Goal: Information Seeking & Learning: Learn about a topic

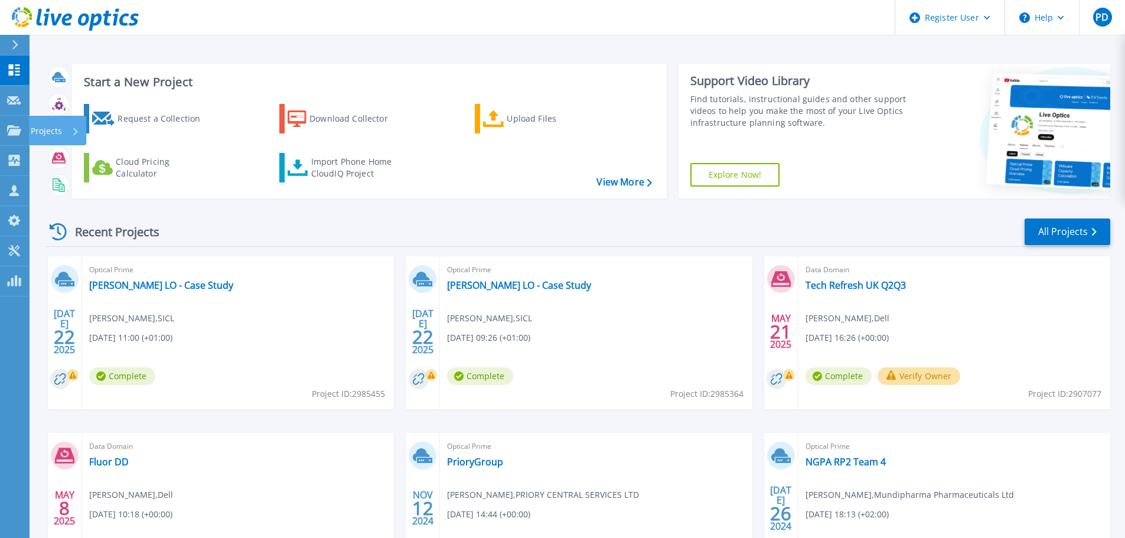
click at [19, 126] on icon at bounding box center [14, 130] width 14 height 10
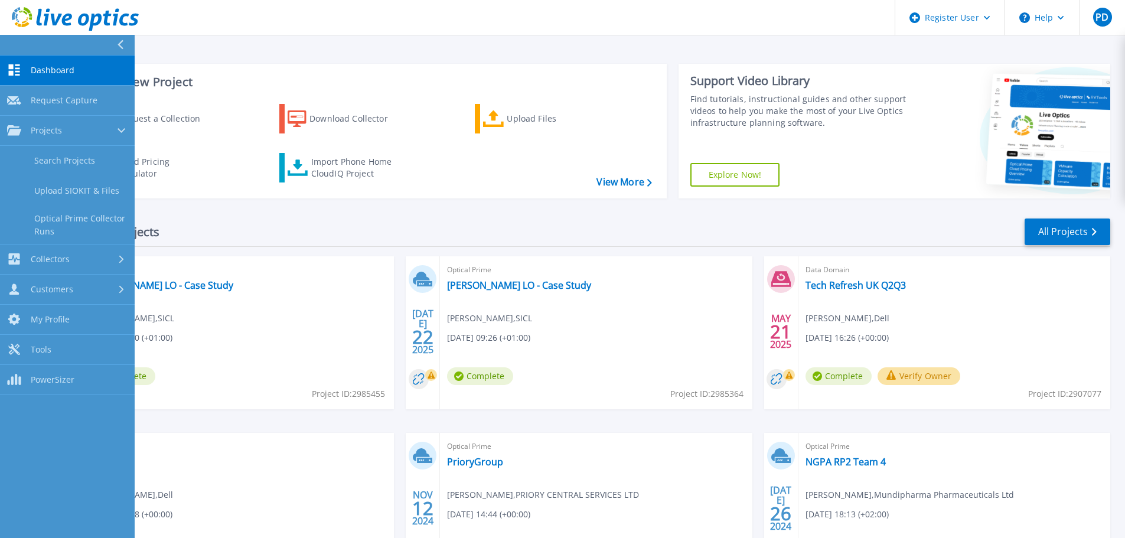
click at [63, 162] on link "Search Projects" at bounding box center [67, 161] width 135 height 30
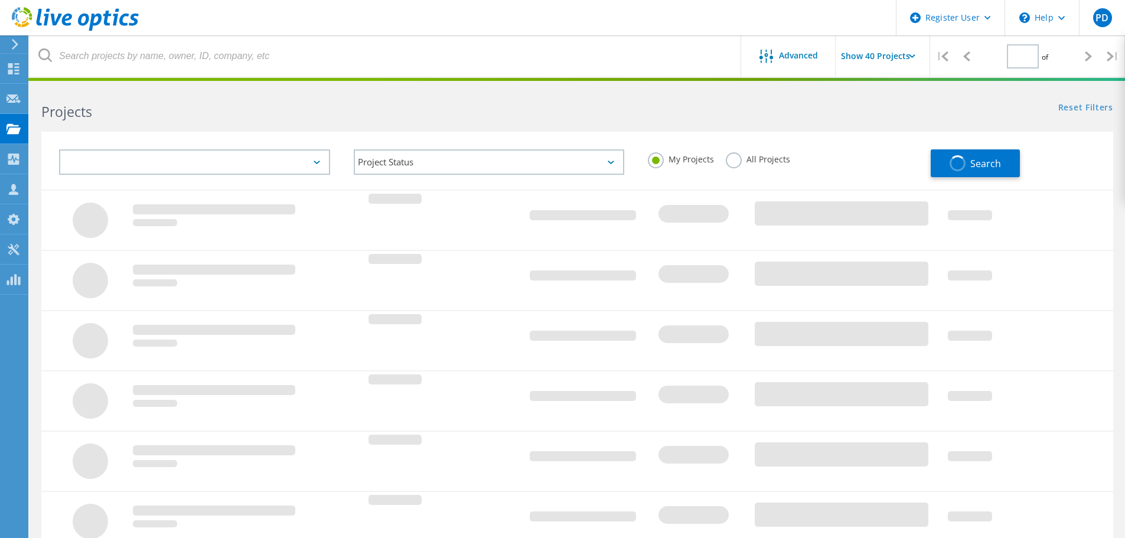
type input "1"
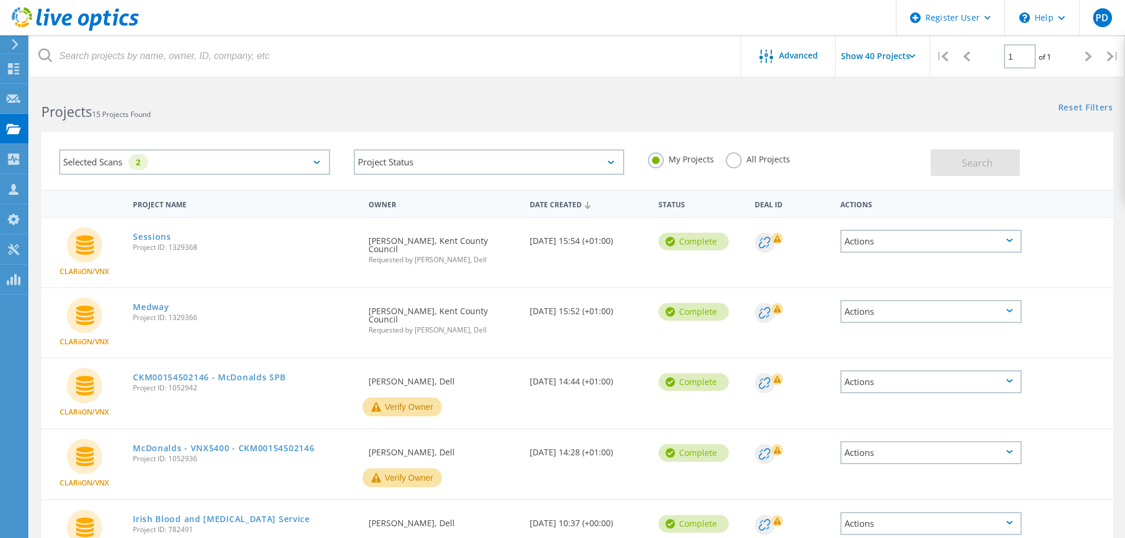
click at [304, 168] on div "Selected Scans 2" at bounding box center [194, 161] width 271 height 25
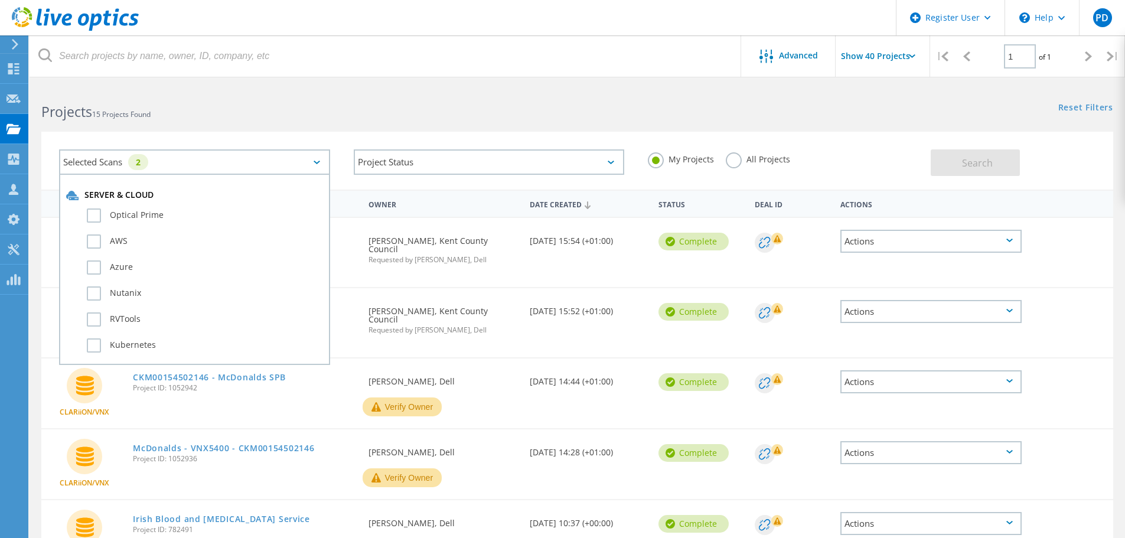
click at [99, 217] on label "Optical Prime" at bounding box center [205, 216] width 236 height 14
click at [0, 0] on input "Optical Prime" at bounding box center [0, 0] width 0 height 0
click at [735, 158] on label "All Projects" at bounding box center [758, 157] width 64 height 11
click at [0, 0] on input "All Projects" at bounding box center [0, 0] width 0 height 0
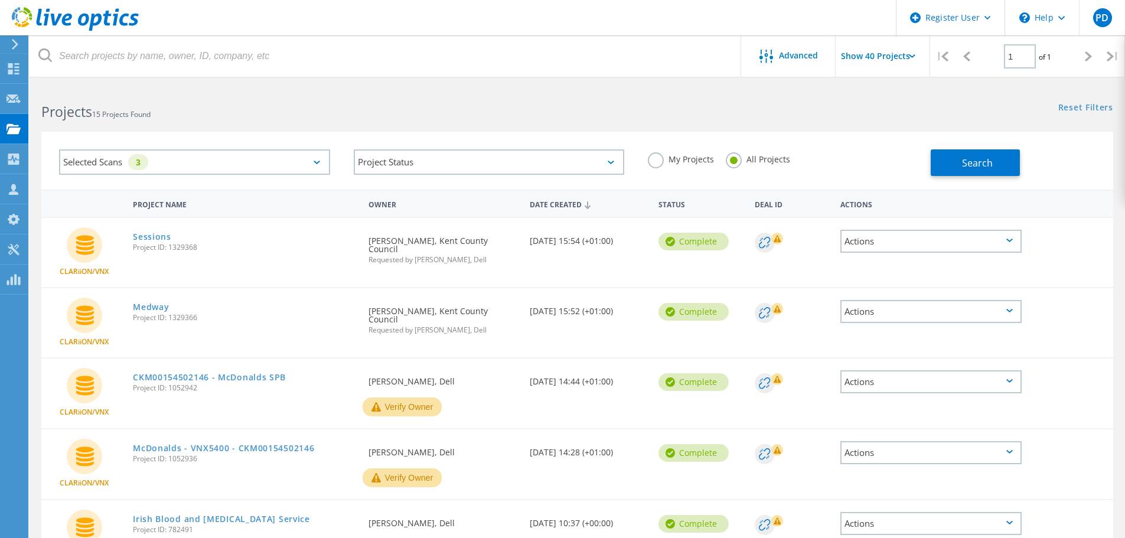
click at [1007, 158] on button "Search" at bounding box center [975, 162] width 89 height 27
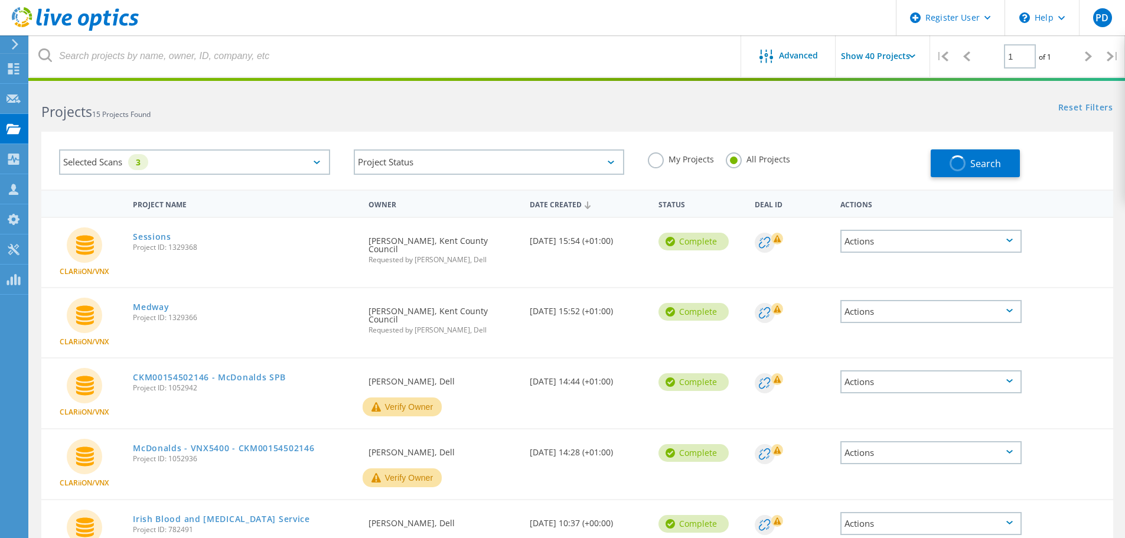
click at [294, 158] on div "Selected Scans 3" at bounding box center [194, 161] width 271 height 25
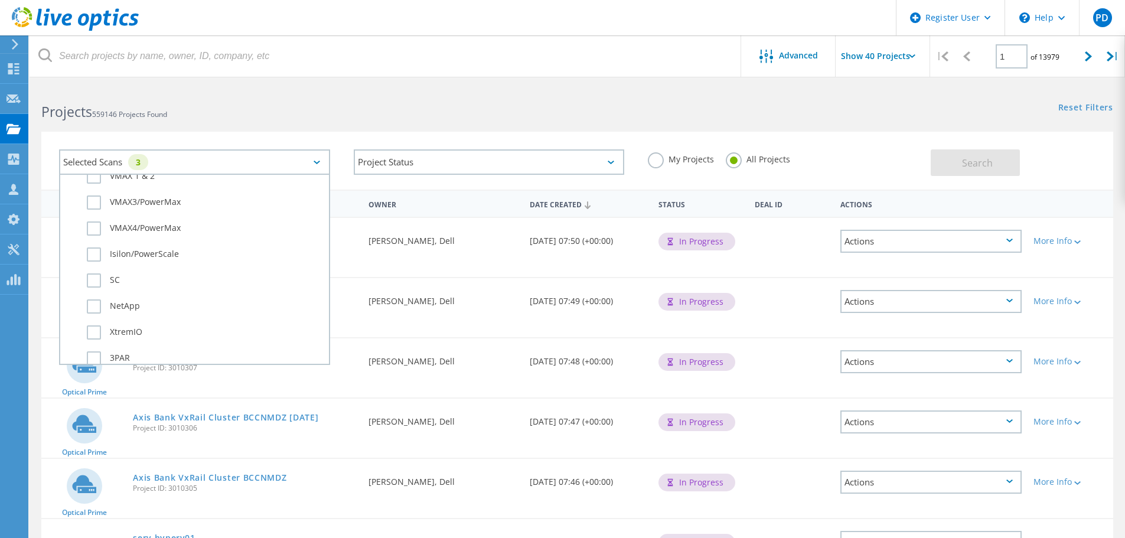
scroll to position [473, 0]
click at [445, 123] on div "Selected Scans 3 Server & Cloud Optical Prime AWS Azure Nutanix RVTools Kuberne…" at bounding box center [578, 153] width 1096 height 73
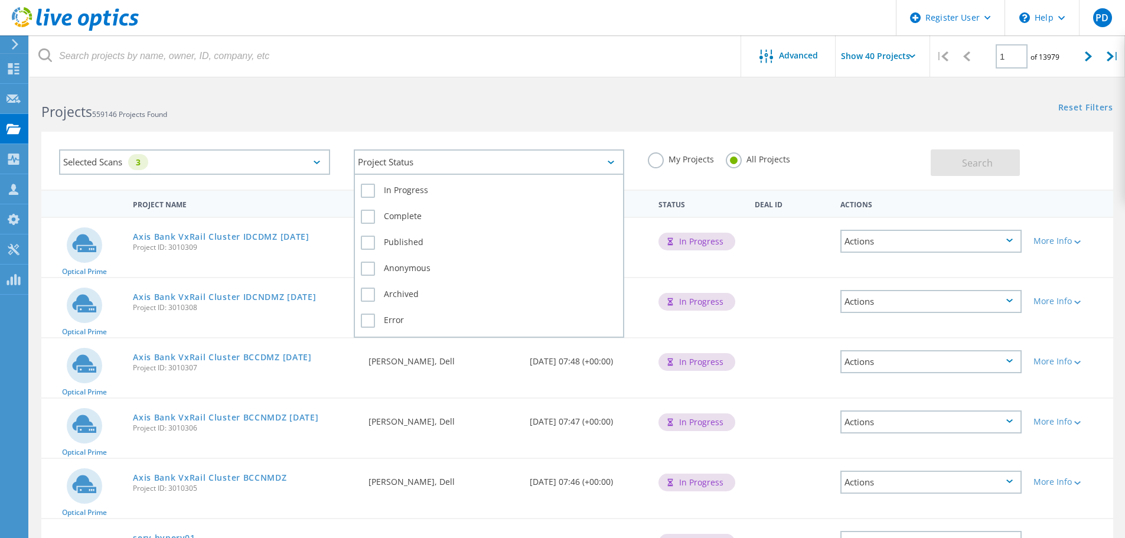
click at [452, 159] on div "Project Status" at bounding box center [489, 161] width 271 height 25
click at [453, 137] on div "Selected Scans 3 Project Status In Progress Complete Published Anonymous Archiv…" at bounding box center [577, 161] width 1072 height 58
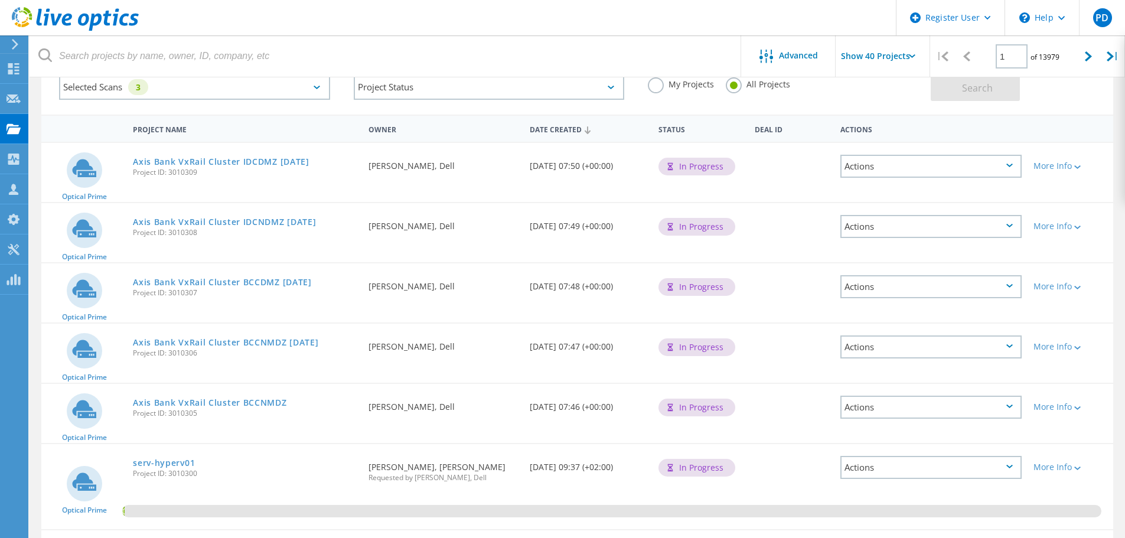
scroll to position [0, 0]
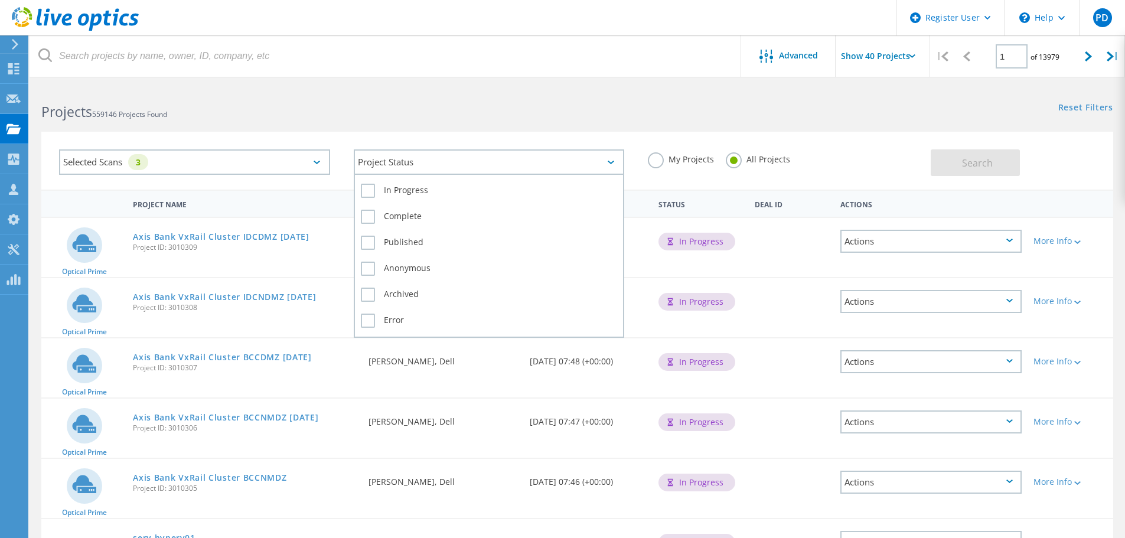
click at [461, 159] on div "Project Status" at bounding box center [489, 161] width 271 height 25
click at [445, 142] on div "Project Status In Progress Complete Published Anonymous Archived Error" at bounding box center [489, 162] width 295 height 49
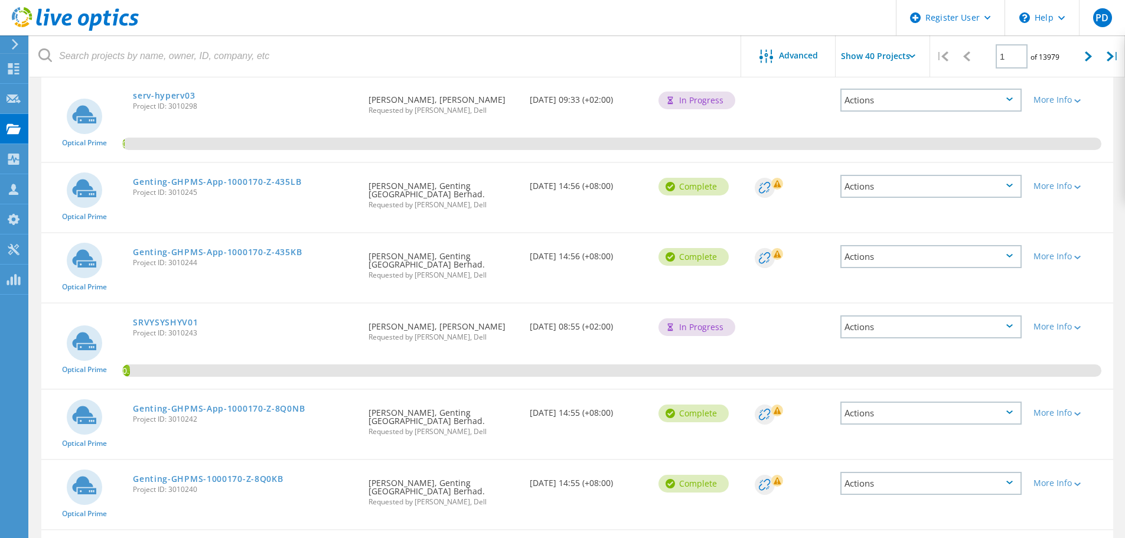
scroll to position [827, 0]
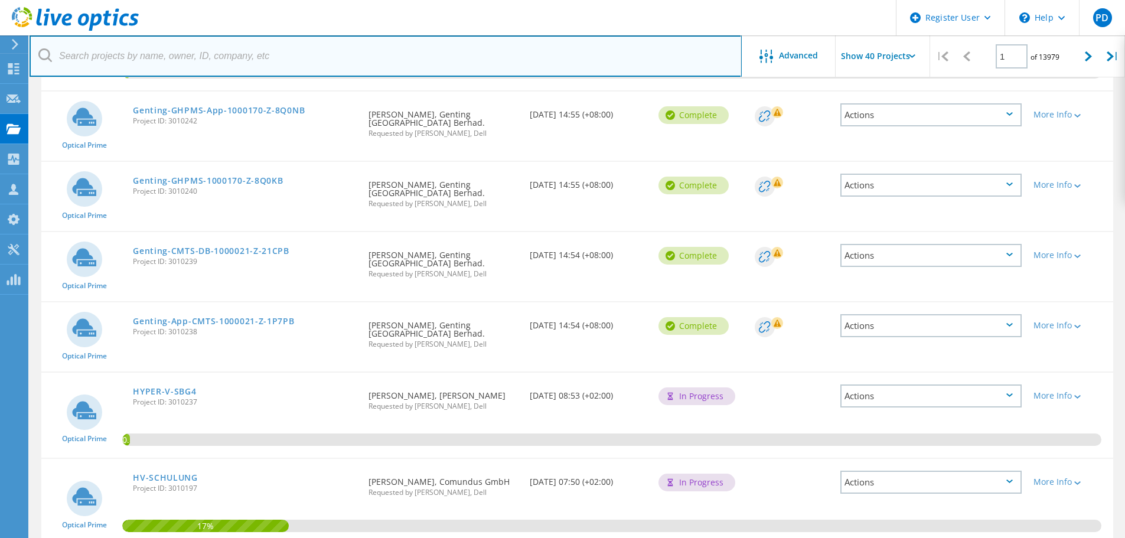
click at [241, 51] on input "text" at bounding box center [386, 55] width 712 height 41
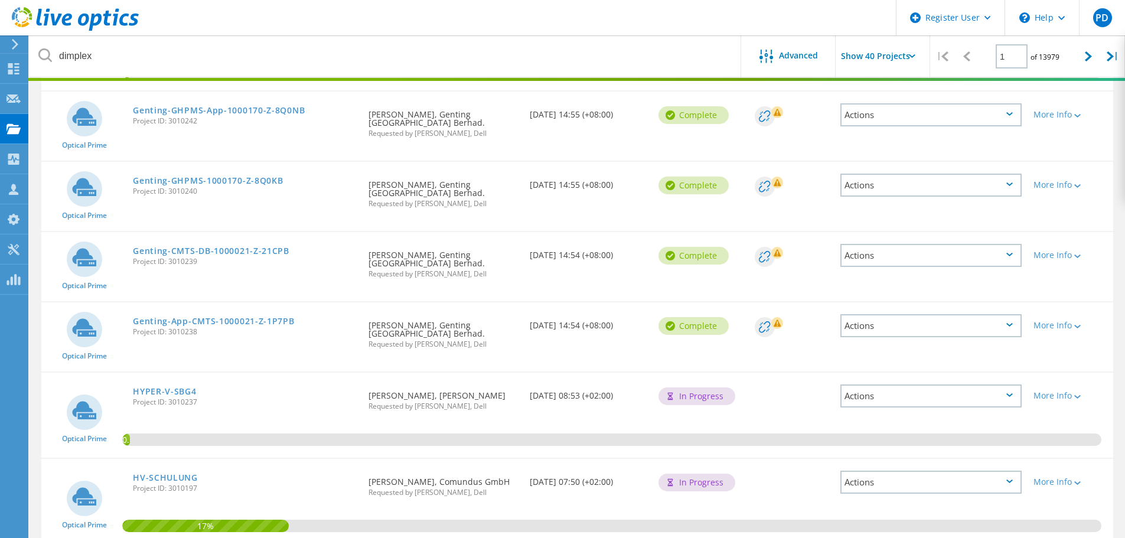
click at [805, 45] on div "Advanced" at bounding box center [788, 55] width 95 height 41
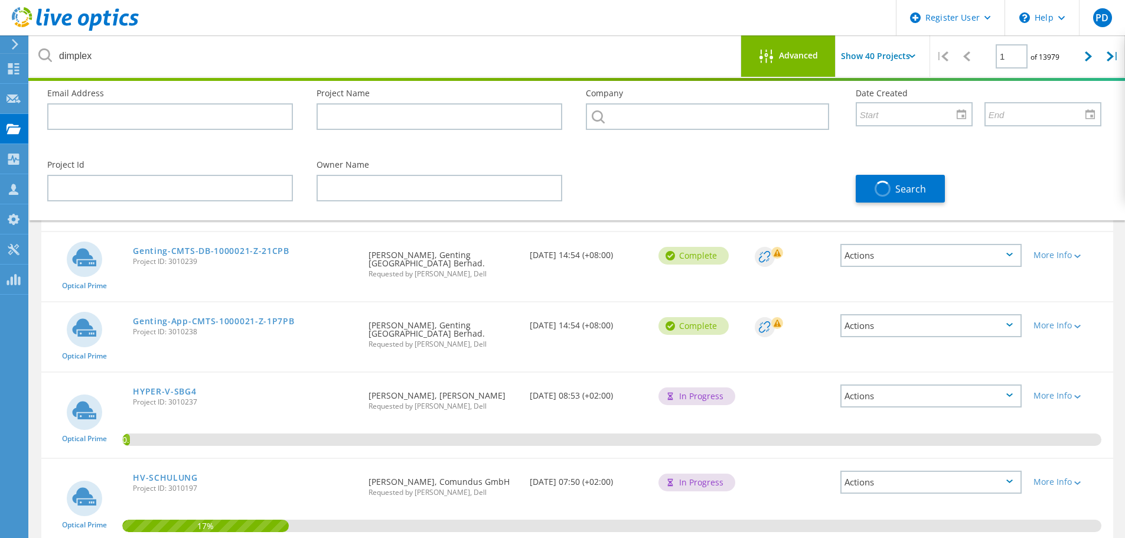
click at [596, 31] on header "Register User \n Help Explore Helpful Articles Contact Support PD Dell User Phi…" at bounding box center [562, 17] width 1125 height 35
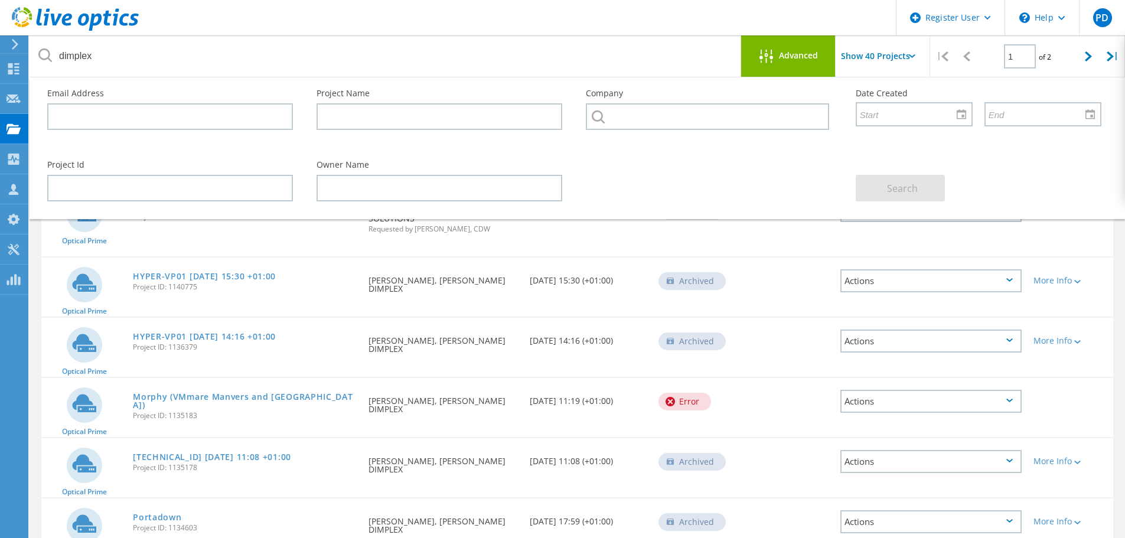
click at [248, 258] on div "Optical Prime HYPER-VP01 2020-09-22 15:30 +01:00 Project ID: 1140775 Requested …" at bounding box center [577, 287] width 1072 height 59
click at [781, 61] on div "Advanced" at bounding box center [788, 57] width 95 height 15
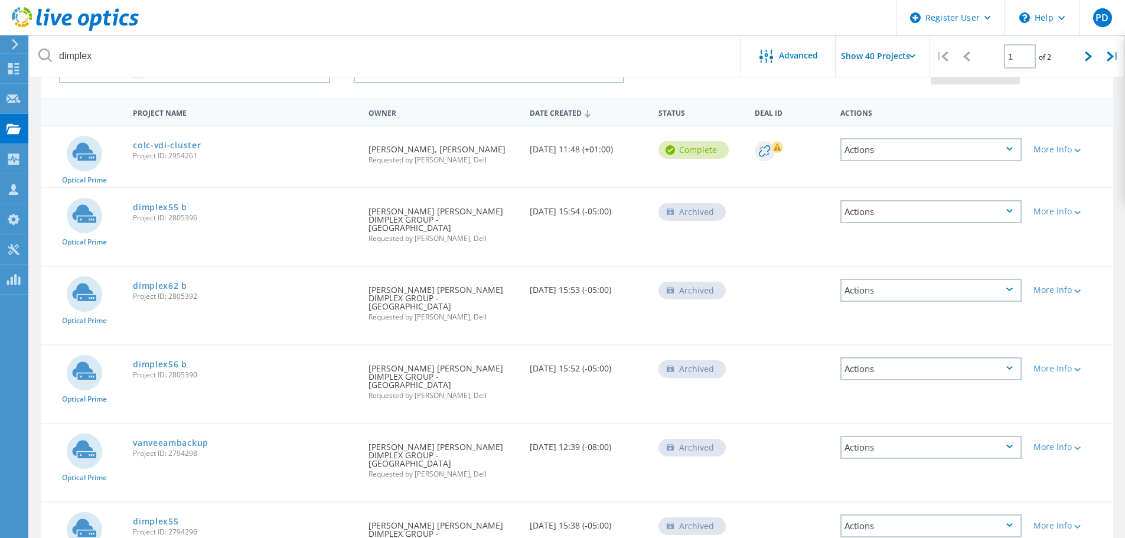
scroll to position [118, 0]
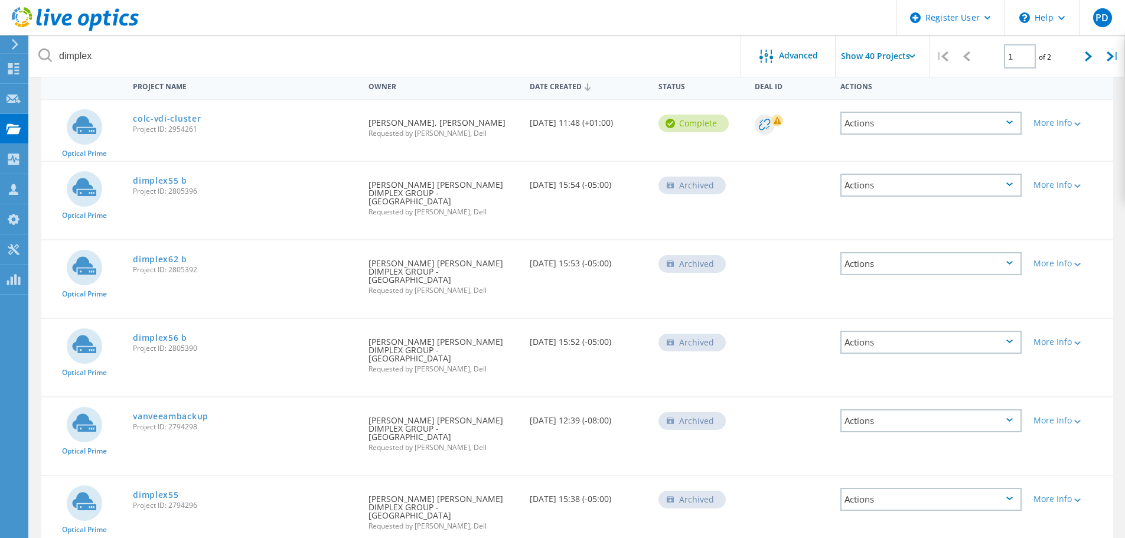
click at [175, 180] on link "dimplex55 b" at bounding box center [160, 181] width 54 height 8
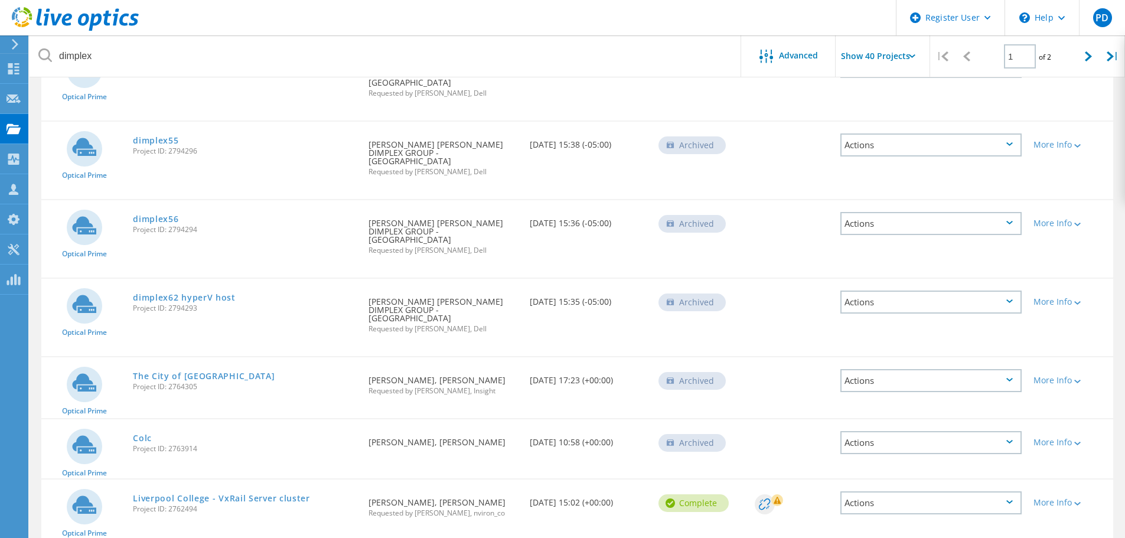
scroll to position [532, 0]
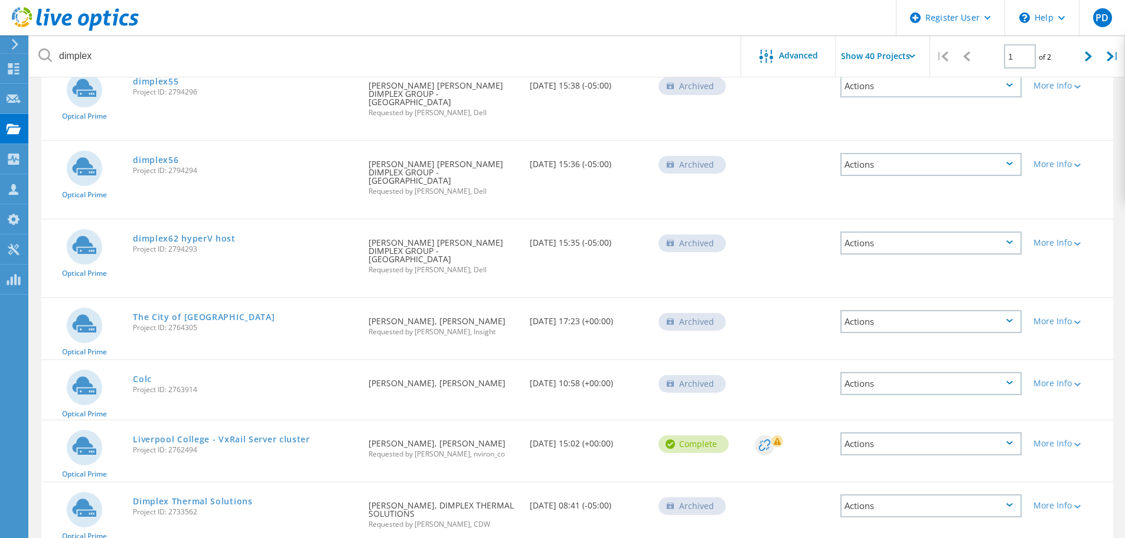
click at [242, 313] on link "The City of Liverpool College" at bounding box center [204, 317] width 142 height 8
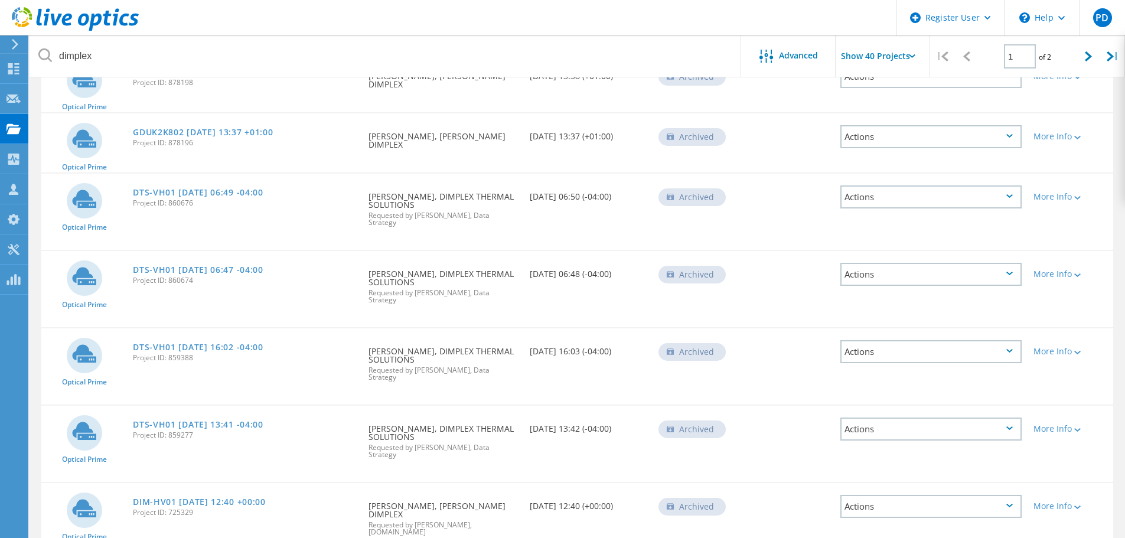
scroll to position [0, 0]
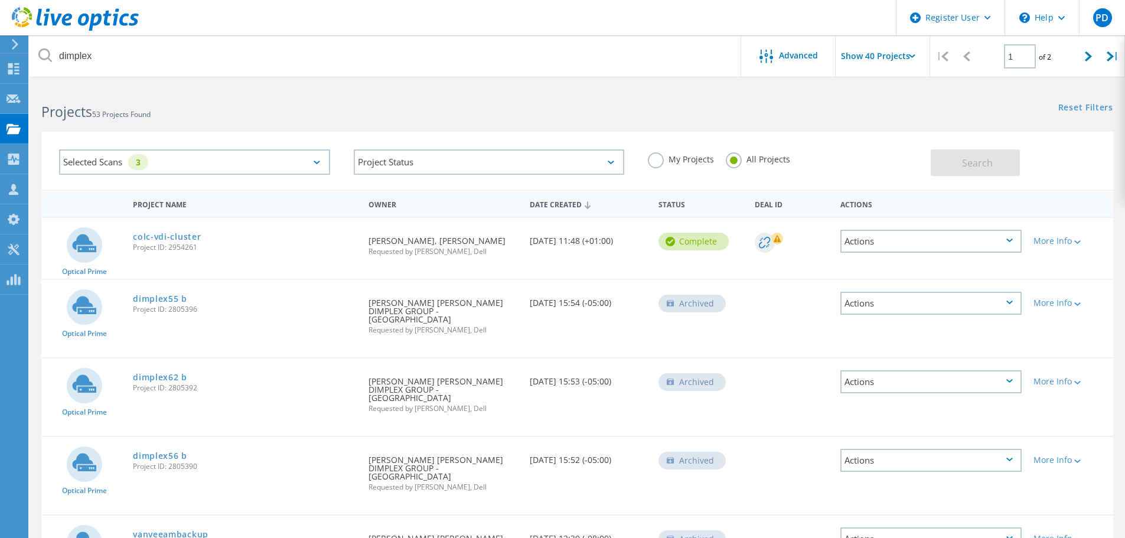
drag, startPoint x: 314, startPoint y: 382, endPoint x: 300, endPoint y: 89, distance: 292.7
click at [161, 27] on header "Register User \n Help Explore Helpful Articles Contact Support PD Dell User Phi…" at bounding box center [562, 17] width 1125 height 35
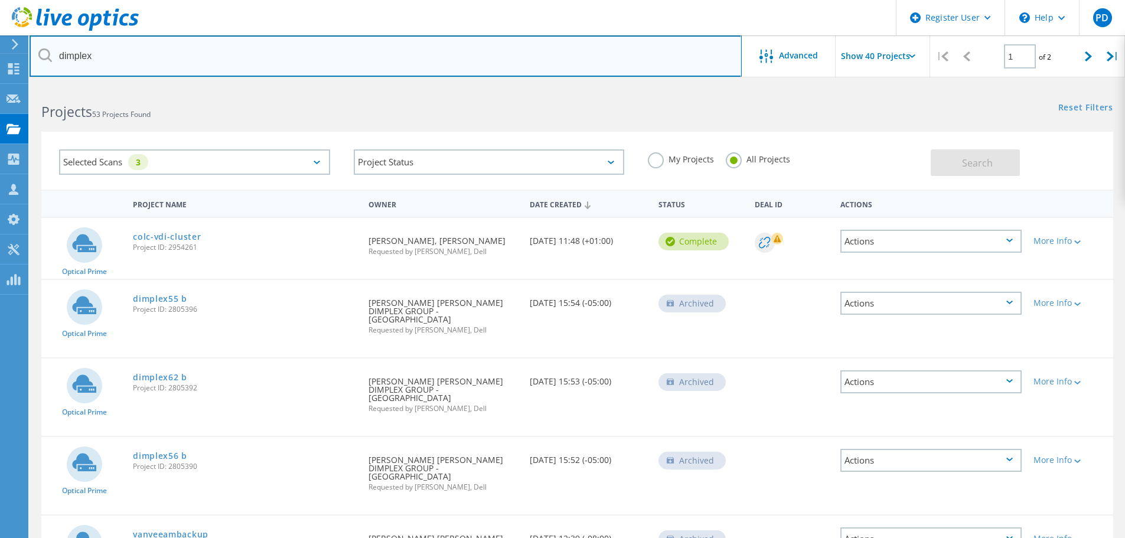
click at [153, 52] on input "dimplex" at bounding box center [386, 55] width 712 height 41
click at [149, 52] on input "dimplex" at bounding box center [386, 55] width 712 height 41
type input "hl.co.uk"
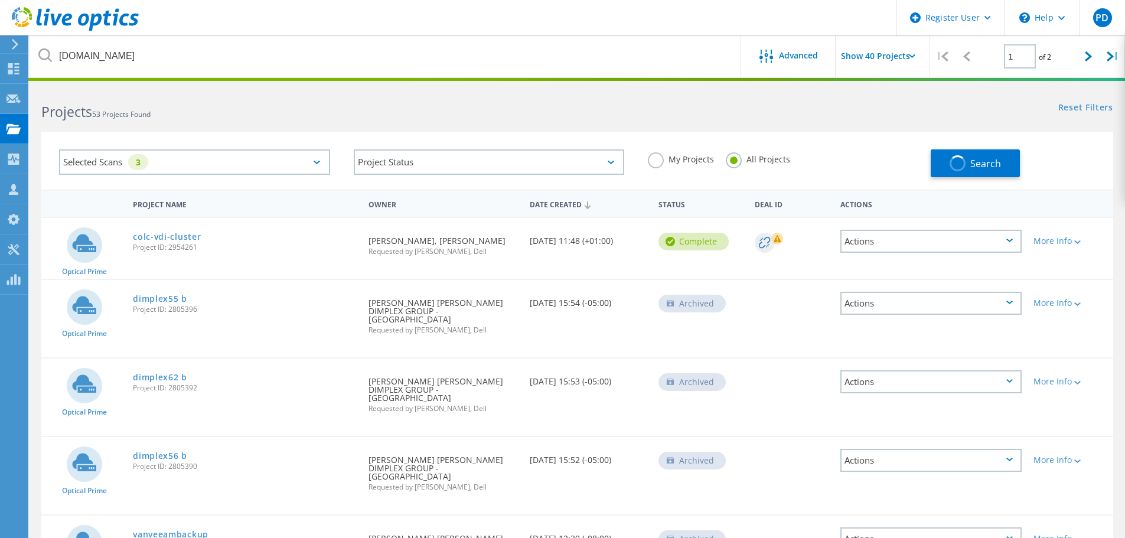
click at [654, 159] on label "My Projects" at bounding box center [681, 157] width 66 height 11
click at [0, 0] on input "My Projects" at bounding box center [0, 0] width 0 height 0
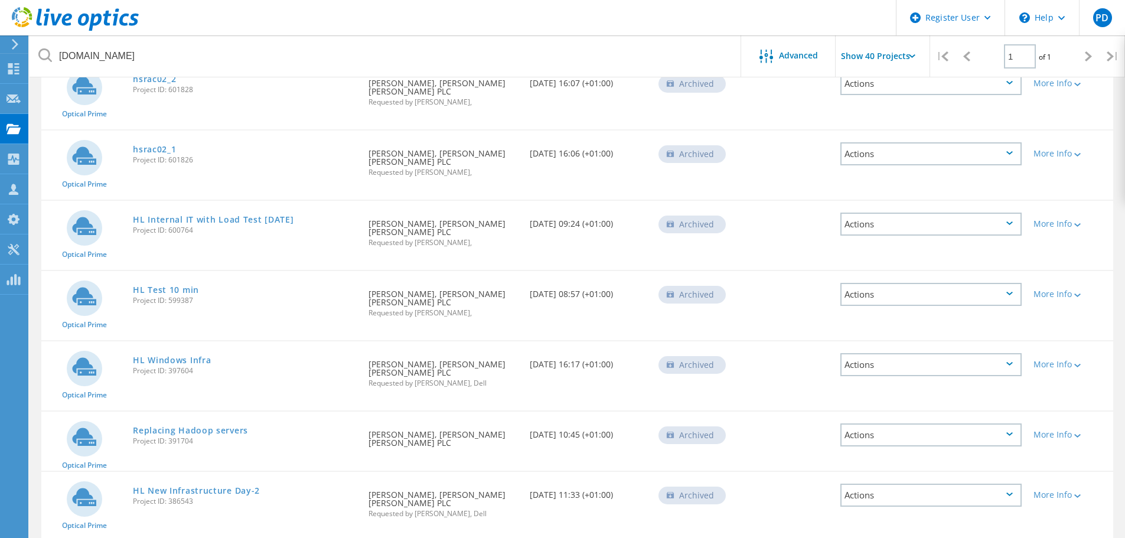
scroll to position [2126, 0]
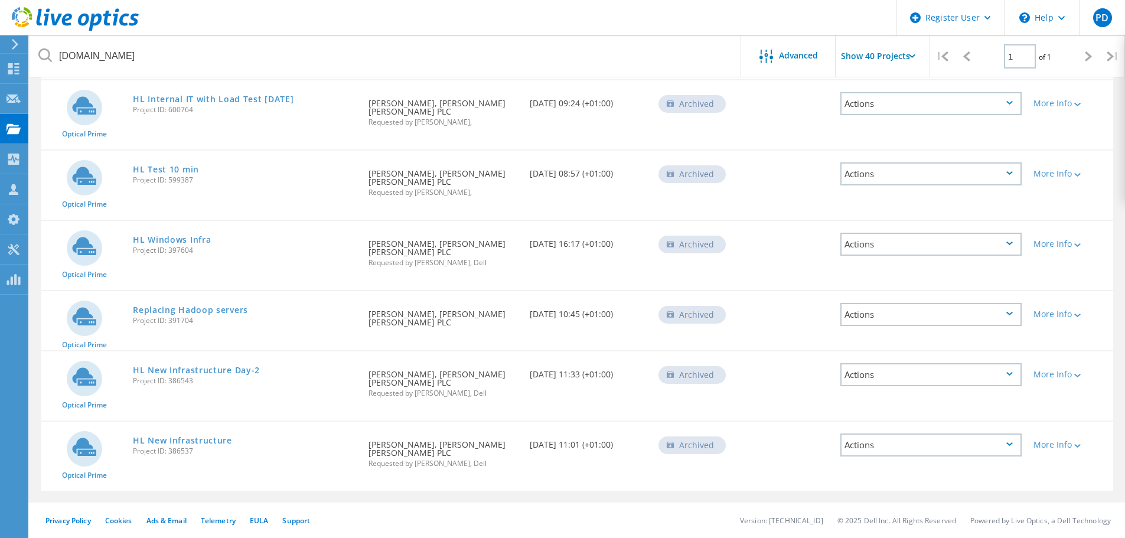
click at [194, 237] on link "HL Windows Infra" at bounding box center [172, 240] width 78 height 8
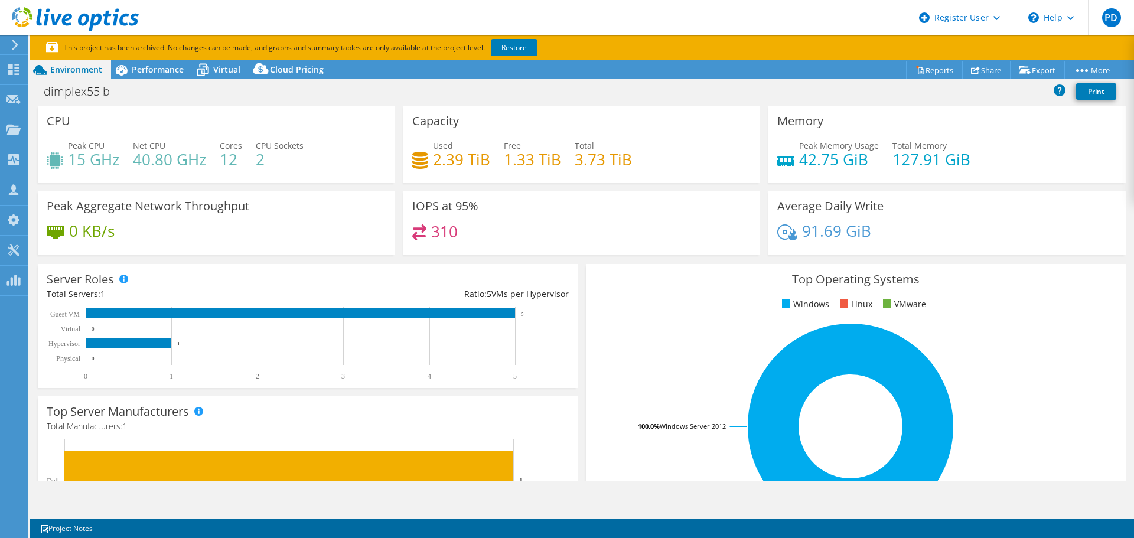
select select "USD"
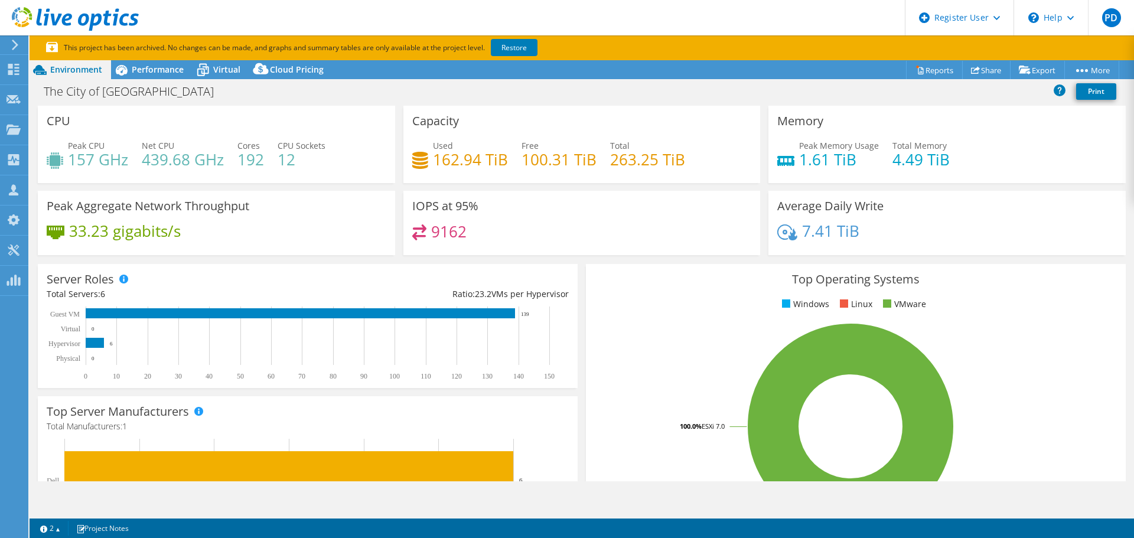
select select "EULondon"
select select "GBP"
click at [145, 72] on span "Performance" at bounding box center [158, 69] width 52 height 11
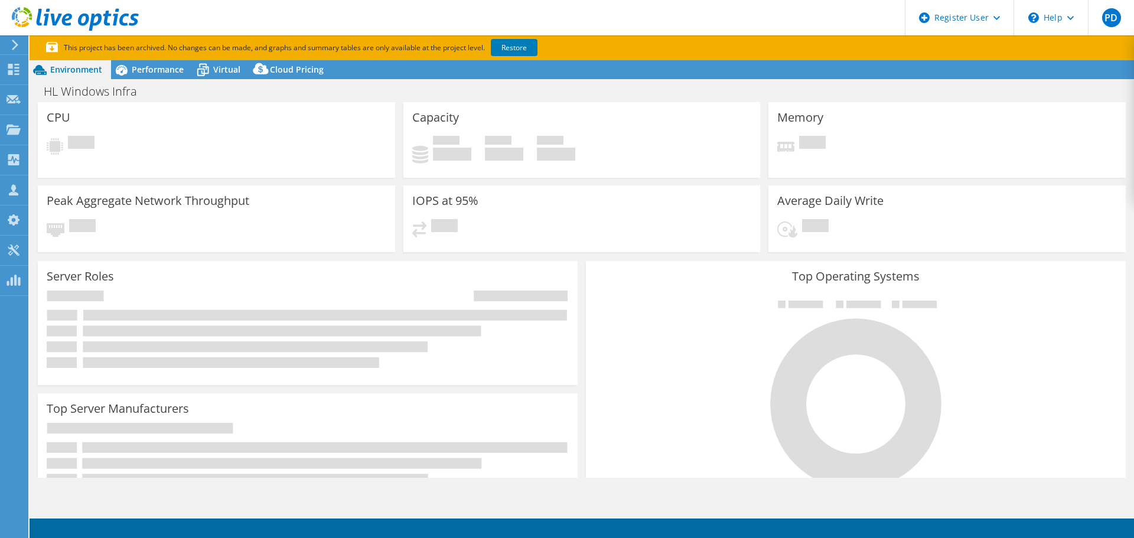
select select "USD"
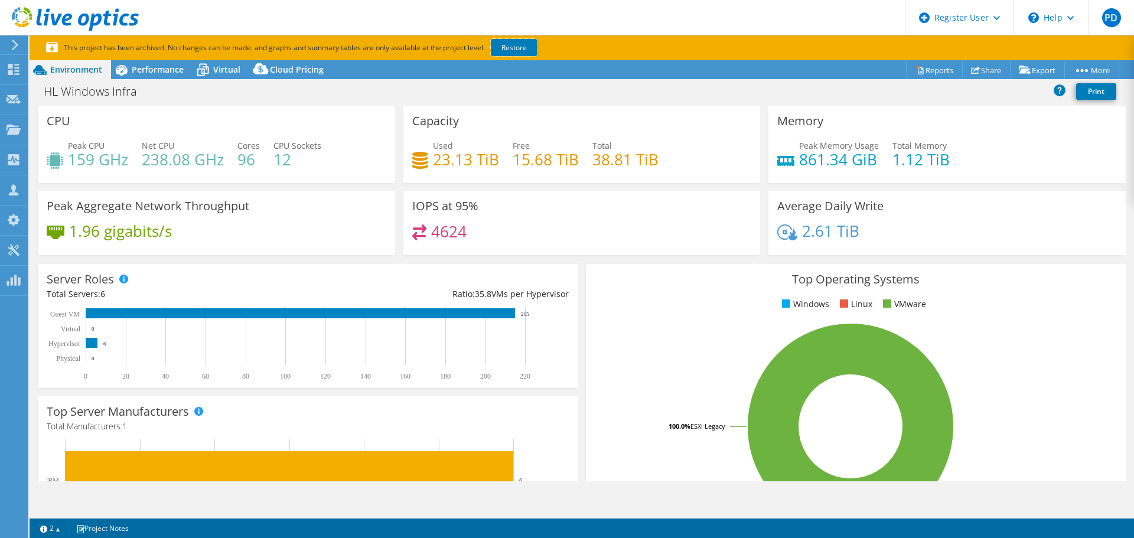
click at [529, 48] on link "Restore" at bounding box center [514, 47] width 47 height 17
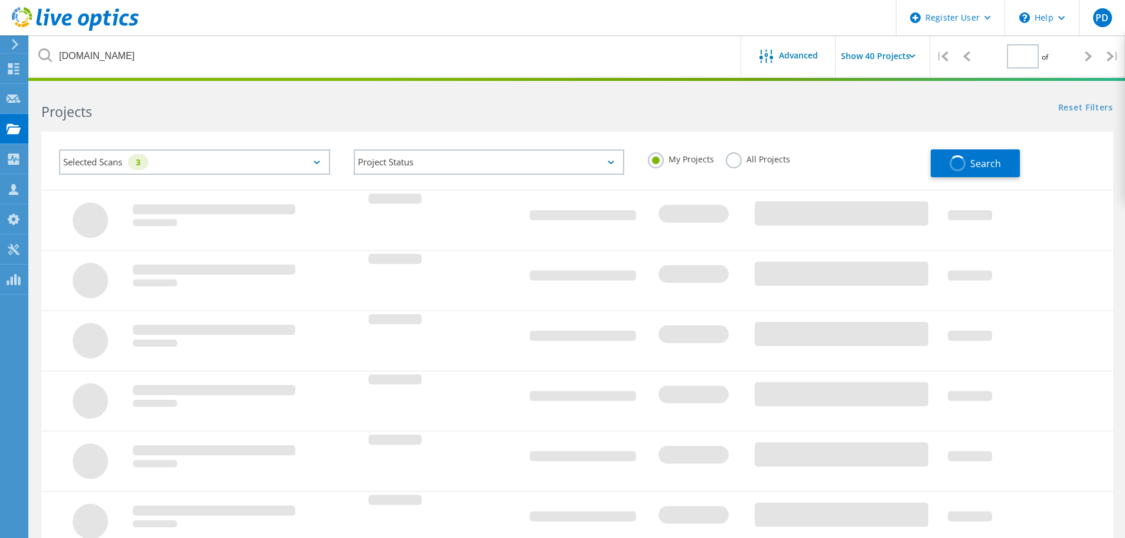
type input "1"
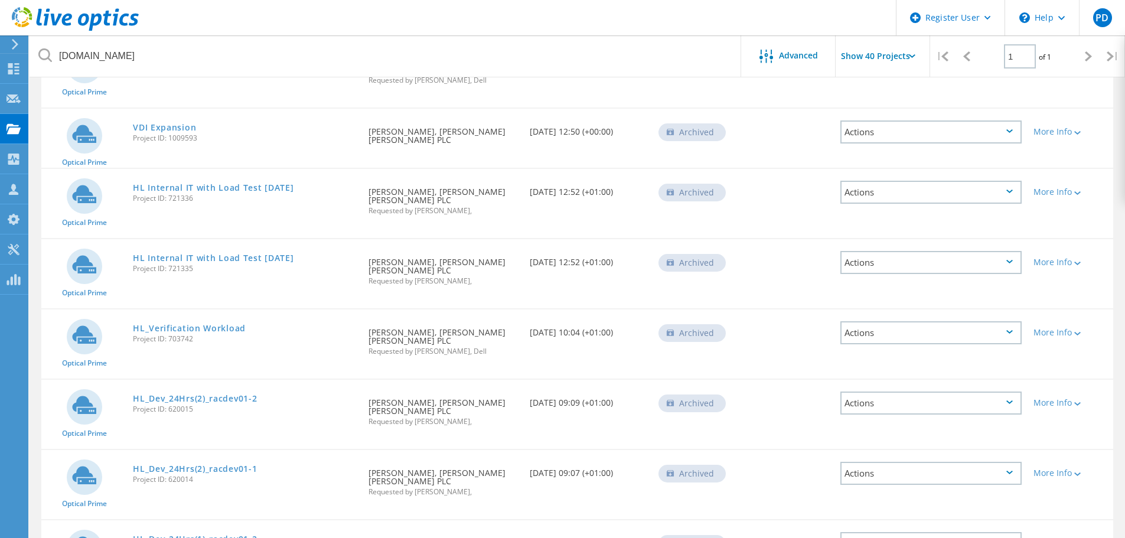
scroll to position [261, 0]
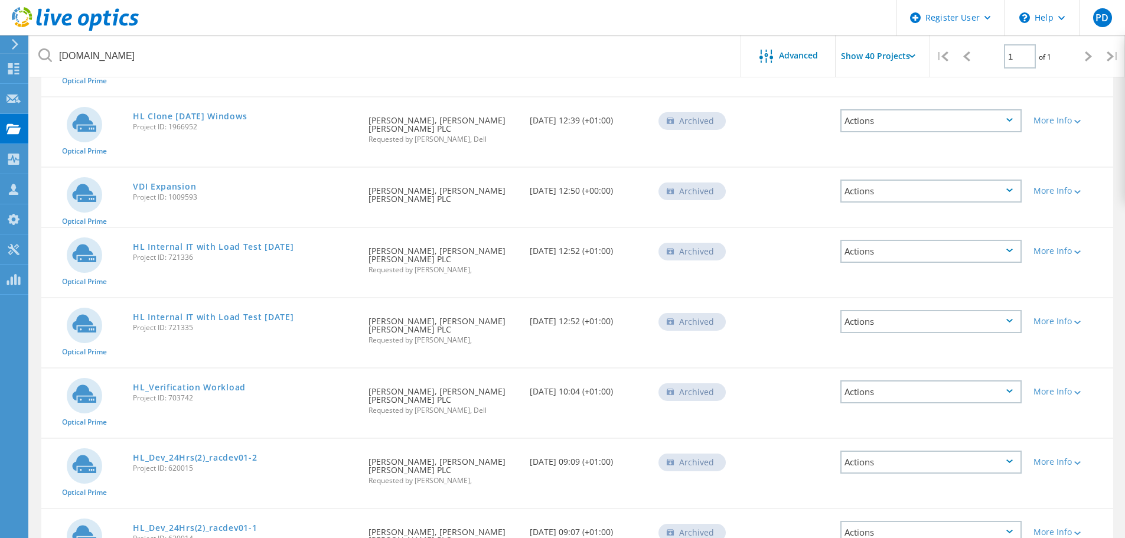
click at [247, 316] on link "HL Internal IT with Load Test [DATE]" at bounding box center [213, 317] width 161 height 8
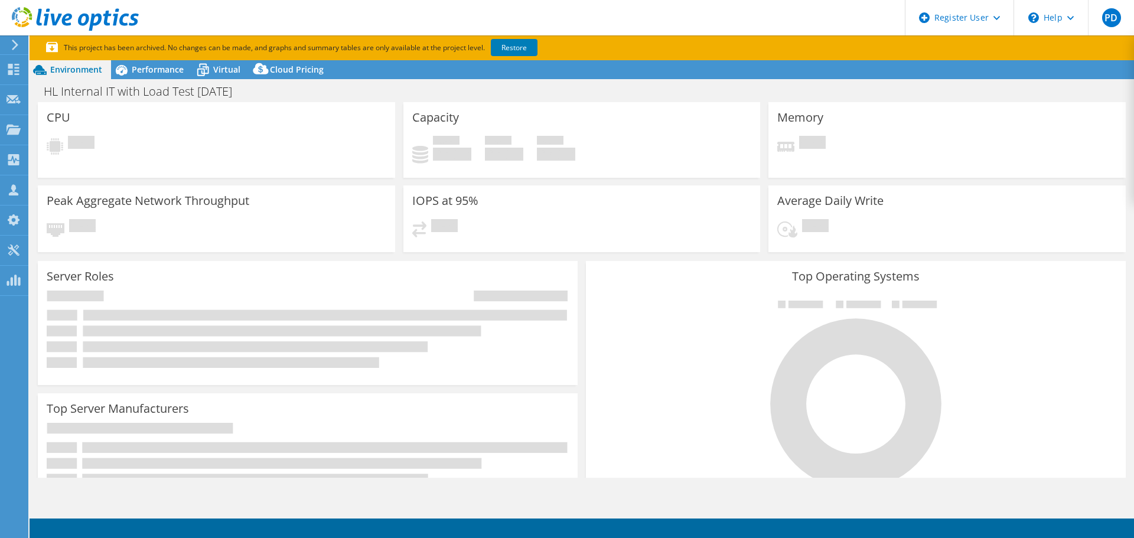
select select "USD"
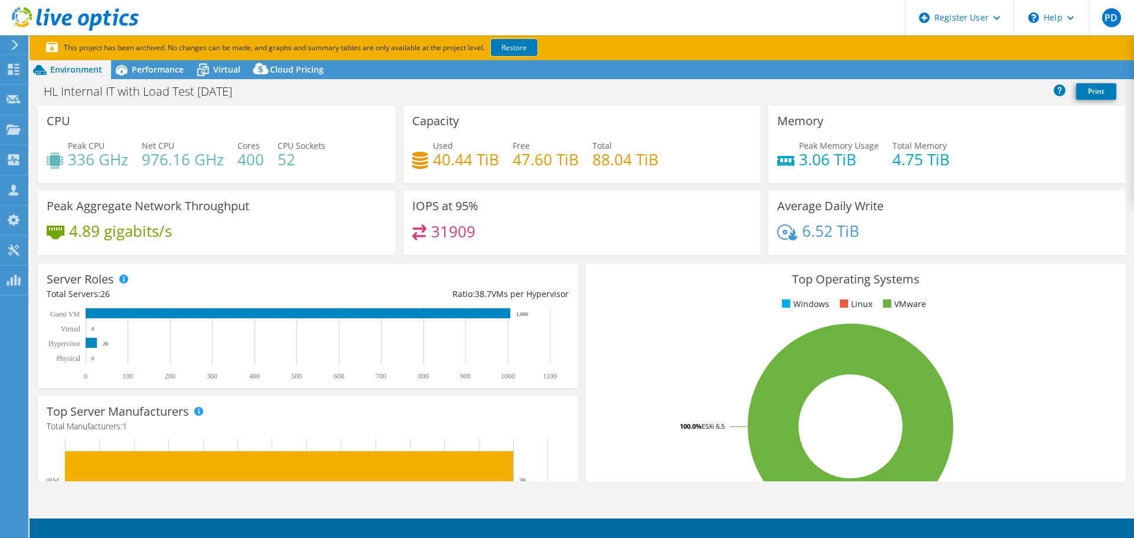
click at [512, 45] on link "Restore" at bounding box center [514, 47] width 47 height 17
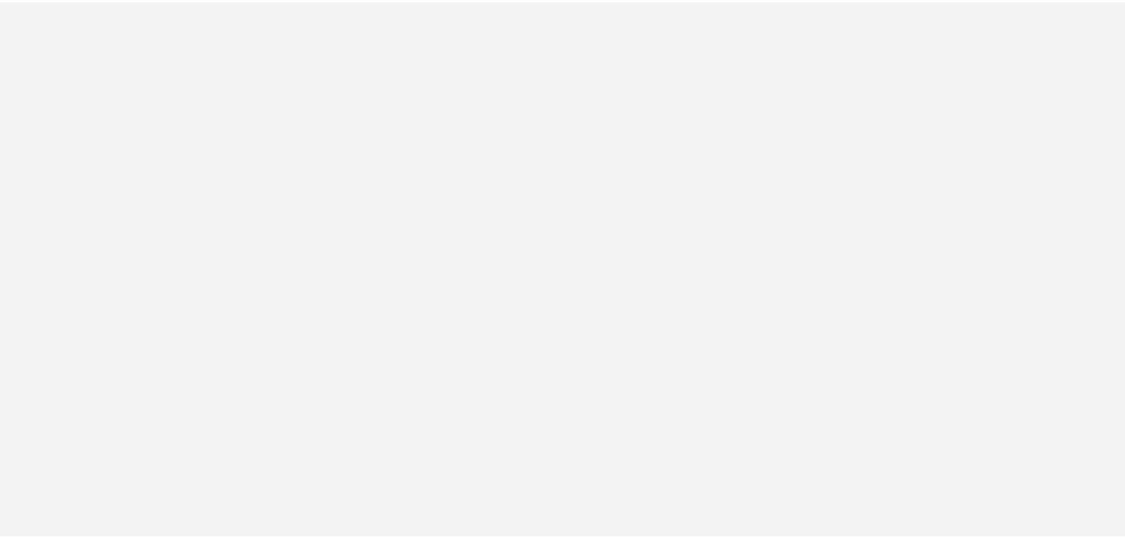
scroll to position [261, 0]
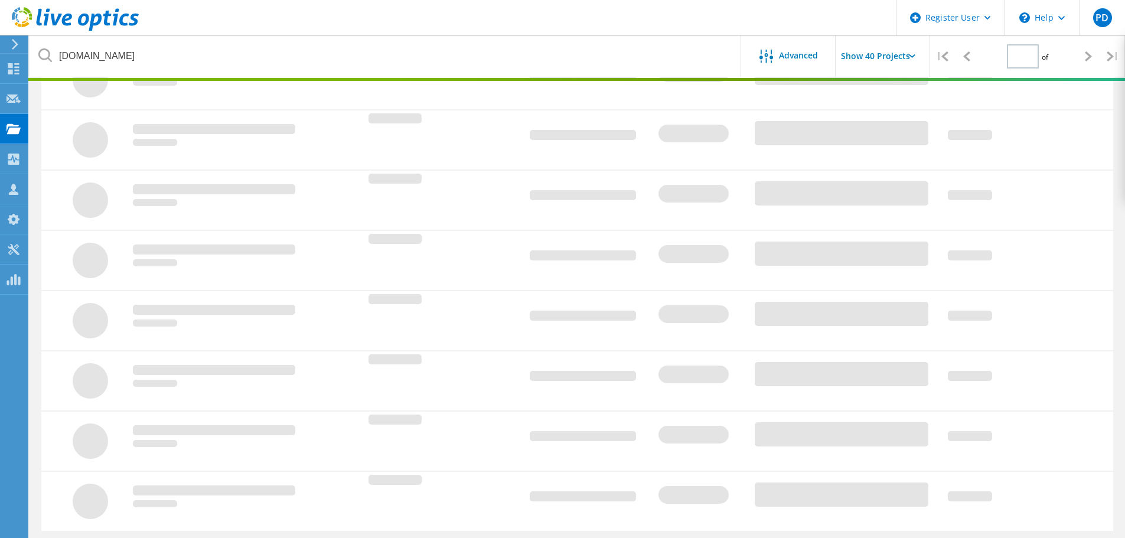
type input "1"
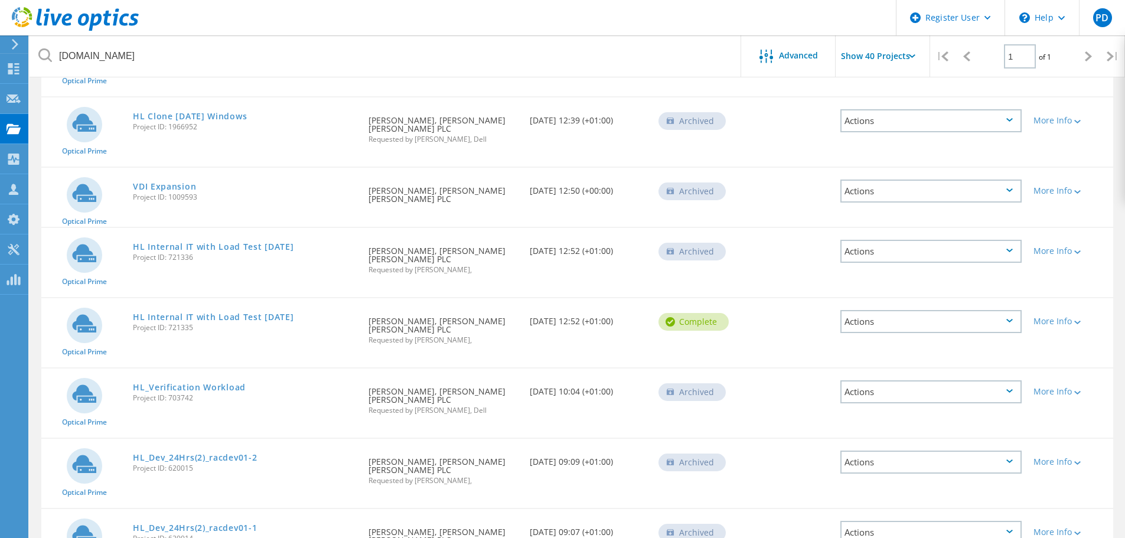
click at [256, 315] on link "HL Internal IT with Load Test [DATE]" at bounding box center [213, 317] width 161 height 8
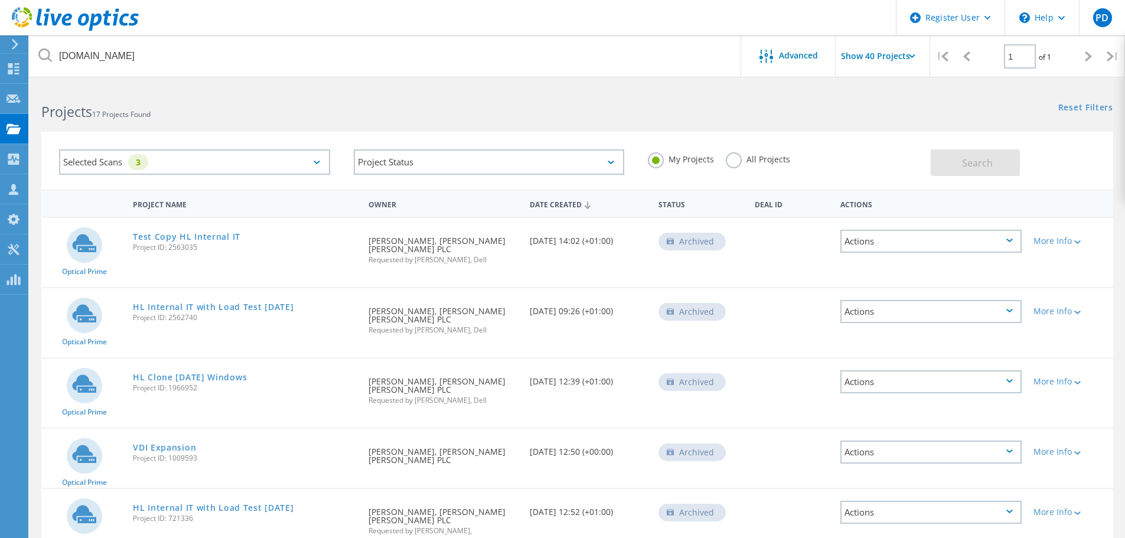
scroll to position [59, 0]
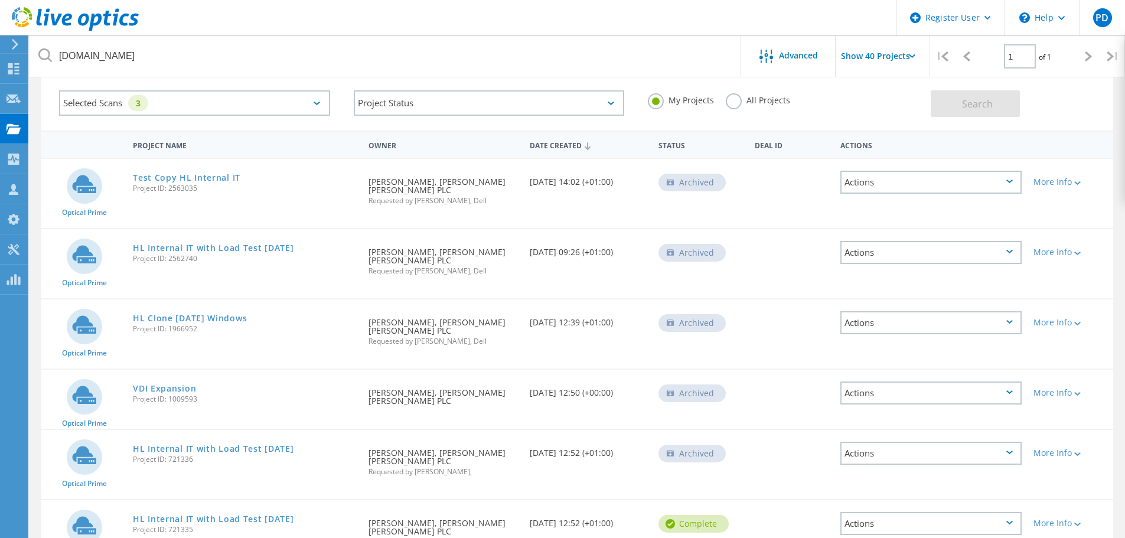
click at [215, 175] on link "Test Copy HL Internal IT" at bounding box center [187, 178] width 108 height 8
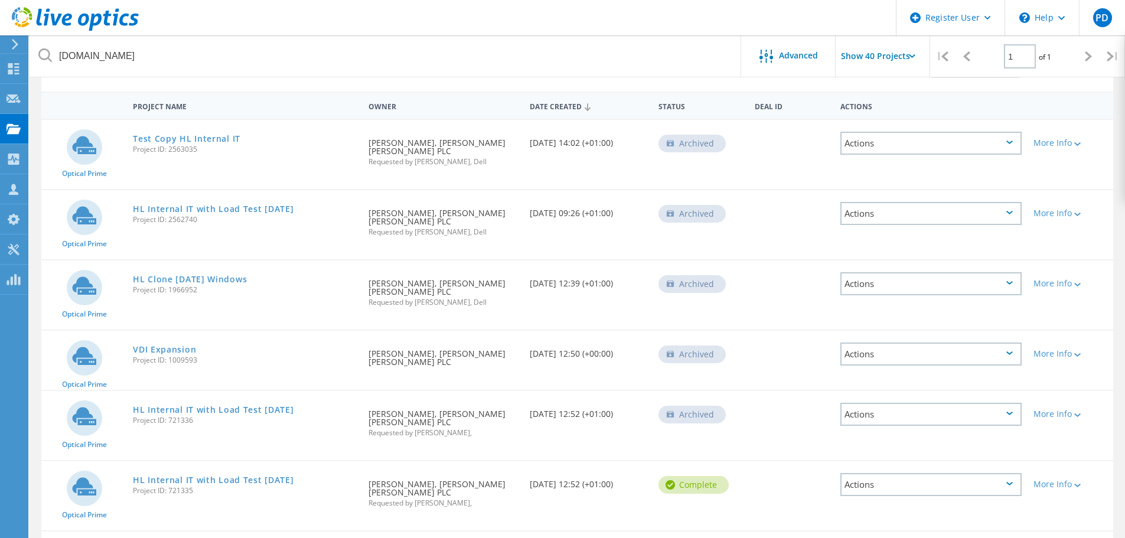
scroll to position [118, 0]
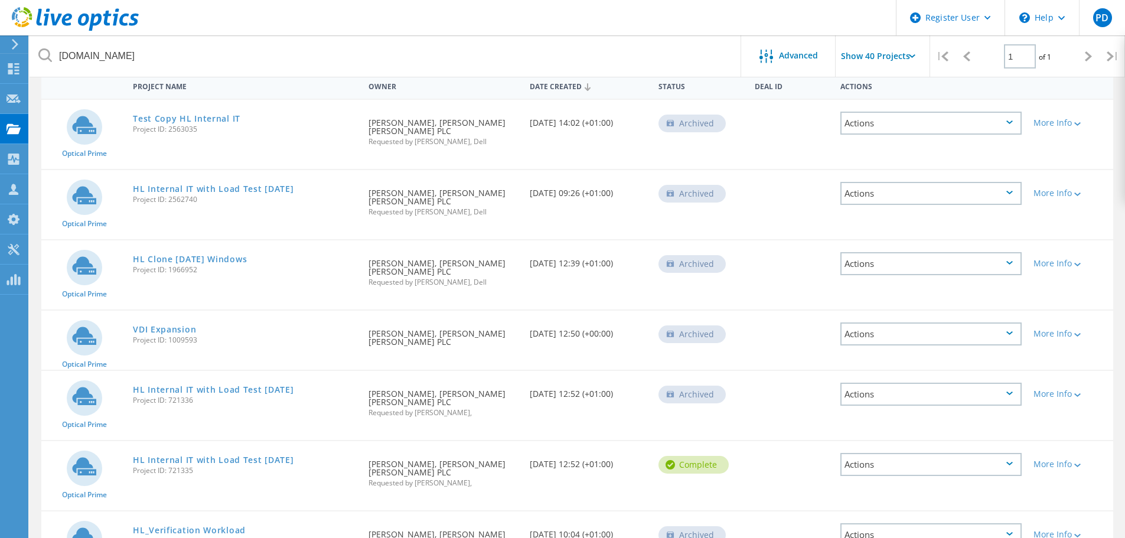
click at [237, 260] on link "HL Clone [DATE] Windows" at bounding box center [190, 259] width 114 height 8
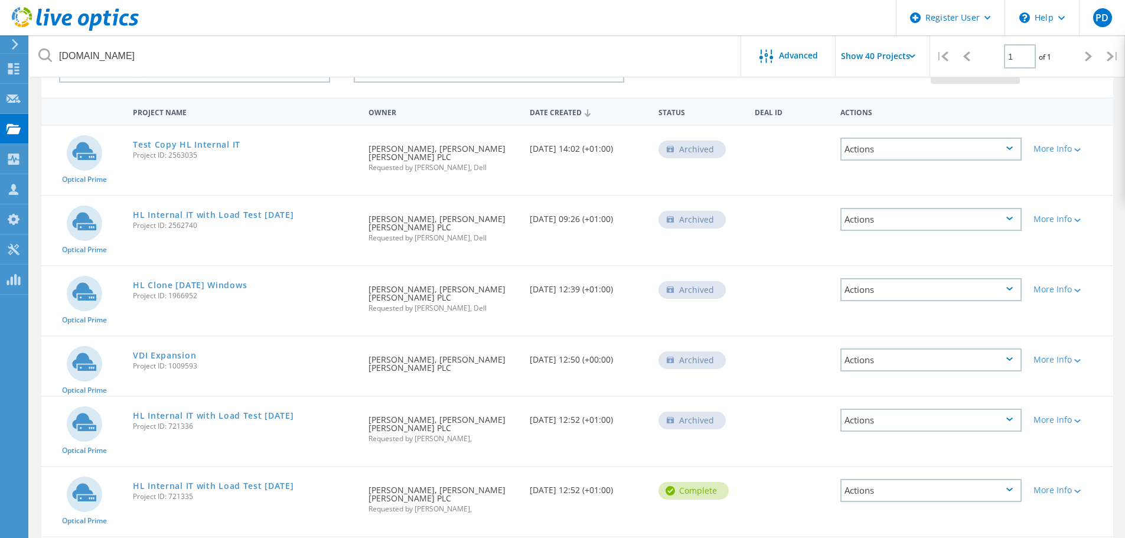
scroll to position [0, 0]
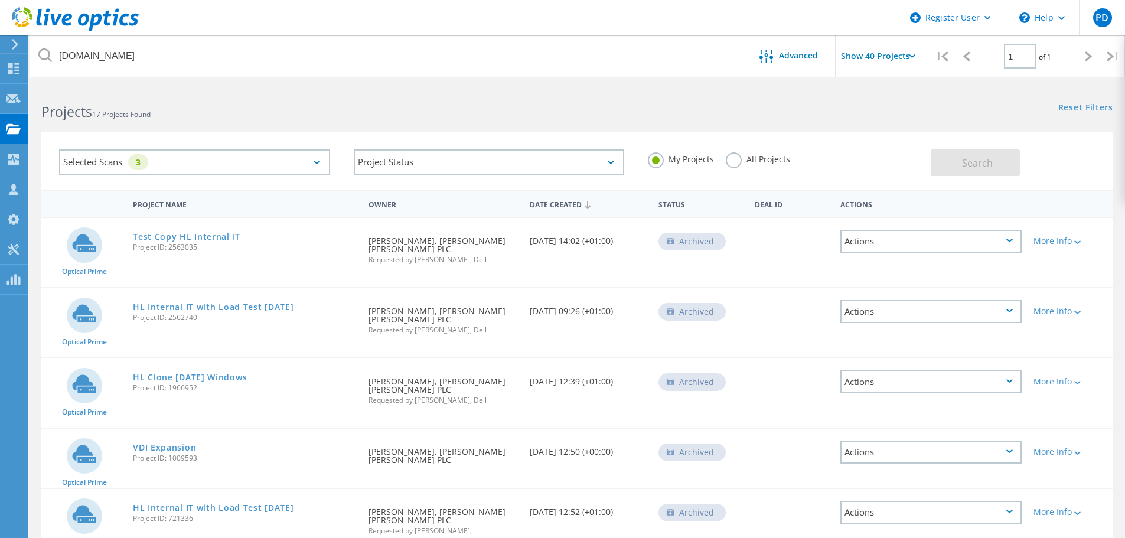
click at [736, 161] on label "All Projects" at bounding box center [758, 157] width 64 height 11
click at [0, 0] on input "All Projects" at bounding box center [0, 0] width 0 height 0
click at [996, 164] on button "Search" at bounding box center [975, 162] width 89 height 27
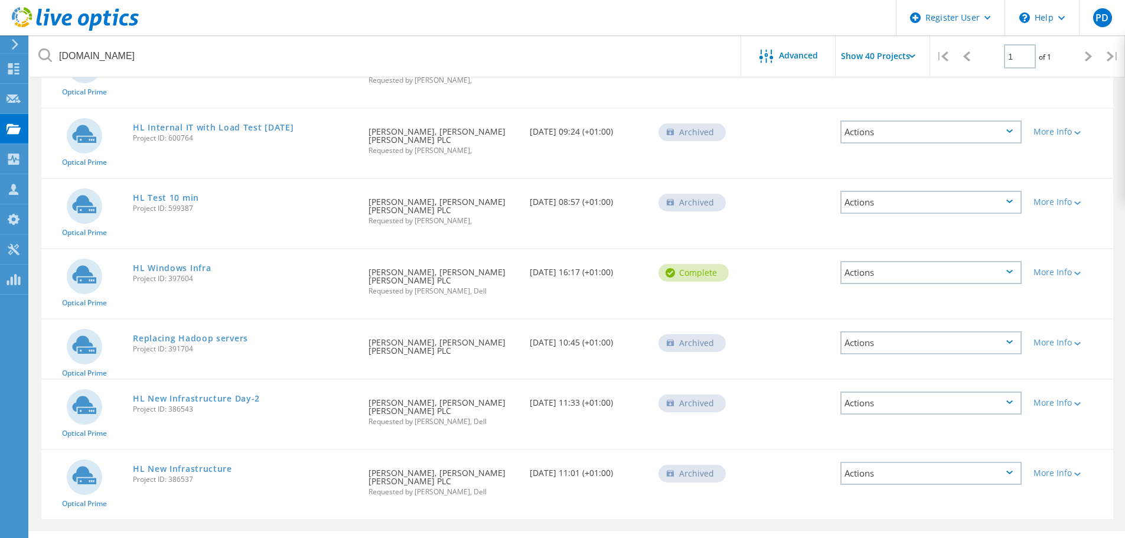
scroll to position [2126, 0]
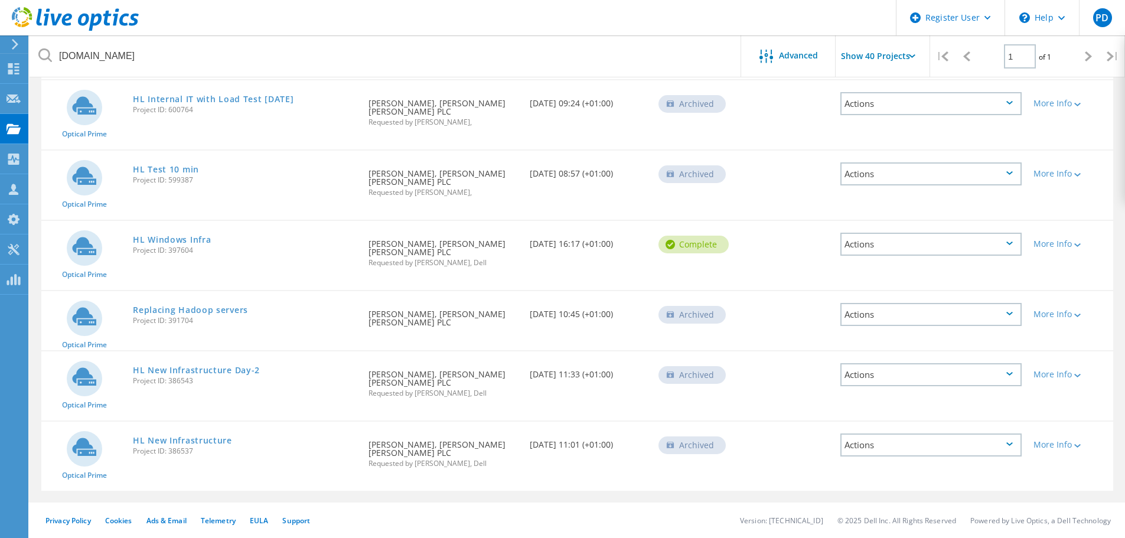
click at [194, 241] on link "HL Windows Infra" at bounding box center [172, 240] width 78 height 8
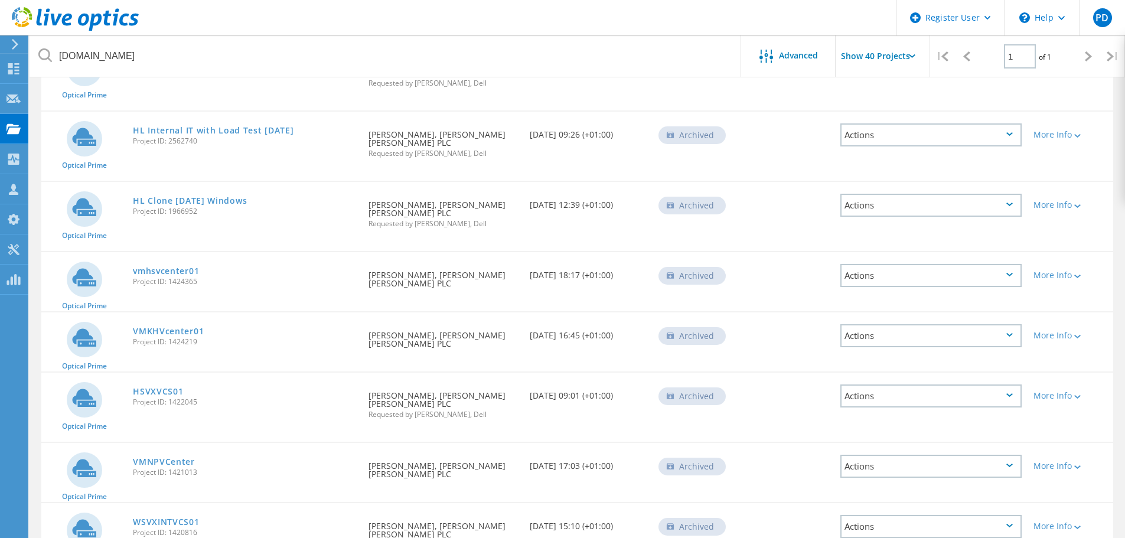
scroll to position [0, 0]
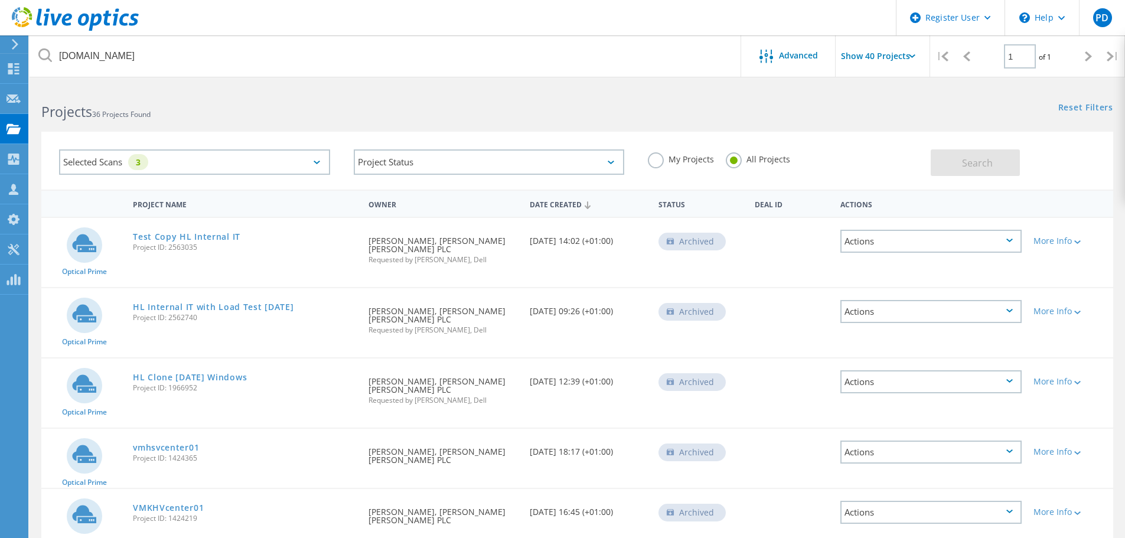
click at [684, 160] on label "My Projects" at bounding box center [681, 157] width 66 height 11
click at [0, 0] on input "My Projects" at bounding box center [0, 0] width 0 height 0
drag, startPoint x: 726, startPoint y: 161, endPoint x: 732, endPoint y: 161, distance: 5.9
click at [726, 161] on label "All Projects" at bounding box center [758, 157] width 64 height 11
click at [0, 0] on input "All Projects" at bounding box center [0, 0] width 0 height 0
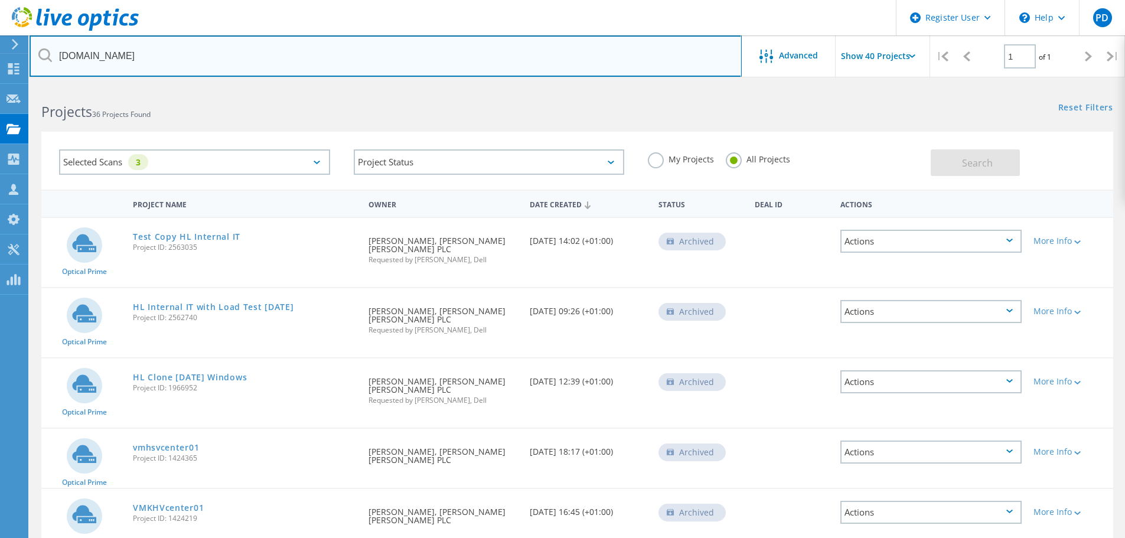
click at [139, 44] on input "hl.co.uk" at bounding box center [386, 55] width 712 height 41
click at [138, 44] on input "hl.co.uk" at bounding box center [386, 55] width 712 height 41
click at [137, 44] on input "hl.co.uk" at bounding box center [386, 55] width 712 height 41
click at [136, 45] on input "hl.co.uk" at bounding box center [386, 55] width 712 height 41
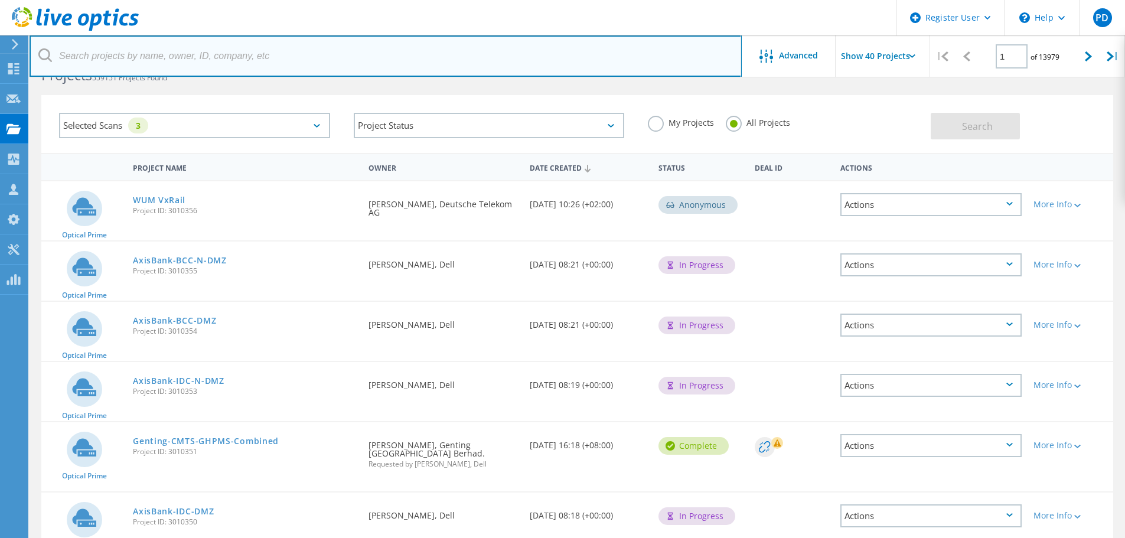
scroll to position [59, 0]
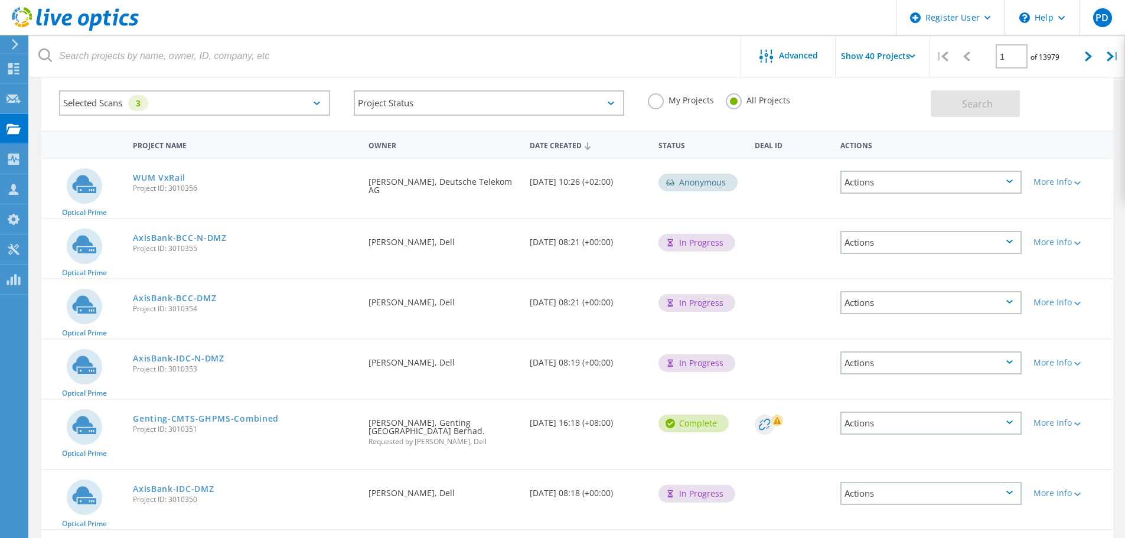
click at [185, 241] on link "AxisBank-BCC-N-DMZ" at bounding box center [180, 238] width 94 height 8
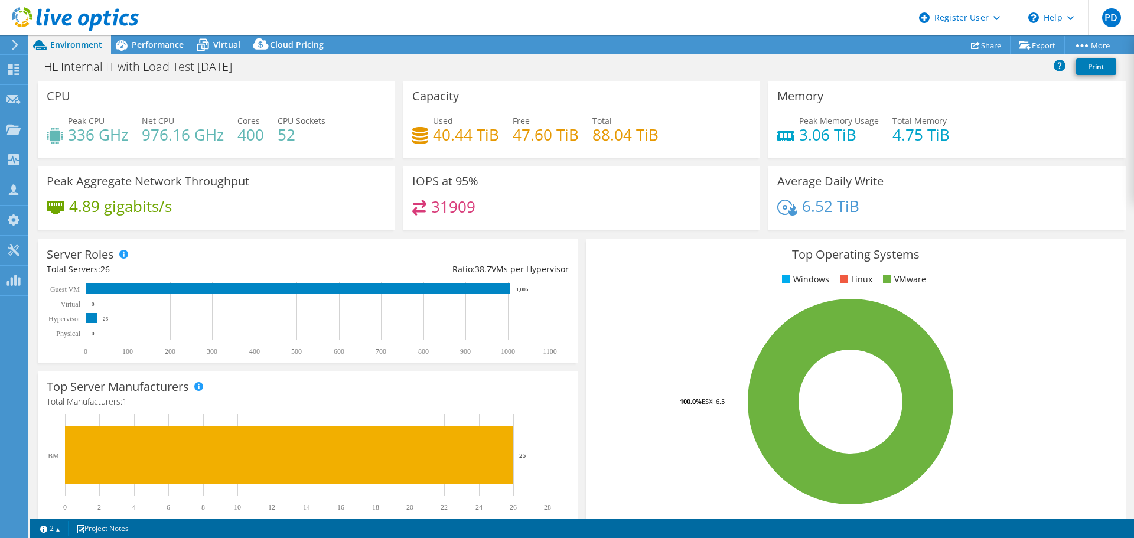
select select "USD"
click at [153, 43] on span "Performance" at bounding box center [158, 44] width 52 height 11
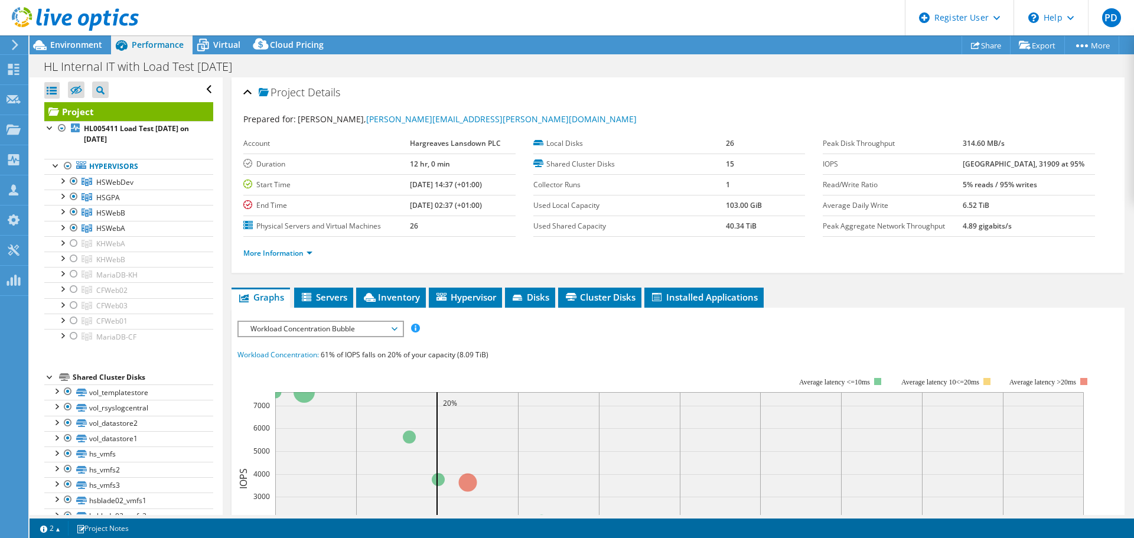
click at [64, 165] on div at bounding box center [68, 166] width 12 height 14
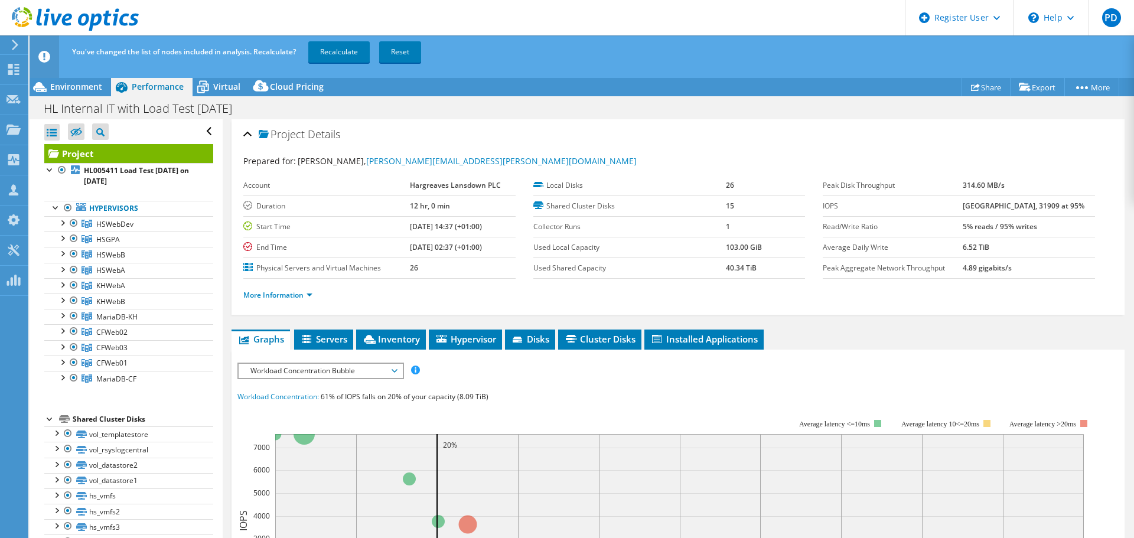
click at [329, 48] on link "Recalculate" at bounding box center [338, 51] width 61 height 21
click at [83, 84] on span "Environment" at bounding box center [76, 86] width 52 height 11
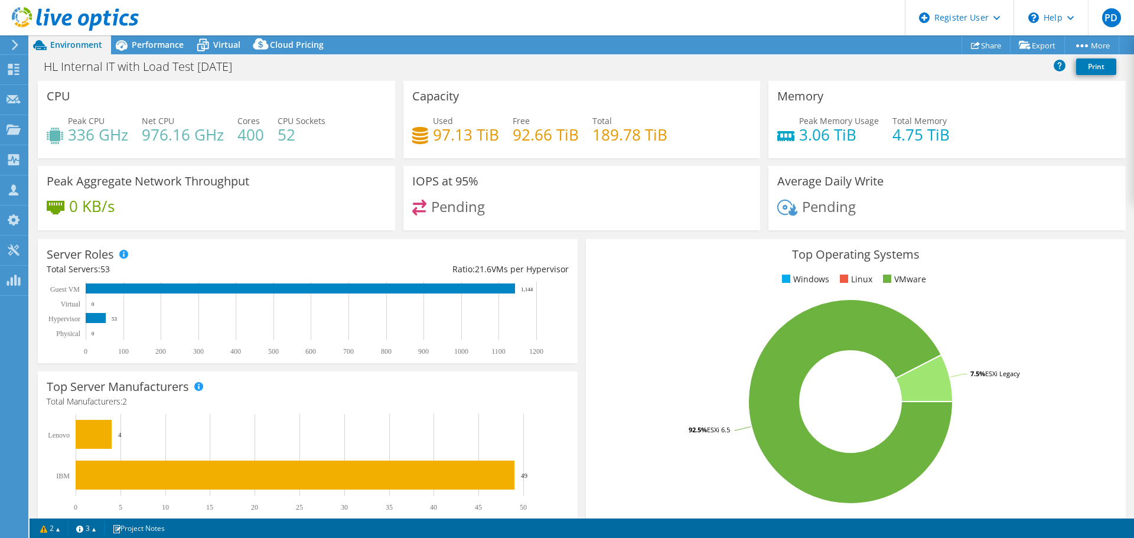
click at [135, 37] on div at bounding box center [69, 20] width 139 height 40
click at [151, 39] on span "Performance" at bounding box center [158, 44] width 52 height 11
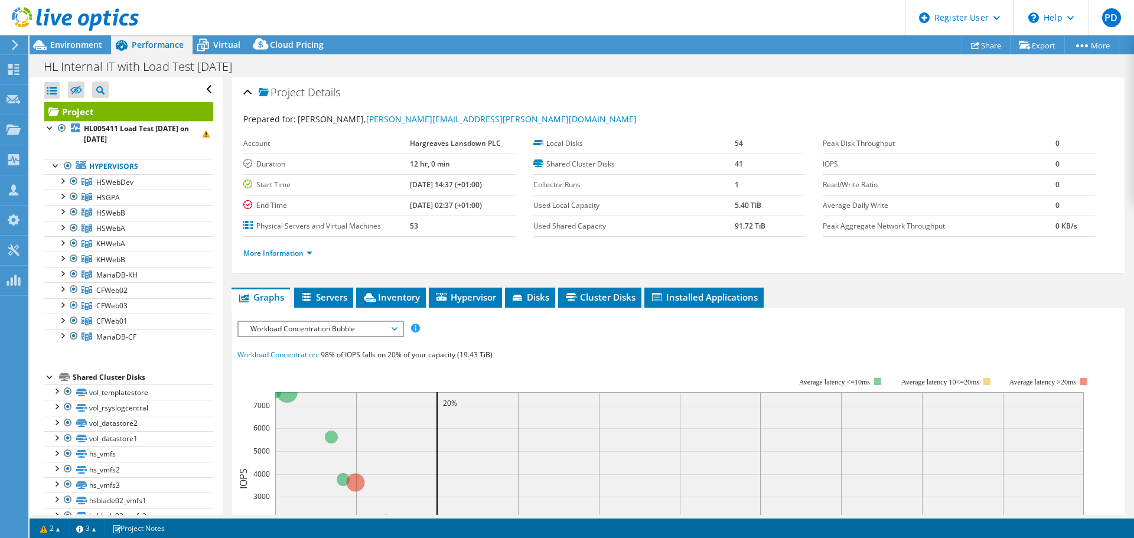
click at [76, 245] on div at bounding box center [74, 243] width 12 height 14
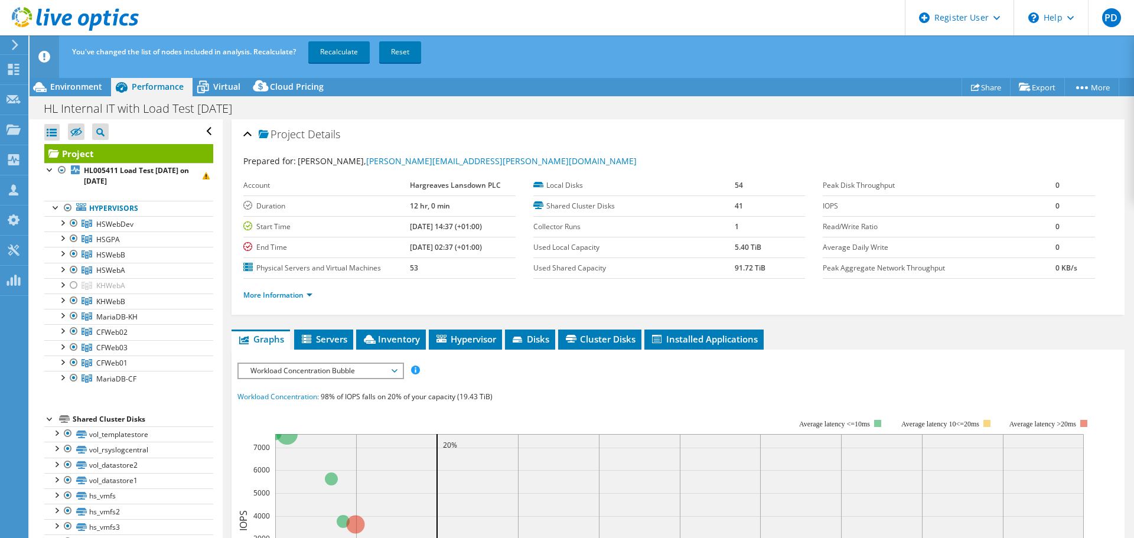
click at [73, 299] on div at bounding box center [74, 301] width 12 height 14
click at [73, 315] on div at bounding box center [74, 316] width 12 height 14
click at [71, 331] on div at bounding box center [74, 331] width 12 height 14
click at [70, 346] on div at bounding box center [74, 347] width 12 height 14
click at [71, 363] on div at bounding box center [74, 363] width 12 height 14
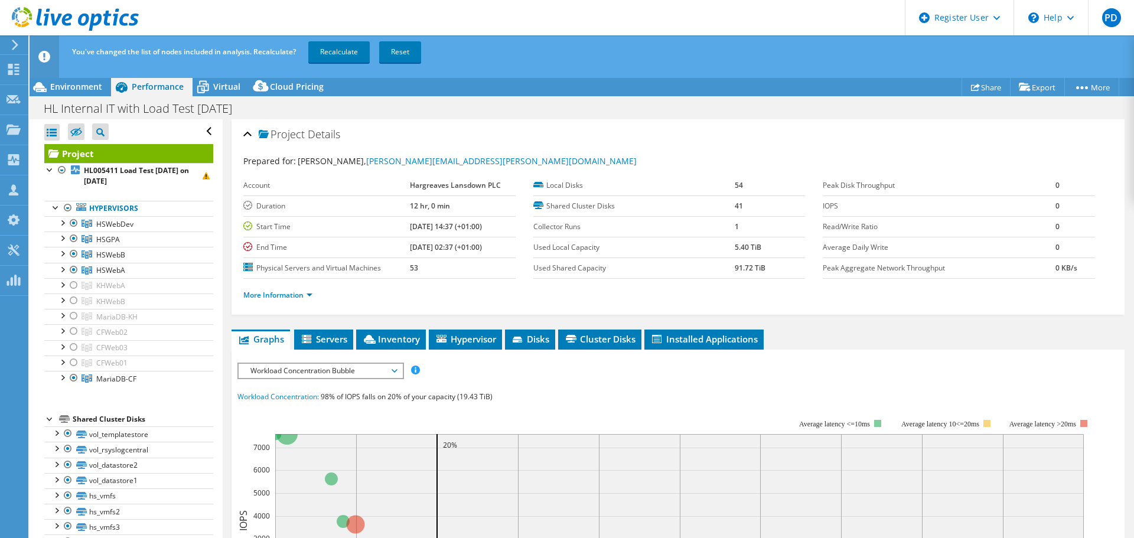
click at [73, 377] on div at bounding box center [74, 378] width 12 height 14
click at [360, 54] on link "Recalculate" at bounding box center [338, 51] width 61 height 21
click at [59, 268] on div at bounding box center [62, 269] width 12 height 12
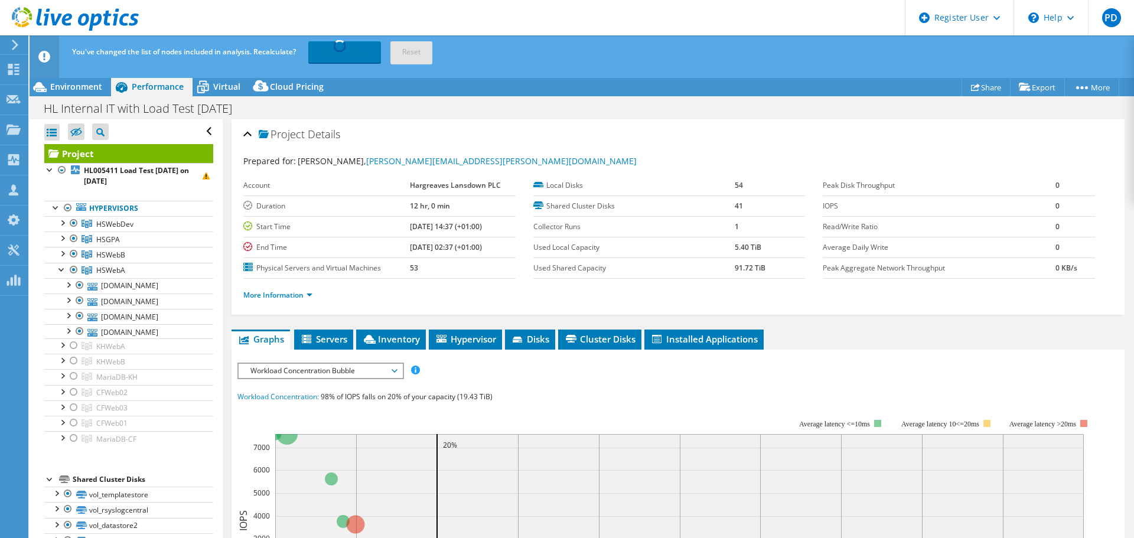
click at [60, 252] on div at bounding box center [62, 253] width 12 height 12
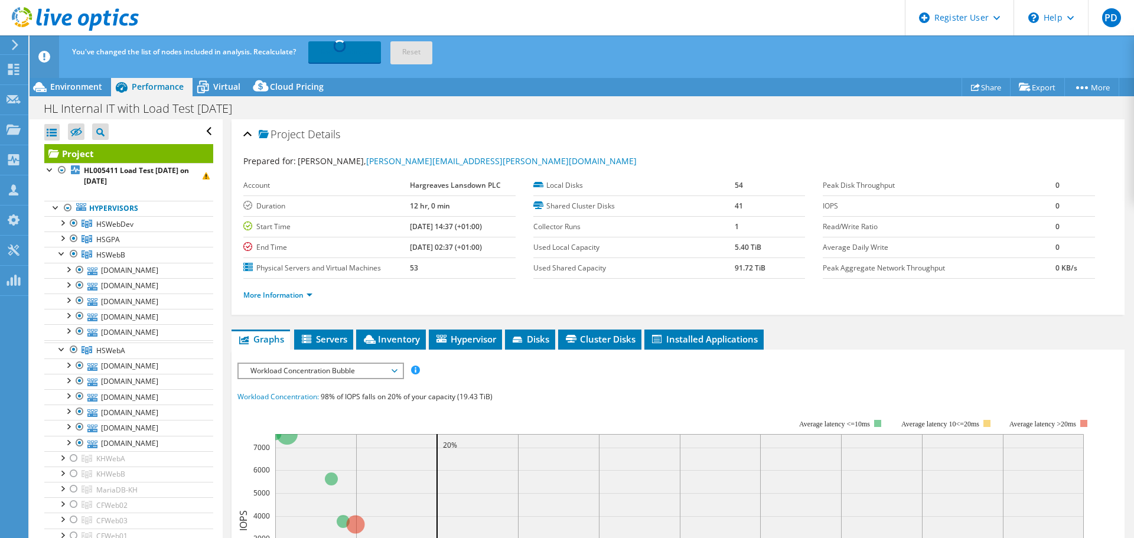
click at [60, 239] on div at bounding box center [62, 238] width 12 height 12
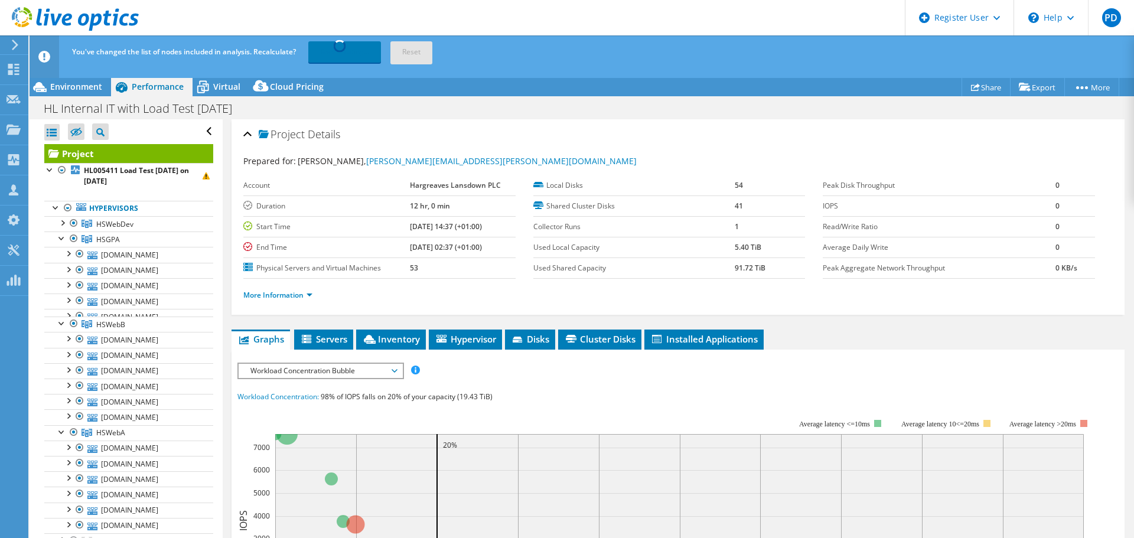
click at [61, 226] on div at bounding box center [62, 222] width 12 height 12
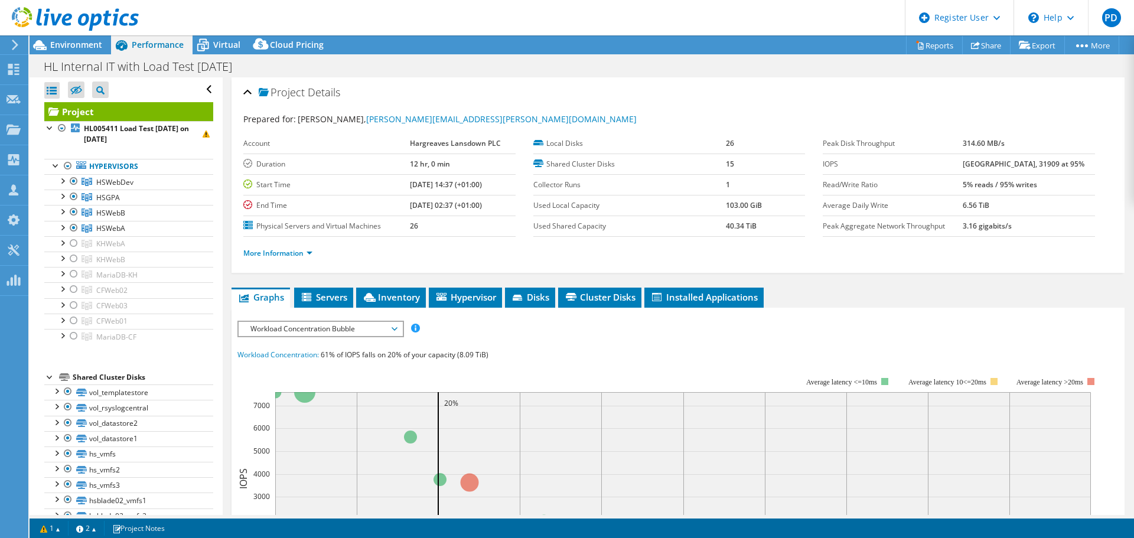
click at [80, 48] on span "Environment" at bounding box center [76, 44] width 52 height 11
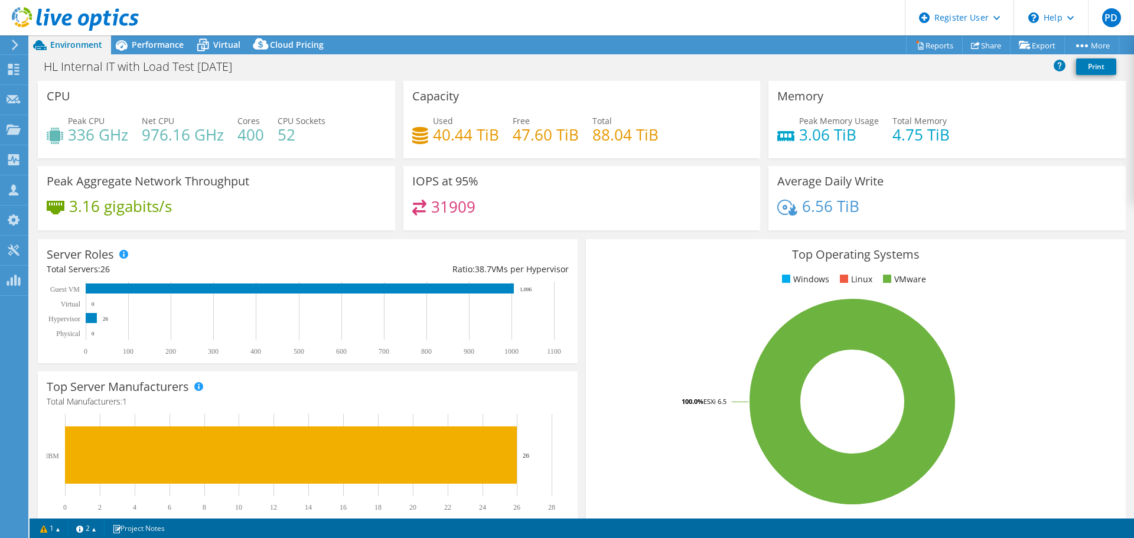
click at [177, 45] on span "Performance" at bounding box center [158, 44] width 52 height 11
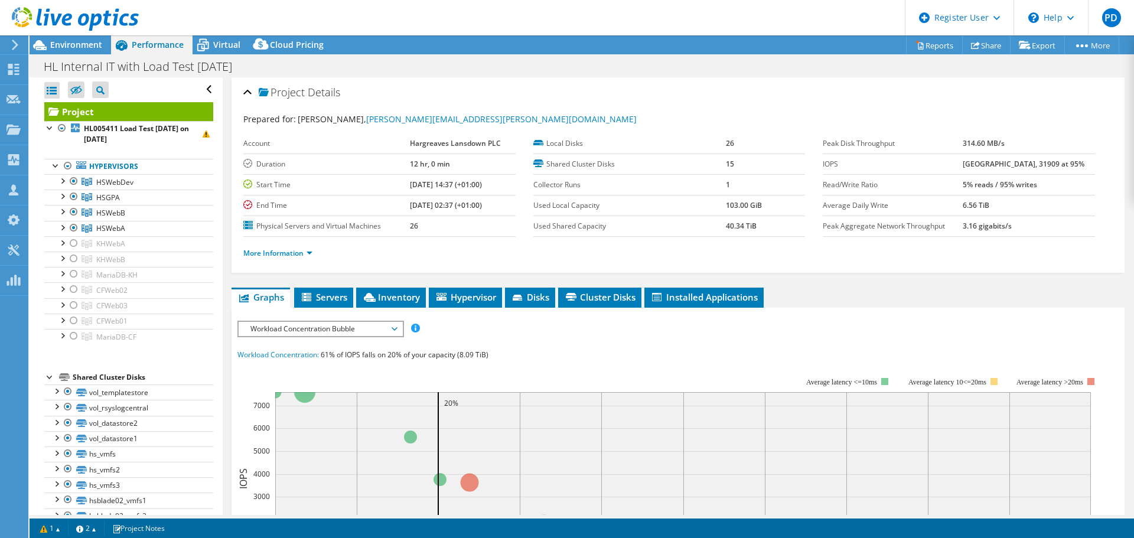
click at [60, 227] on div at bounding box center [62, 227] width 12 height 12
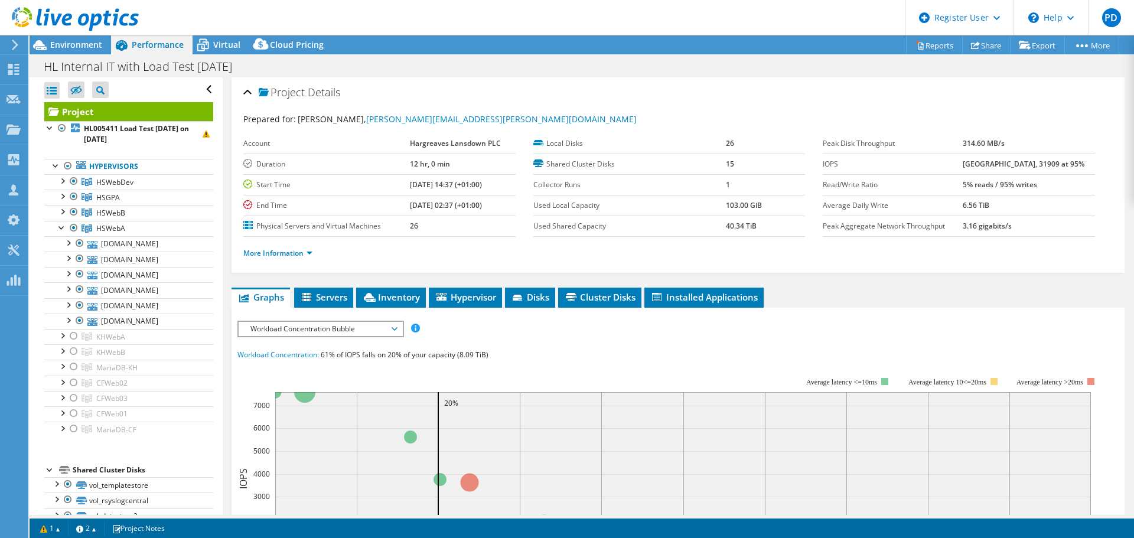
click at [61, 210] on div at bounding box center [62, 211] width 12 height 12
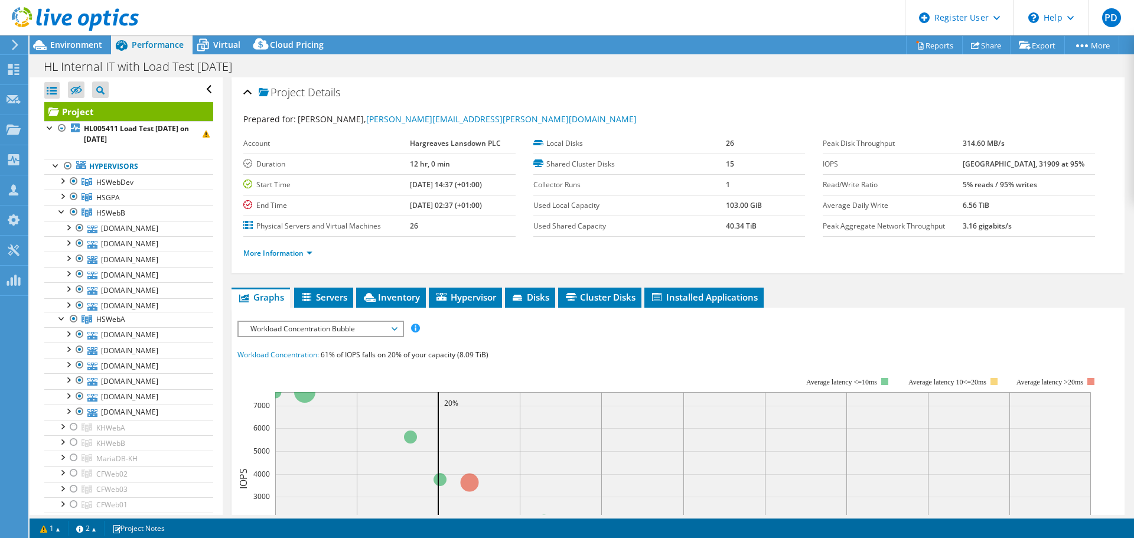
click at [61, 196] on div at bounding box center [62, 196] width 12 height 12
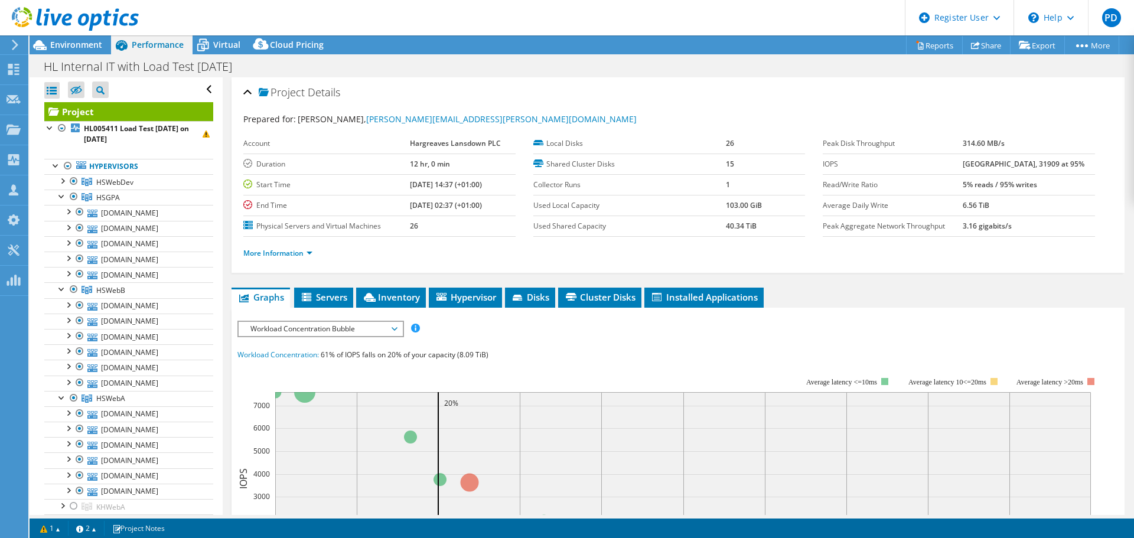
click at [61, 177] on div at bounding box center [62, 180] width 12 height 12
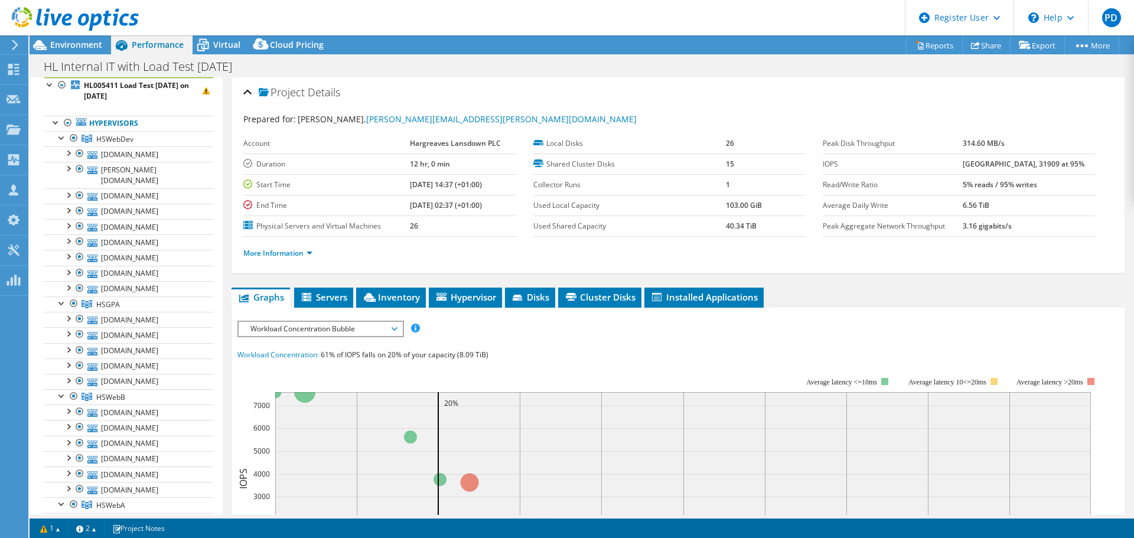
scroll to position [59, 0]
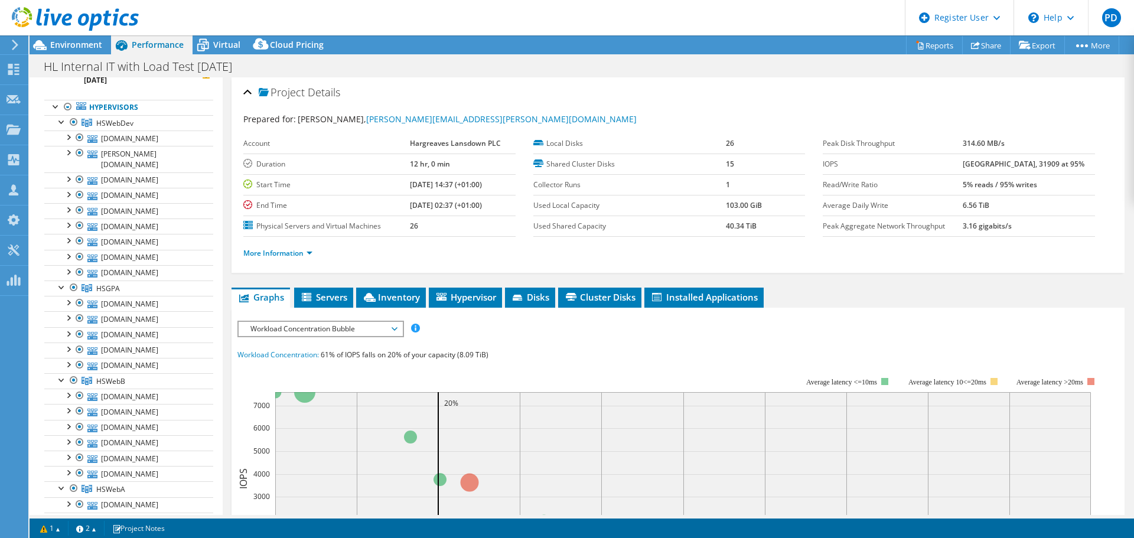
click at [87, 44] on span "Environment" at bounding box center [76, 44] width 52 height 11
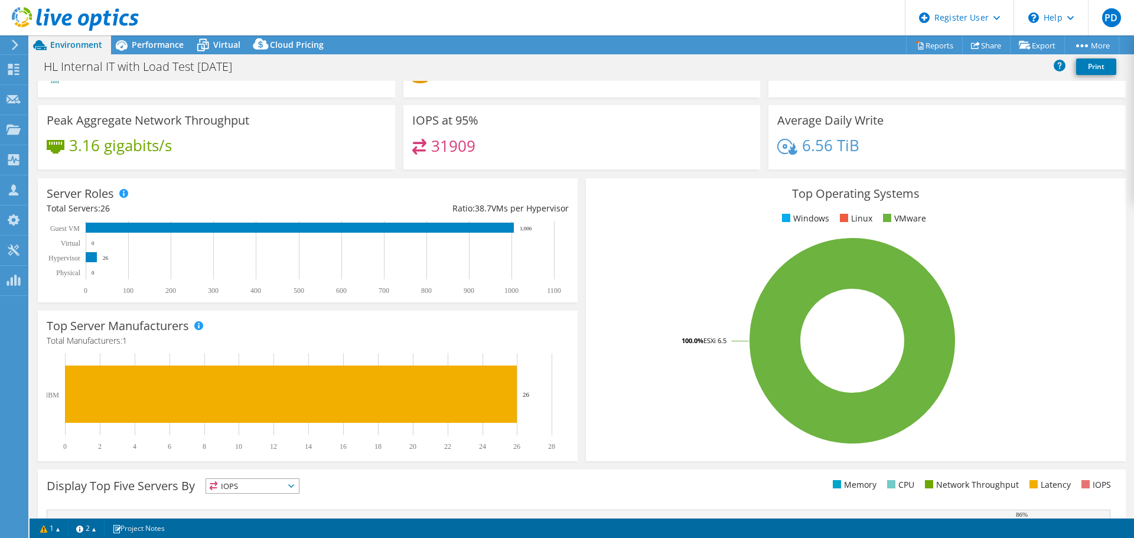
scroll to position [0, 0]
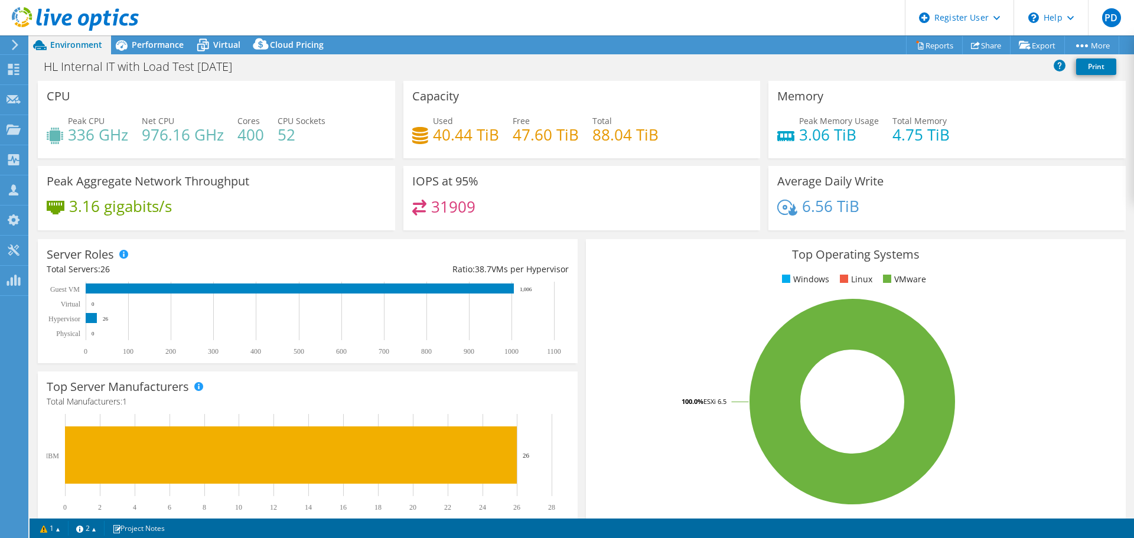
click at [174, 46] on span "Performance" at bounding box center [158, 44] width 52 height 11
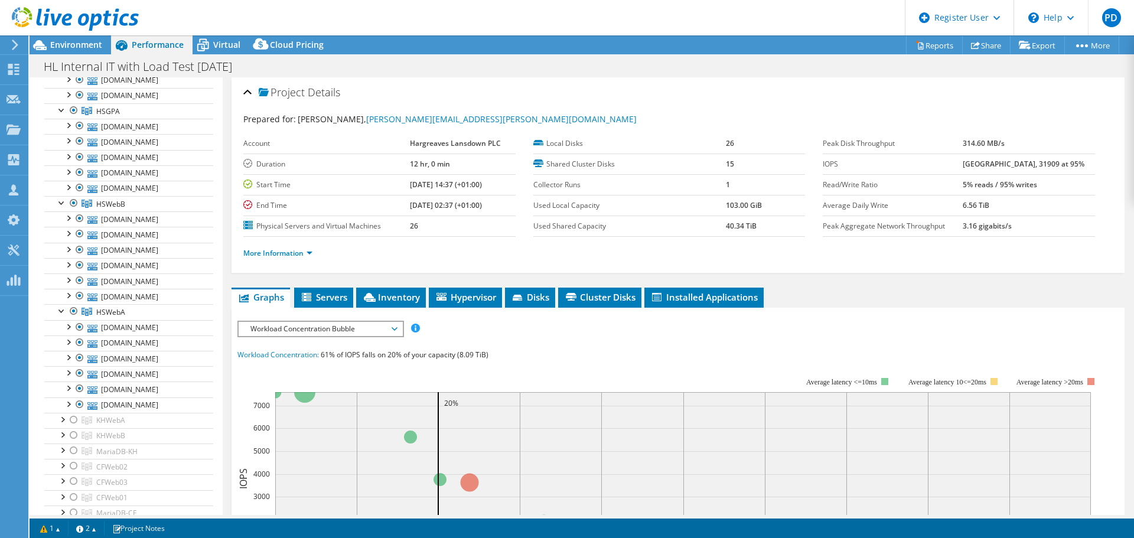
scroll to position [59, 0]
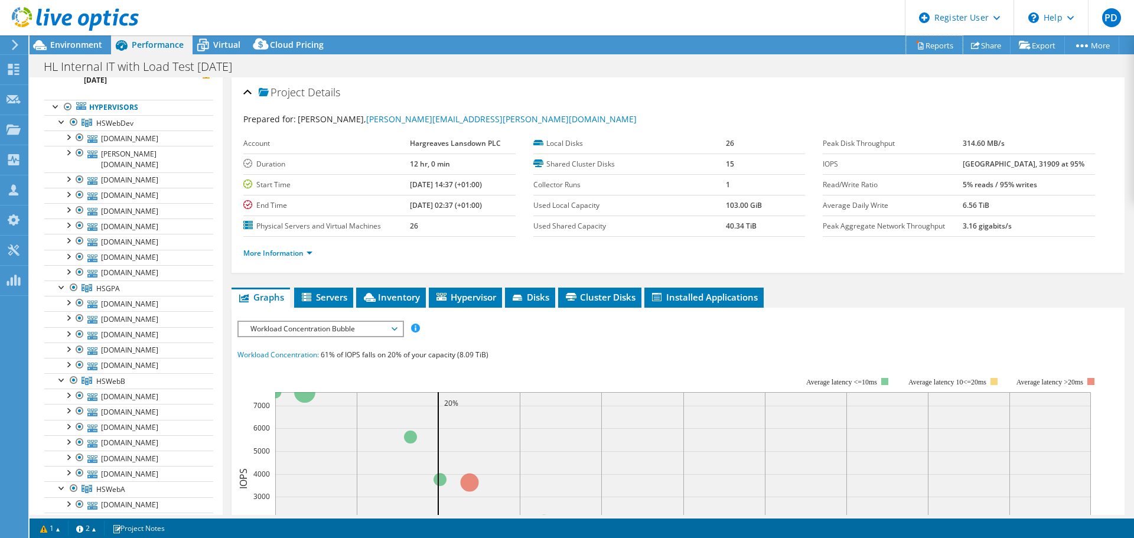
click at [942, 44] on link "Reports" at bounding box center [934, 45] width 57 height 18
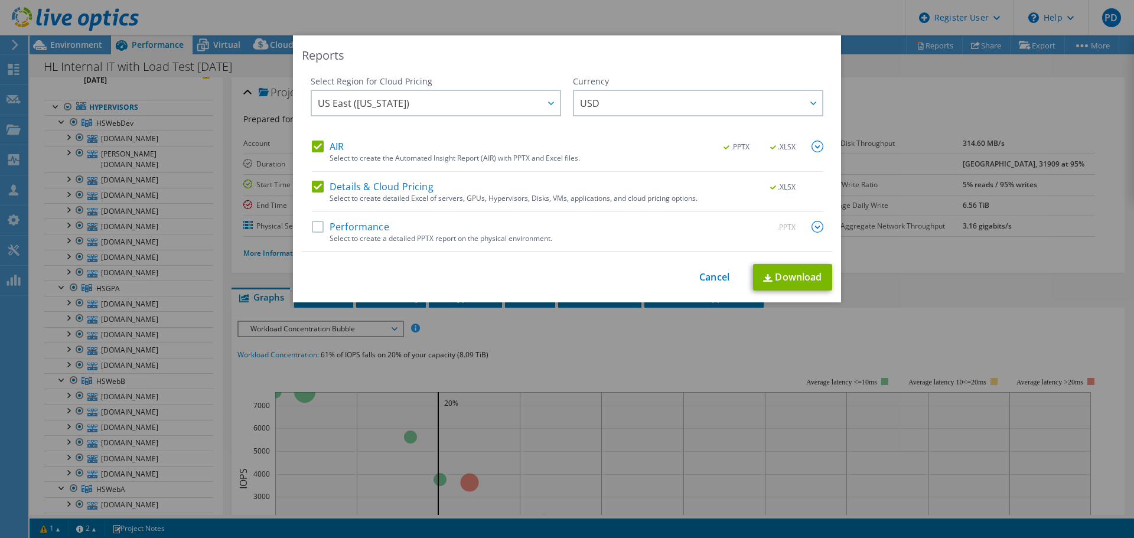
click at [273, 127] on div "Reports Select Region for Cloud Pricing Asia Pacific (Hong Kong) Asia Pacific (…" at bounding box center [567, 268] width 1134 height 467
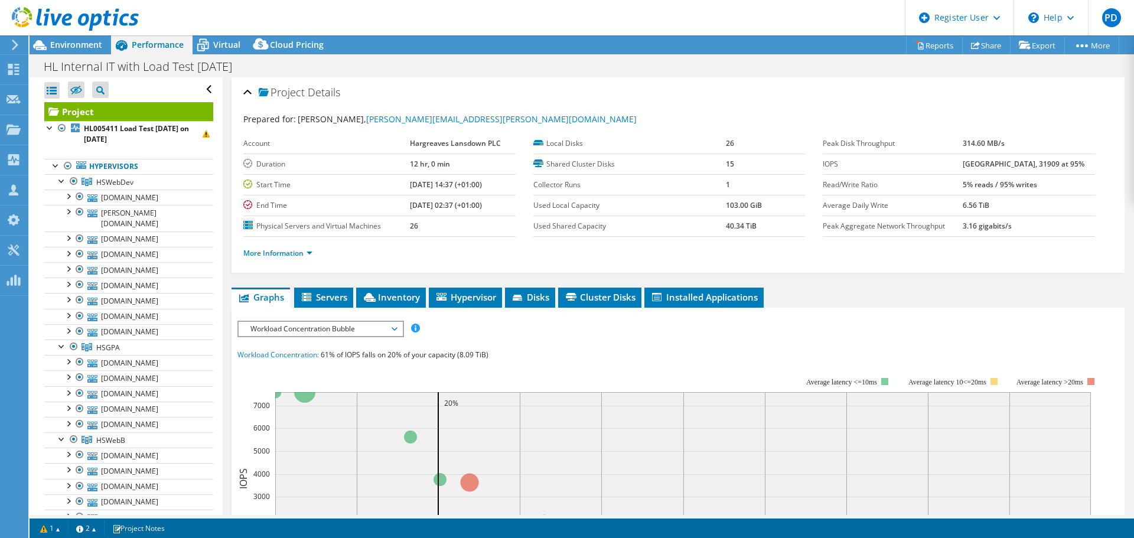
click at [56, 167] on div at bounding box center [56, 165] width 12 height 12
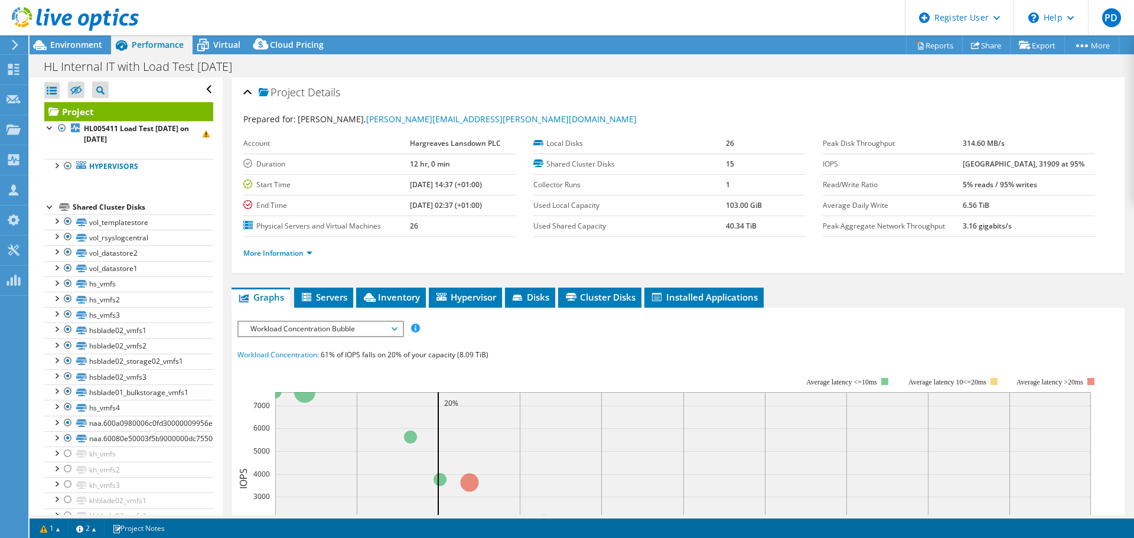
click at [59, 167] on div at bounding box center [56, 165] width 12 height 12
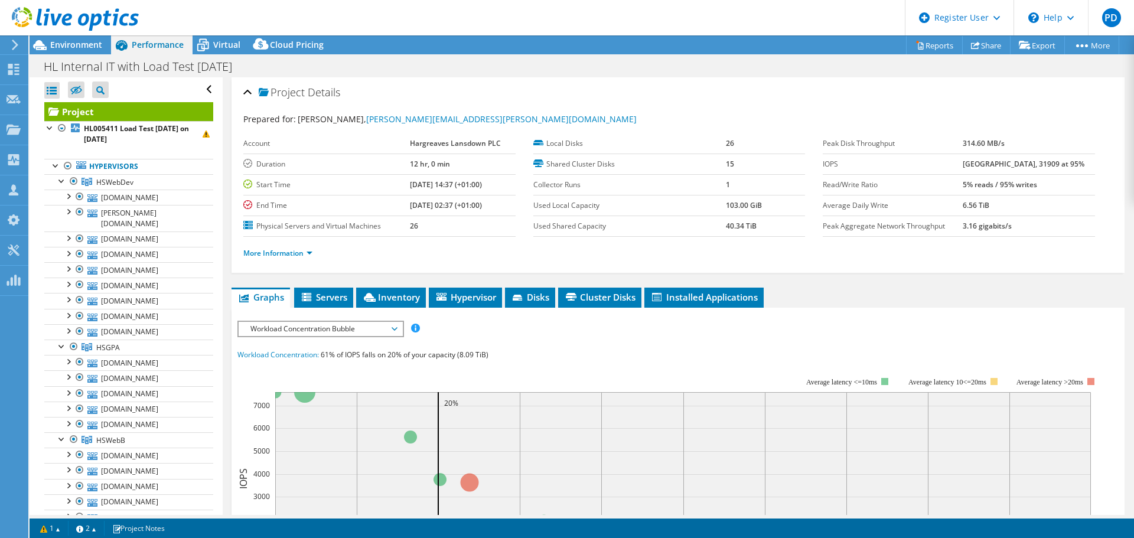
click at [62, 183] on div at bounding box center [62, 180] width 12 height 12
click at [59, 201] on div at bounding box center [62, 196] width 12 height 12
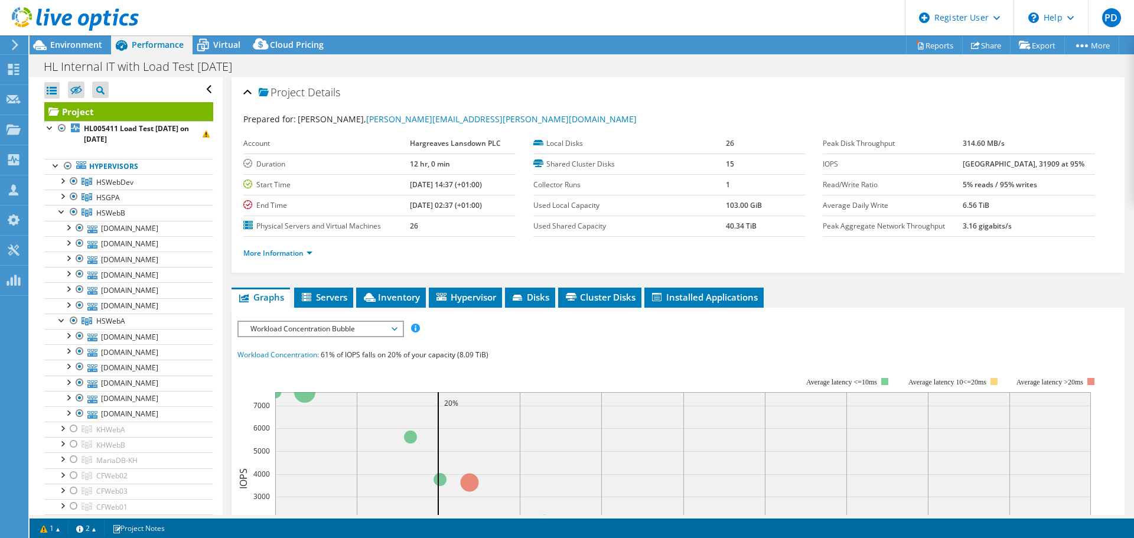
click at [60, 212] on div at bounding box center [62, 211] width 12 height 12
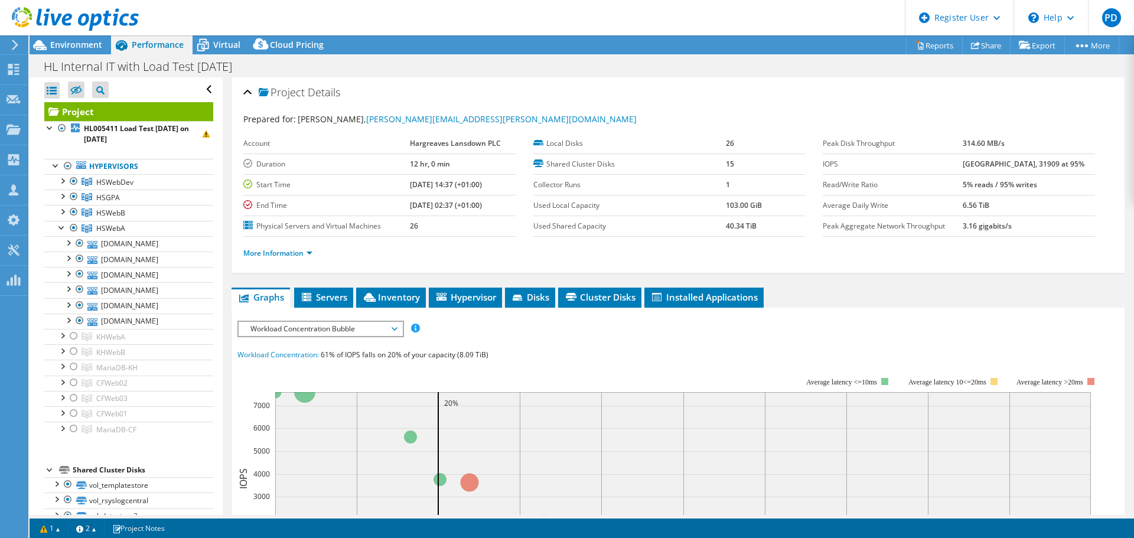
click at [61, 190] on link "HSWebA" at bounding box center [128, 181] width 169 height 15
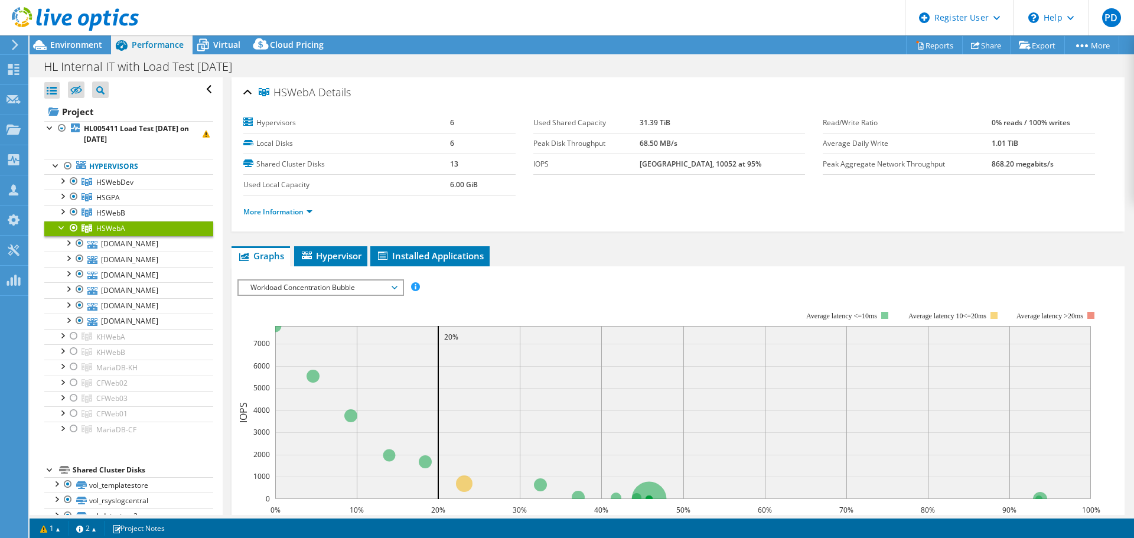
click at [60, 224] on div at bounding box center [62, 227] width 12 height 12
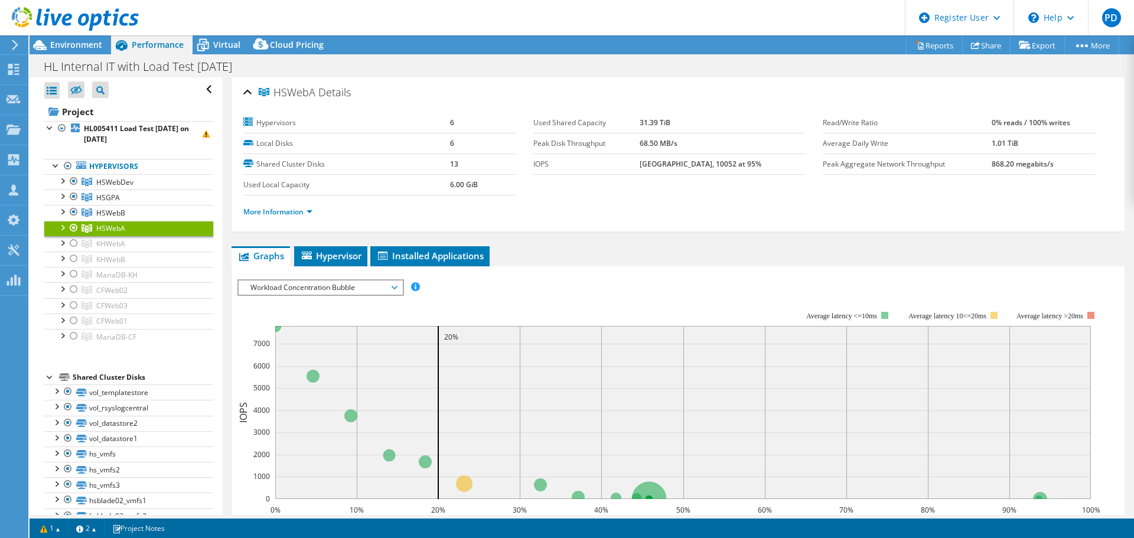
click at [73, 247] on div at bounding box center [74, 243] width 12 height 14
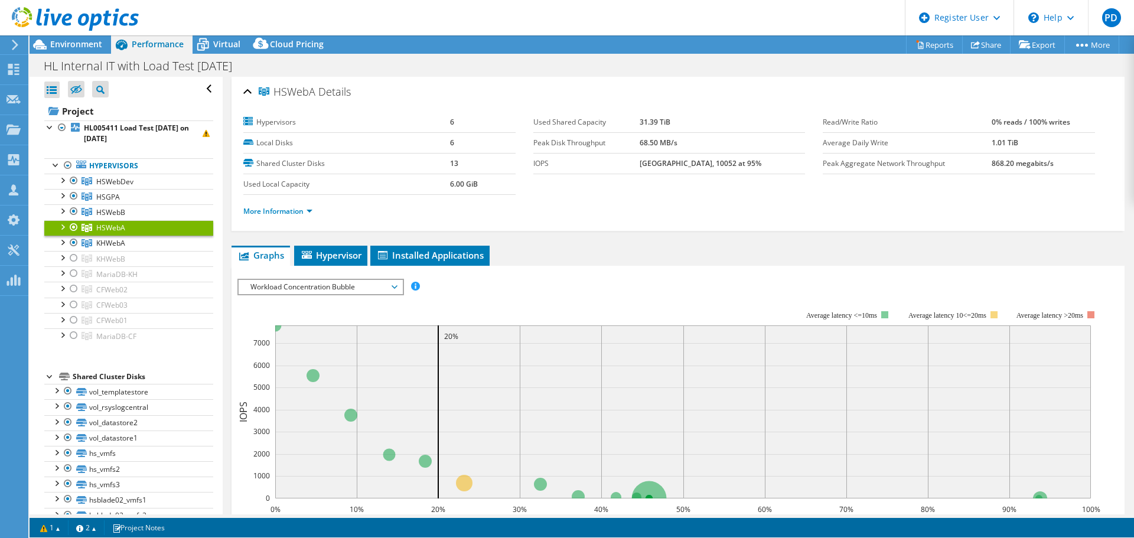
click at [74, 259] on ul "HSWebDev volcano.hargreaveslansdown.co.uk volcano_datastore1" at bounding box center [128, 259] width 169 height 170
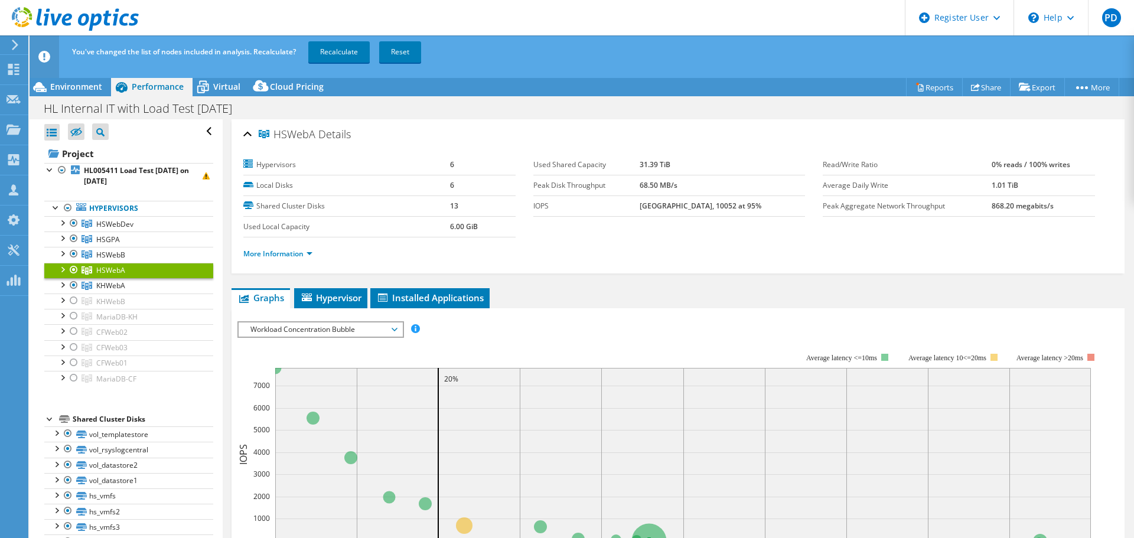
click at [76, 301] on div at bounding box center [74, 301] width 12 height 14
drag, startPoint x: 76, startPoint y: 317, endPoint x: 76, endPoint y: 328, distance: 11.8
click at [76, 317] on div at bounding box center [74, 316] width 12 height 14
click at [76, 341] on div at bounding box center [74, 347] width 12 height 14
click at [76, 328] on div at bounding box center [74, 331] width 12 height 14
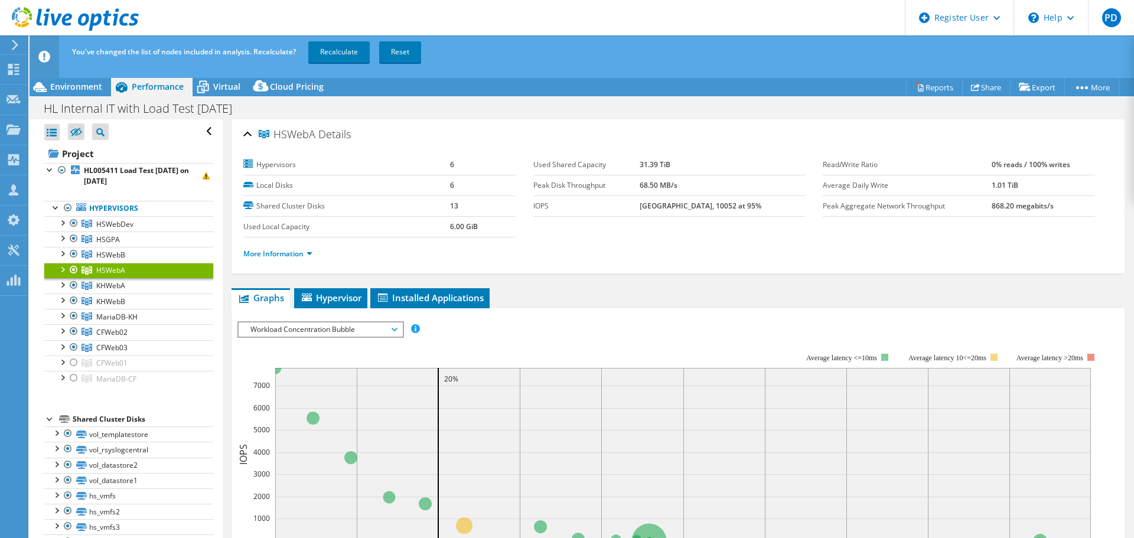
click at [74, 360] on div at bounding box center [74, 363] width 12 height 14
click at [74, 378] on div at bounding box center [74, 378] width 12 height 14
click at [412, 54] on link "Reset" at bounding box center [400, 51] width 42 height 21
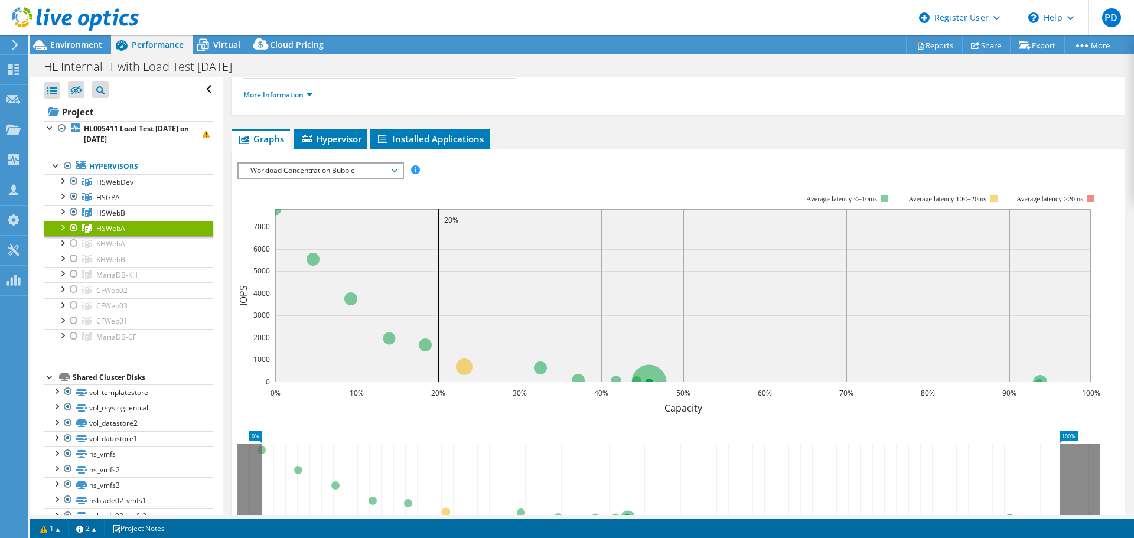
scroll to position [118, 0]
drag, startPoint x: 324, startPoint y: 175, endPoint x: 325, endPoint y: 191, distance: 16.0
click at [323, 174] on span "Workload Concentration Bubble" at bounding box center [321, 169] width 152 height 14
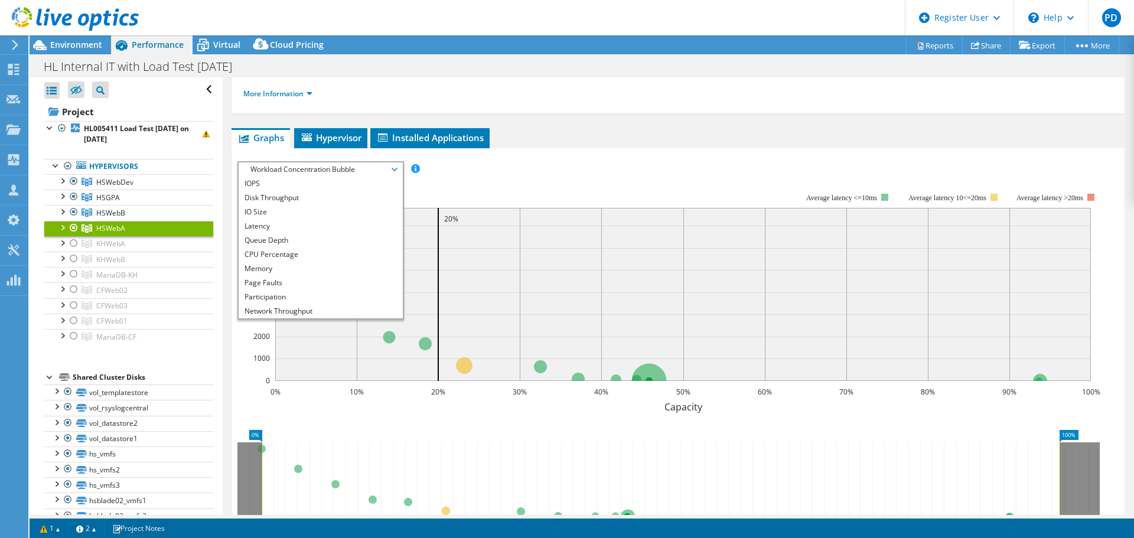
click at [291, 257] on li "CPU Percentage" at bounding box center [321, 254] width 164 height 14
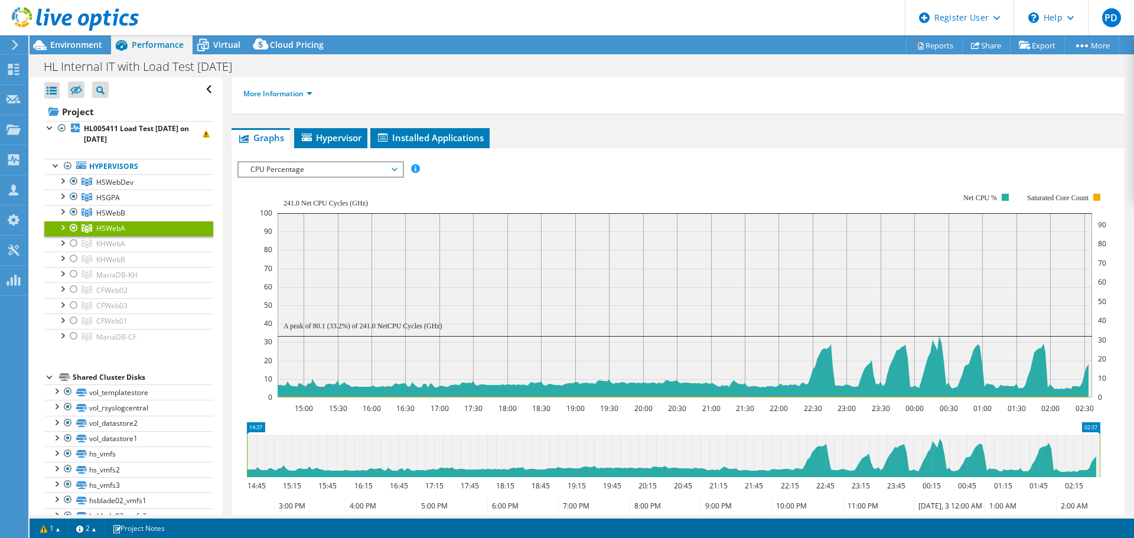
scroll to position [236, 0]
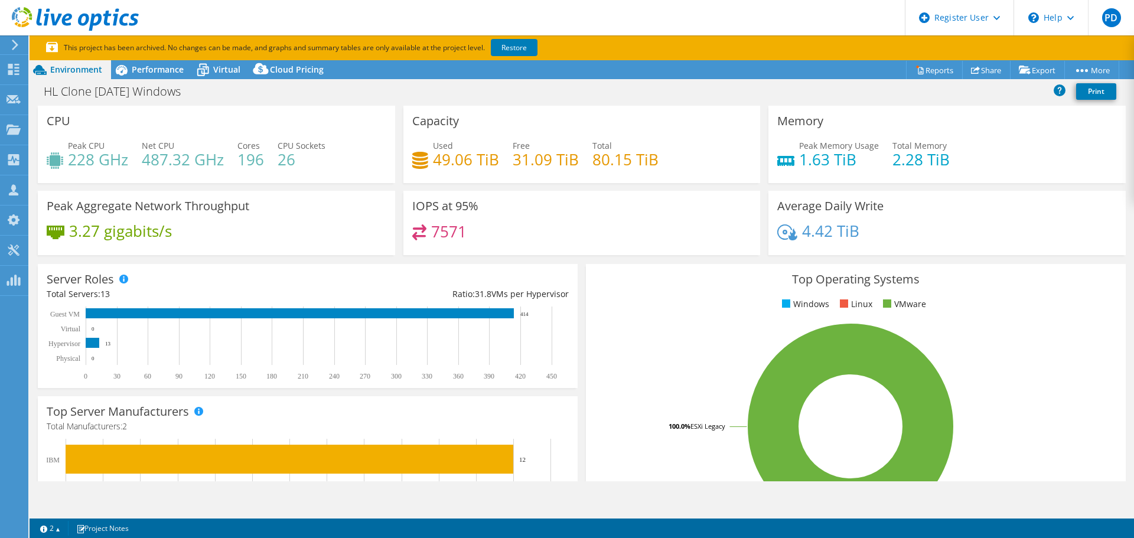
select select "USD"
click at [510, 43] on link "Restore" at bounding box center [514, 47] width 47 height 17
click at [161, 67] on span "Performance" at bounding box center [158, 69] width 52 height 11
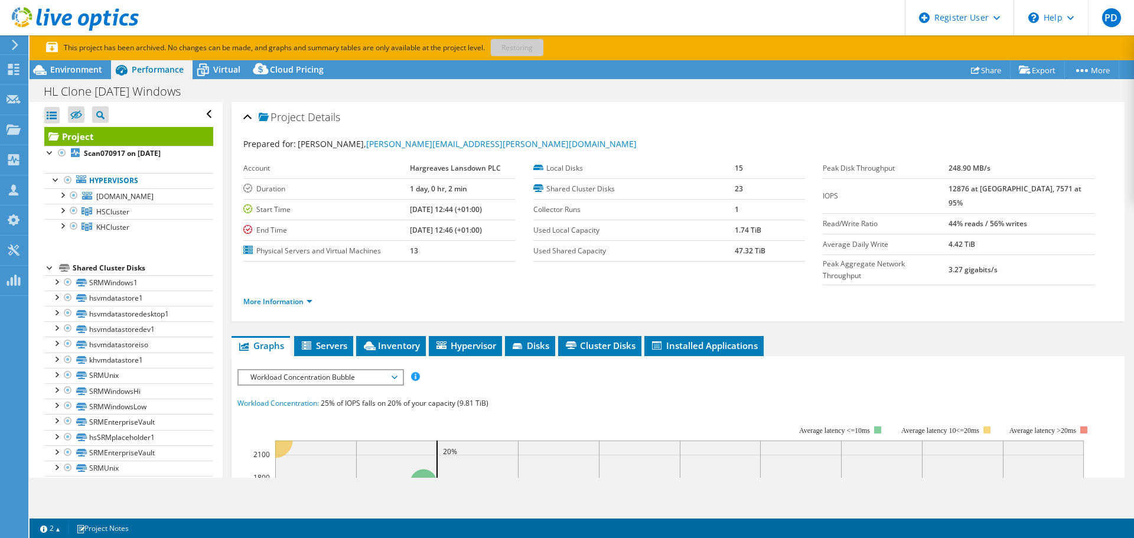
click at [63, 194] on div at bounding box center [62, 194] width 12 height 12
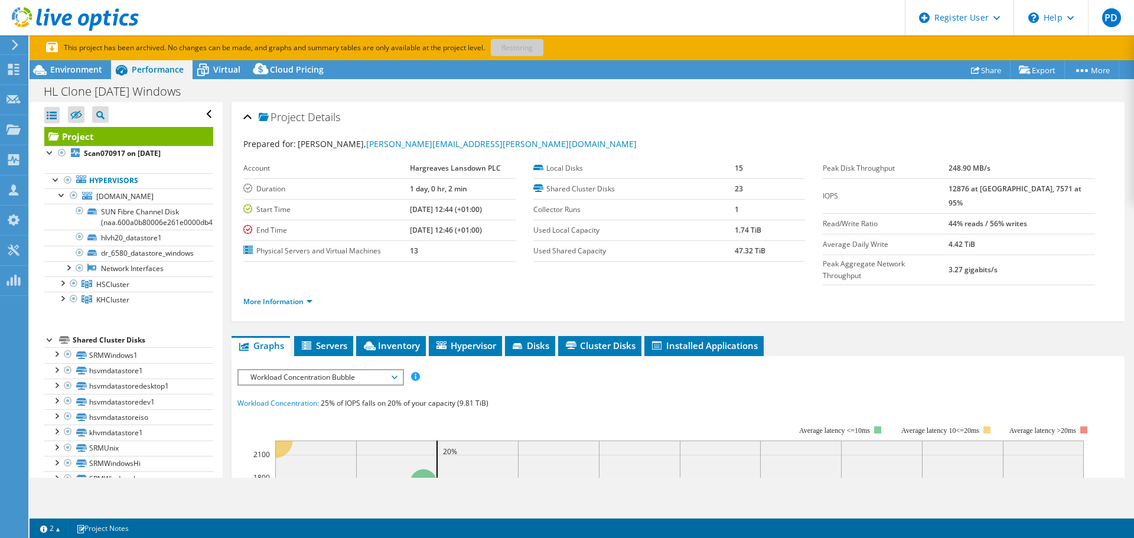
click at [63, 297] on div at bounding box center [62, 298] width 12 height 12
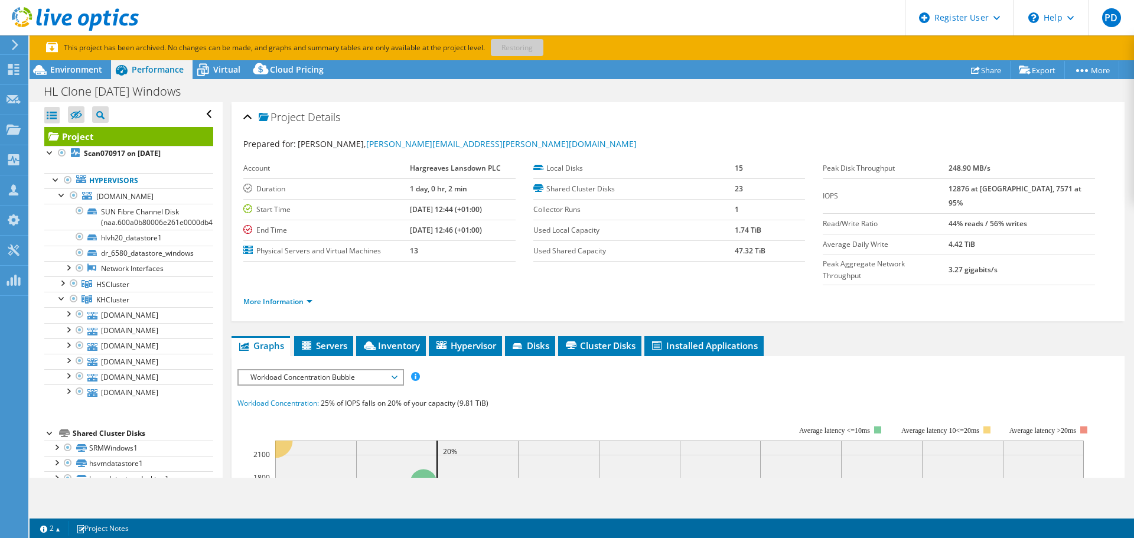
click at [75, 194] on div at bounding box center [74, 195] width 12 height 14
click at [64, 198] on div at bounding box center [62, 194] width 12 height 12
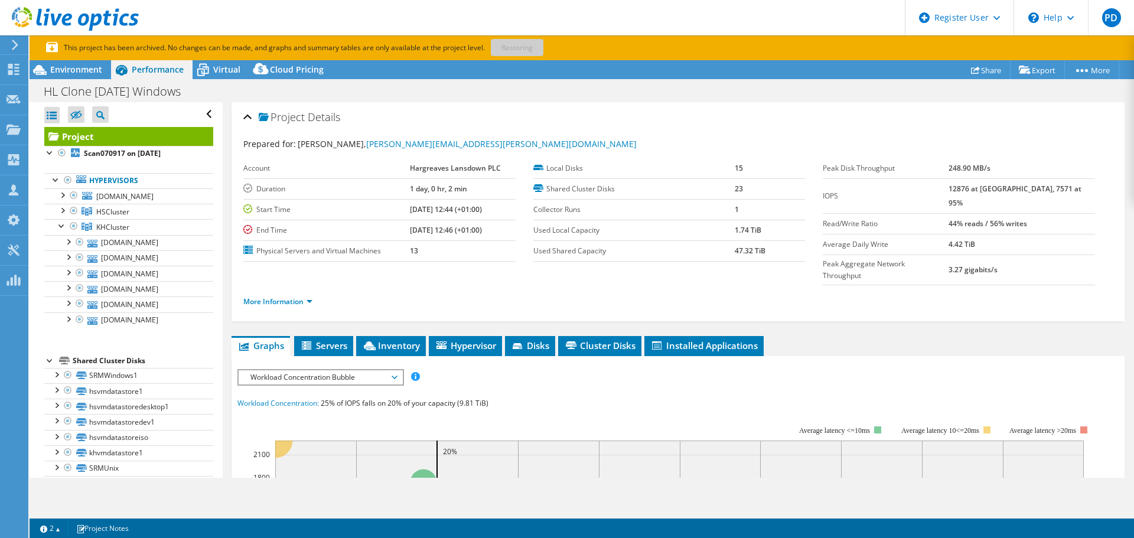
click at [71, 196] on div at bounding box center [74, 195] width 12 height 14
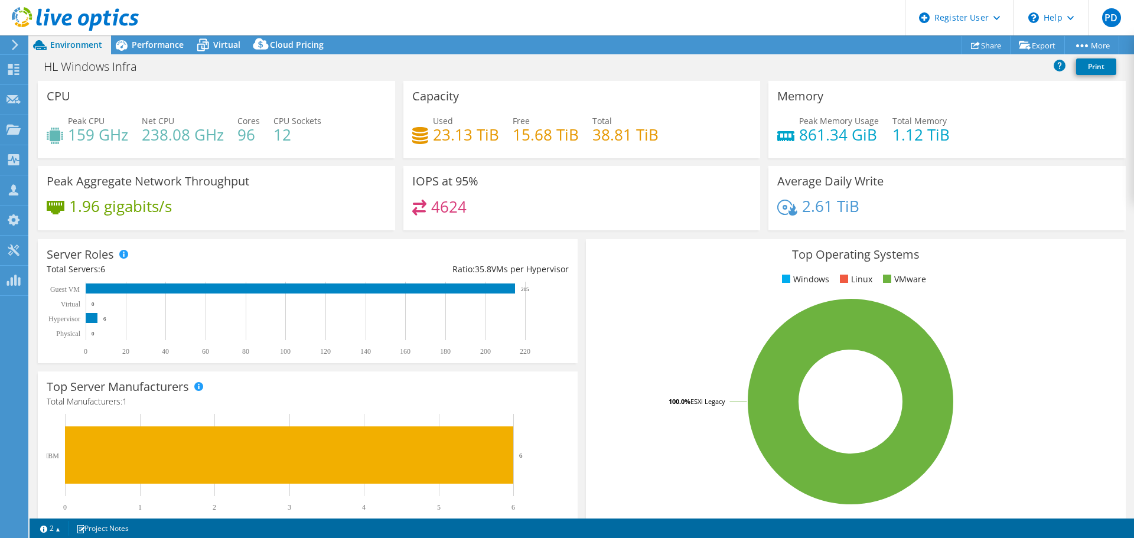
select select "USD"
click at [172, 47] on span "Performance" at bounding box center [158, 44] width 52 height 11
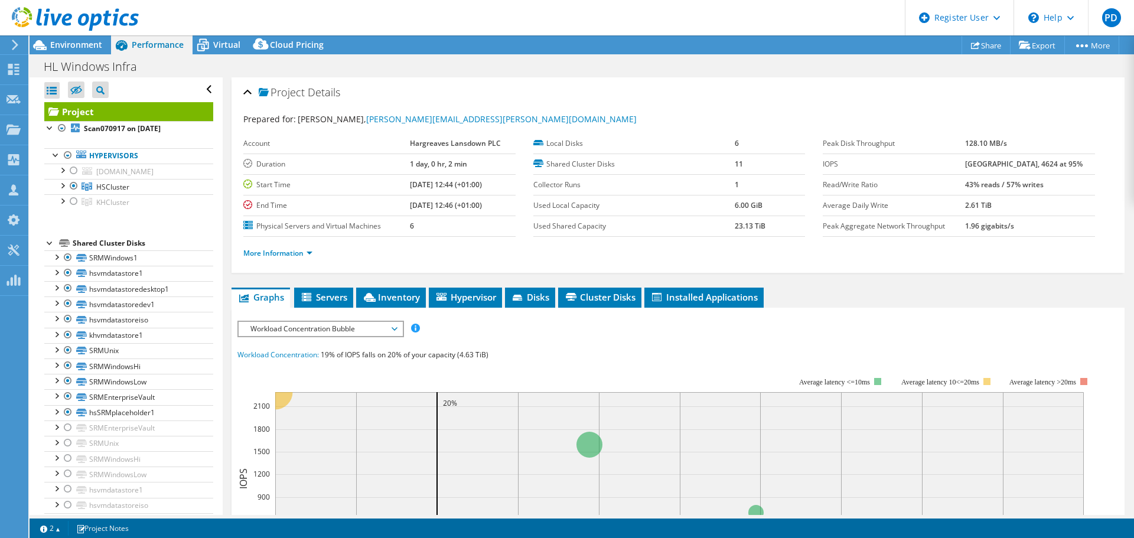
click at [89, 49] on span "Environment" at bounding box center [76, 44] width 52 height 11
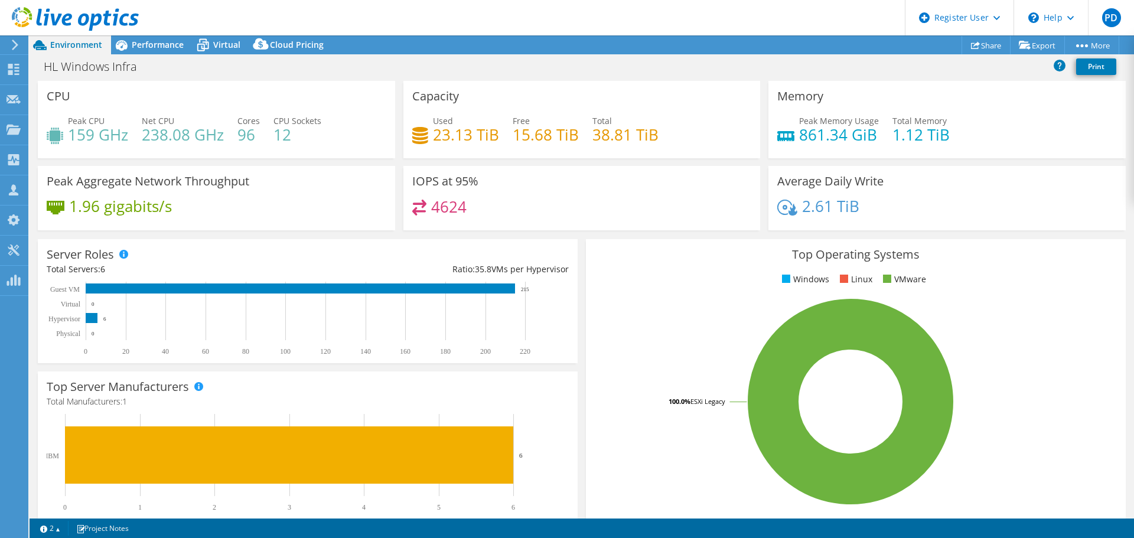
click at [152, 53] on div "Performance" at bounding box center [152, 44] width 82 height 19
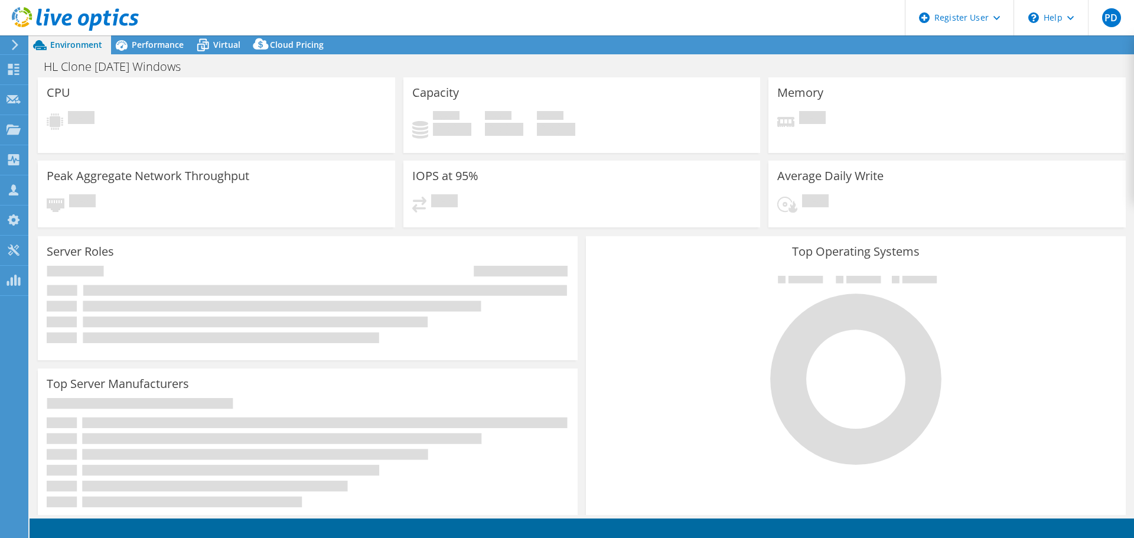
select select "USD"
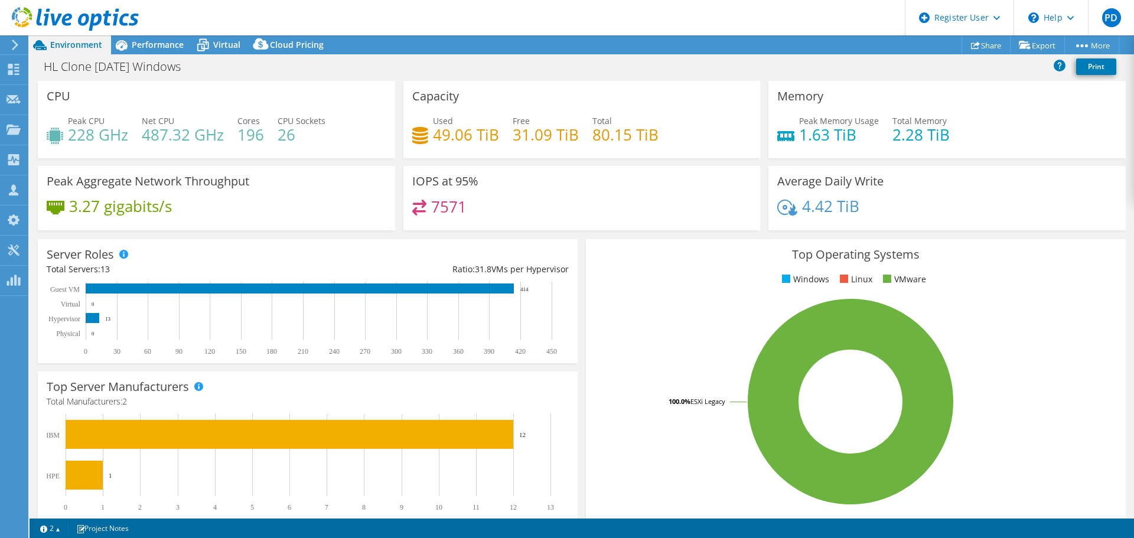
scroll to position [59, 0]
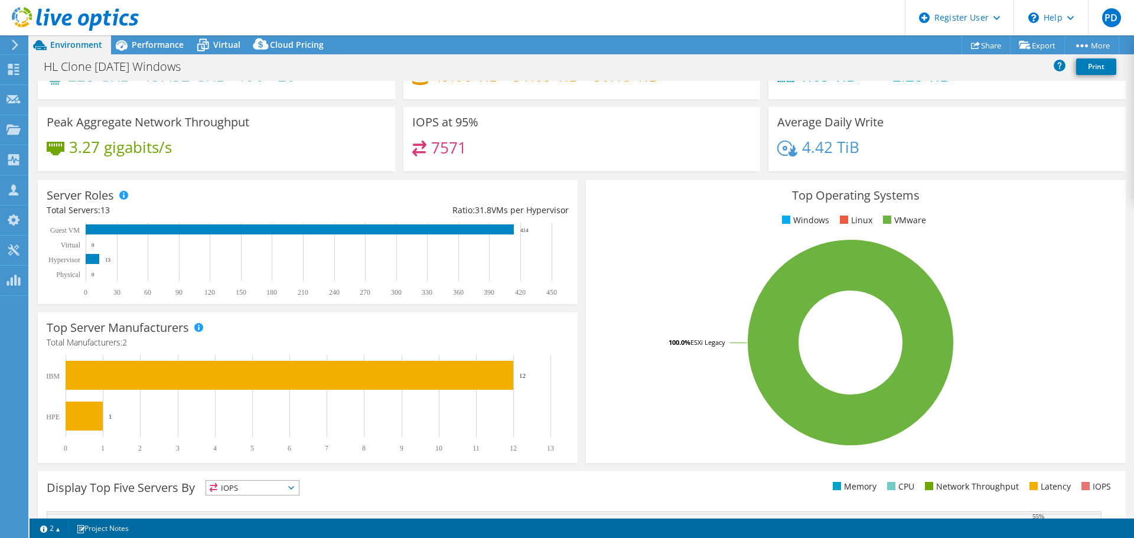
click at [149, 44] on span "Performance" at bounding box center [158, 44] width 52 height 11
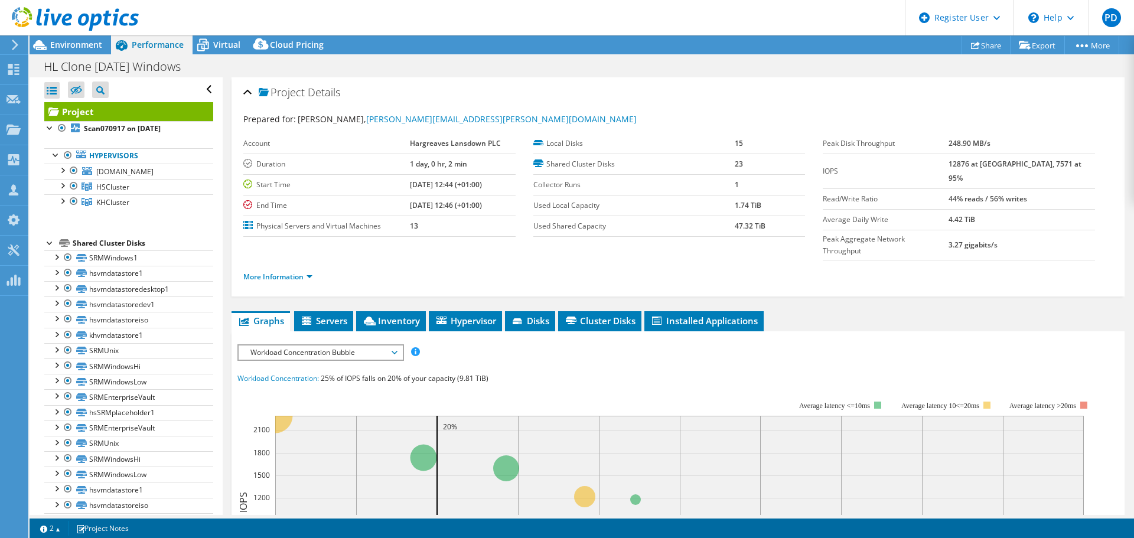
click at [61, 197] on div at bounding box center [62, 200] width 12 height 12
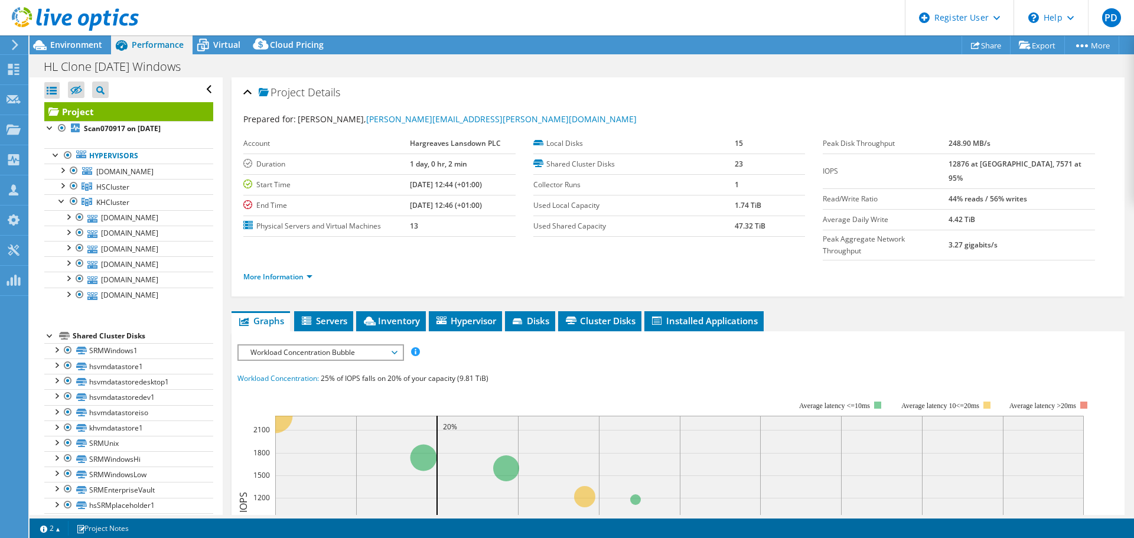
click at [62, 185] on div at bounding box center [62, 185] width 12 height 12
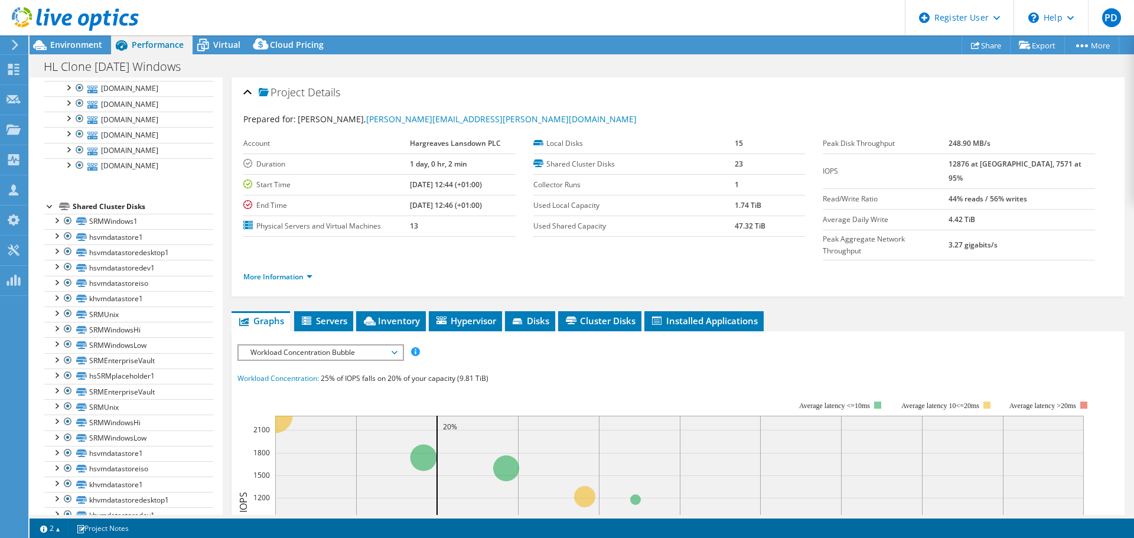
scroll to position [54, 0]
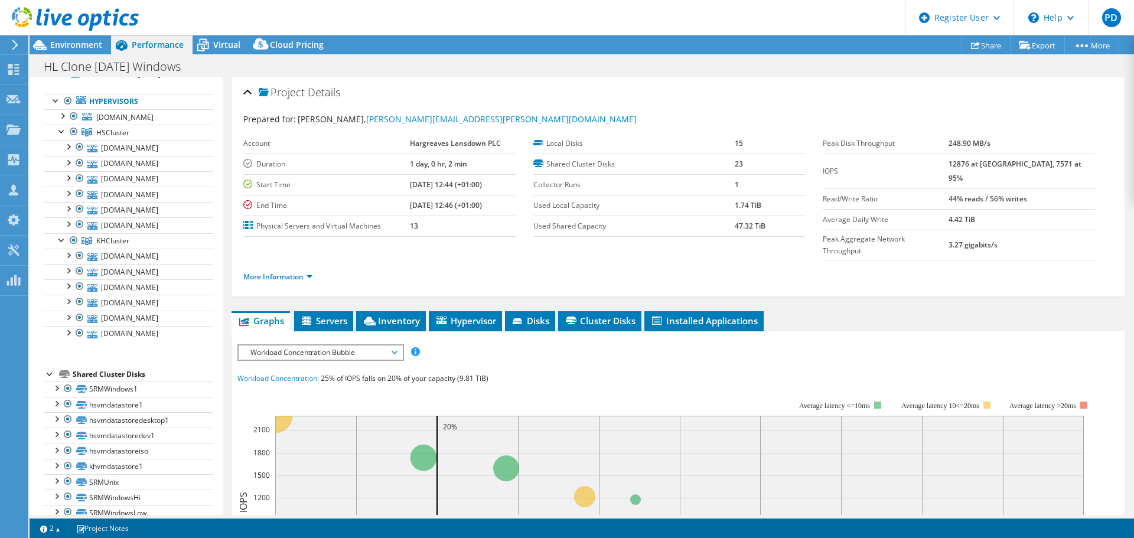
click at [71, 238] on div at bounding box center [74, 240] width 12 height 14
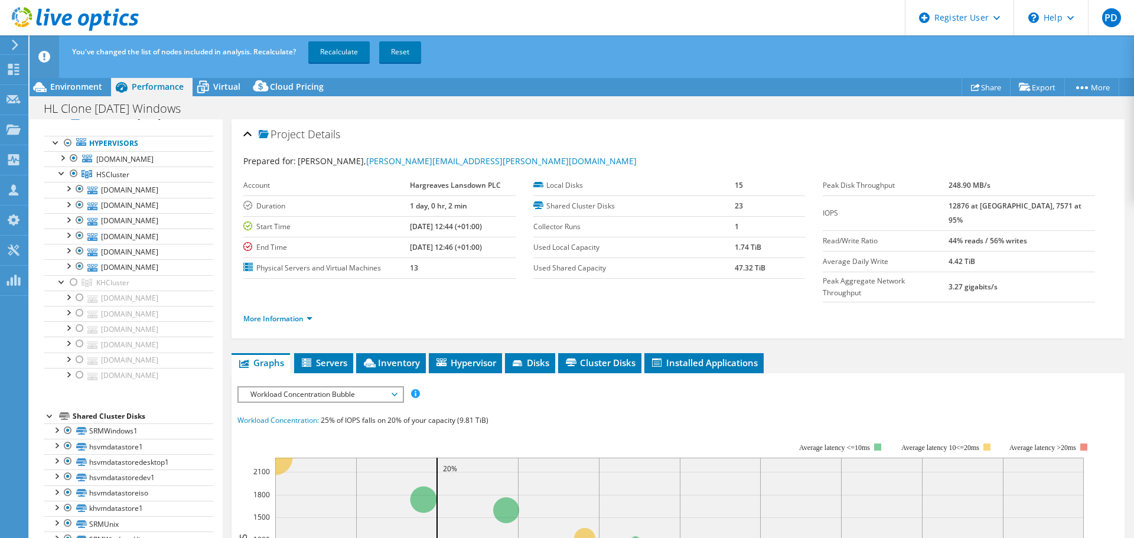
click at [356, 53] on link "Recalculate" at bounding box center [338, 51] width 61 height 21
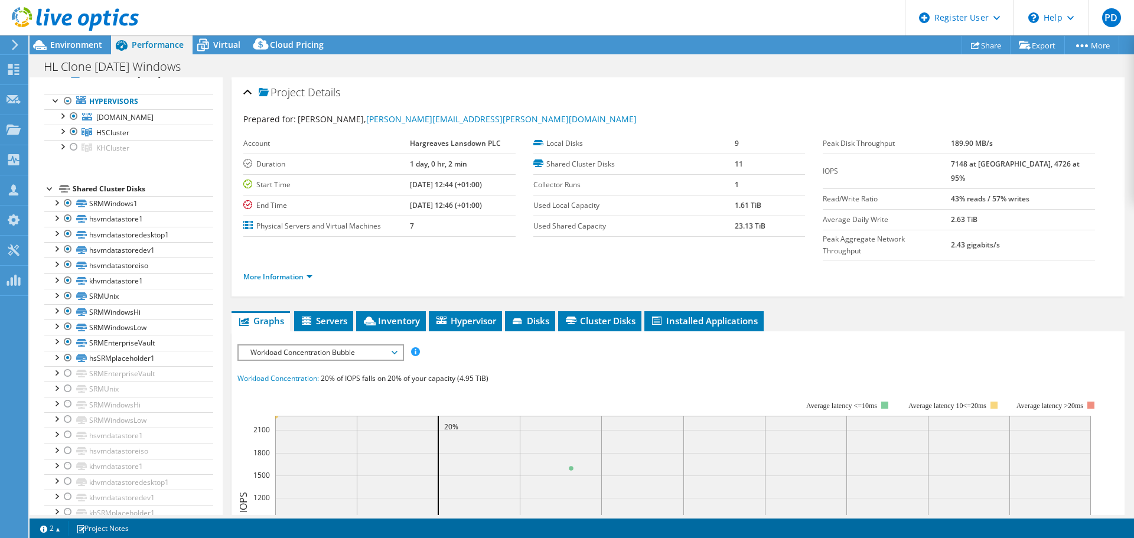
click at [69, 43] on span "Environment" at bounding box center [76, 44] width 52 height 11
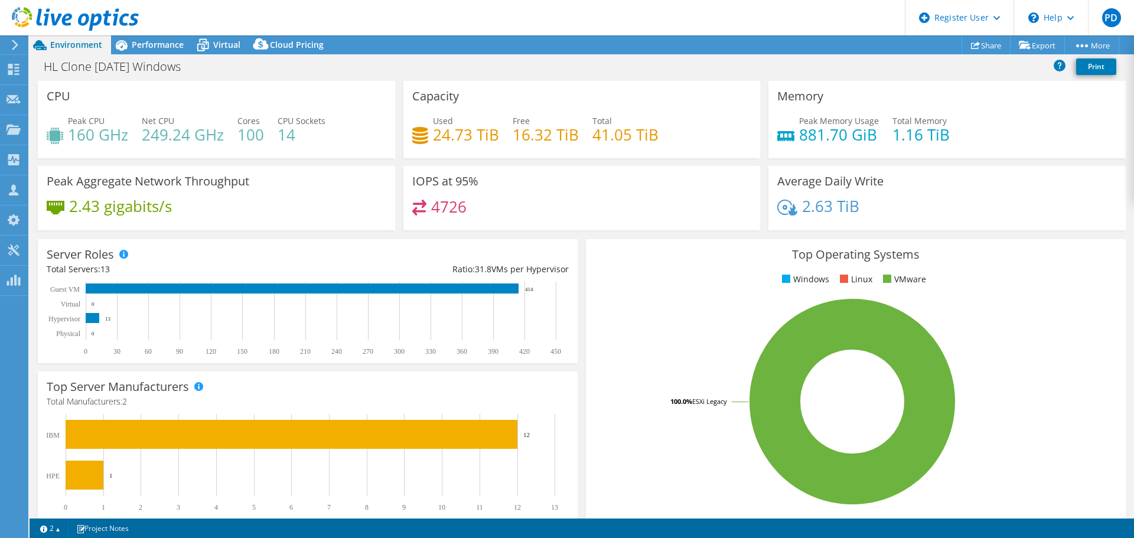
click at [152, 41] on span "Performance" at bounding box center [158, 44] width 52 height 11
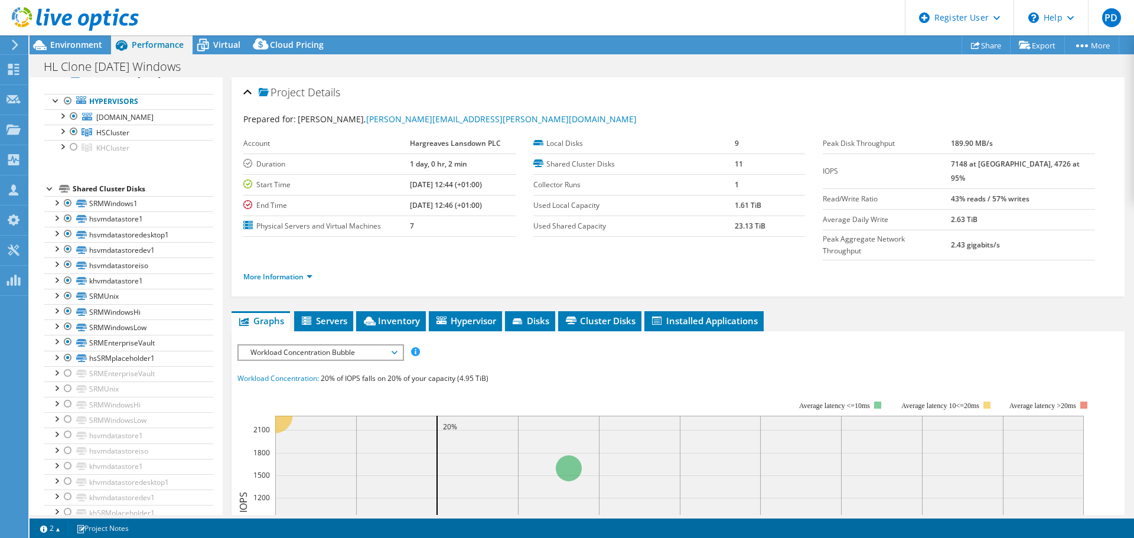
click at [63, 150] on div at bounding box center [62, 146] width 12 height 12
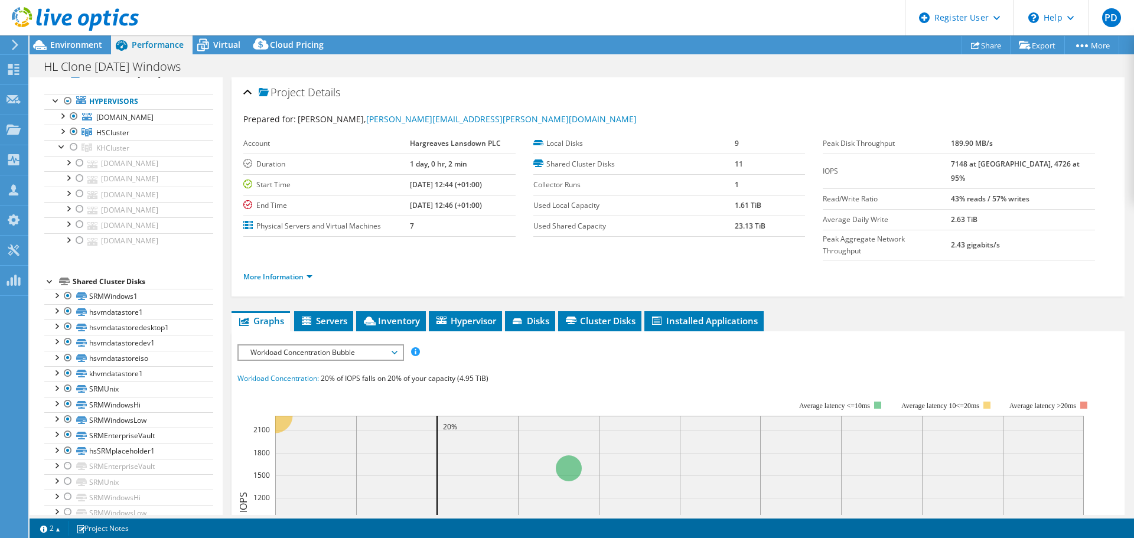
click at [63, 132] on div at bounding box center [62, 131] width 12 height 12
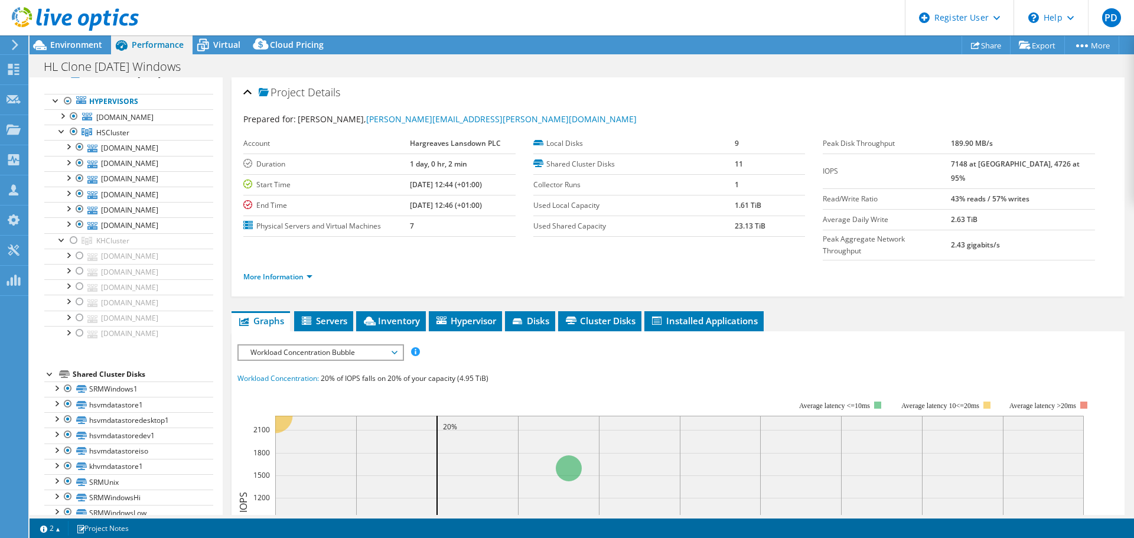
click at [64, 117] on div at bounding box center [62, 115] width 12 height 12
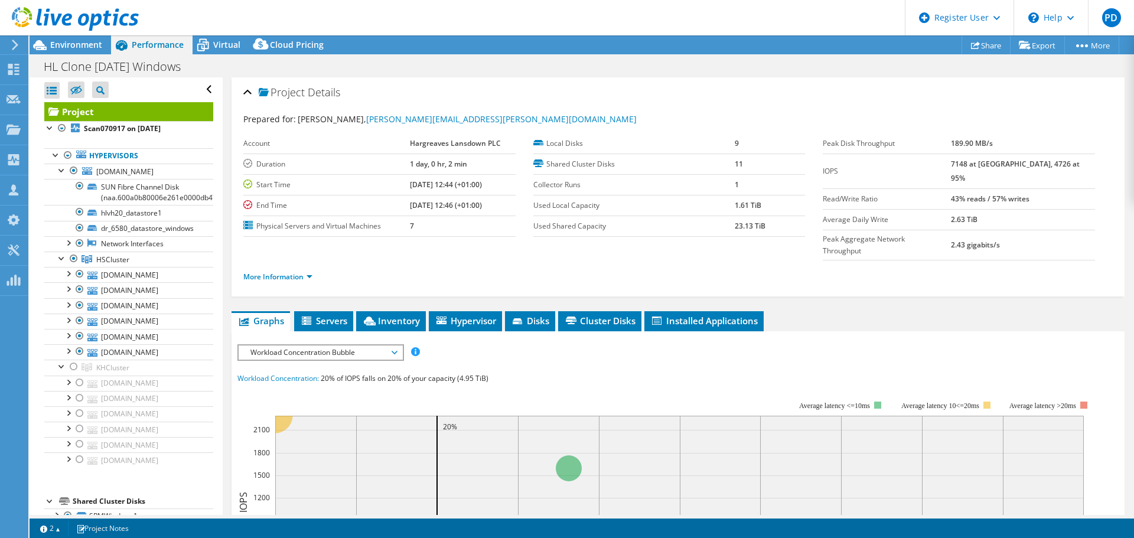
scroll to position [59, 0]
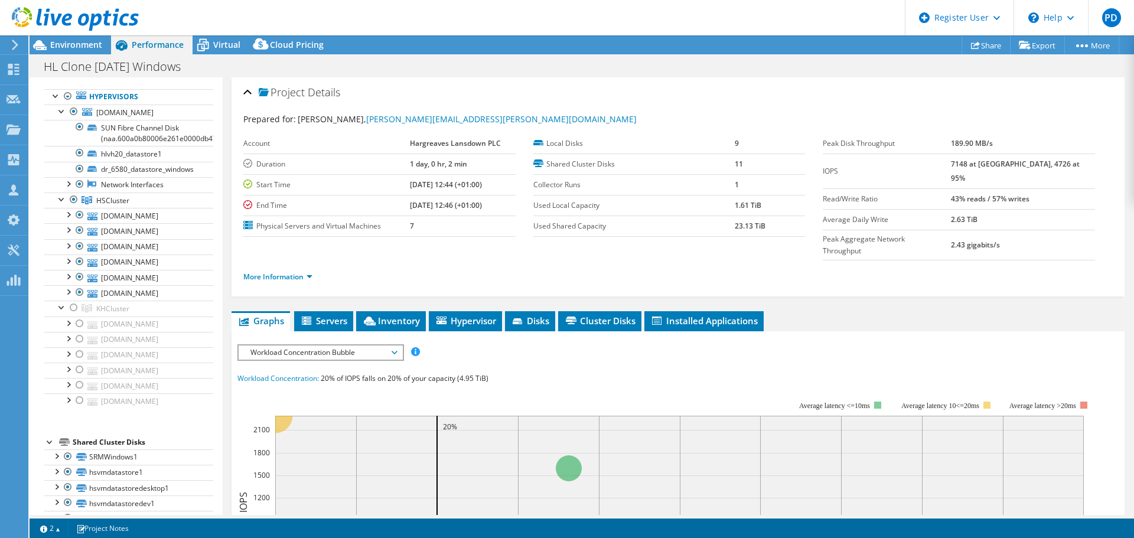
click at [70, 304] on div at bounding box center [74, 308] width 12 height 14
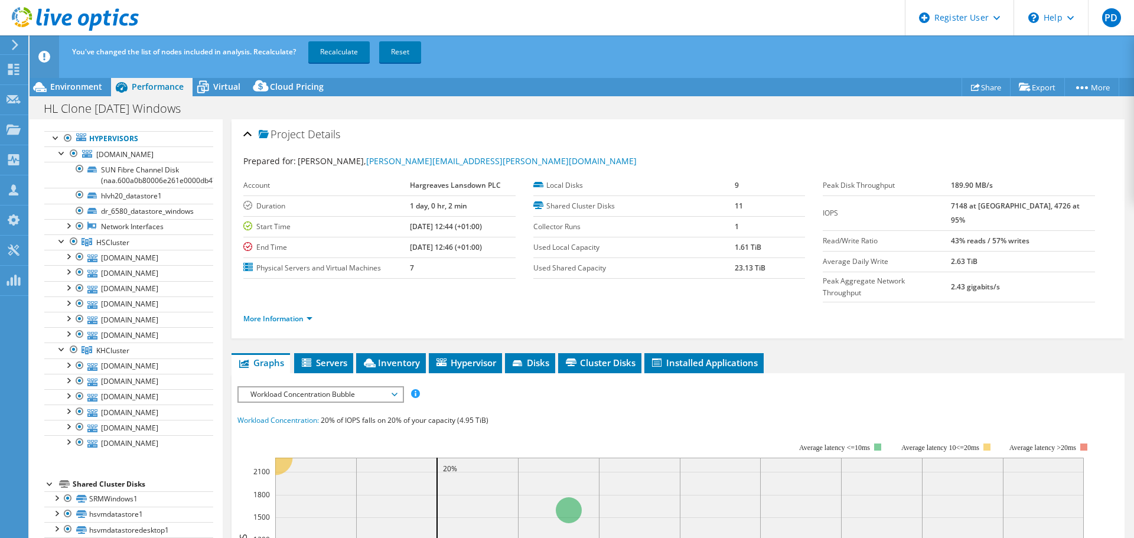
click at [74, 152] on div at bounding box center [74, 153] width 12 height 14
drag, startPoint x: 73, startPoint y: 351, endPoint x: 107, endPoint y: 336, distance: 37.5
click at [73, 351] on div at bounding box center [74, 350] width 12 height 14
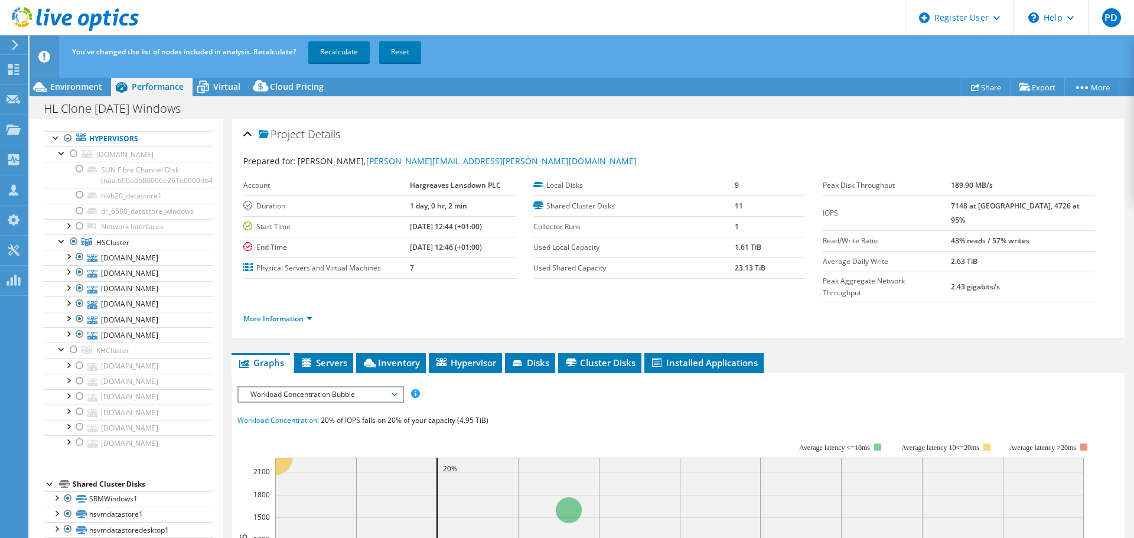
click at [346, 47] on link "Recalculate" at bounding box center [338, 51] width 61 height 21
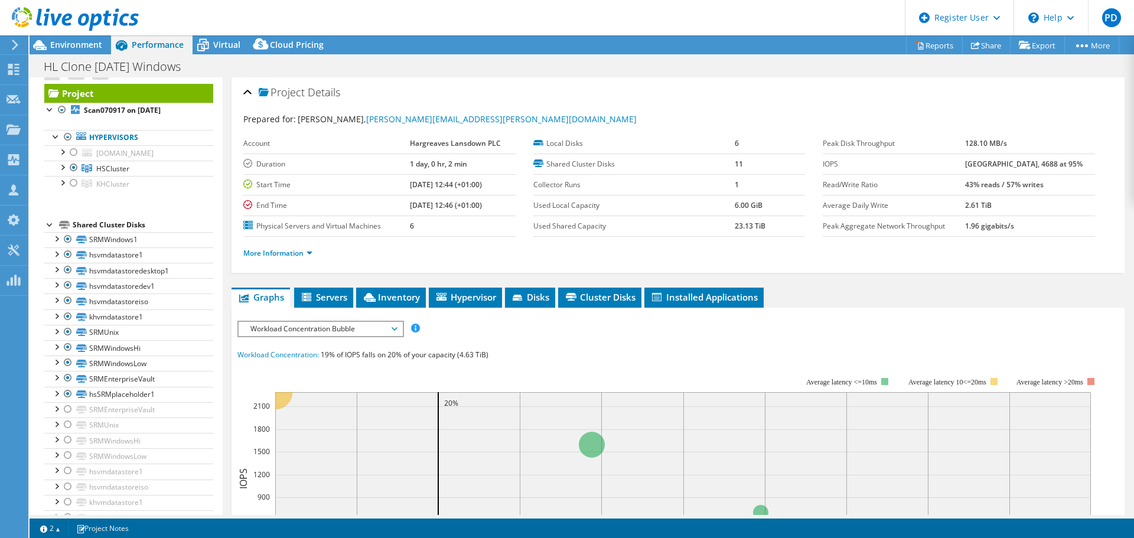
scroll to position [0, 0]
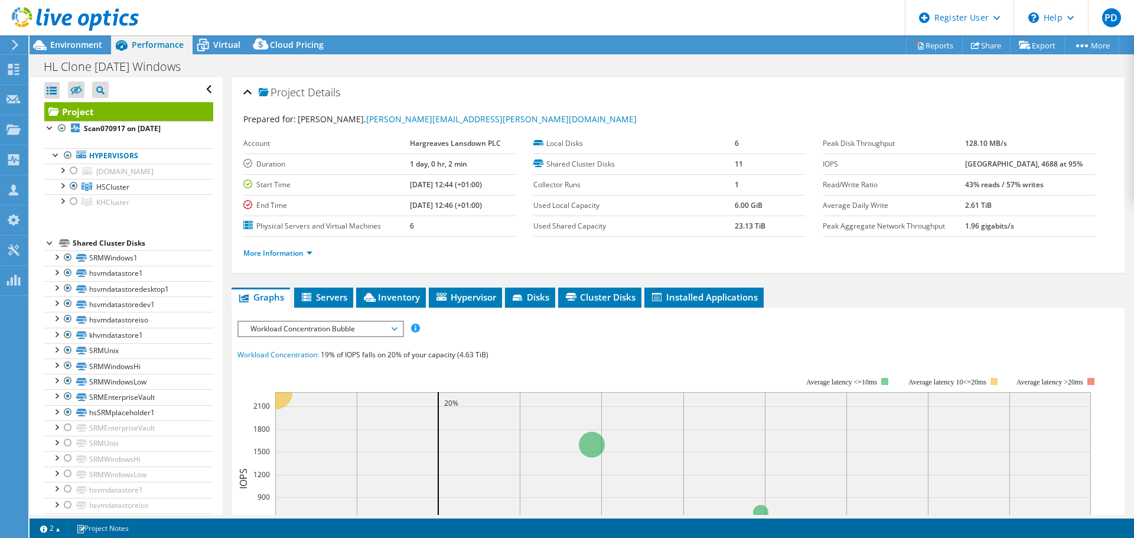
click at [63, 171] on div at bounding box center [62, 170] width 12 height 12
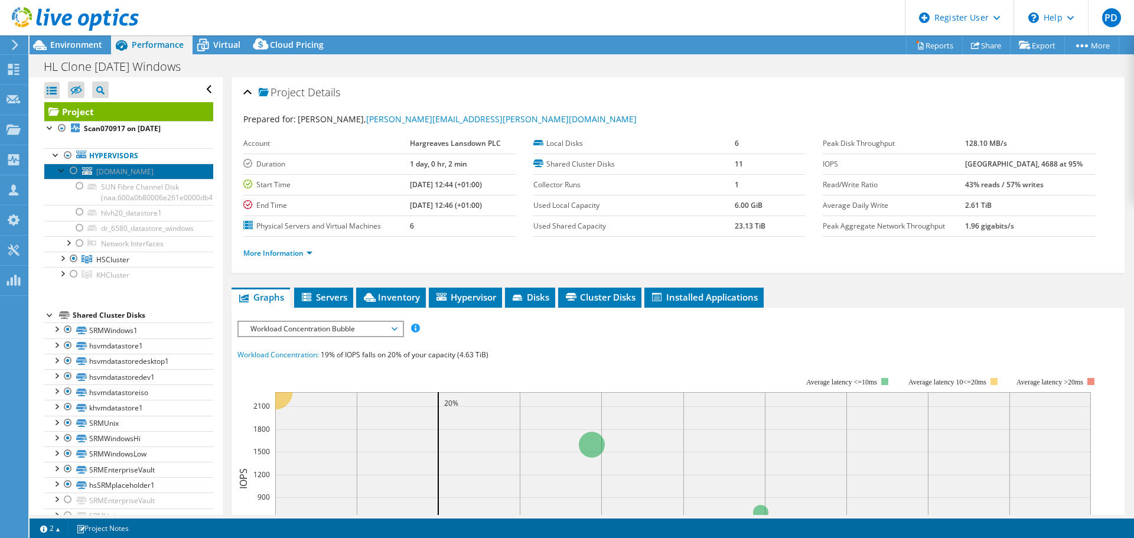
click at [149, 171] on span "hlvh20.hargreaveslansdown.co.uk" at bounding box center [124, 172] width 57 height 10
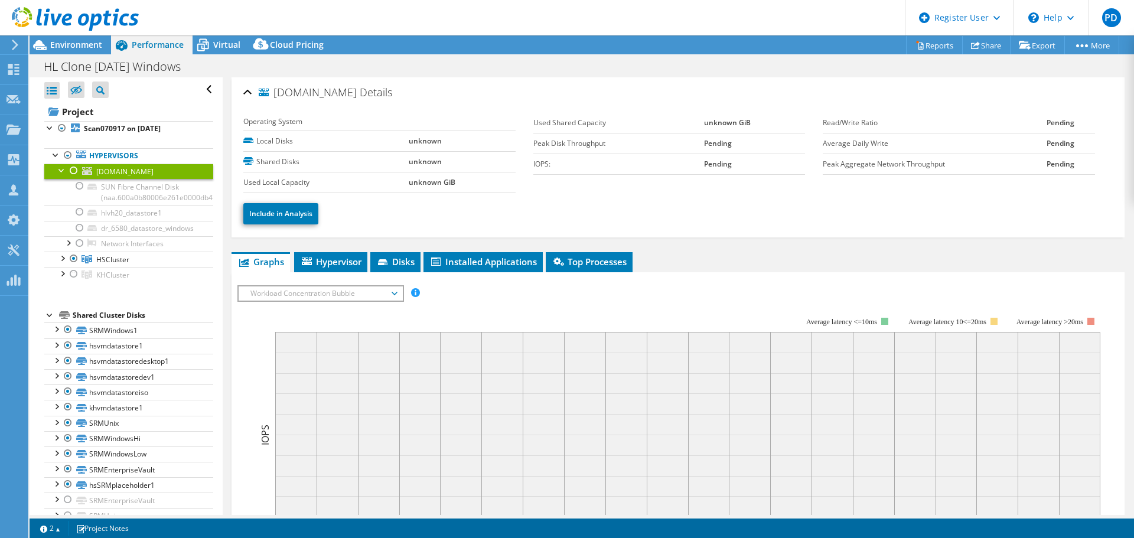
click at [60, 170] on div at bounding box center [62, 170] width 12 height 12
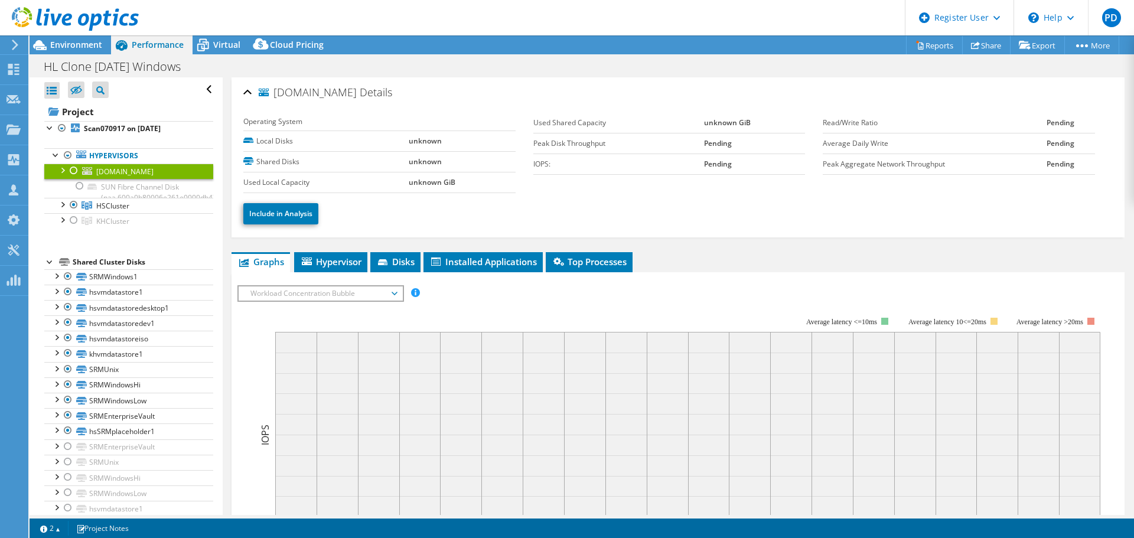
click at [60, 170] on div at bounding box center [62, 170] width 12 height 12
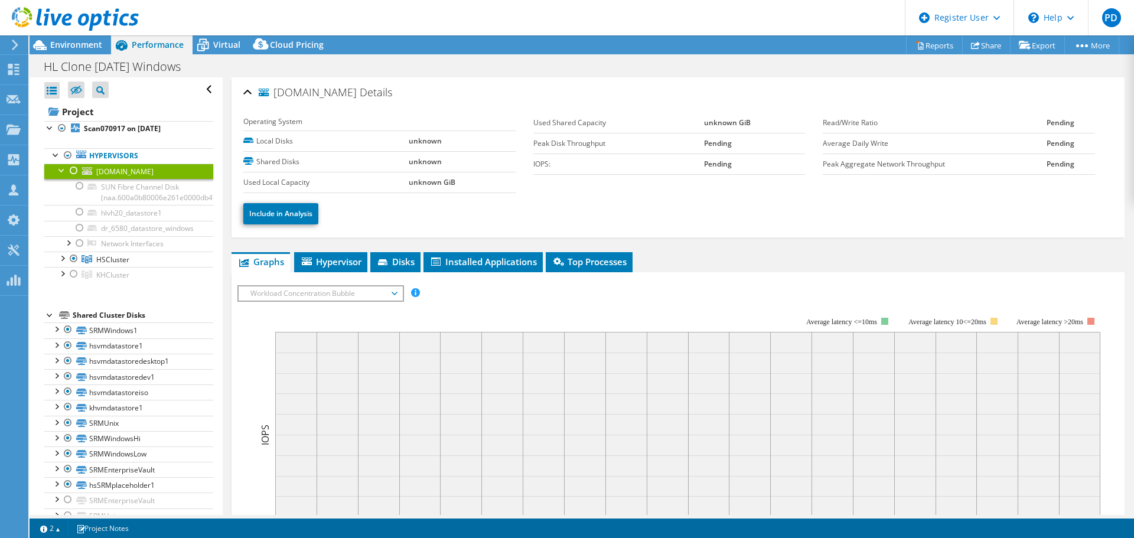
click at [72, 52] on div "Environment" at bounding box center [71, 44] width 82 height 19
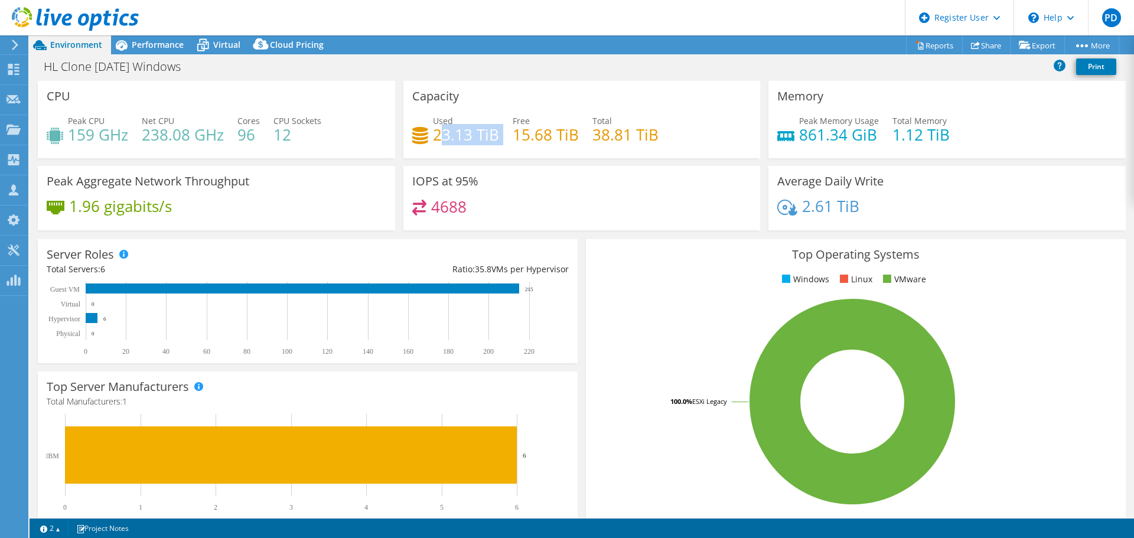
drag, startPoint x: 438, startPoint y: 131, endPoint x: 498, endPoint y: 131, distance: 59.7
click at [499, 131] on div "Used 23.13 TiB Free 15.68 TiB Total 38.81 TiB" at bounding box center [582, 134] width 340 height 38
click at [66, 141] on div "Peak CPU 159 GHz Net CPU 238.08 GHz Cores 96 CPU Sockets 12" at bounding box center [217, 134] width 340 height 38
drag, startPoint x: 73, startPoint y: 133, endPoint x: 125, endPoint y: 133, distance: 52.0
click at [125, 133] on h4 "159 GHz" at bounding box center [98, 134] width 60 height 13
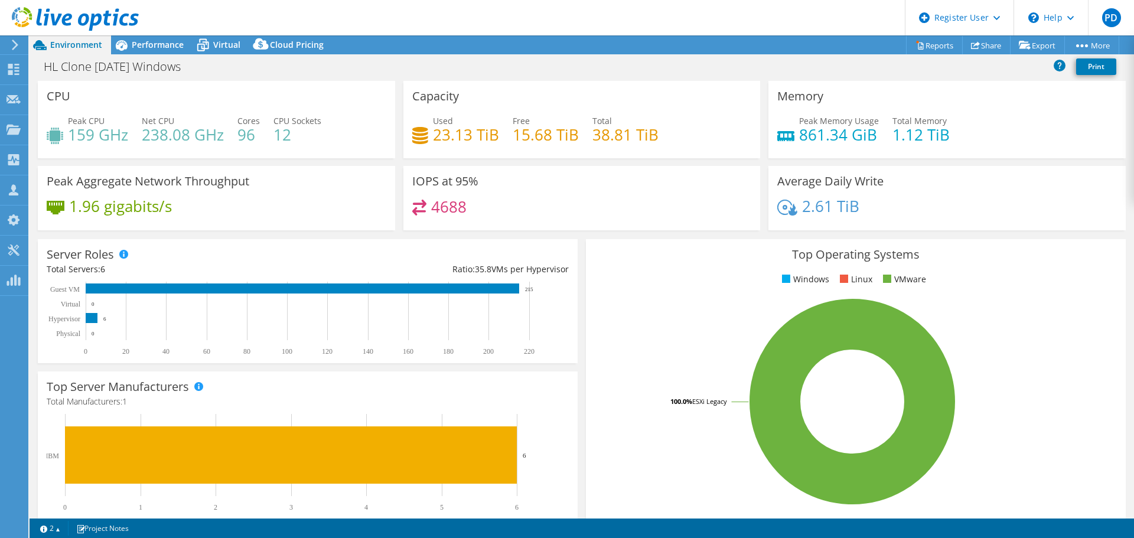
click at [148, 37] on div "Performance" at bounding box center [152, 44] width 82 height 19
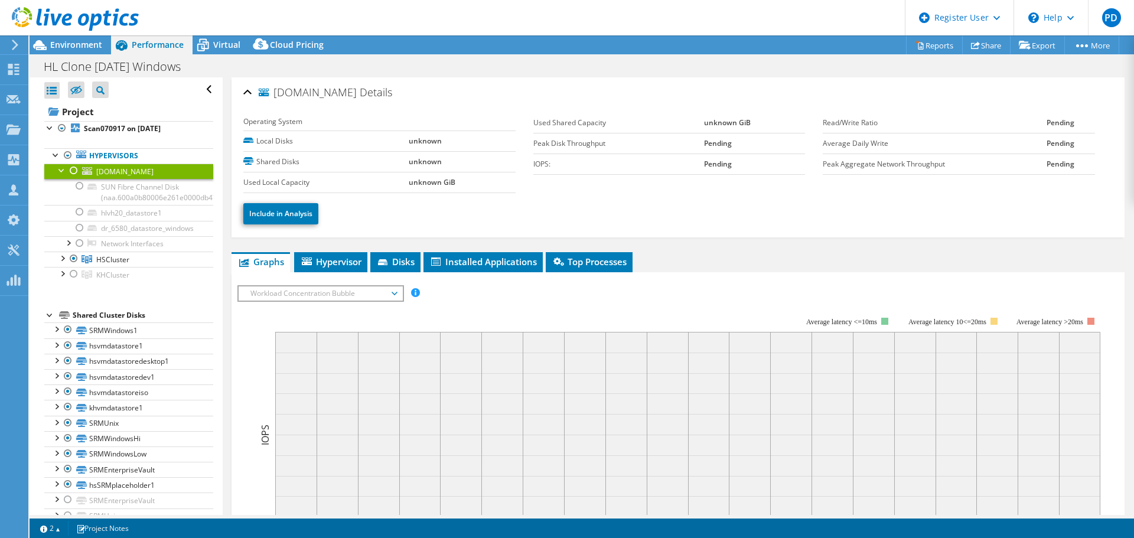
click at [78, 165] on div at bounding box center [74, 171] width 12 height 14
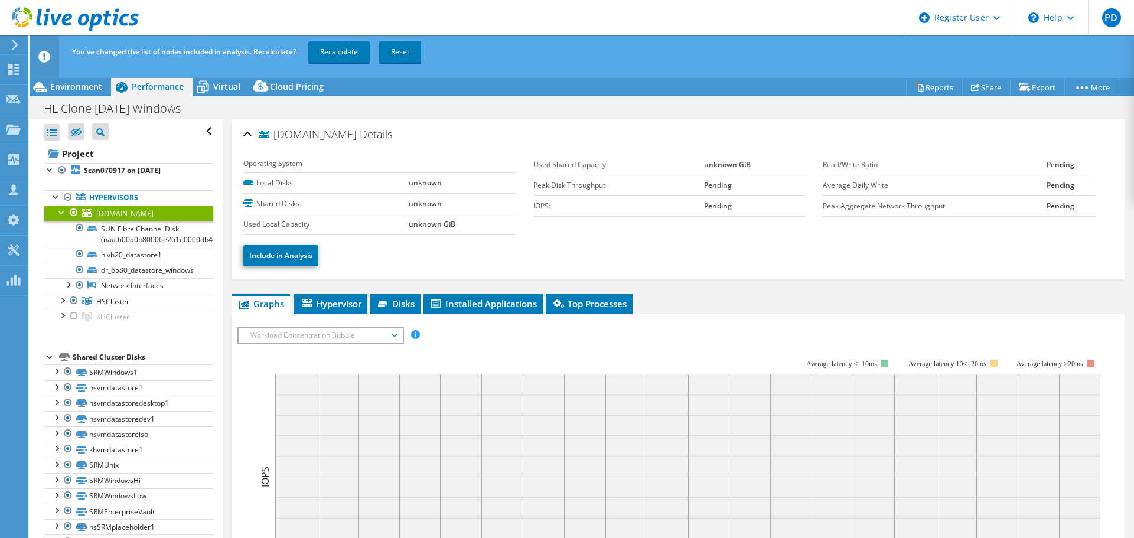
click at [342, 46] on link "Recalculate" at bounding box center [338, 51] width 61 height 21
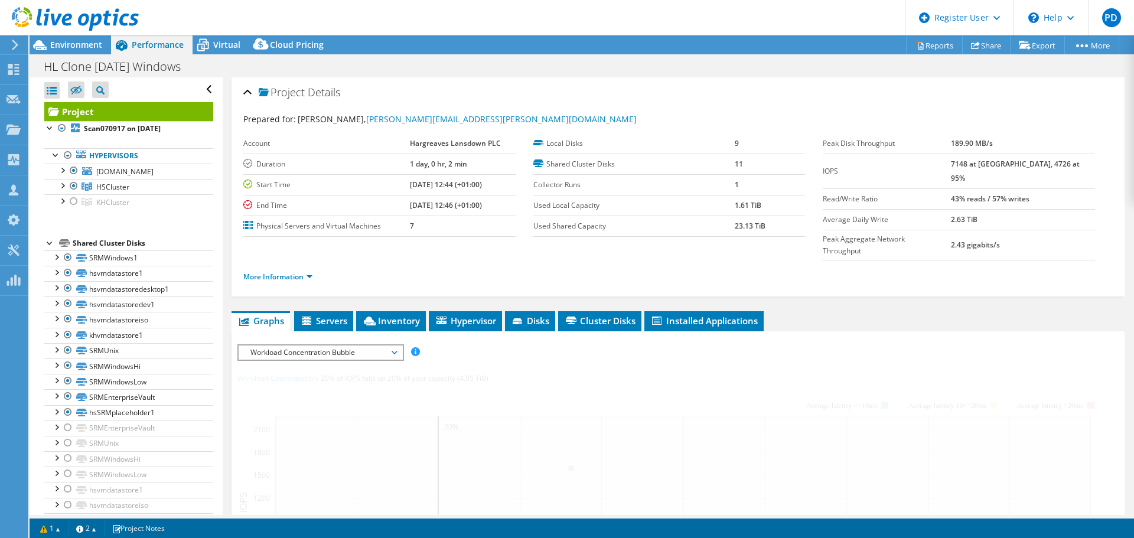
click at [86, 45] on span "Environment" at bounding box center [76, 44] width 52 height 11
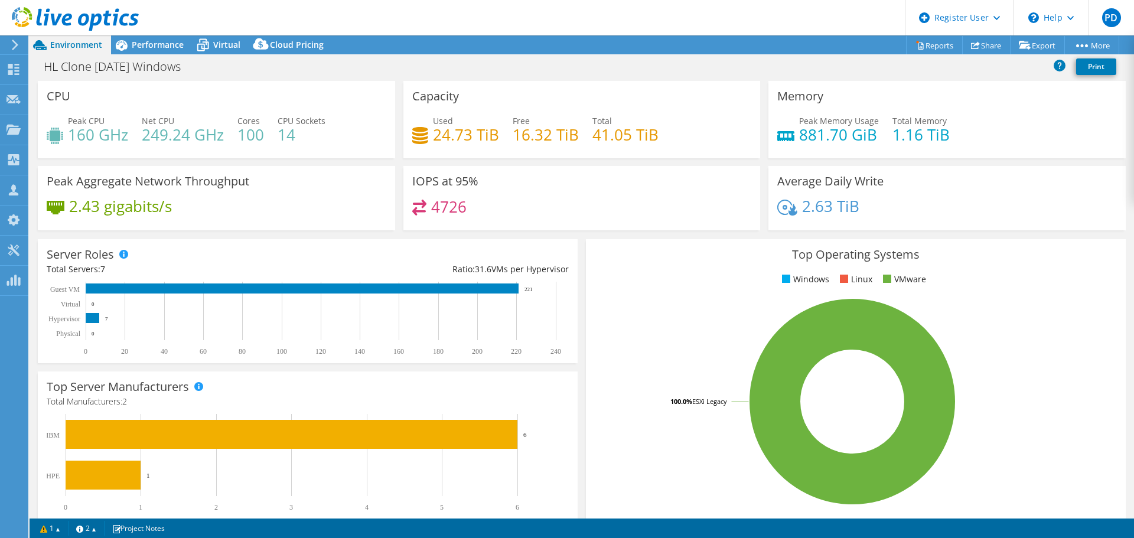
click at [433, 137] on h4 "24.73 TiB" at bounding box center [466, 134] width 66 height 13
drag, startPoint x: 447, startPoint y: 136, endPoint x: 486, endPoint y: 136, distance: 39.6
click at [486, 136] on h4 "24.73 TiB" at bounding box center [466, 134] width 66 height 13
click at [446, 138] on h4 "24.73 TiB" at bounding box center [466, 134] width 66 height 13
click at [90, 135] on h4 "160 GHz" at bounding box center [98, 134] width 60 height 13
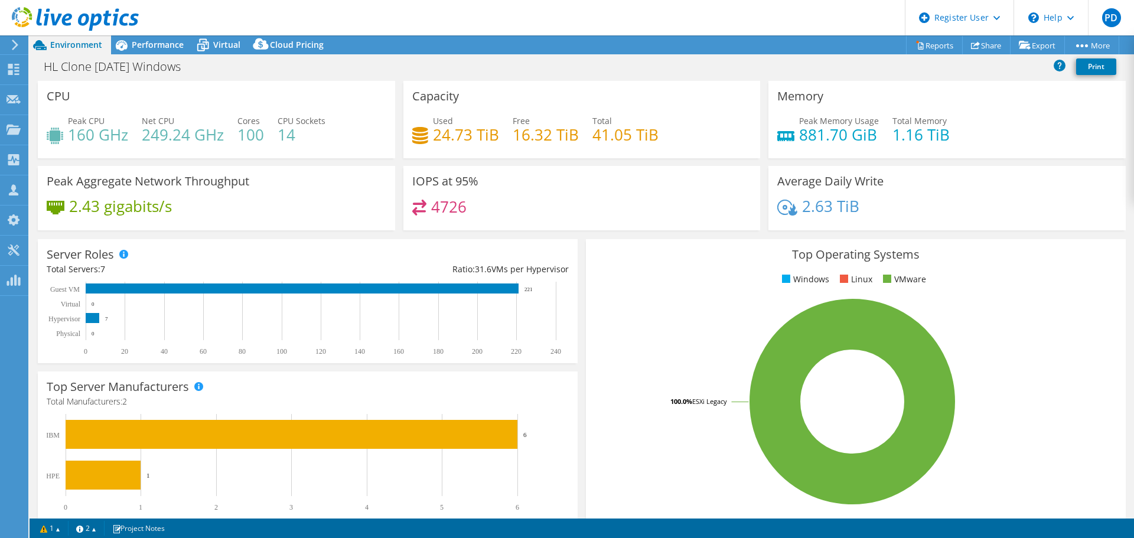
click at [173, 40] on span "Performance" at bounding box center [158, 44] width 52 height 11
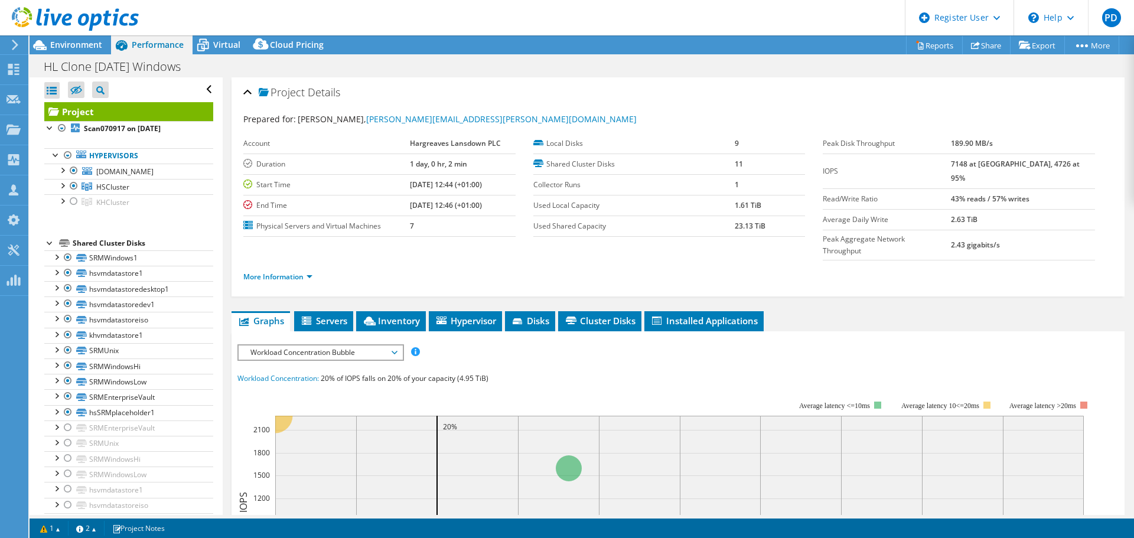
click at [77, 170] on div at bounding box center [74, 171] width 12 height 14
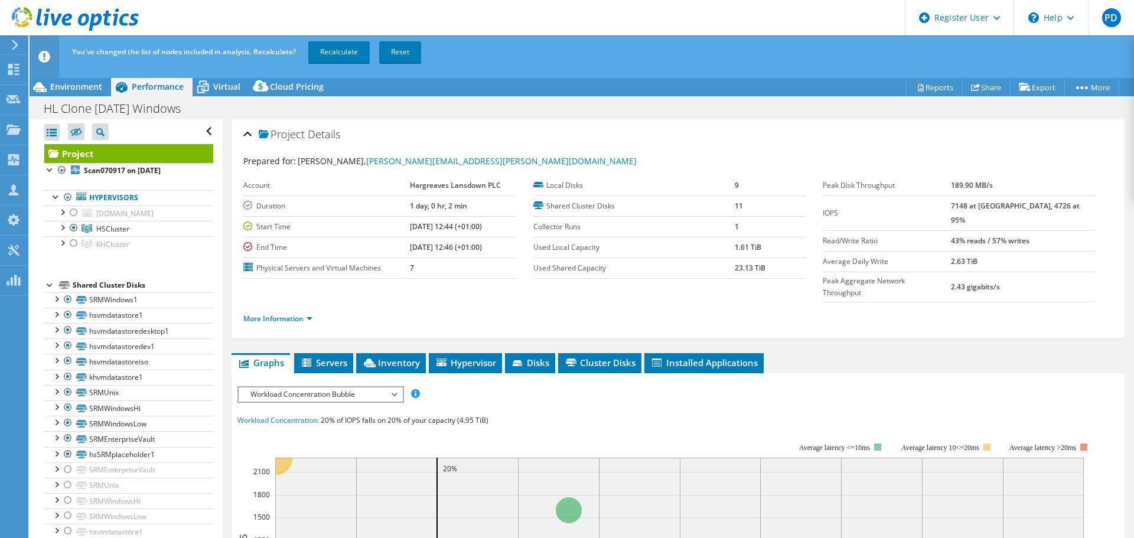
click at [343, 50] on link "Recalculate" at bounding box center [338, 51] width 61 height 21
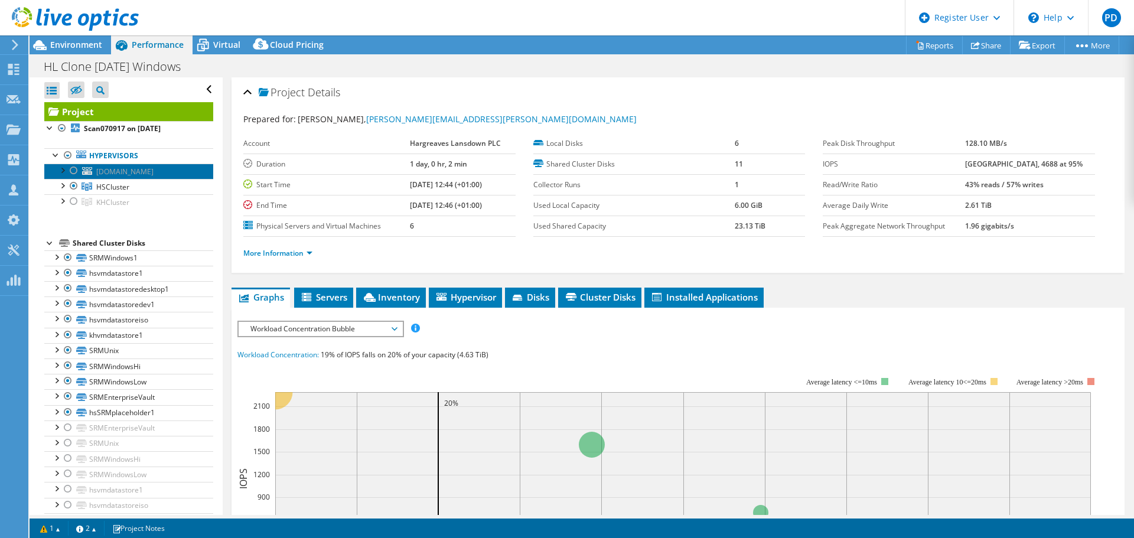
click at [139, 171] on span "hlvh20.hargreaveslansdown.co.uk" at bounding box center [124, 172] width 57 height 10
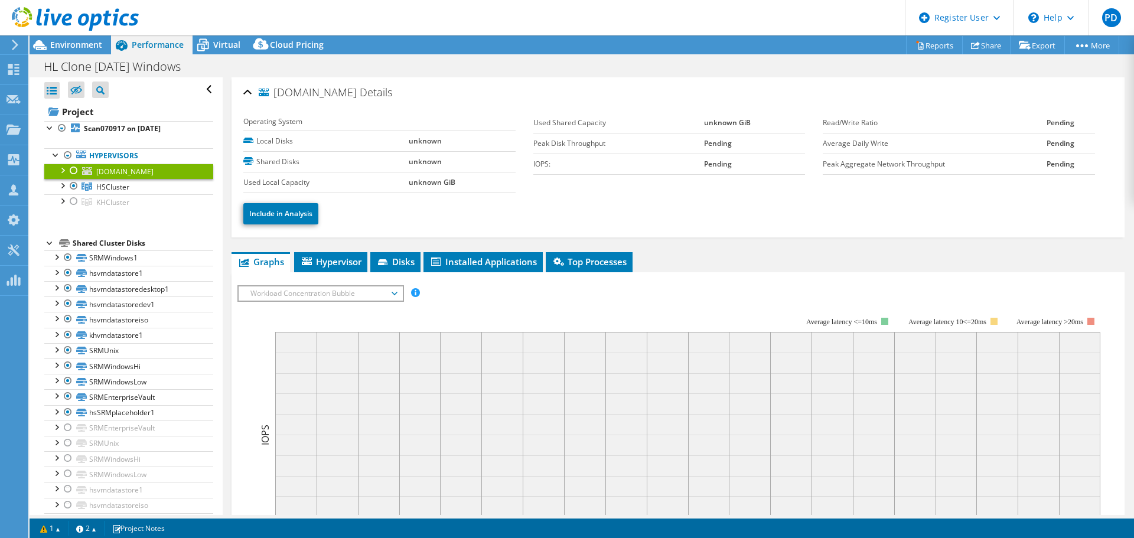
click at [138, 185] on link "HSCluster" at bounding box center [128, 186] width 169 height 15
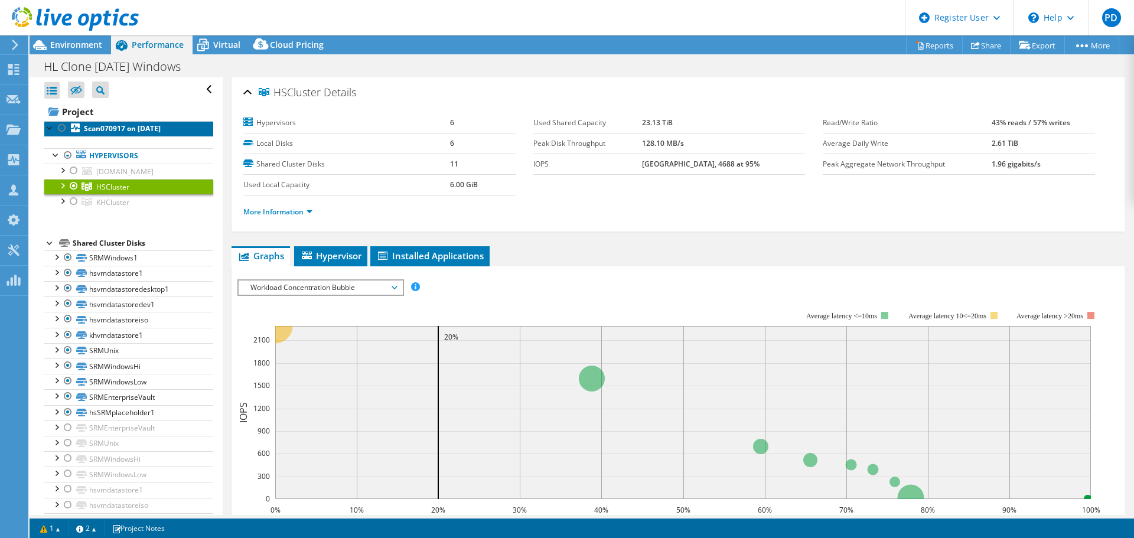
click at [123, 129] on b "Scan070917 on 9/11/2017" at bounding box center [122, 128] width 77 height 10
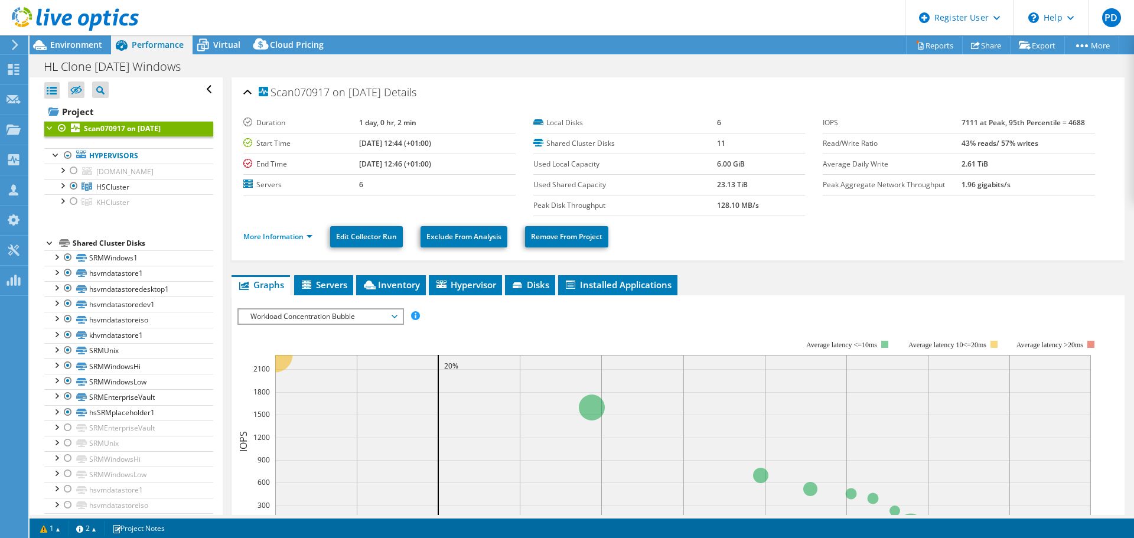
click at [58, 44] on span "Environment" at bounding box center [76, 44] width 52 height 11
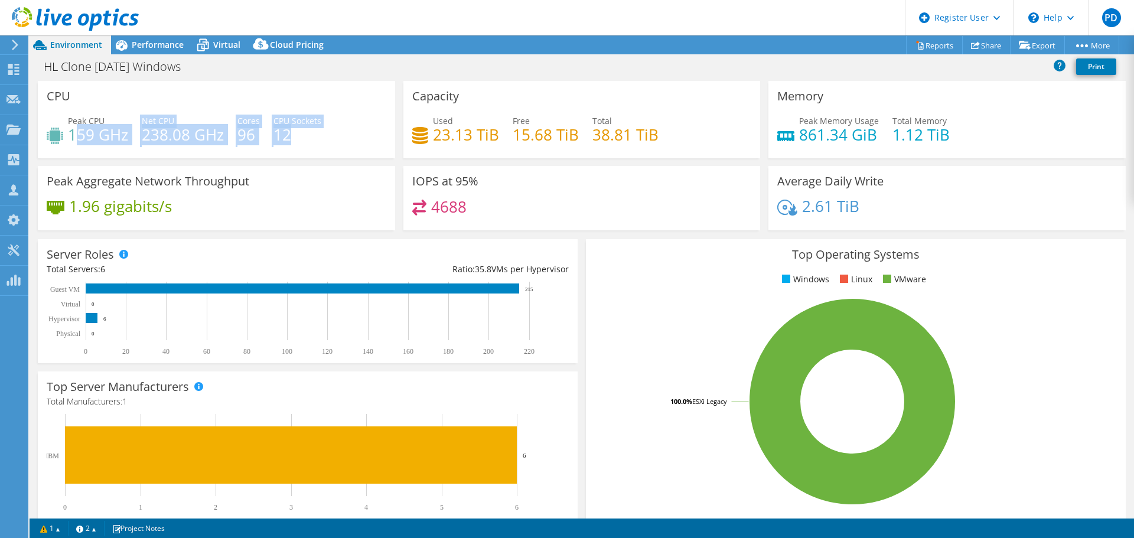
drag, startPoint x: 77, startPoint y: 136, endPoint x: 347, endPoint y: 139, distance: 269.9
click at [347, 139] on div "Peak CPU 159 GHz Net CPU 238.08 GHz Cores 96 CPU Sockets 12" at bounding box center [217, 134] width 340 height 38
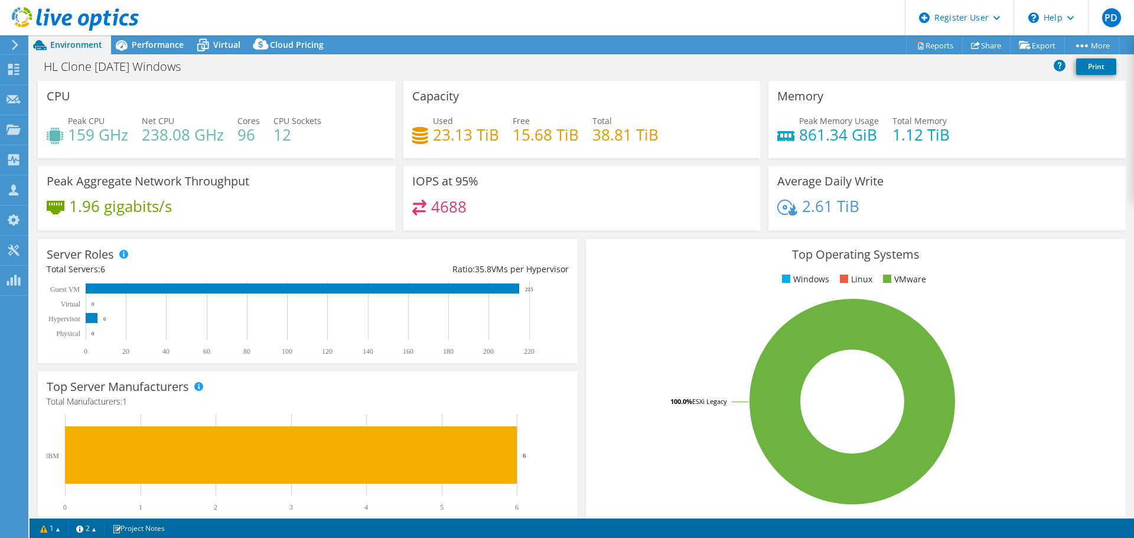
click at [433, 136] on h4 "23.13 TiB" at bounding box center [466, 134] width 66 height 13
drag, startPoint x: 525, startPoint y: 138, endPoint x: 581, endPoint y: 138, distance: 56.1
click at [543, 138] on div "Used 23.13 TiB Free 15.68 TiB Total 38.81 TiB" at bounding box center [582, 134] width 340 height 38
click at [442, 132] on h4 "23.13 TiB" at bounding box center [466, 134] width 66 height 13
click at [450, 131] on h4 "23.13 TiB" at bounding box center [466, 134] width 66 height 13
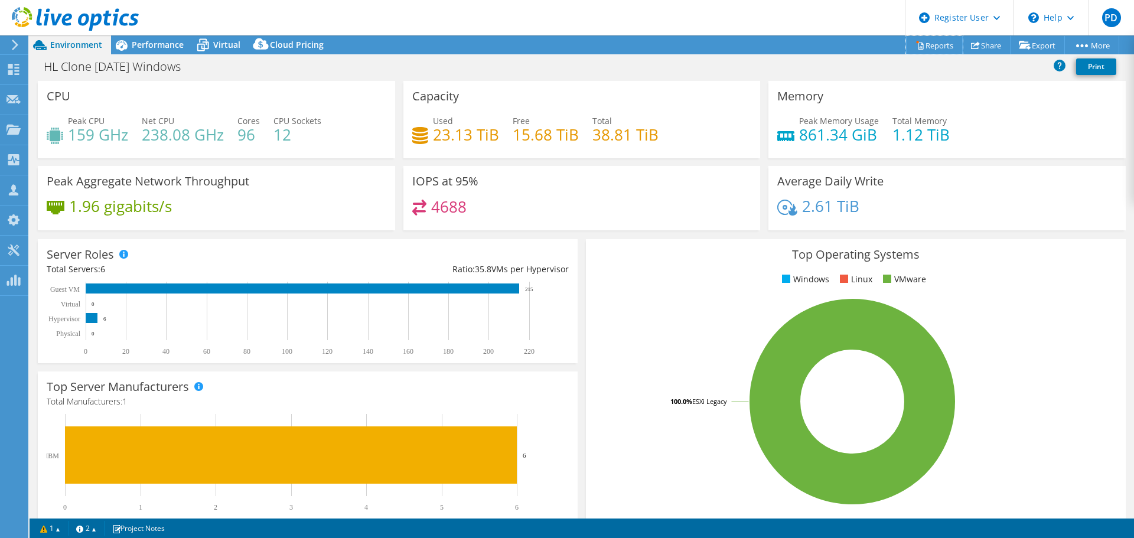
click at [931, 45] on link "Reports" at bounding box center [934, 45] width 57 height 18
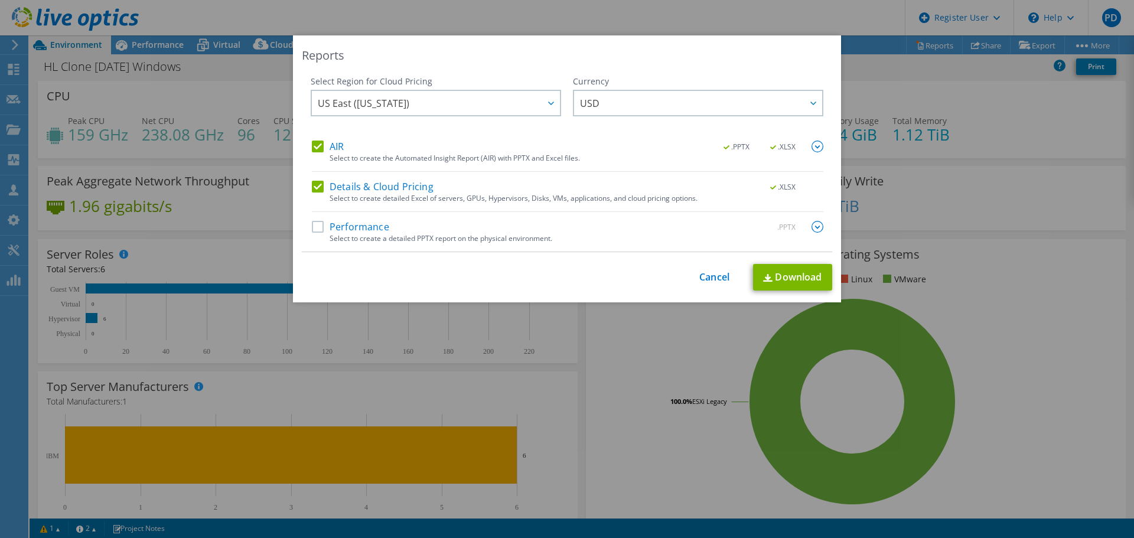
drag, startPoint x: 312, startPoint y: 142, endPoint x: 376, endPoint y: 151, distance: 64.4
click at [312, 142] on label "AIR" at bounding box center [328, 147] width 32 height 12
click at [0, 0] on input "AIR" at bounding box center [0, 0] width 0 height 0
click at [708, 274] on link "Cancel" at bounding box center [714, 277] width 30 height 11
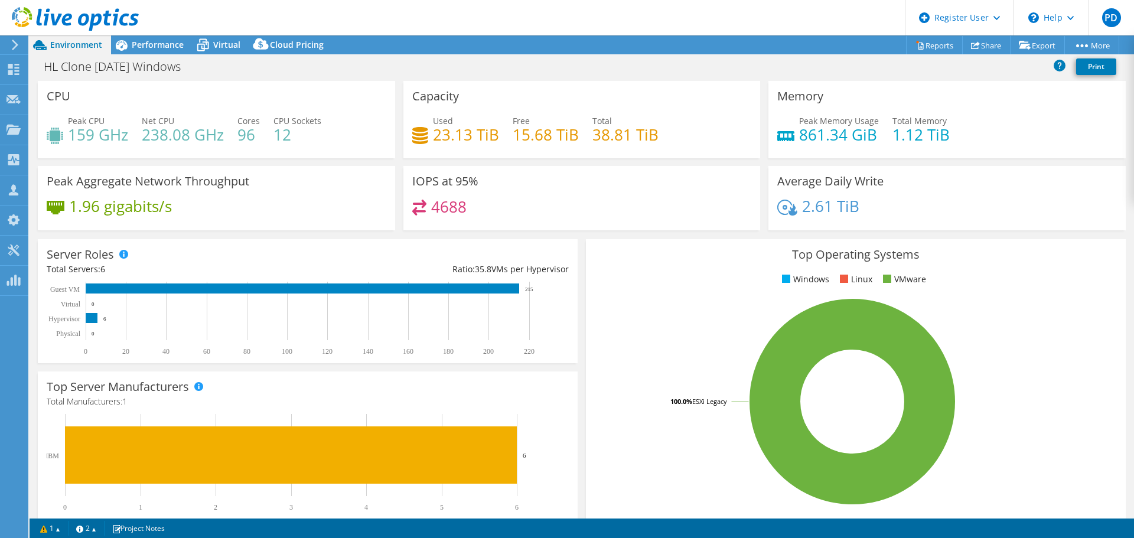
click at [158, 47] on span "Performance" at bounding box center [158, 44] width 52 height 11
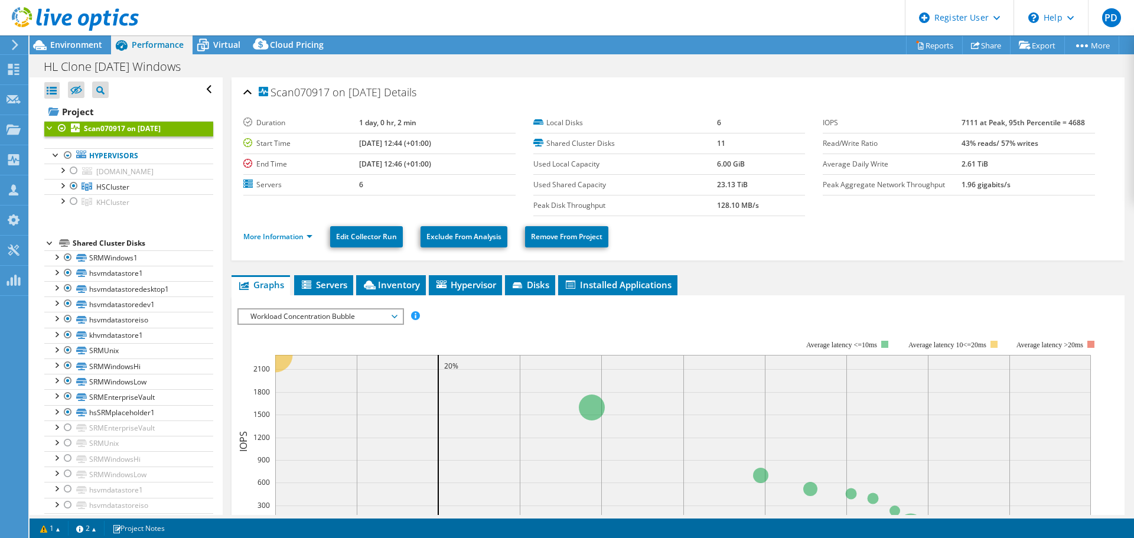
drag, startPoint x: 57, startPoint y: 45, endPoint x: 161, endPoint y: 48, distance: 104.6
click at [57, 45] on span "Environment" at bounding box center [76, 44] width 52 height 11
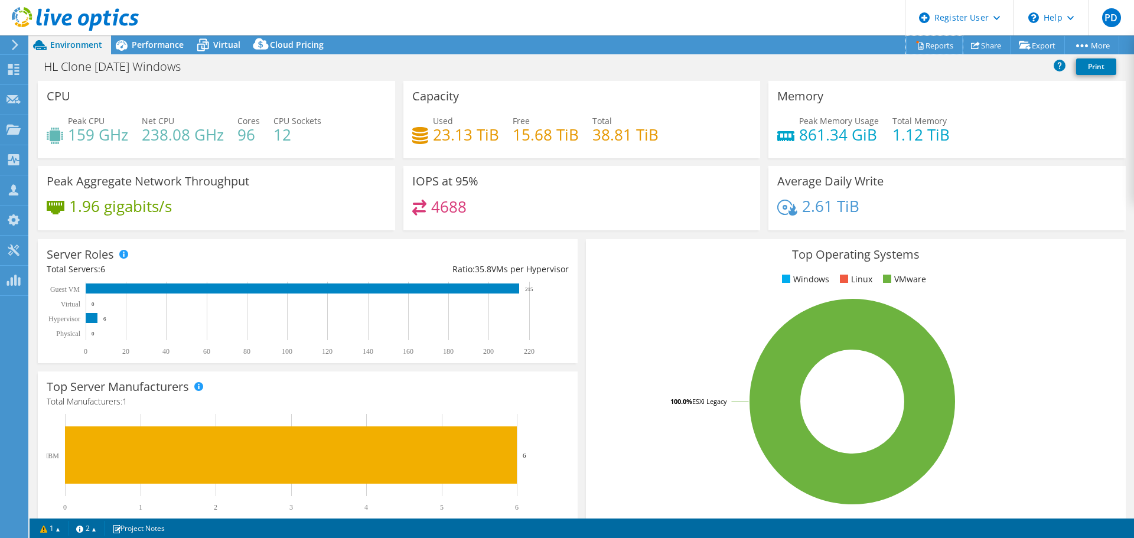
click at [937, 44] on link "Reports" at bounding box center [934, 45] width 57 height 18
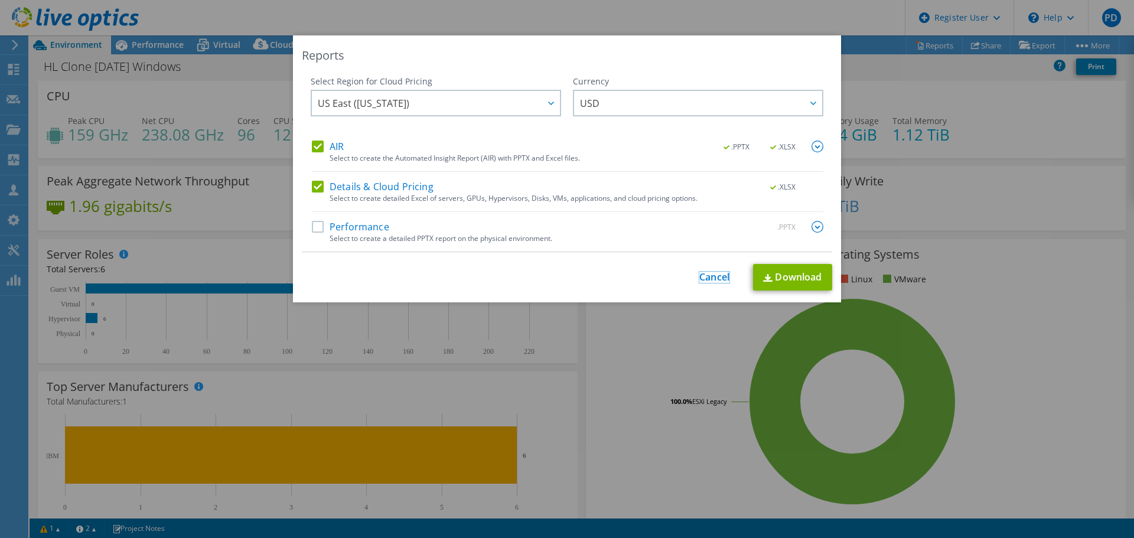
click at [712, 282] on link "Cancel" at bounding box center [714, 277] width 30 height 11
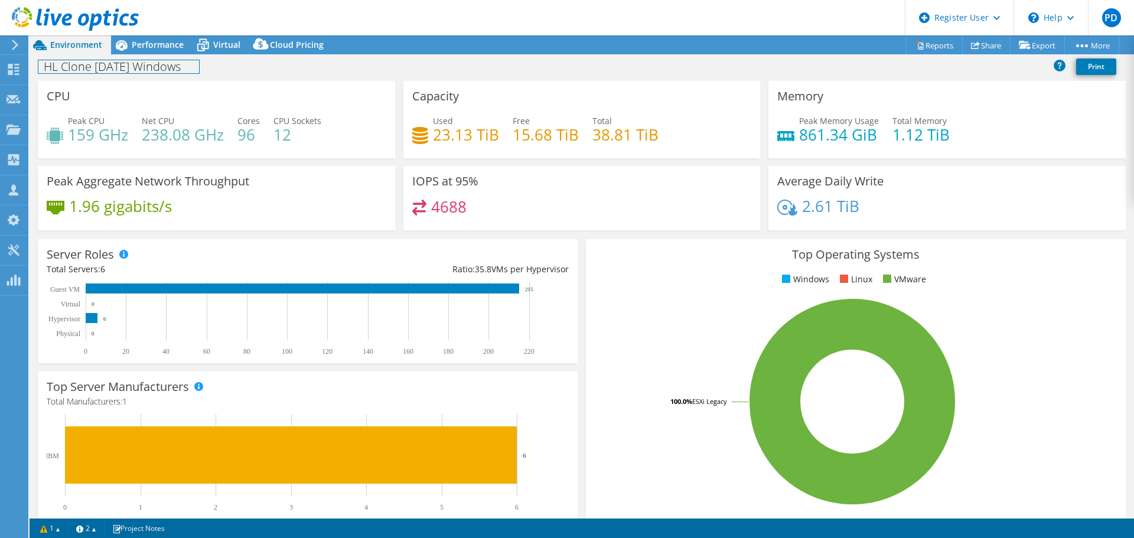
click at [138, 66] on h1 "HL Clone Nov 2017 Windows" at bounding box center [118, 66] width 161 height 13
click at [479, 71] on div "HL Clone Nov 2017 Windows Print" at bounding box center [582, 67] width 1105 height 22
click at [916, 43] on link "Reports" at bounding box center [934, 45] width 57 height 18
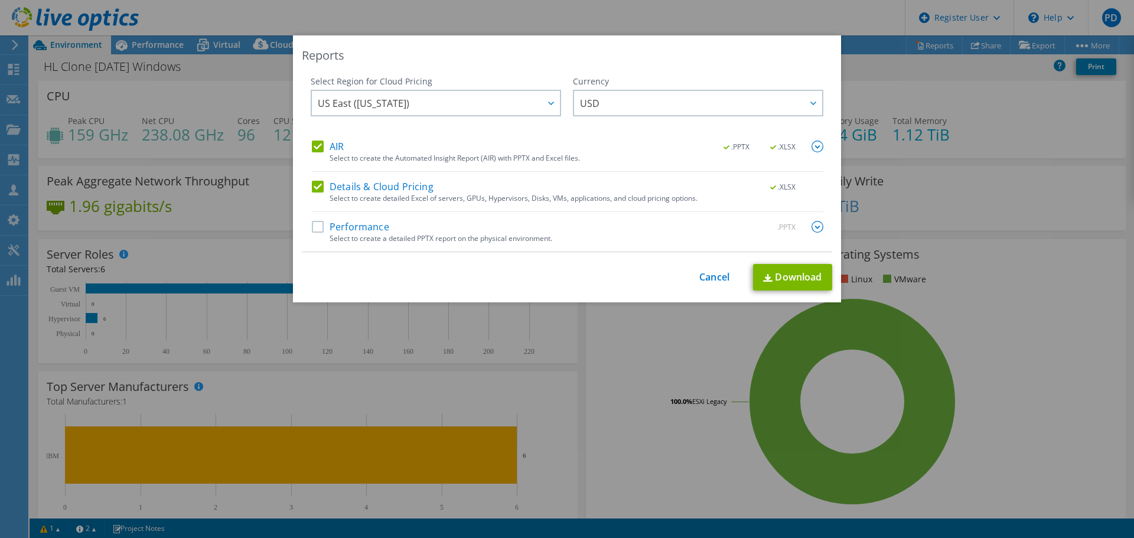
click at [317, 149] on label "AIR" at bounding box center [328, 147] width 32 height 12
click at [0, 0] on input "AIR" at bounding box center [0, 0] width 0 height 0
click at [797, 282] on link "Download" at bounding box center [792, 277] width 79 height 27
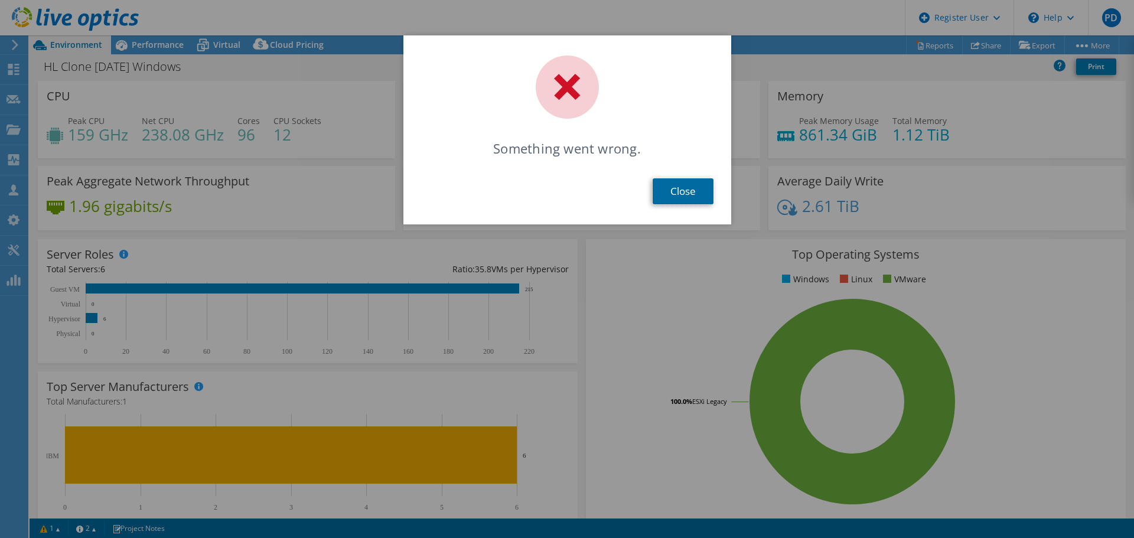
click at [688, 183] on link "Close" at bounding box center [683, 191] width 61 height 26
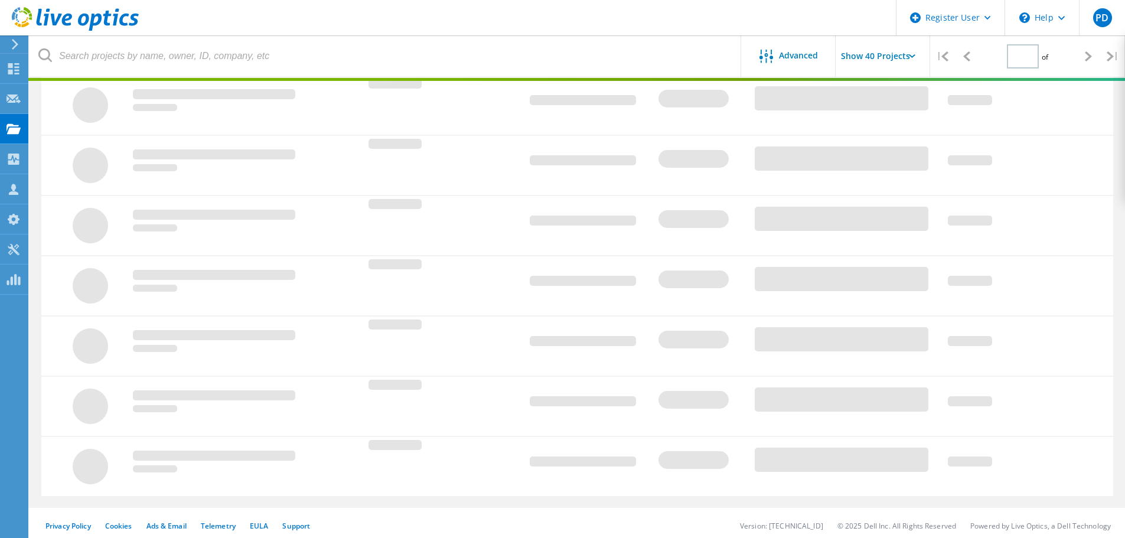
type input "1"
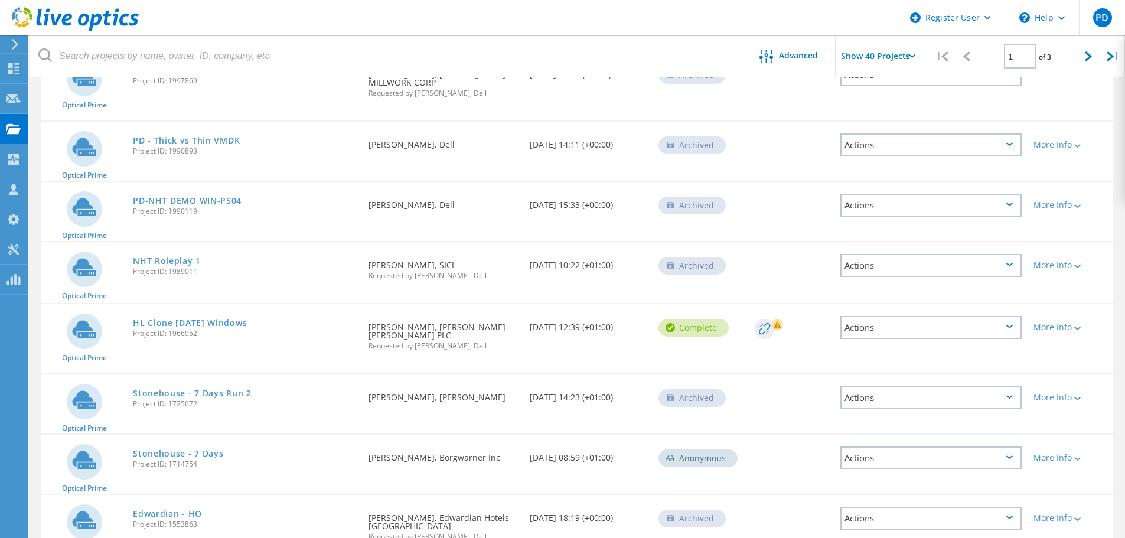
scroll to position [1232, 0]
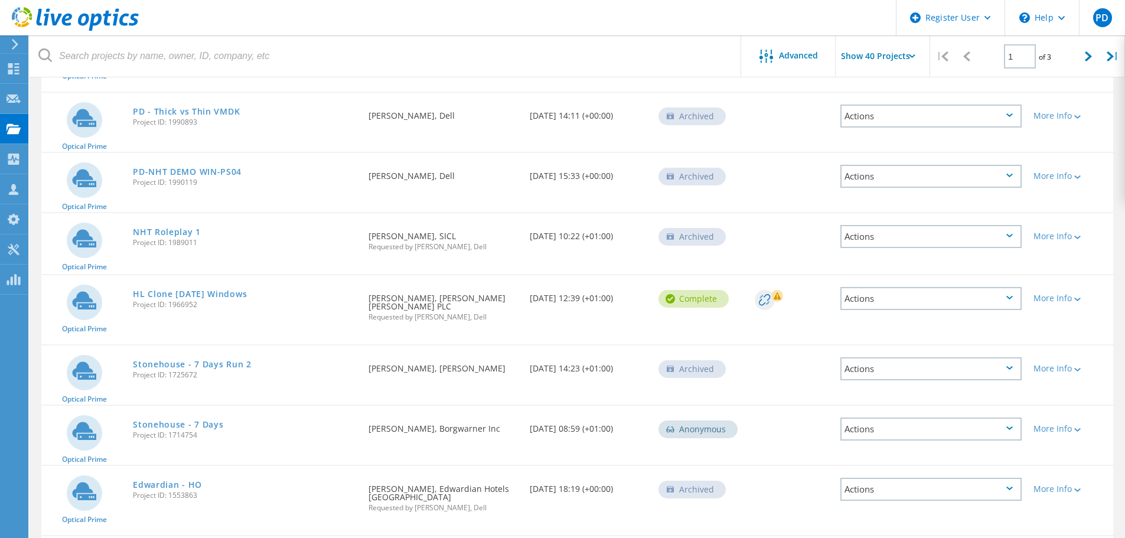
click at [191, 421] on link "Stonehouse - 7 Days" at bounding box center [178, 425] width 90 height 8
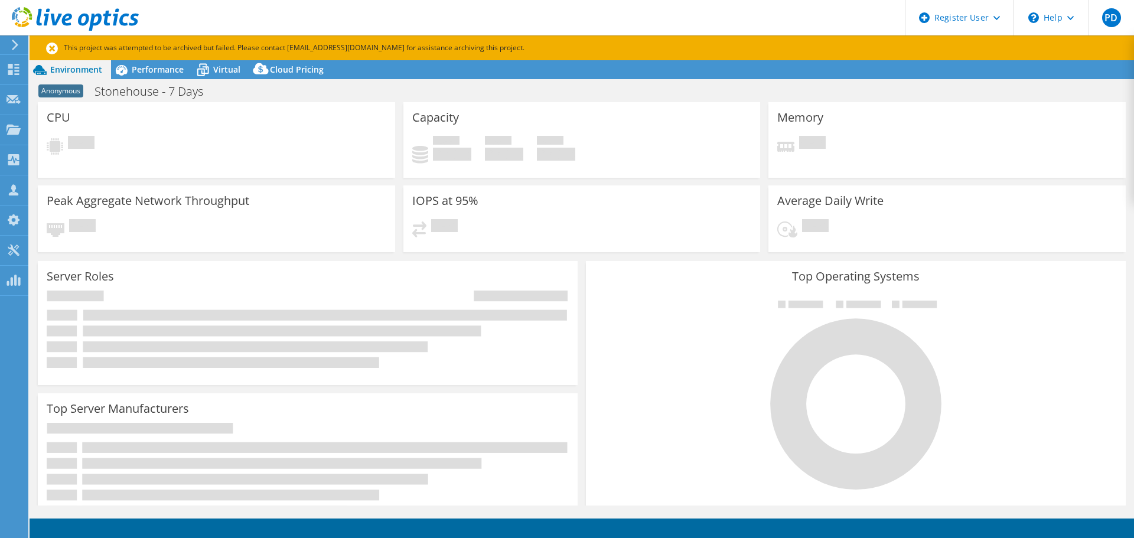
select select "EULondon"
select select "USD"
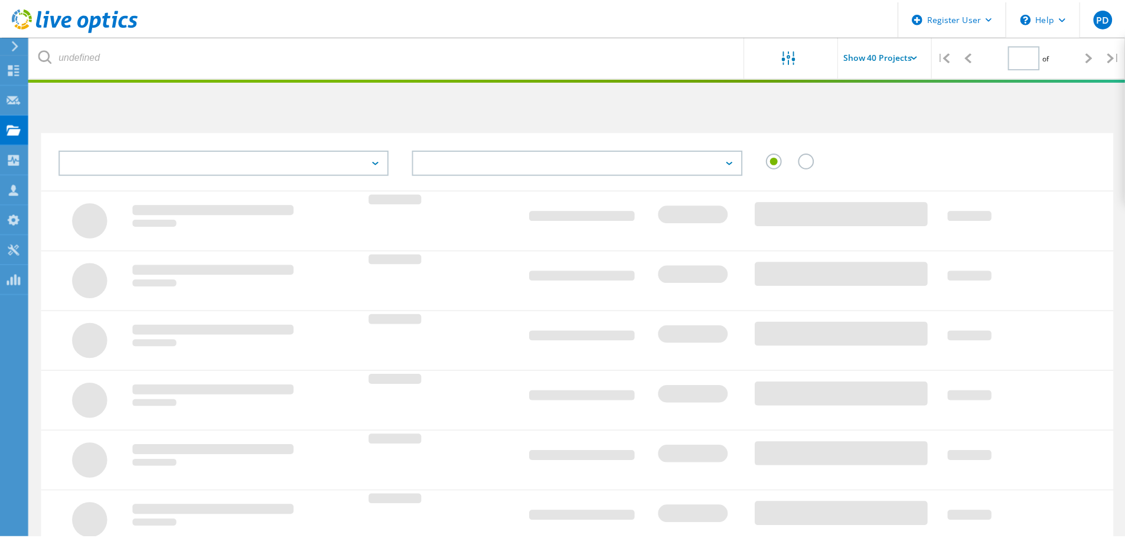
scroll to position [32, 0]
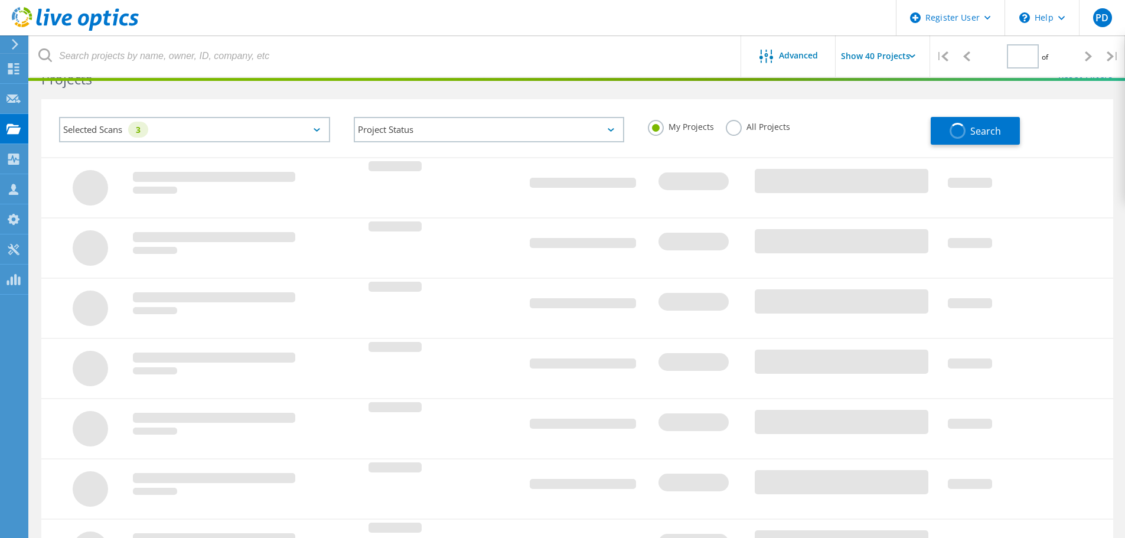
type input "1"
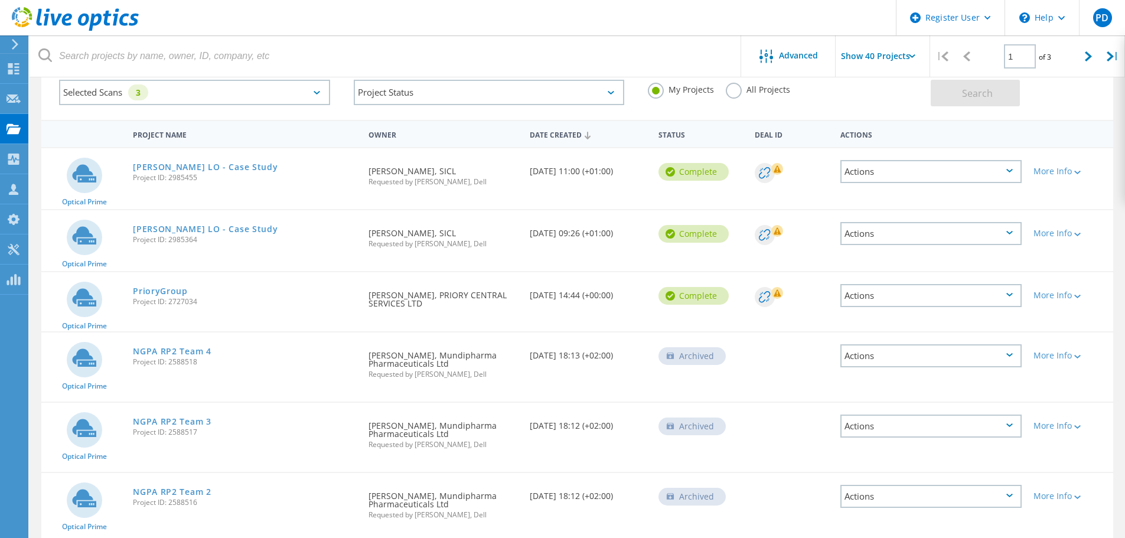
scroll to position [92, 0]
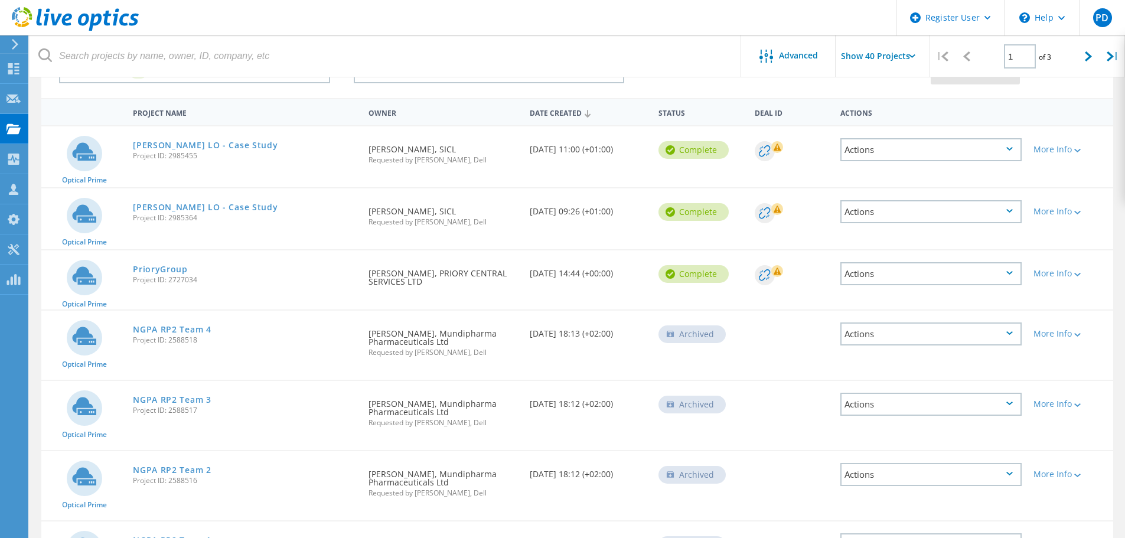
drag, startPoint x: 194, startPoint y: 210, endPoint x: 201, endPoint y: 211, distance: 6.6
click at [193, 211] on link "[PERSON_NAME] LO - Case Study" at bounding box center [205, 207] width 145 height 8
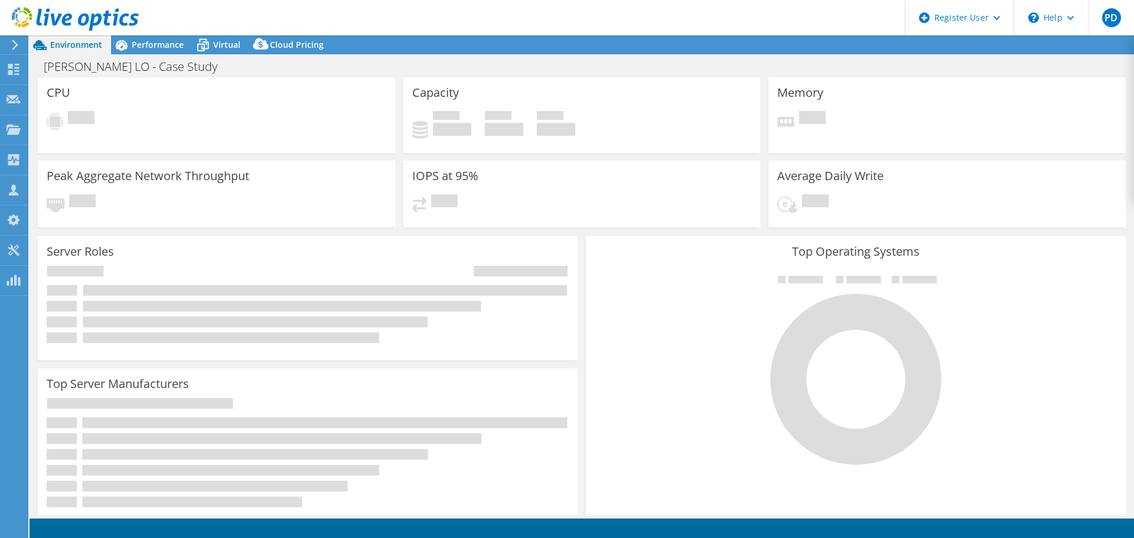
select select "USD"
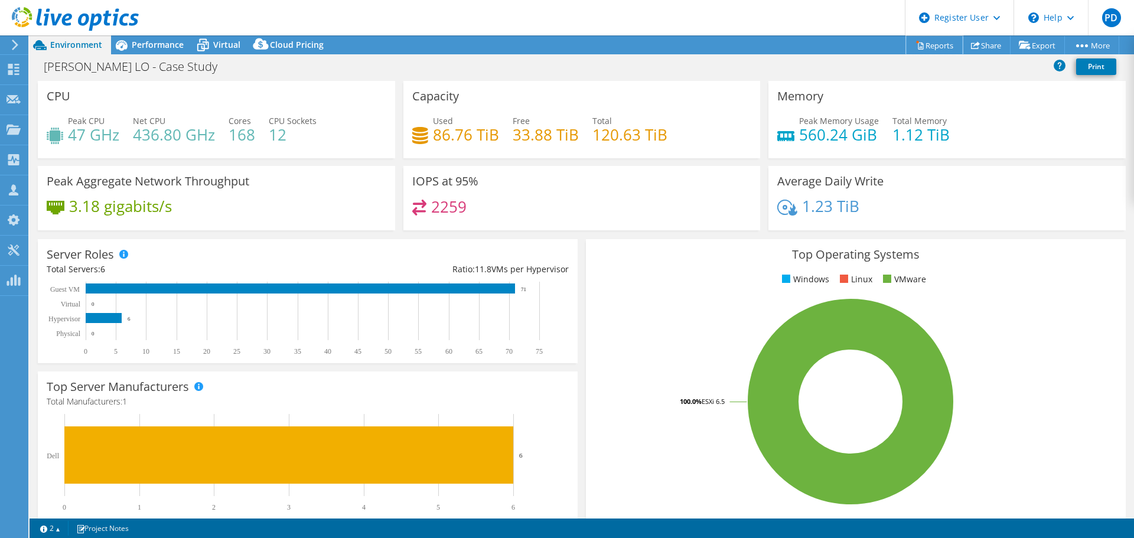
click at [945, 41] on link "Reports" at bounding box center [934, 45] width 57 height 18
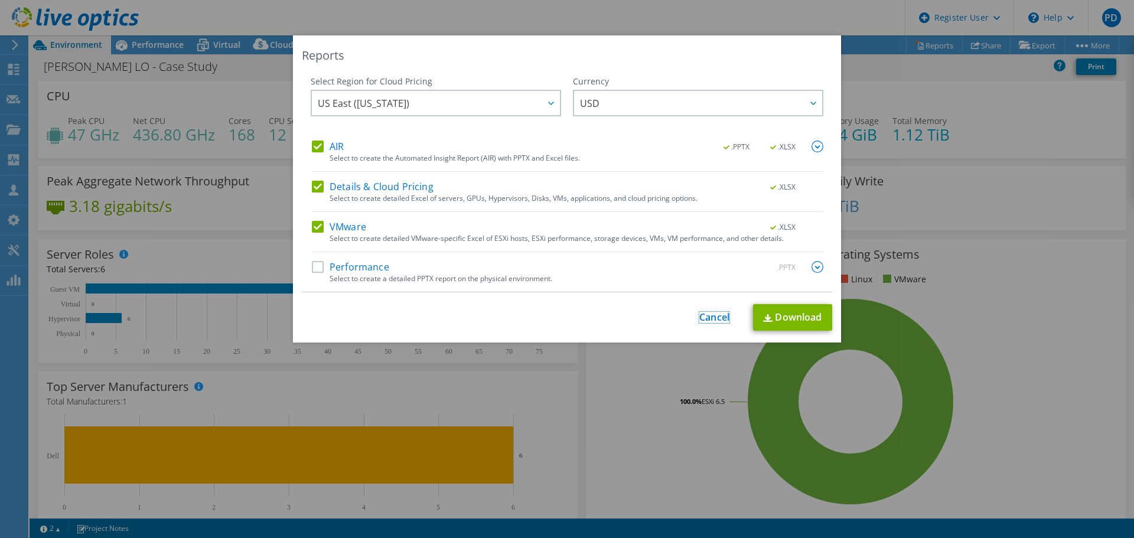
click at [721, 321] on link "Cancel" at bounding box center [714, 317] width 30 height 11
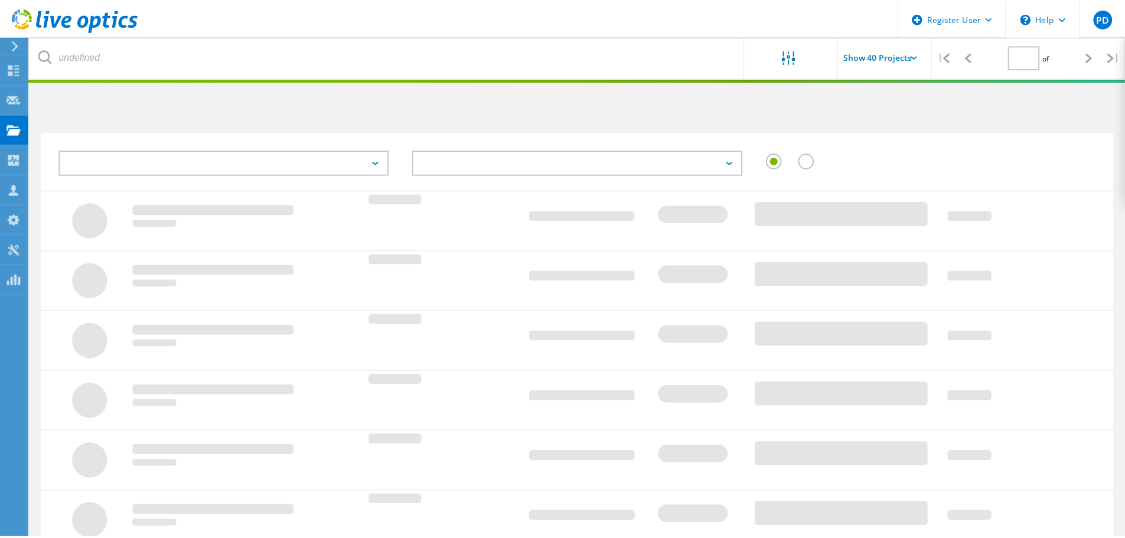
scroll to position [92, 0]
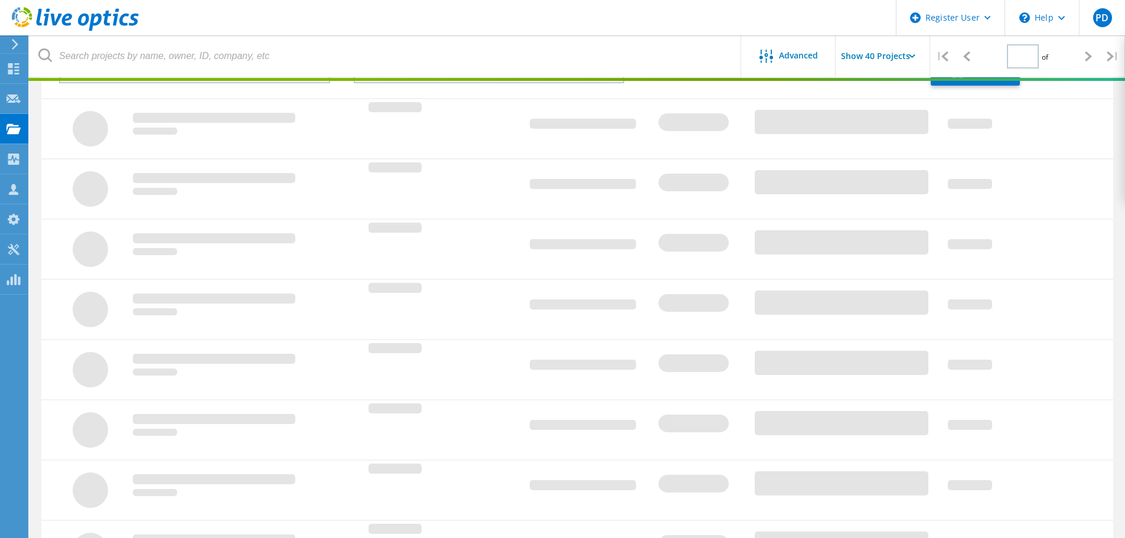
type input "1"
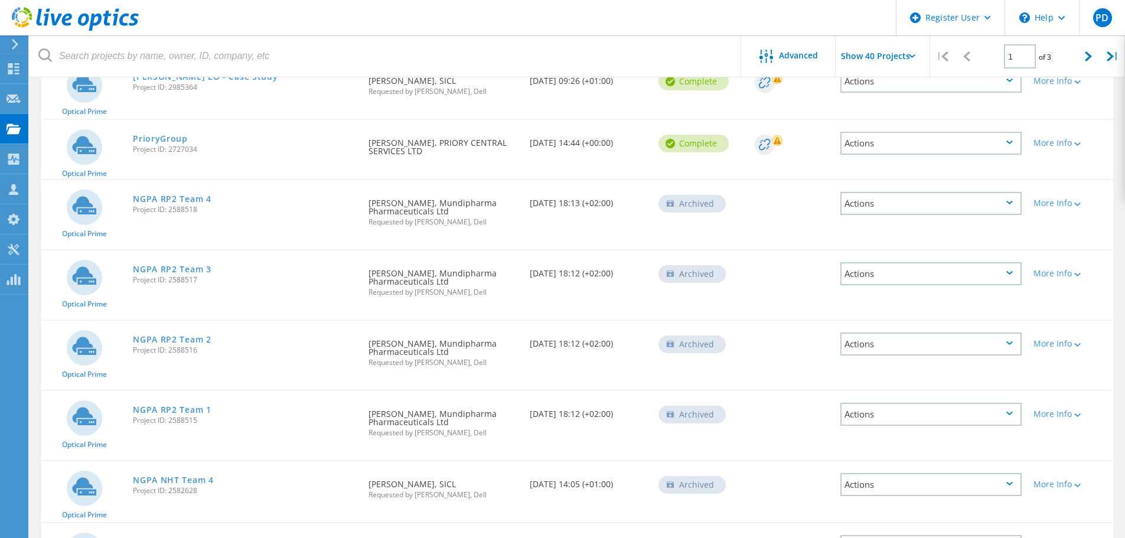
scroll to position [210, 0]
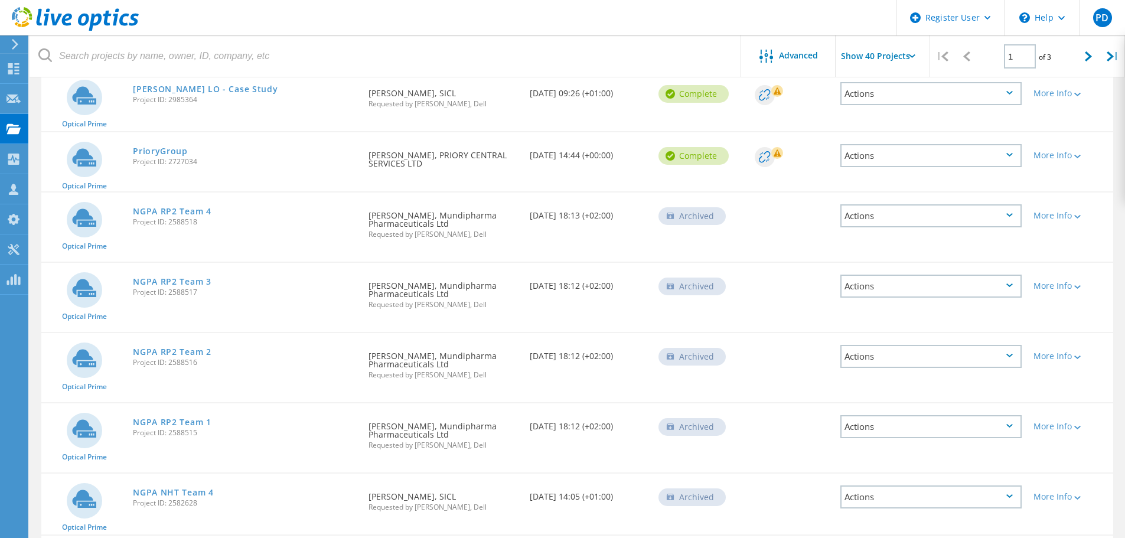
click at [176, 153] on link "PrioryGroup" at bounding box center [160, 151] width 55 height 8
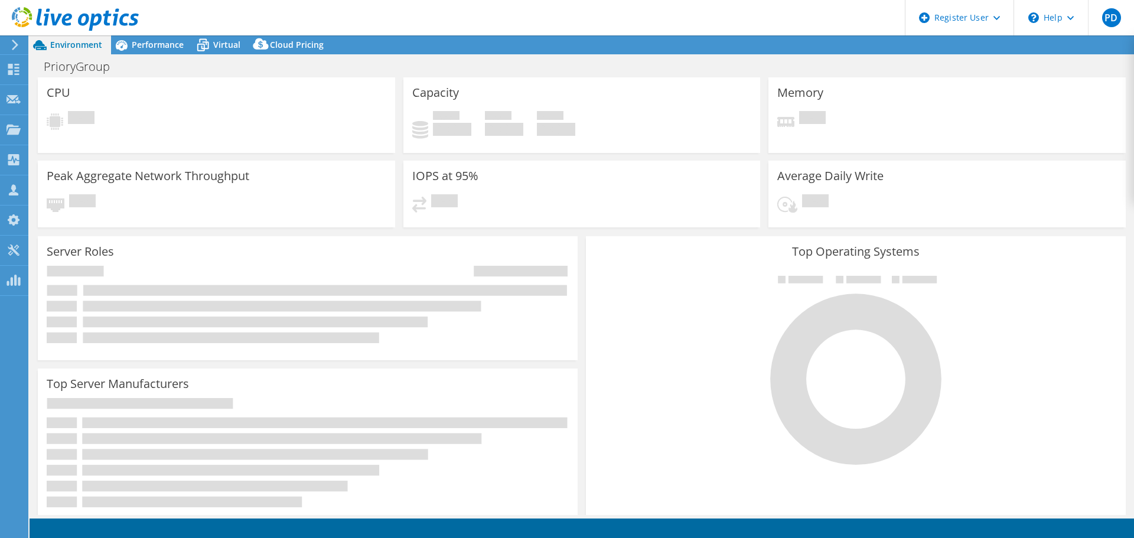
select select "EULondon"
select select "GBP"
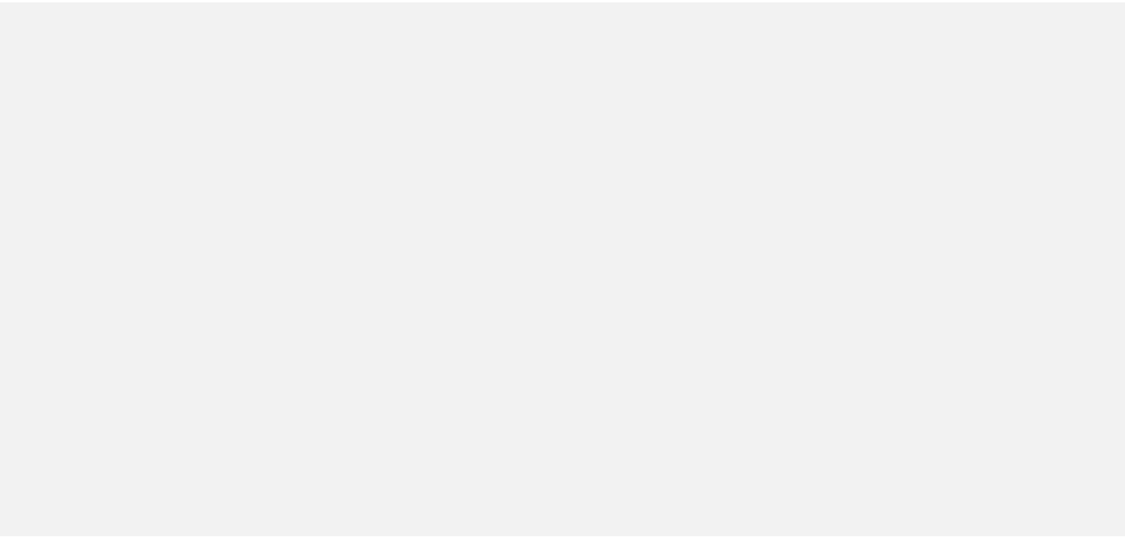
scroll to position [210, 0]
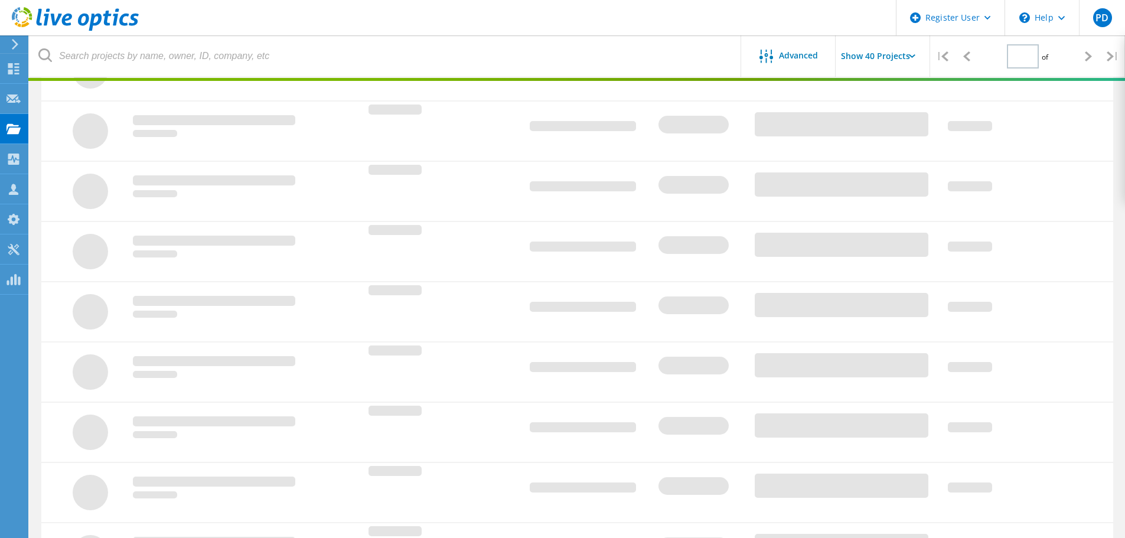
type input "1"
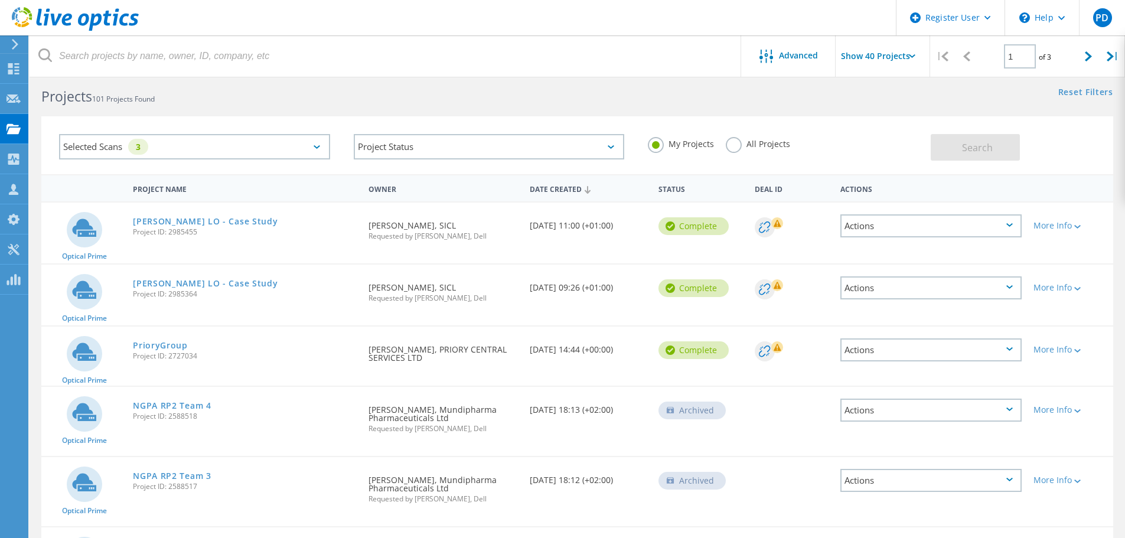
scroll to position [0, 0]
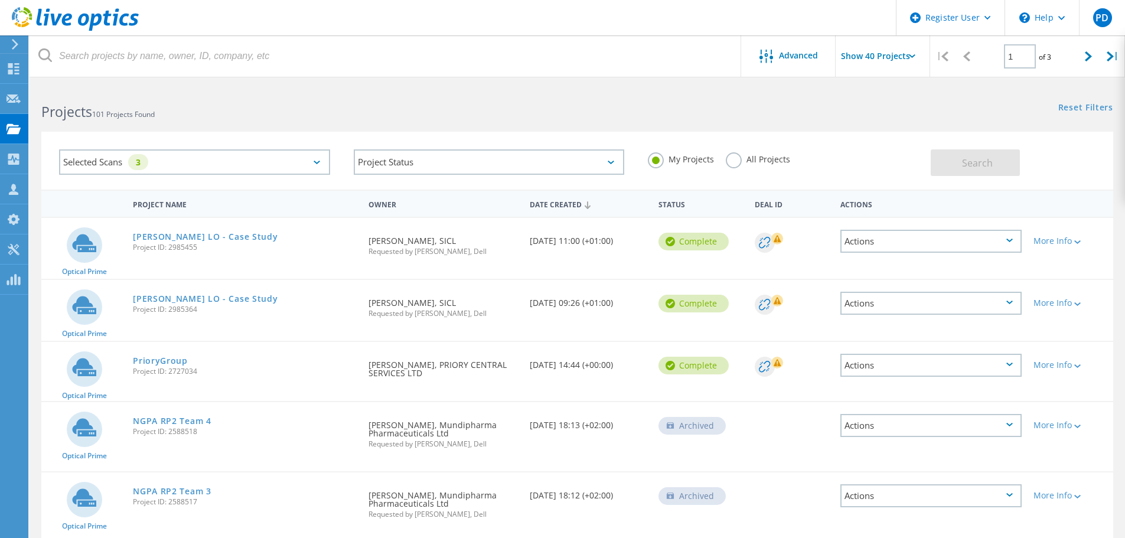
click at [740, 155] on label "All Projects" at bounding box center [758, 157] width 64 height 11
click at [0, 0] on input "All Projects" at bounding box center [0, 0] width 0 height 0
click at [953, 193] on div "Actions" at bounding box center [931, 204] width 193 height 22
click at [970, 172] on button "Search" at bounding box center [975, 162] width 89 height 27
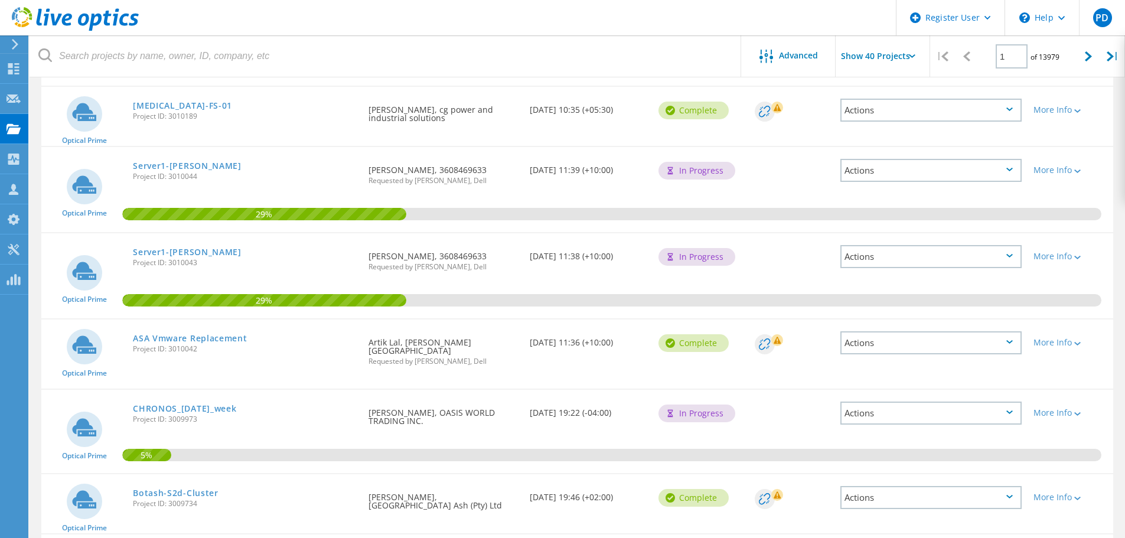
scroll to position [1949, 0]
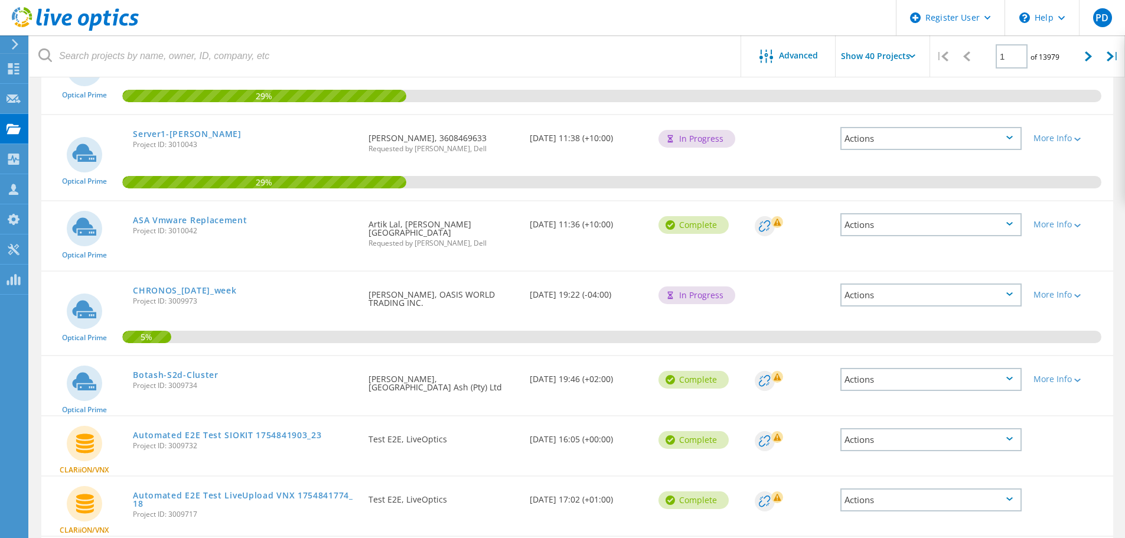
click at [207, 217] on link "ASA Vmware Replacement" at bounding box center [190, 220] width 114 height 8
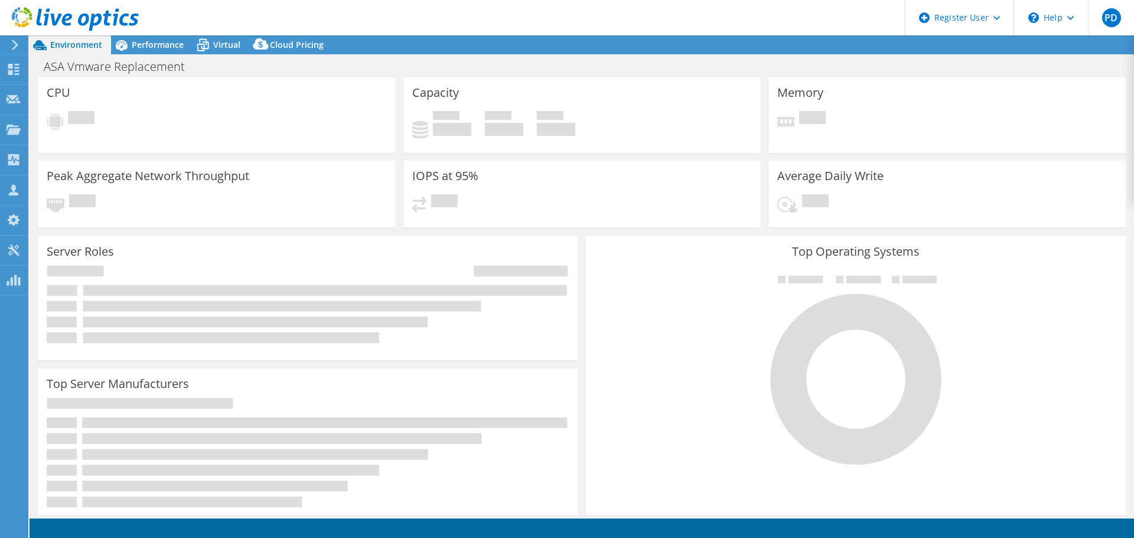
select select "USD"
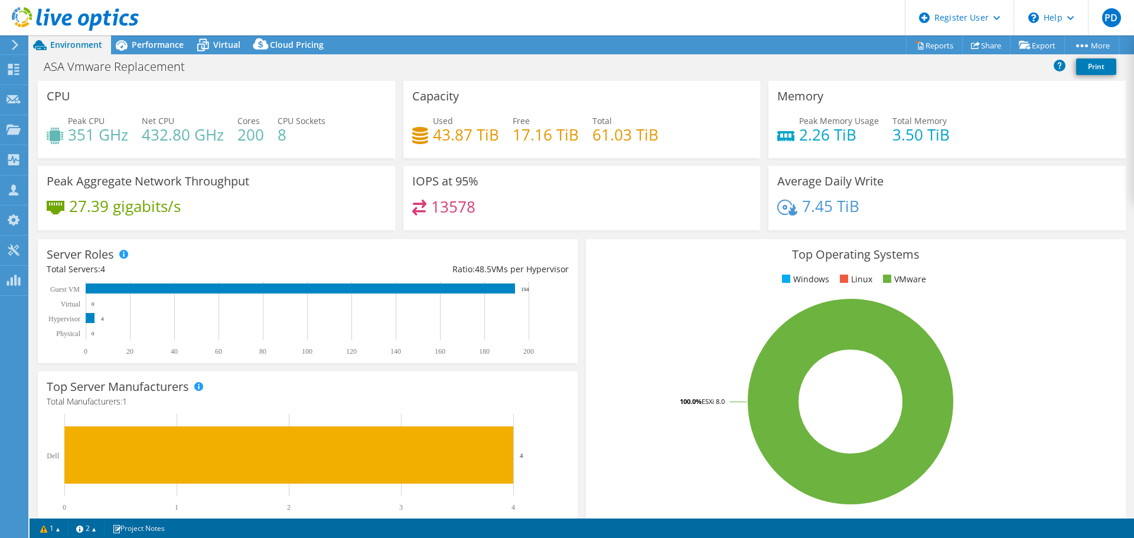
click at [163, 48] on span "Performance" at bounding box center [158, 44] width 52 height 11
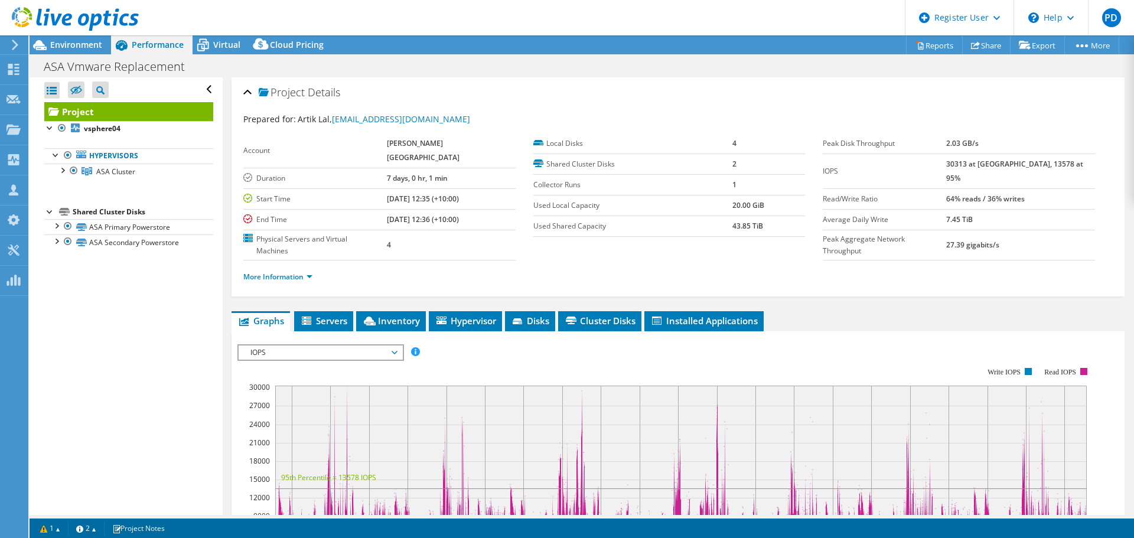
drag, startPoint x: 51, startPoint y: 37, endPoint x: 50, endPoint y: 43, distance: 6.0
click at [48, 38] on div at bounding box center [69, 20] width 139 height 40
click at [50, 43] on icon at bounding box center [40, 45] width 21 height 21
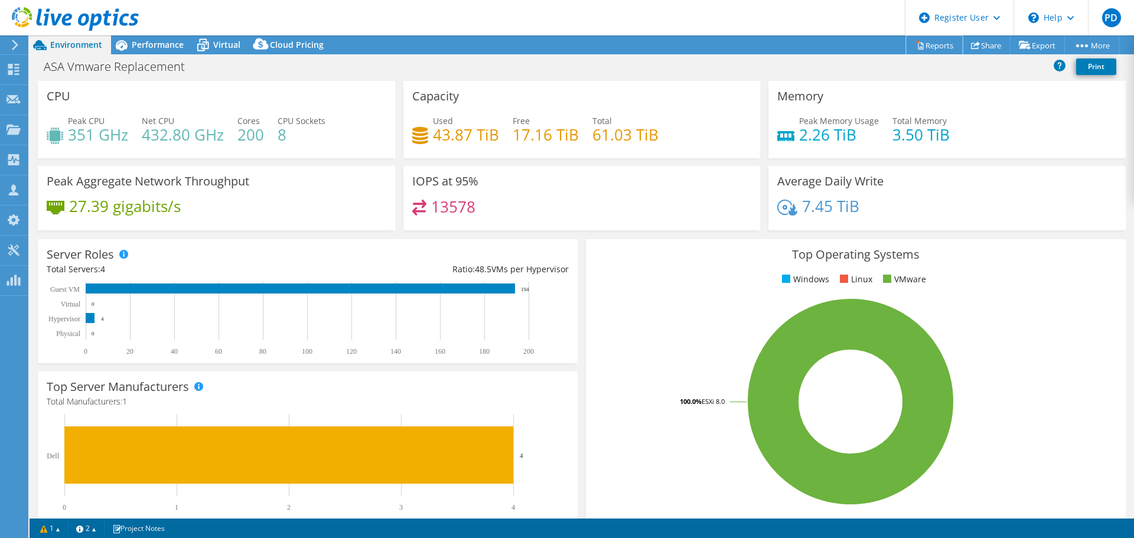
click at [931, 48] on link "Reports" at bounding box center [934, 45] width 57 height 18
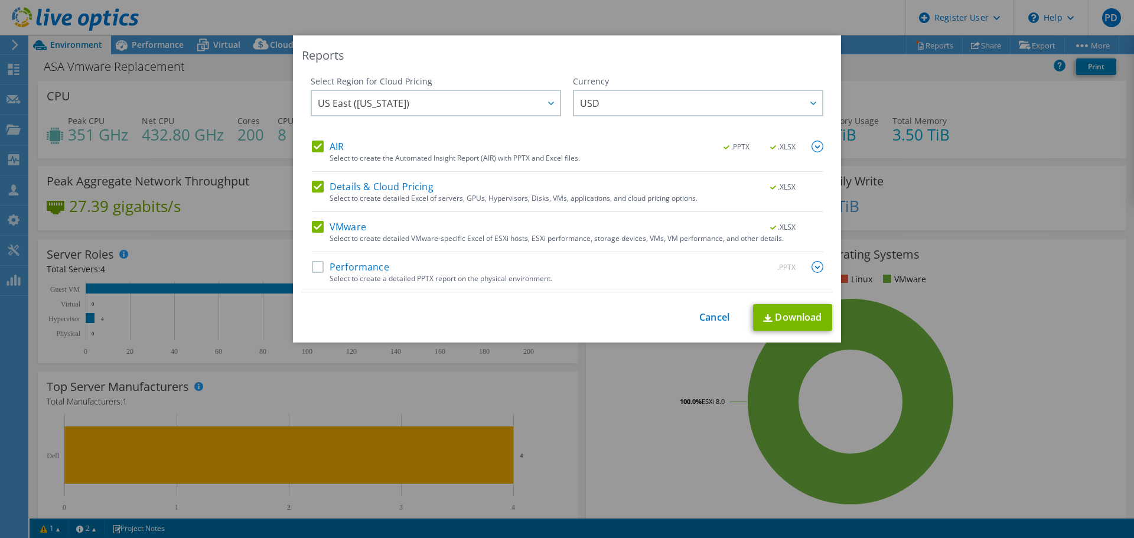
click at [312, 144] on label "AIR" at bounding box center [328, 147] width 32 height 12
click at [0, 0] on input "AIR" at bounding box center [0, 0] width 0 height 0
click at [321, 185] on label "Details & Cloud Pricing" at bounding box center [373, 187] width 122 height 12
click at [0, 0] on input "Details & Cloud Pricing" at bounding box center [0, 0] width 0 height 0
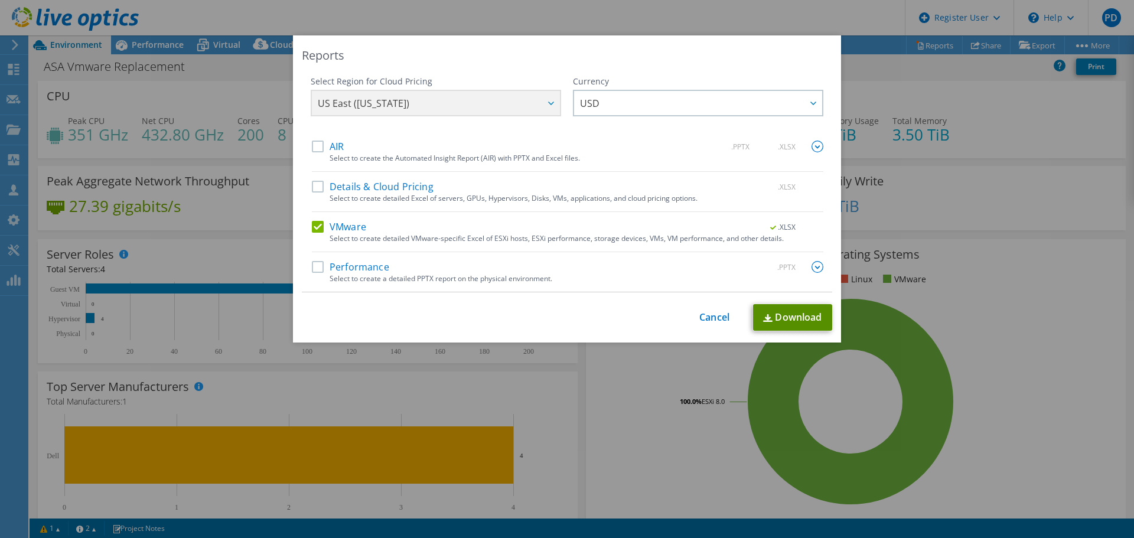
click at [789, 321] on link "Download" at bounding box center [792, 317] width 79 height 27
click at [356, 189] on label "Details & Cloud Pricing" at bounding box center [373, 187] width 122 height 12
click at [0, 0] on input "Details & Cloud Pricing" at bounding box center [0, 0] width 0 height 0
click at [790, 318] on link "Download" at bounding box center [792, 317] width 79 height 27
click at [705, 312] on link "Cancel" at bounding box center [714, 317] width 30 height 11
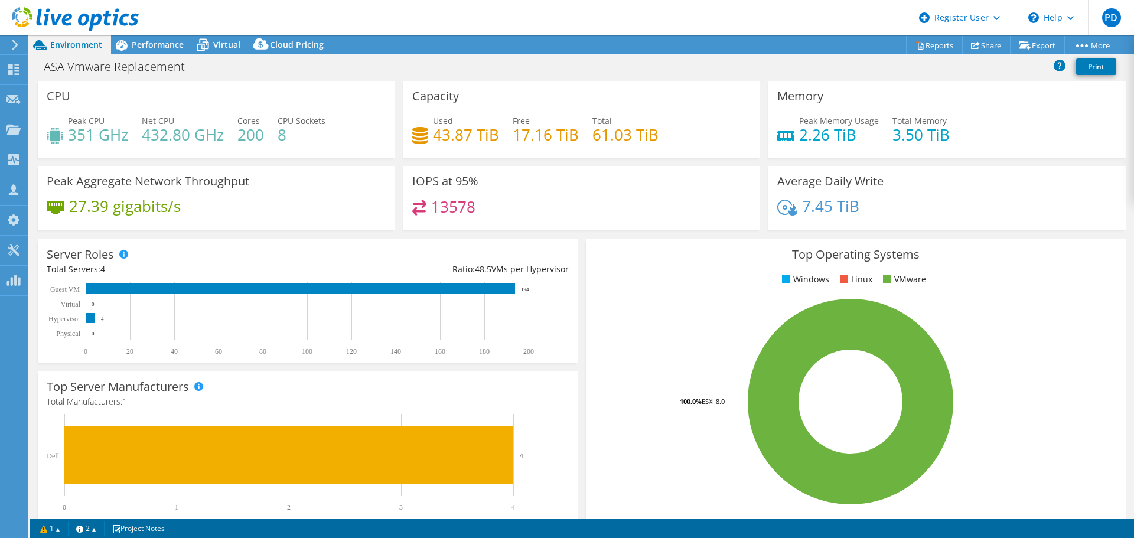
click at [170, 49] on span "Performance" at bounding box center [158, 44] width 52 height 11
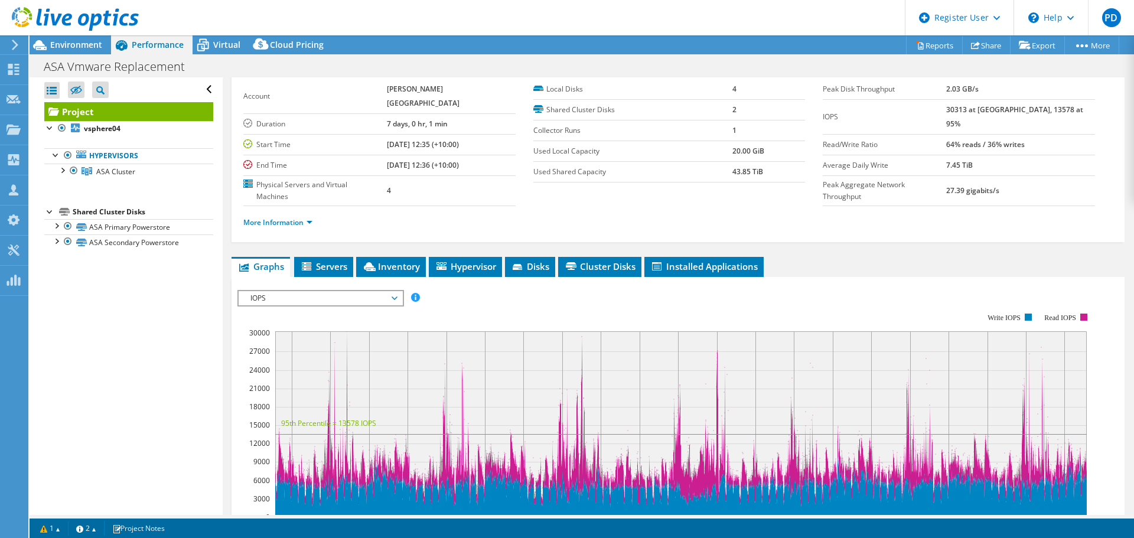
scroll to position [59, 0]
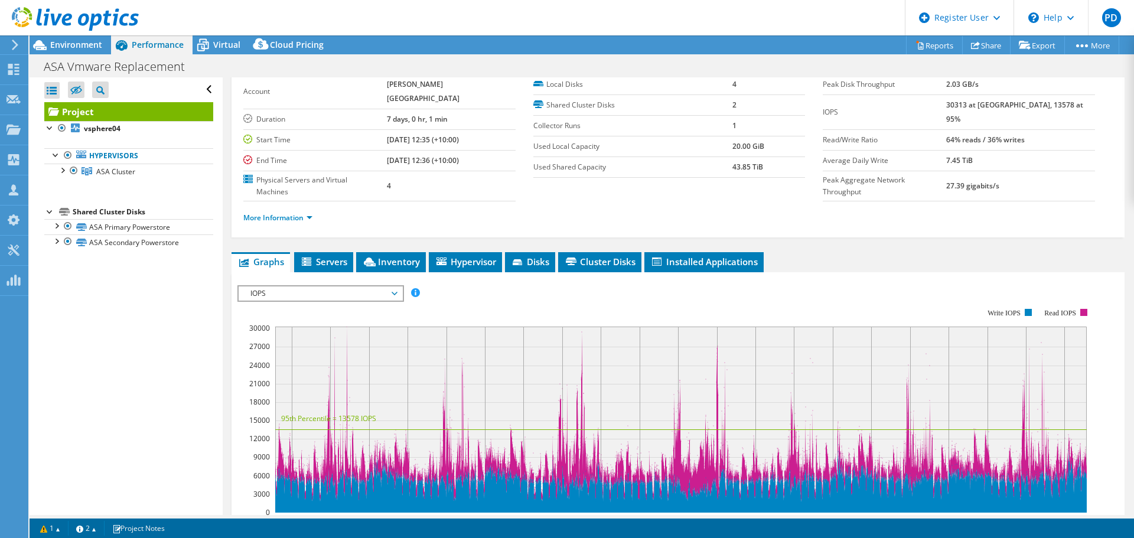
click at [339, 286] on span "IOPS" at bounding box center [321, 293] width 152 height 14
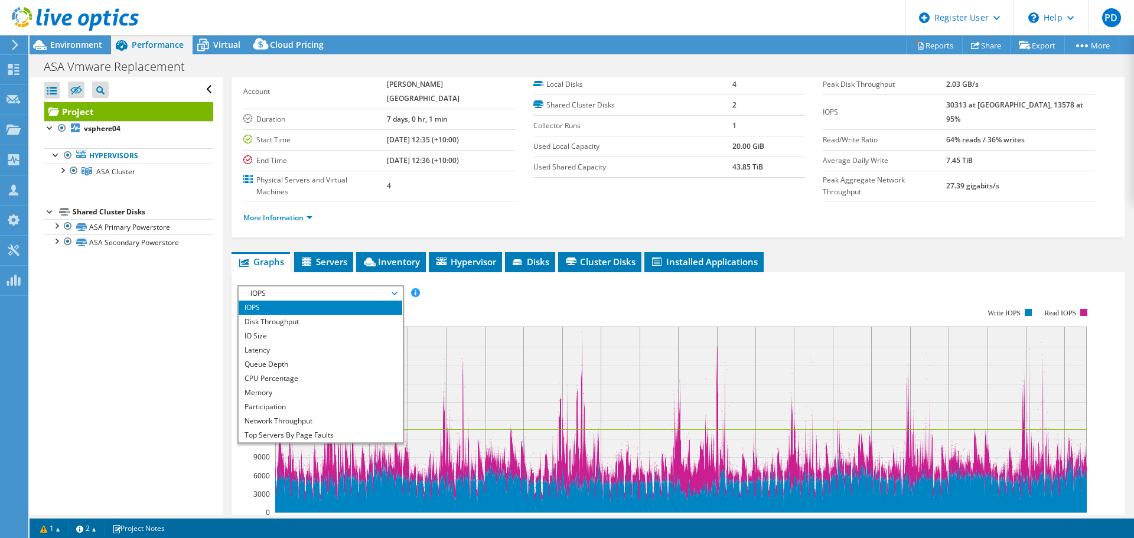
click at [295, 372] on li "CPU Percentage" at bounding box center [321, 379] width 164 height 14
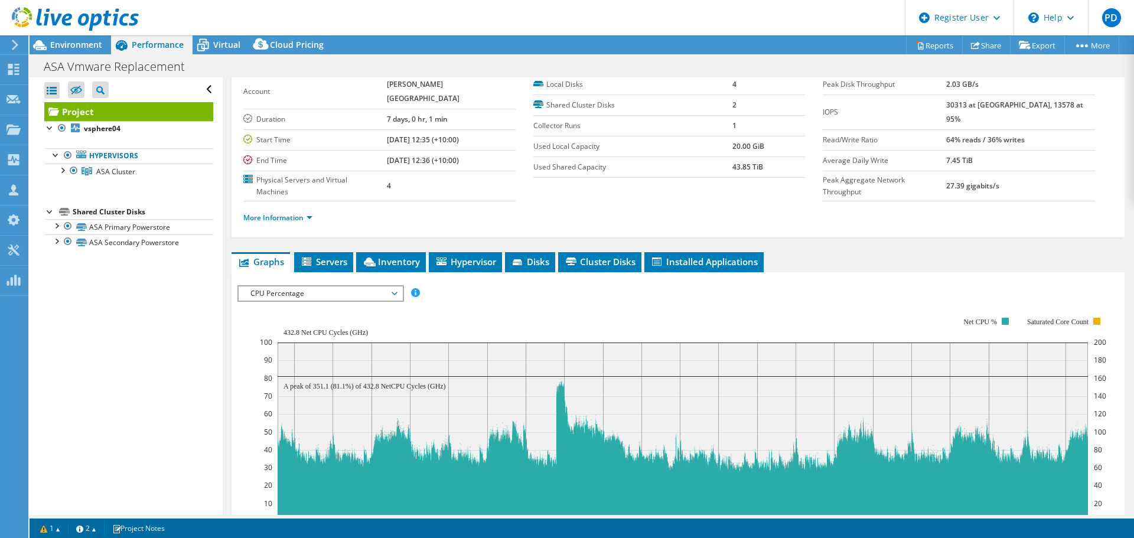
click at [473, 285] on div at bounding box center [677, 491] width 881 height 412
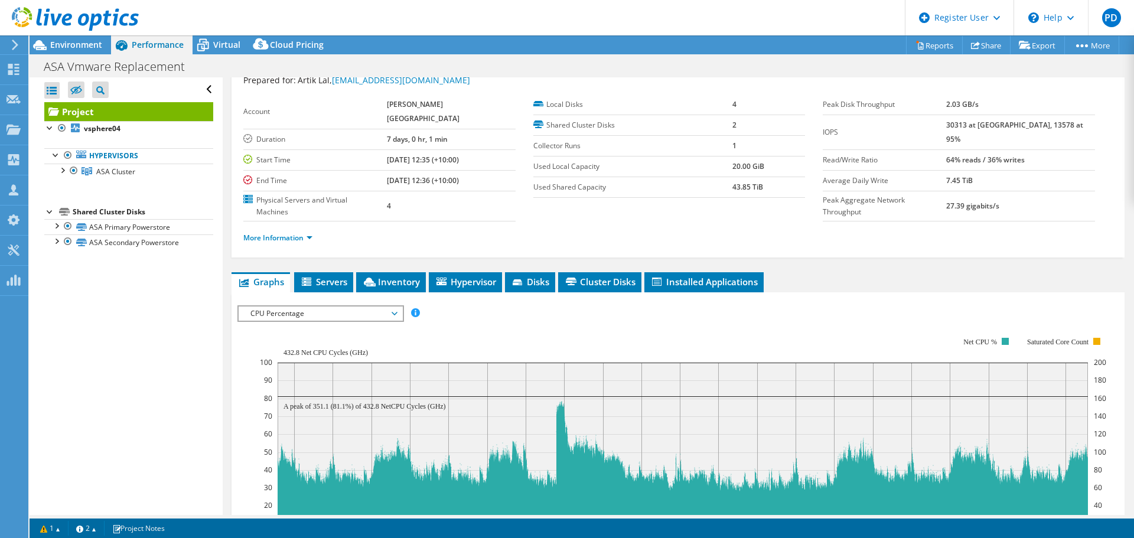
scroll to position [0, 0]
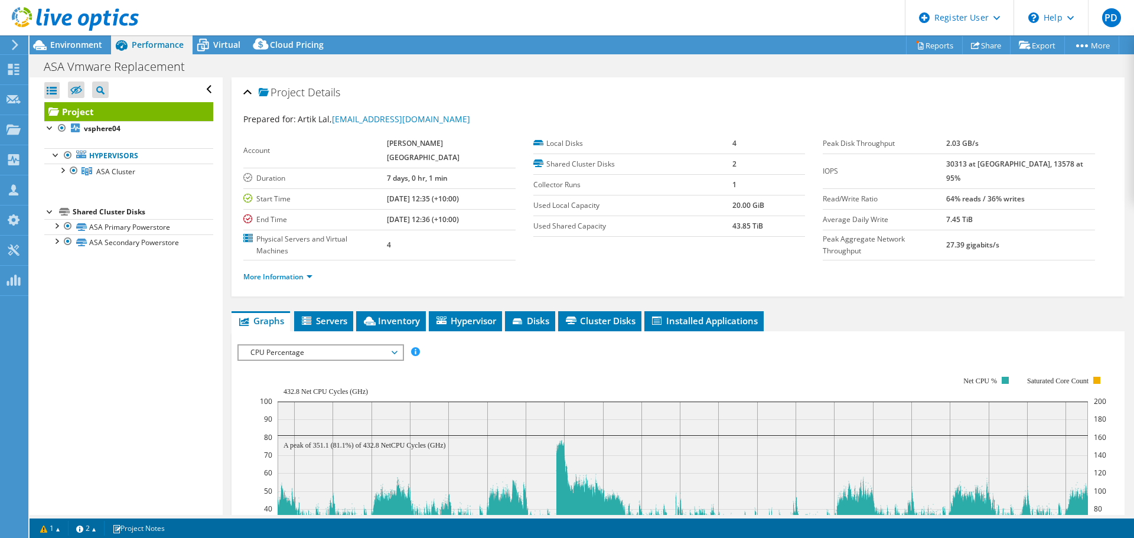
click at [89, 36] on div at bounding box center [69, 20] width 139 height 40
click at [92, 48] on span "Environment" at bounding box center [76, 44] width 52 height 11
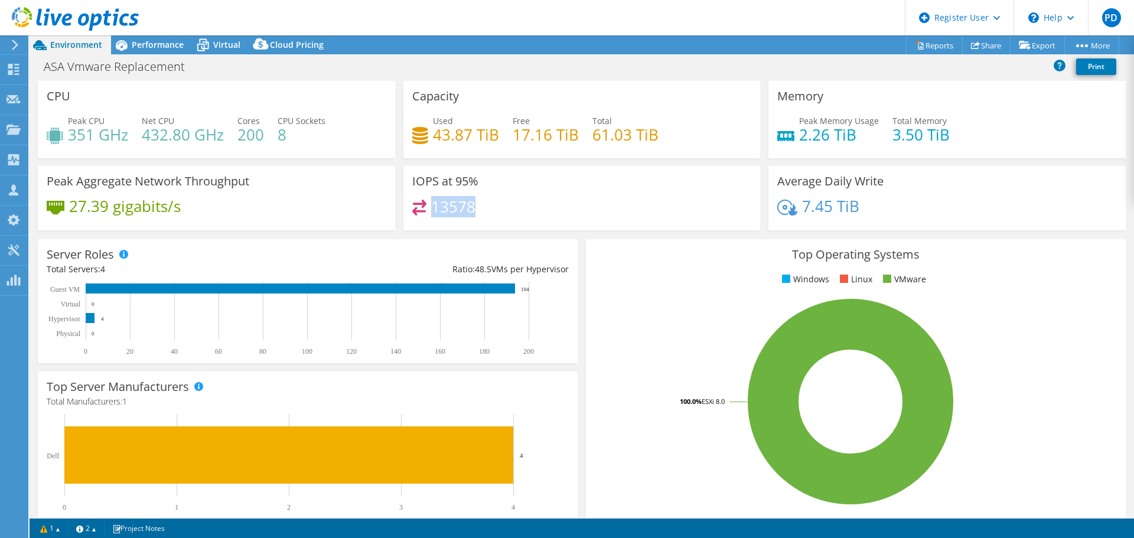
drag, startPoint x: 431, startPoint y: 206, endPoint x: 501, endPoint y: 205, distance: 70.3
click at [501, 205] on div "13578" at bounding box center [582, 212] width 340 height 25
click at [77, 138] on h4 "351 GHz" at bounding box center [98, 134] width 60 height 13
click at [461, 141] on h4 "43.87 TiB" at bounding box center [466, 134] width 66 height 13
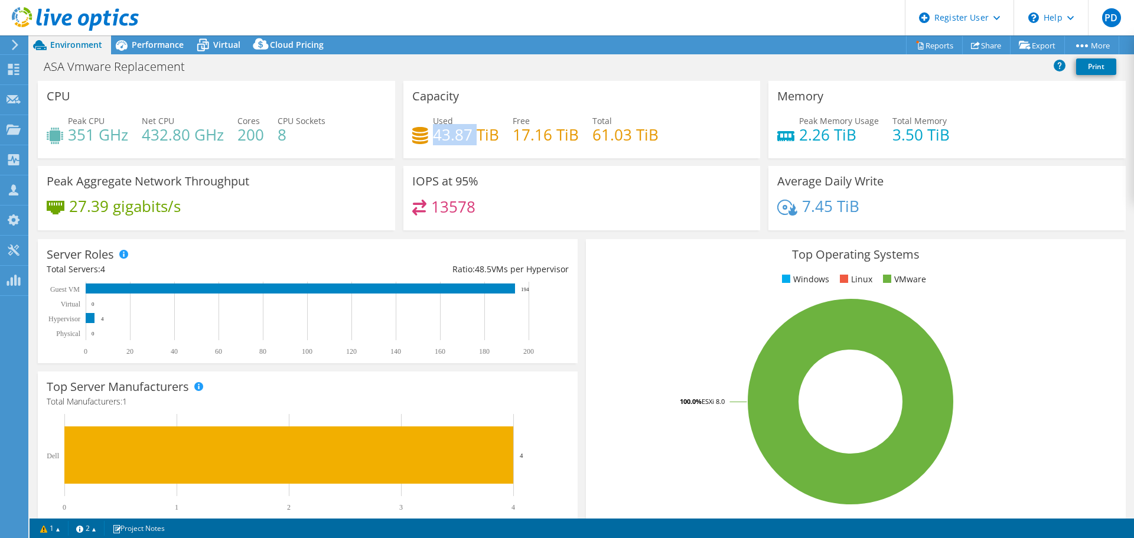
click at [461, 141] on h4 "43.87 TiB" at bounding box center [466, 134] width 66 height 13
click at [224, 42] on span "Virtual" at bounding box center [226, 44] width 27 height 11
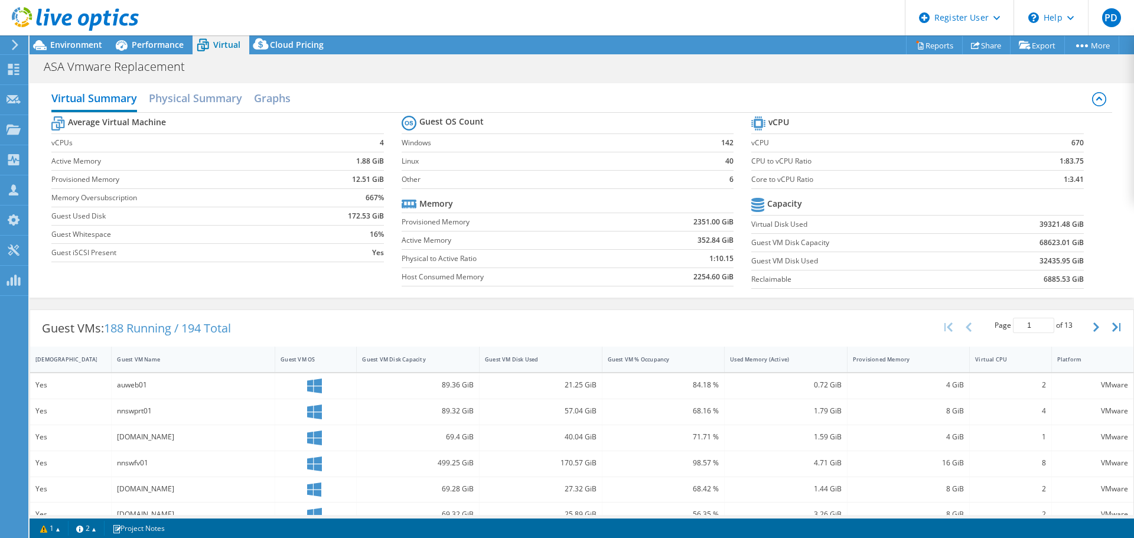
click at [212, 96] on h2 "Physical Summary" at bounding box center [195, 98] width 93 height 24
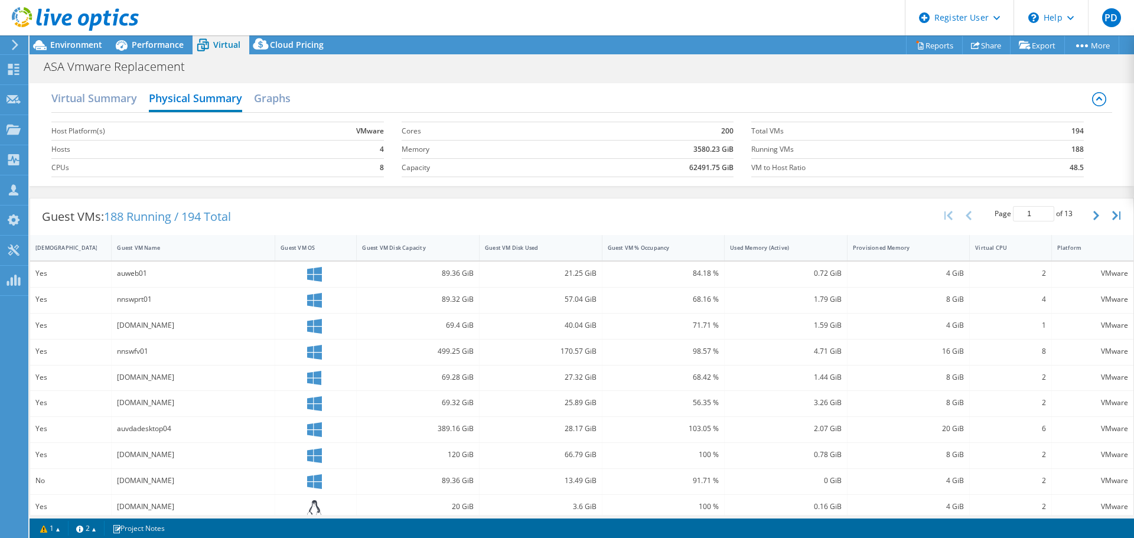
click at [112, 91] on h2 "Virtual Summary" at bounding box center [94, 98] width 86 height 24
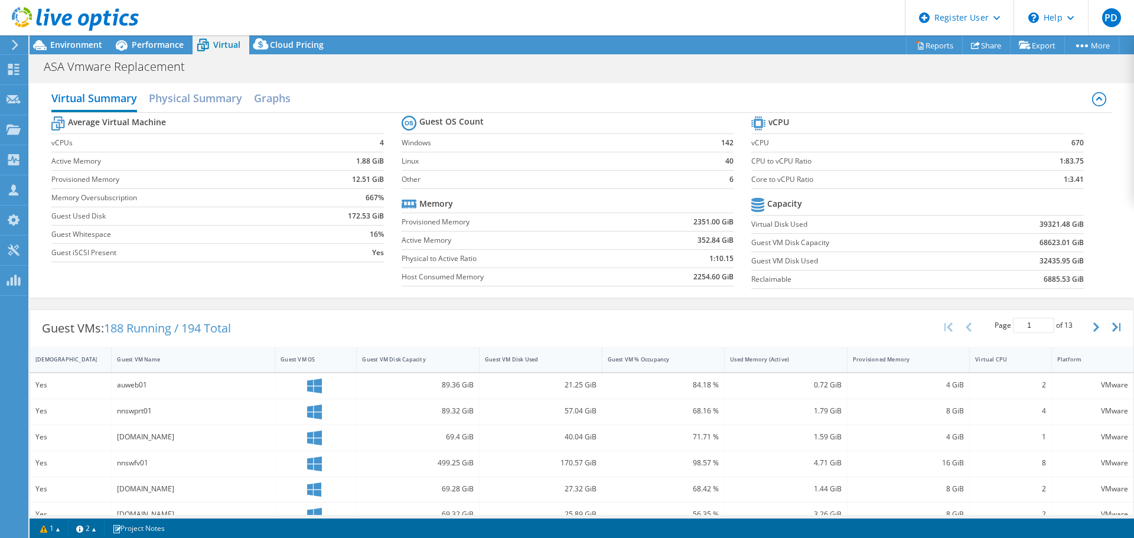
click at [122, 324] on span "188 Running / 194 Total" at bounding box center [167, 328] width 127 height 16
click at [190, 326] on span "188 Running / 194 Total" at bounding box center [167, 328] width 127 height 16
drag, startPoint x: 112, startPoint y: 324, endPoint x: 171, endPoint y: 324, distance: 59.1
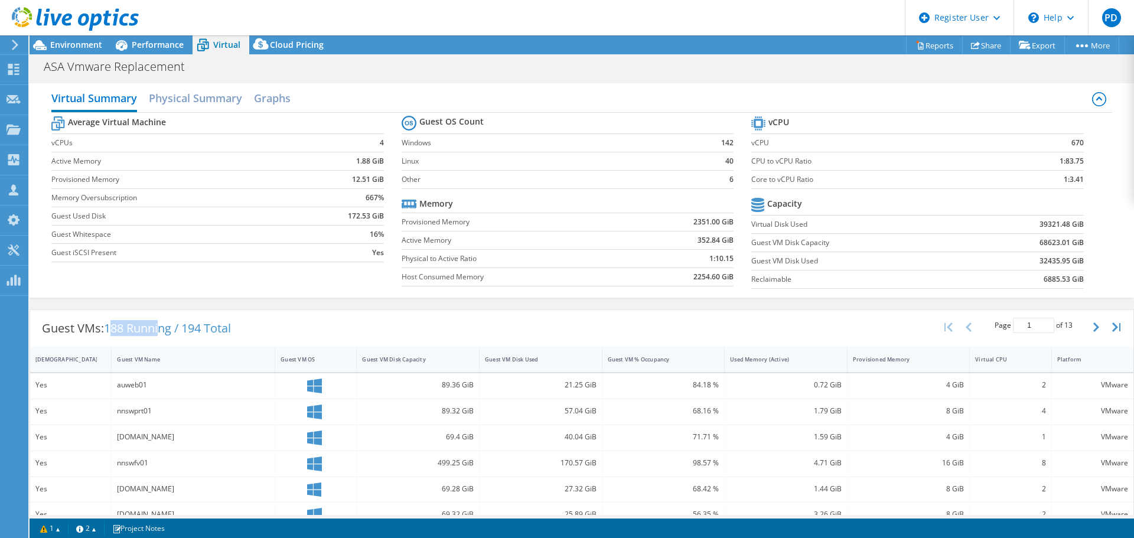
click at [172, 324] on span "188 Running / 194 Total" at bounding box center [167, 328] width 127 height 16
click at [161, 324] on span "188 Running / 194 Total" at bounding box center [167, 328] width 127 height 16
click at [171, 41] on span "Performance" at bounding box center [158, 44] width 52 height 11
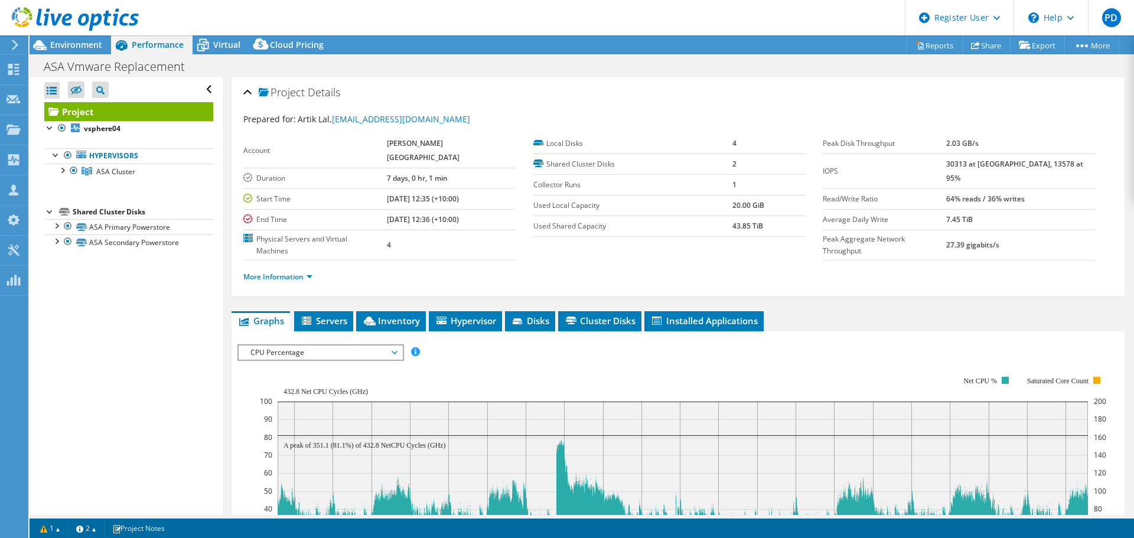
click at [214, 41] on span "Virtual" at bounding box center [226, 44] width 27 height 11
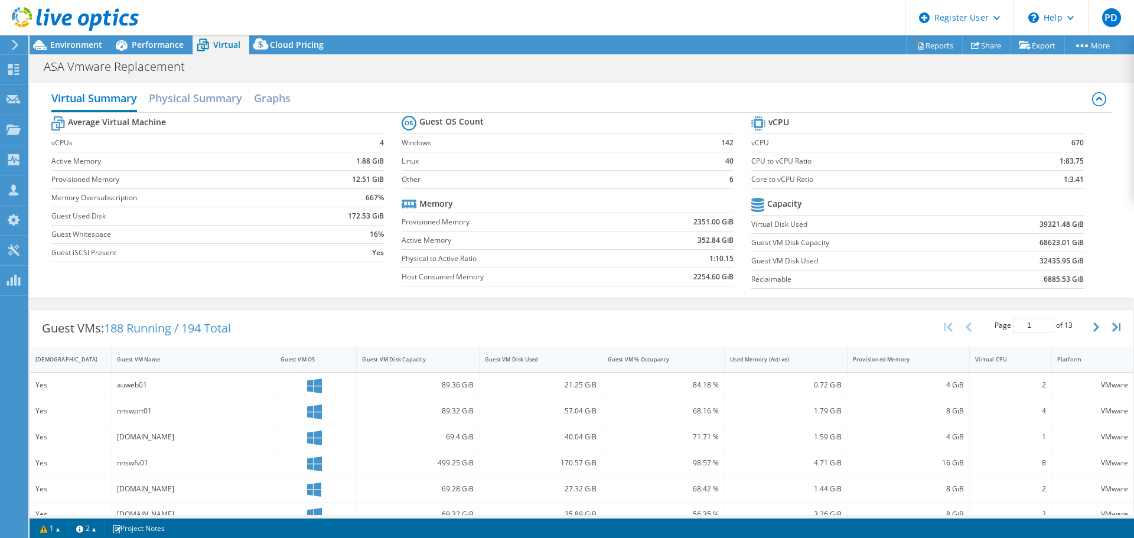
click at [778, 181] on label "Core to vCPU Ratio" at bounding box center [873, 180] width 245 height 12
click at [761, 181] on label "Core to vCPU Ratio" at bounding box center [873, 180] width 245 height 12
drag, startPoint x: 761, startPoint y: 181, endPoint x: 782, endPoint y: 180, distance: 21.3
click at [778, 180] on label "Core to vCPU Ratio" at bounding box center [873, 180] width 245 height 12
click at [793, 178] on label "Core to vCPU Ratio" at bounding box center [873, 180] width 245 height 12
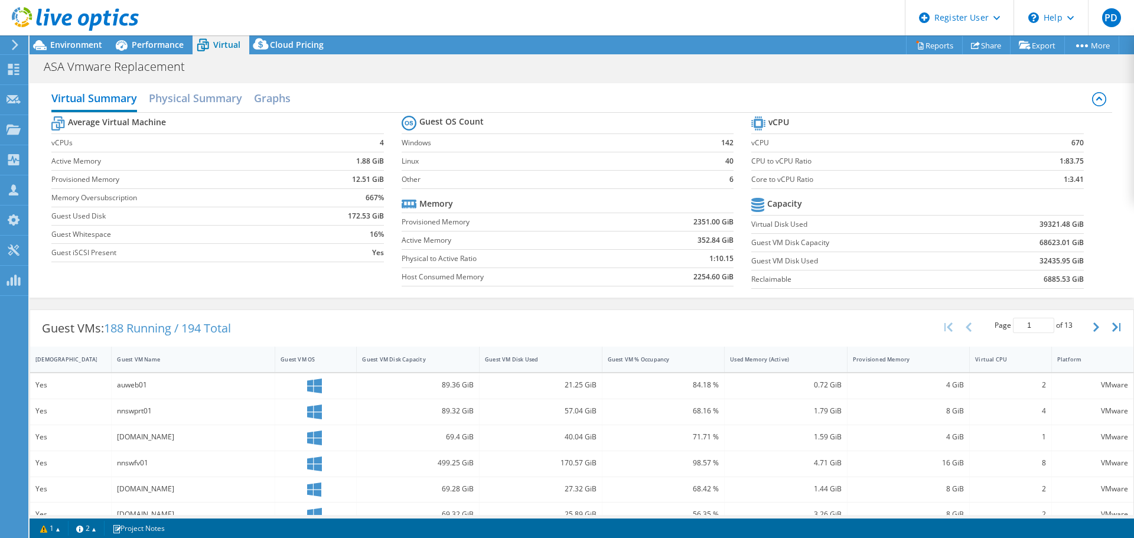
click at [1064, 184] on b "1:3.41" at bounding box center [1074, 180] width 20 height 12
drag, startPoint x: 1066, startPoint y: 179, endPoint x: 1058, endPoint y: 179, distance: 7.1
click at [1064, 179] on b "1:3.41" at bounding box center [1074, 180] width 20 height 12
click at [1084, 179] on section "vCPU vCPU 670 CPU to vCPU Ratio 1:83.75 Core to vCPU Ratio 1:3.41 Capacity Virt…" at bounding box center [926, 203] width 350 height 181
click at [1083, 179] on section "vCPU vCPU 670 CPU to vCPU Ratio 1:83.75 Core to vCPU Ratio 1:3.41 Capacity Virt…" at bounding box center [926, 203] width 350 height 181
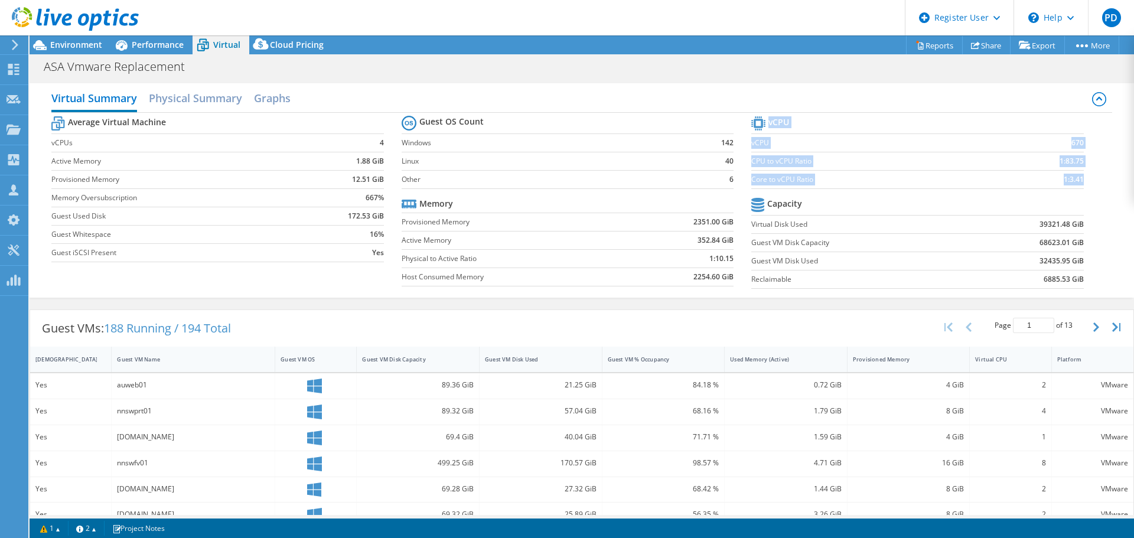
click at [1083, 179] on section "vCPU vCPU 670 CPU to vCPU Ratio 1:83.75 Core to vCPU Ratio 1:3.41 Capacity Virt…" at bounding box center [926, 203] width 350 height 181
click at [1081, 179] on section "vCPU vCPU 670 CPU to vCPU Ratio 1:83.75 Core to vCPU Ratio 1:3.41 Capacity Virt…" at bounding box center [926, 203] width 350 height 181
click at [1074, 179] on b "1:3.41" at bounding box center [1074, 180] width 20 height 12
click at [1072, 179] on b "1:3.41" at bounding box center [1074, 180] width 20 height 12
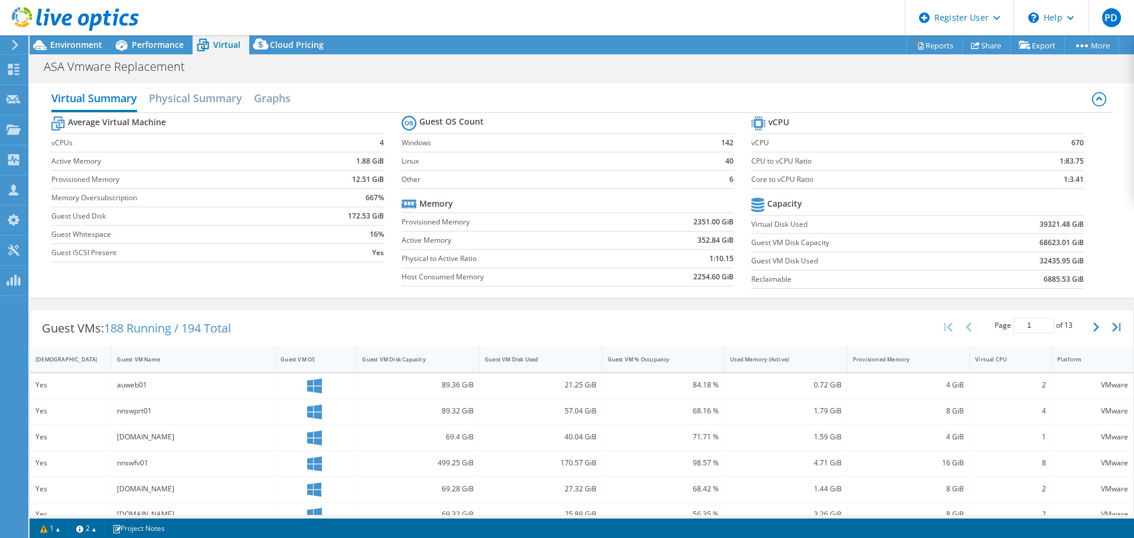
click at [148, 48] on span "Performance" at bounding box center [158, 44] width 52 height 11
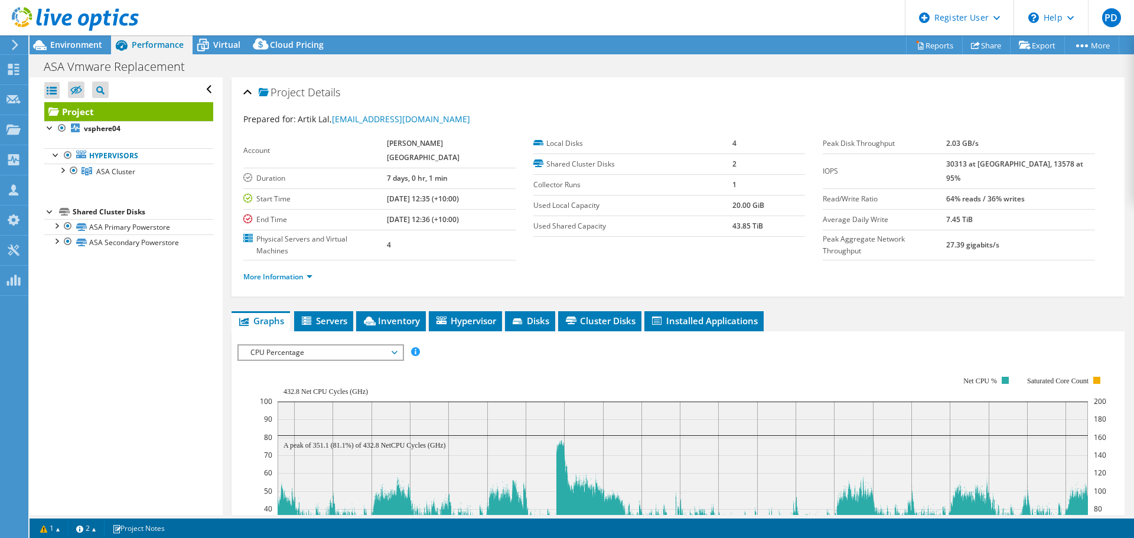
click at [387, 315] on span "Inventory" at bounding box center [391, 321] width 58 height 12
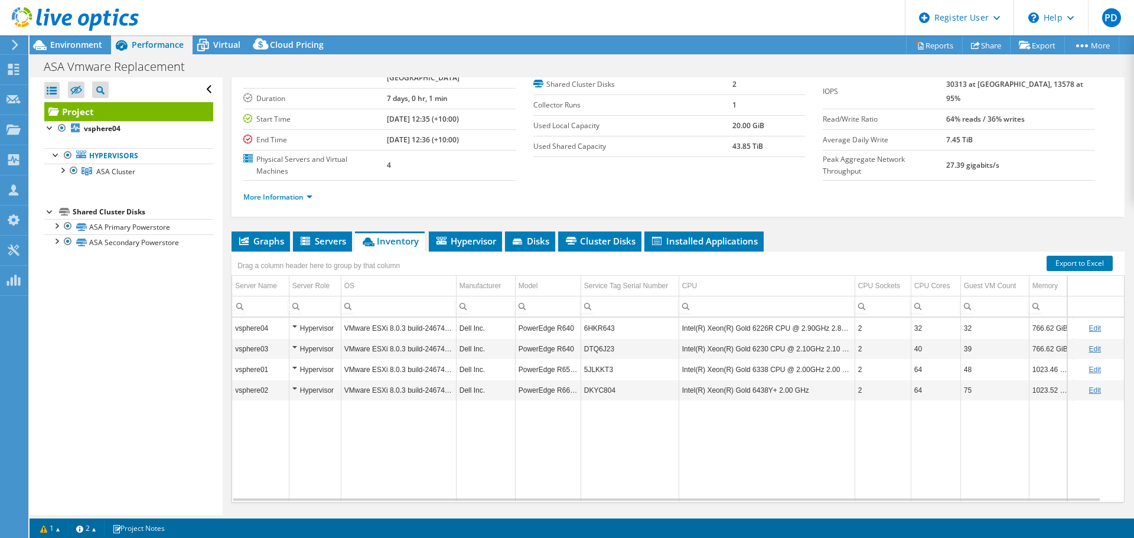
scroll to position [89, 0]
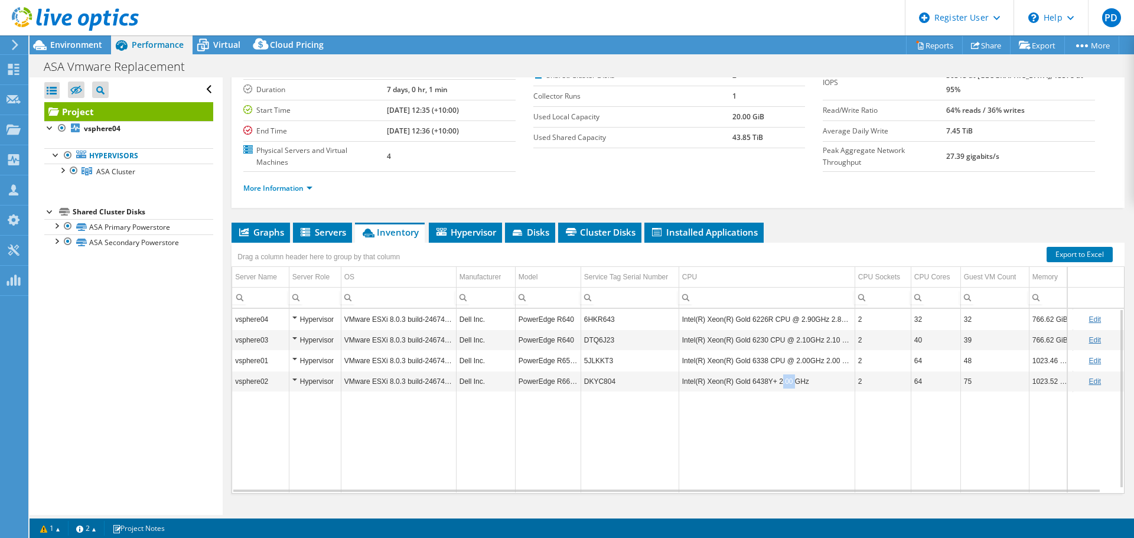
drag, startPoint x: 778, startPoint y: 359, endPoint x: 790, endPoint y: 359, distance: 11.8
click at [790, 371] on td "Intel(R) Xeon(R) Gold 6438Y+ 2.00 GHz" at bounding box center [767, 381] width 176 height 21
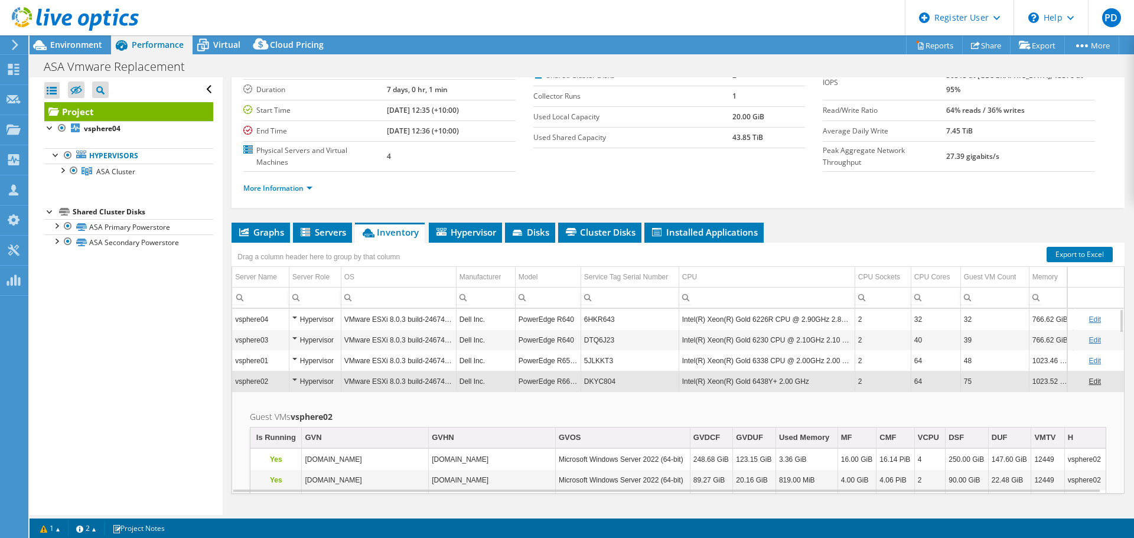
click at [804, 309] on td "Intel(R) Xeon(R) Gold 6226R CPU @ 2.90GHz 2.89 GHz" at bounding box center [767, 319] width 176 height 21
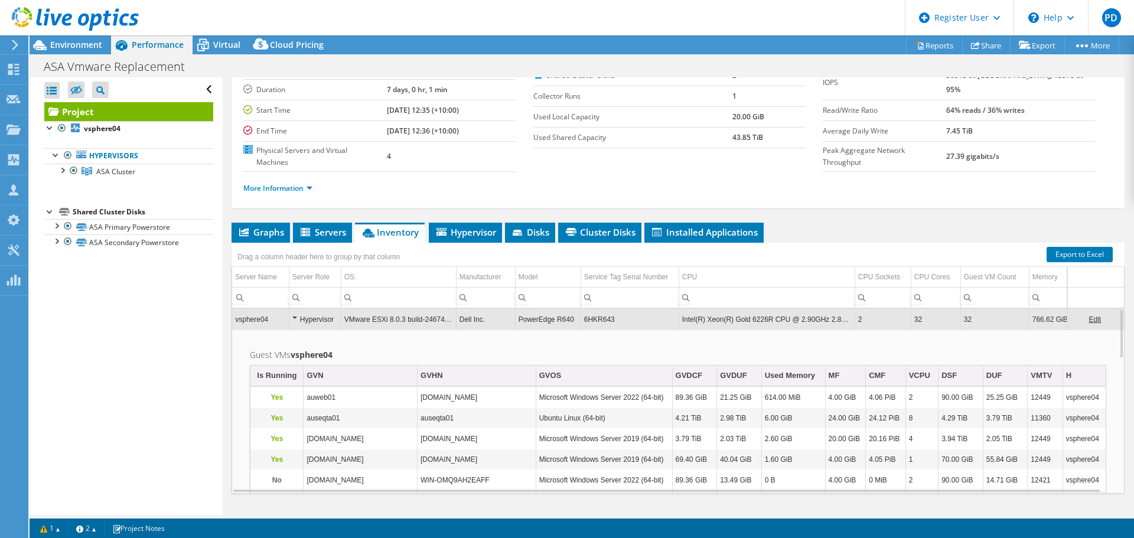
click at [83, 43] on span "Environment" at bounding box center [76, 44] width 52 height 11
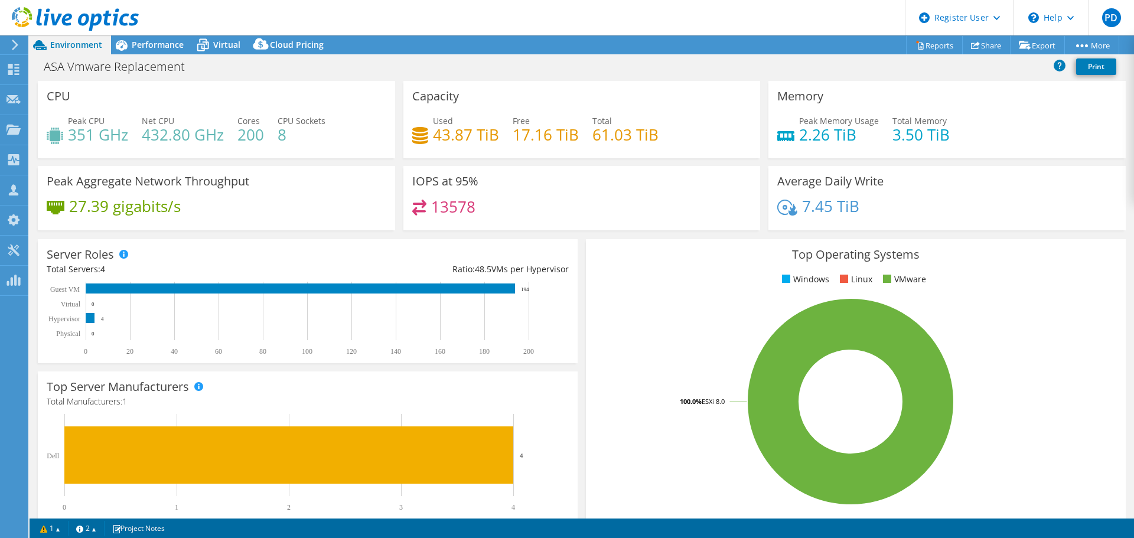
click at [79, 132] on h4 "351 GHz" at bounding box center [98, 134] width 60 height 13
click at [95, 134] on h4 "351 GHz" at bounding box center [98, 134] width 60 height 13
click at [85, 138] on h4 "351 GHz" at bounding box center [98, 134] width 60 height 13
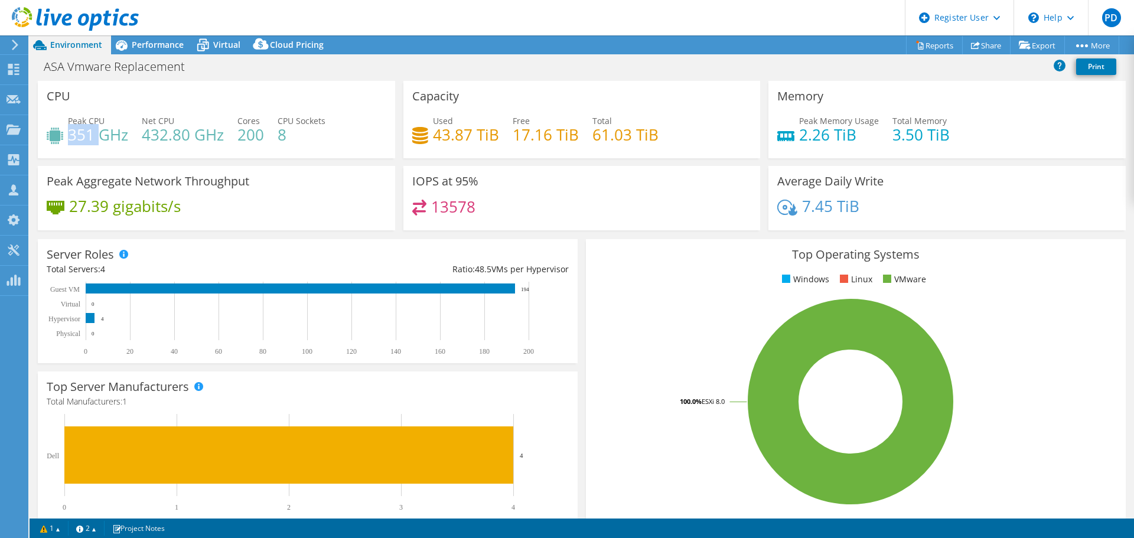
click at [84, 134] on h4 "351 GHz" at bounding box center [98, 134] width 60 height 13
click at [156, 49] on span "Performance" at bounding box center [158, 44] width 52 height 11
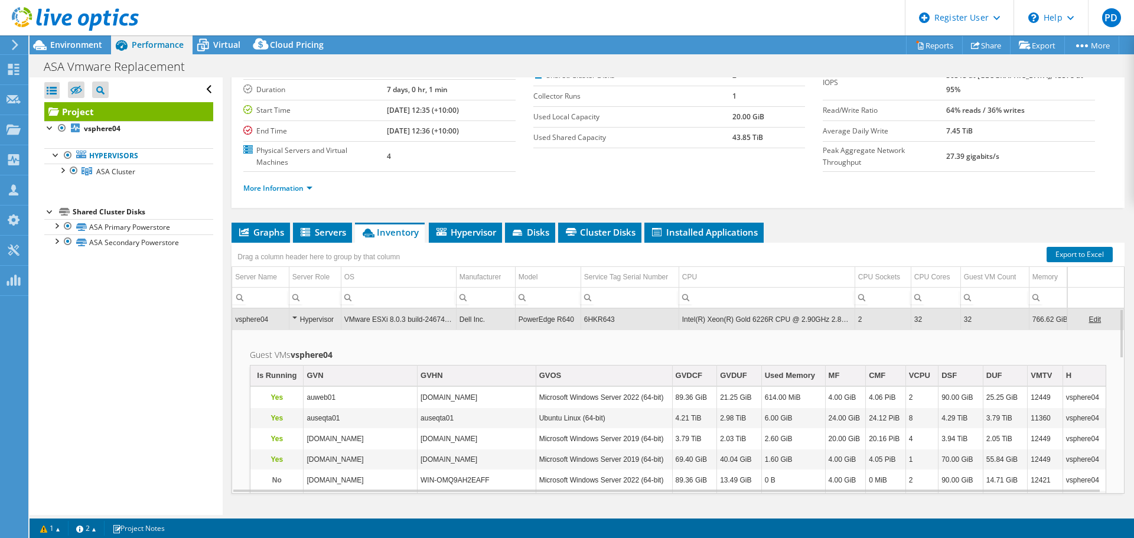
click at [272, 226] on span "Graphs" at bounding box center [260, 232] width 47 height 12
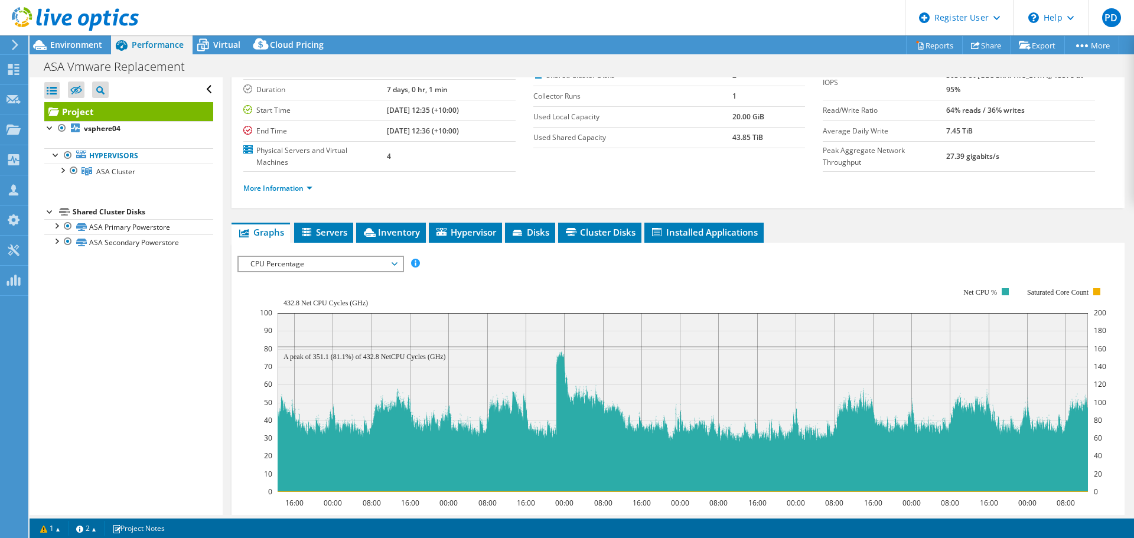
click at [467, 147] on td "4" at bounding box center [451, 156] width 129 height 30
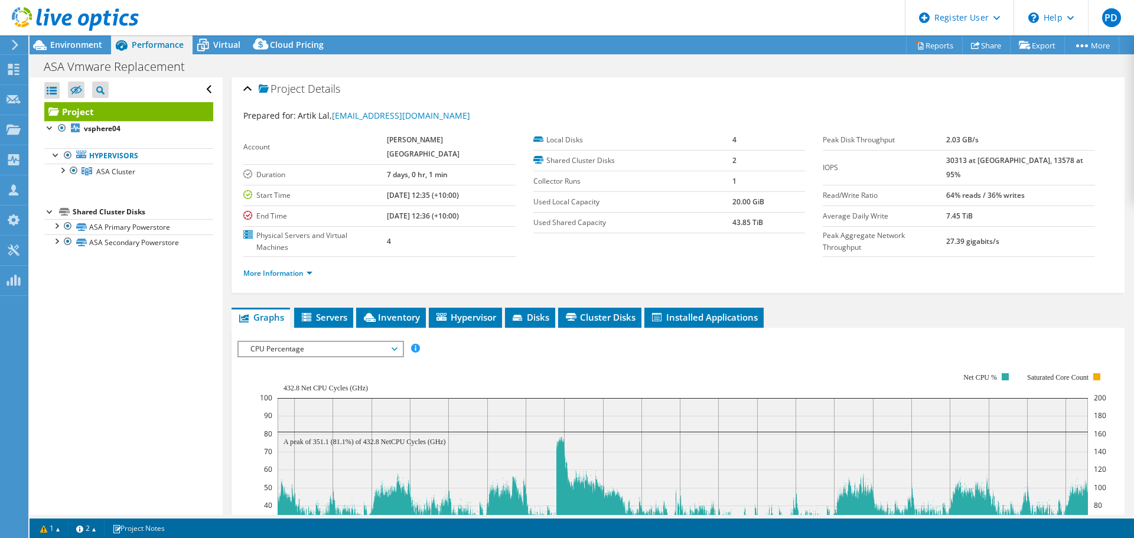
scroll to position [0, 0]
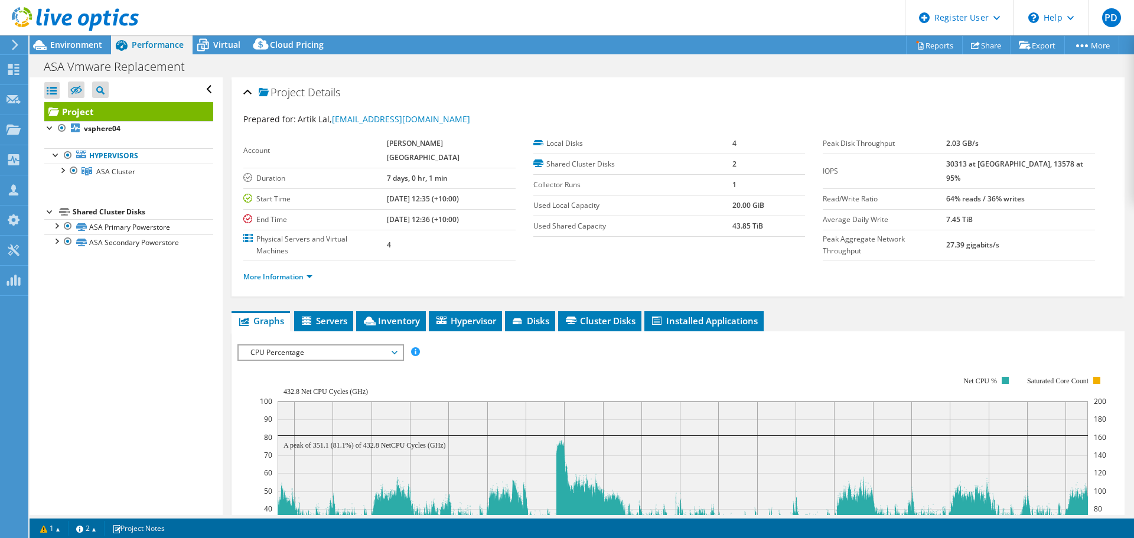
click at [84, 47] on span "Environment" at bounding box center [76, 44] width 52 height 11
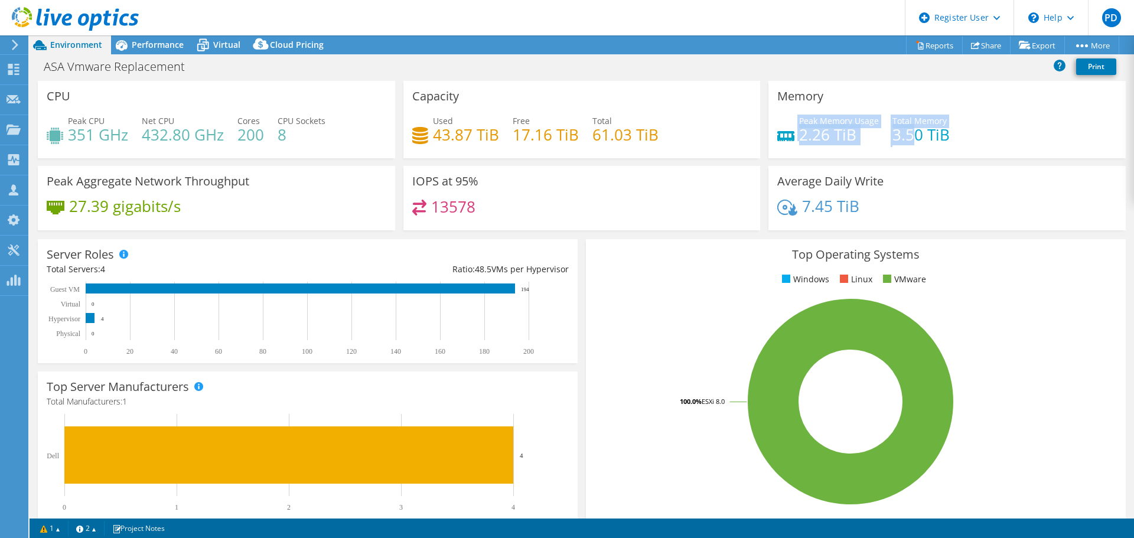
drag, startPoint x: 829, startPoint y: 136, endPoint x: 904, endPoint y: 136, distance: 75.6
click at [904, 136] on div "Peak Memory Usage 2.26 TiB Total Memory 3.50 TiB" at bounding box center [947, 134] width 340 height 38
click at [904, 136] on h4 "3.50 TiB" at bounding box center [920, 134] width 57 height 13
click at [513, 132] on h4 "17.16 TiB" at bounding box center [546, 134] width 66 height 13
drag, startPoint x: 429, startPoint y: 140, endPoint x: 491, endPoint y: 141, distance: 61.4
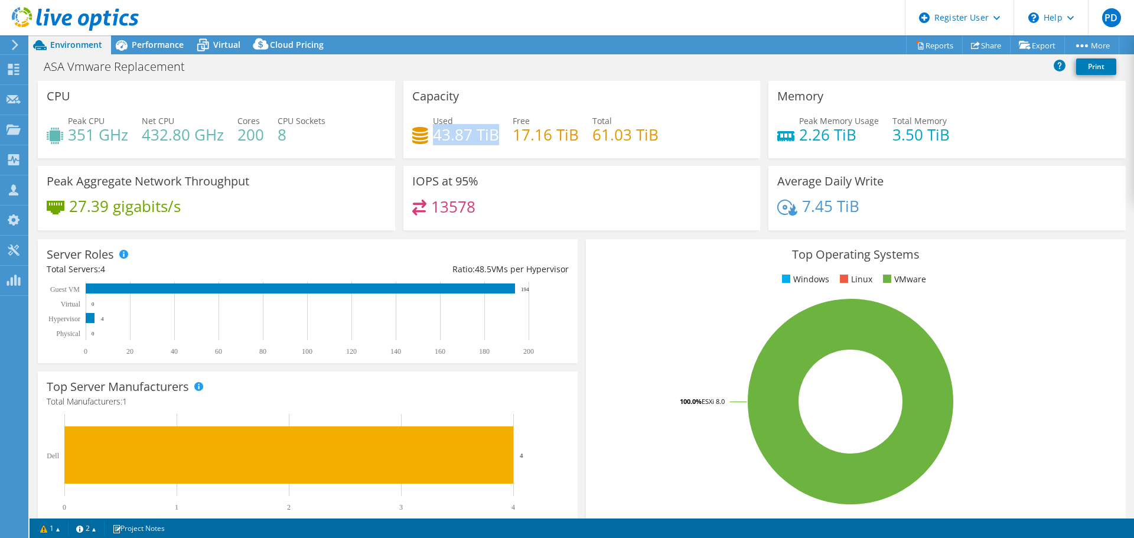
click at [491, 141] on h4 "43.87 TiB" at bounding box center [466, 134] width 66 height 13
click at [826, 138] on h4 "2.26 TiB" at bounding box center [839, 134] width 80 height 13
drag, startPoint x: 785, startPoint y: 136, endPoint x: 858, endPoint y: 136, distance: 72.7
click at [858, 136] on div "Peak Memory Usage 2.26 TiB" at bounding box center [828, 128] width 102 height 27
click at [857, 136] on h4 "2.26 TiB" at bounding box center [839, 134] width 80 height 13
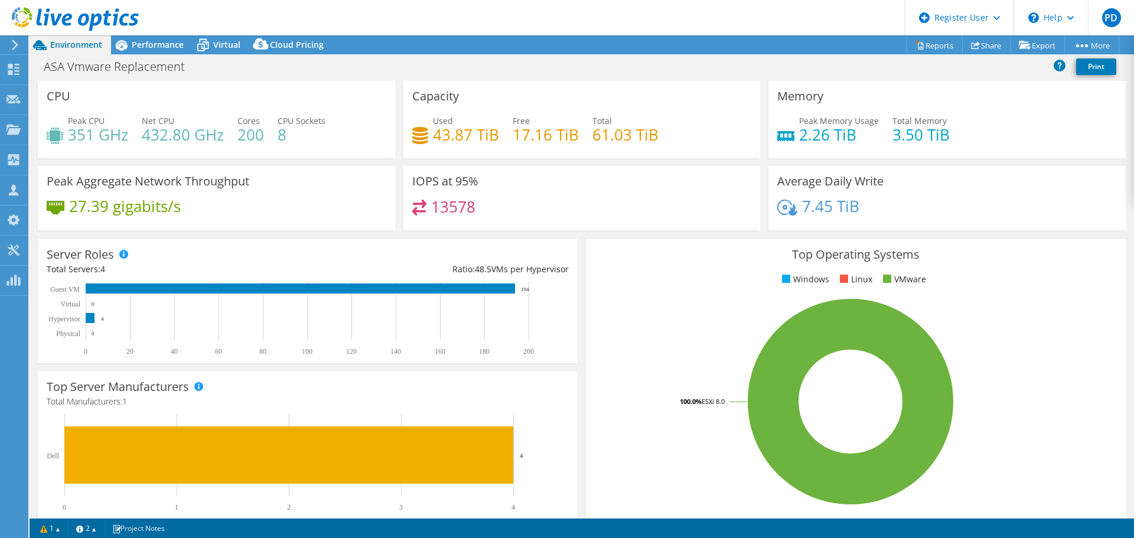
click at [148, 47] on span "Performance" at bounding box center [158, 44] width 52 height 11
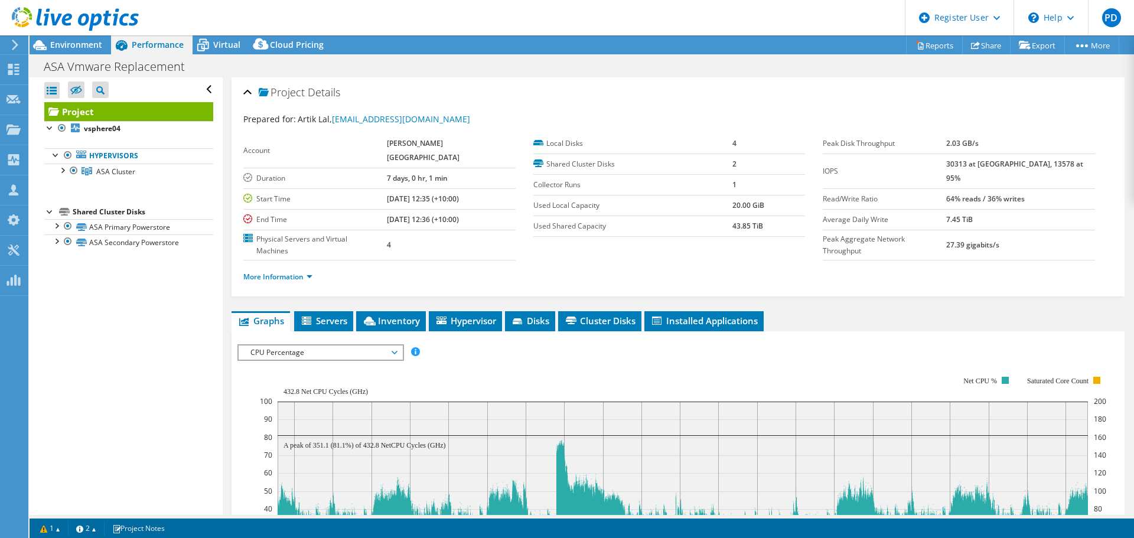
click at [287, 346] on span "CPU Percentage" at bounding box center [321, 353] width 152 height 14
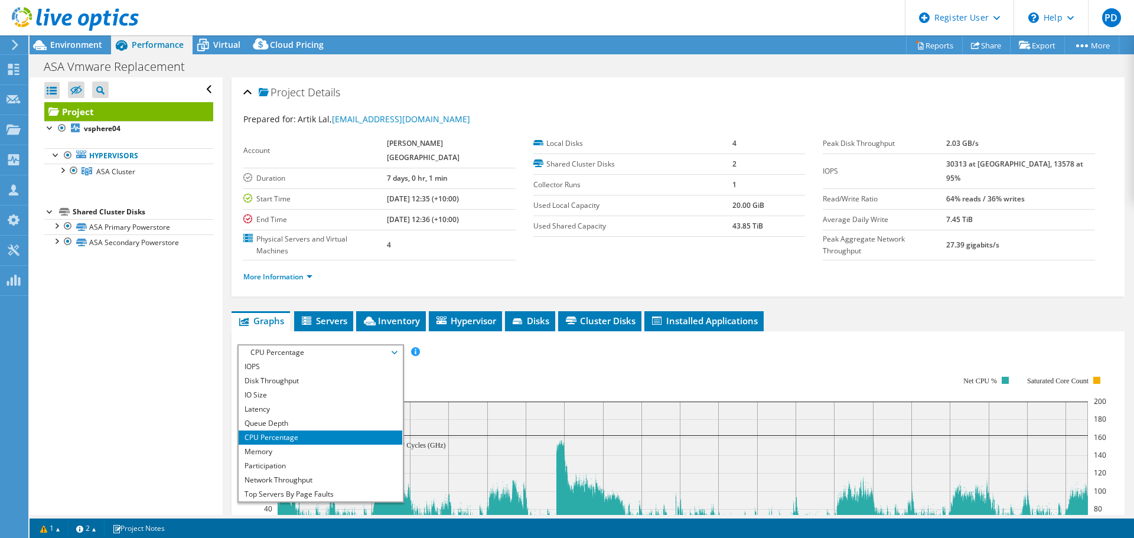
click at [284, 445] on li "Memory" at bounding box center [321, 452] width 164 height 14
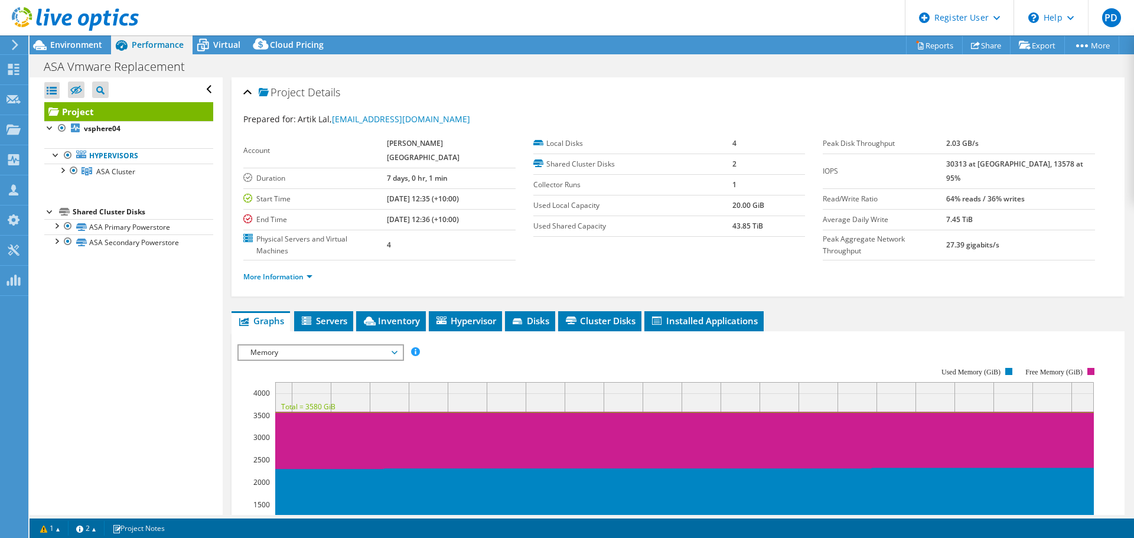
click at [76, 48] on span "Environment" at bounding box center [76, 44] width 52 height 11
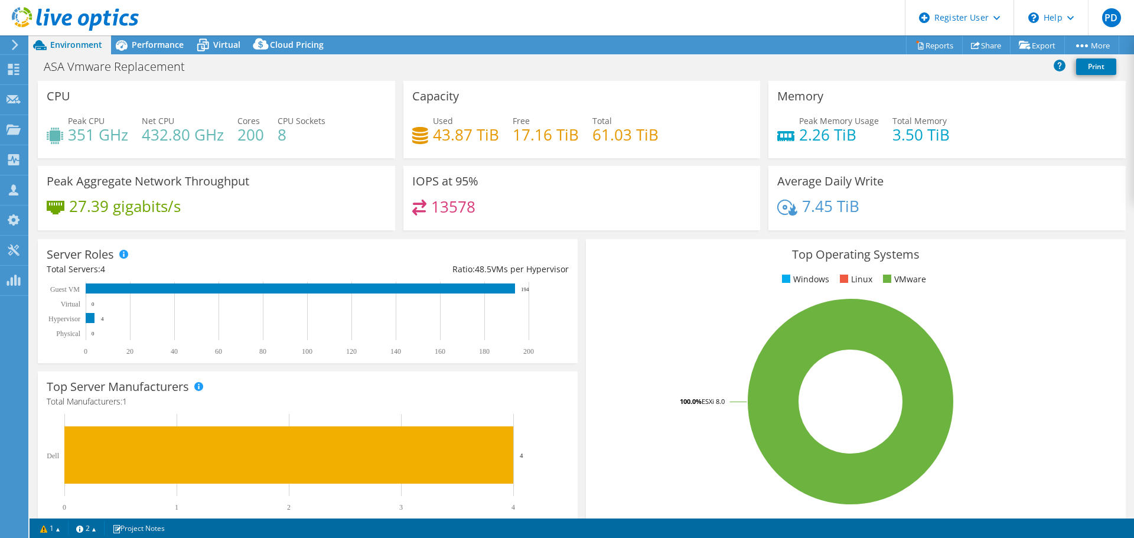
click at [818, 137] on h4 "2.26 TiB" at bounding box center [839, 134] width 80 height 13
click at [156, 44] on span "Performance" at bounding box center [158, 44] width 52 height 11
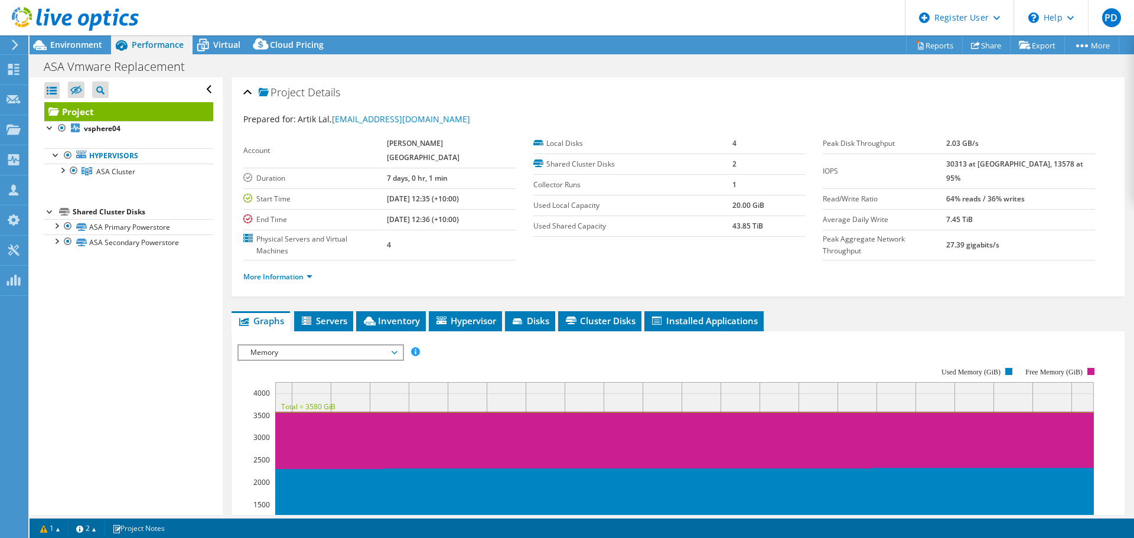
click at [387, 311] on li "Inventory" at bounding box center [391, 321] width 70 height 20
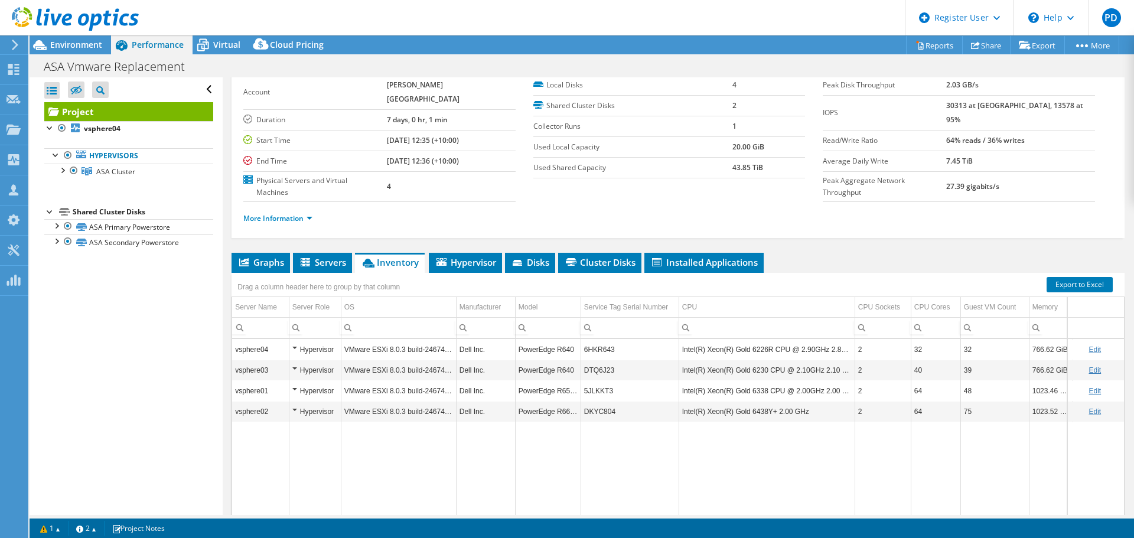
scroll to position [59, 0]
click at [84, 44] on span "Environment" at bounding box center [76, 44] width 52 height 11
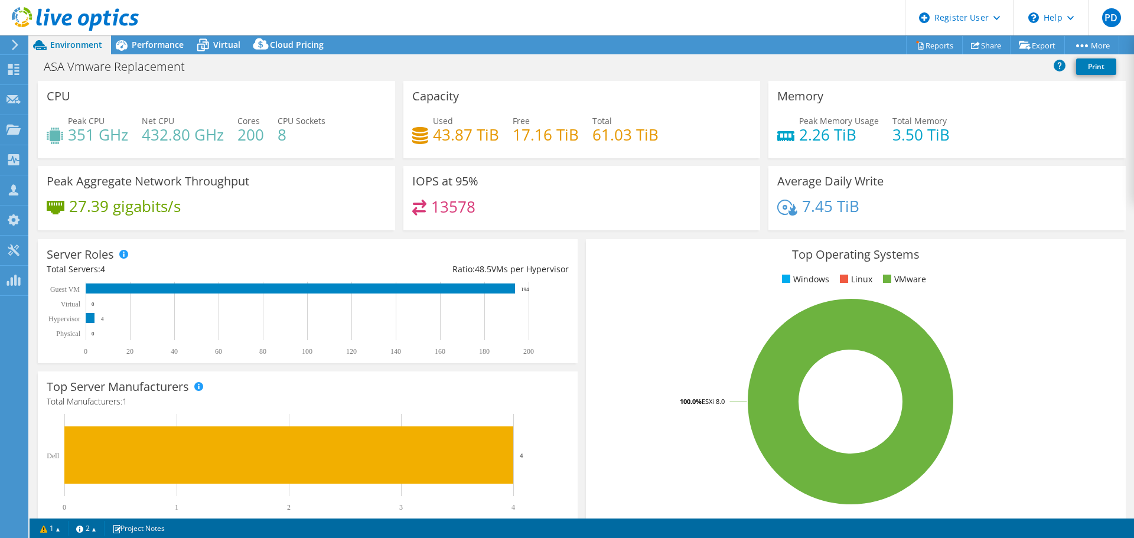
click at [246, 131] on h4 "200" at bounding box center [250, 134] width 27 height 13
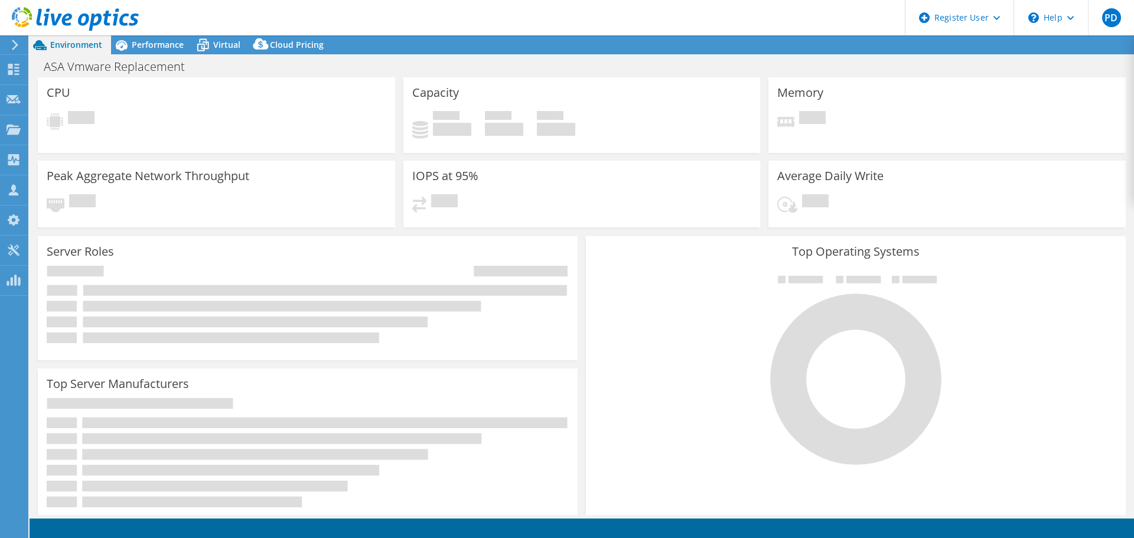
select select "USD"
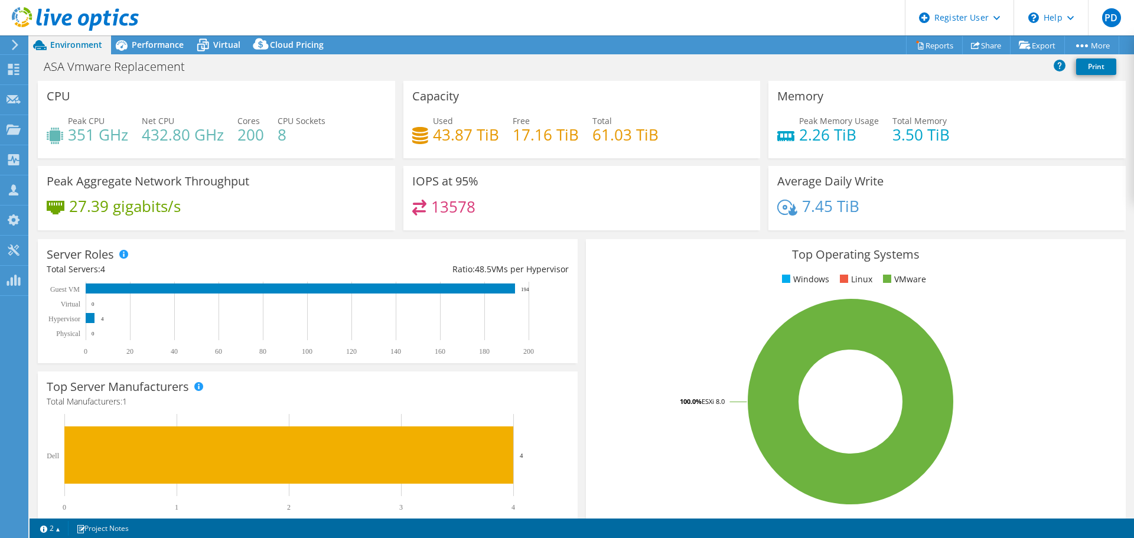
click at [156, 45] on span "Performance" at bounding box center [158, 44] width 52 height 11
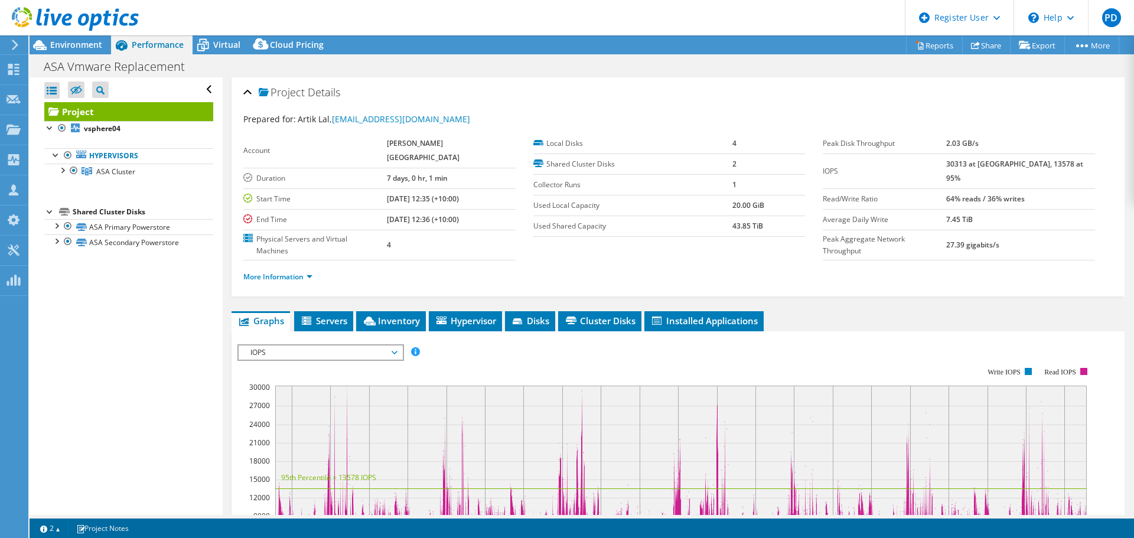
click at [64, 170] on div at bounding box center [62, 170] width 12 height 12
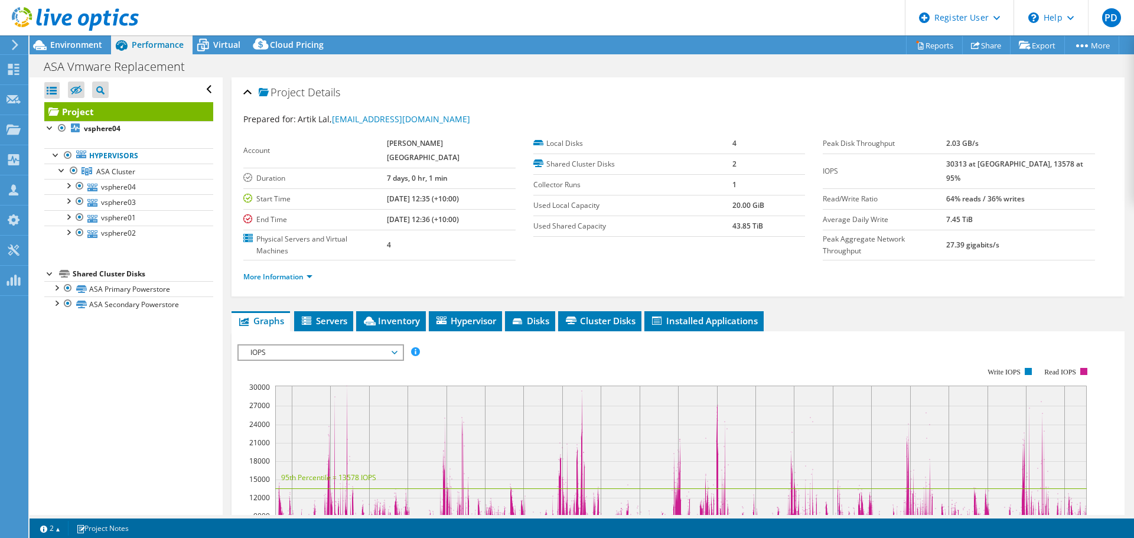
click at [266, 271] on li "More Information" at bounding box center [281, 277] width 76 height 13
click at [271, 272] on link "More Information" at bounding box center [277, 277] width 69 height 10
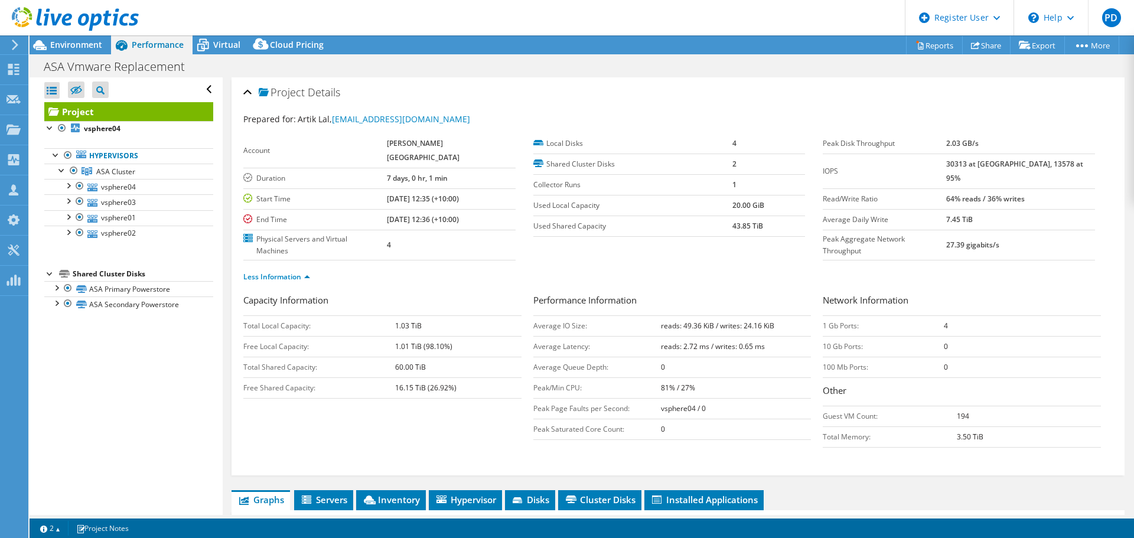
drag, startPoint x: 970, startPoint y: 189, endPoint x: 1036, endPoint y: 188, distance: 66.2
click at [1036, 188] on tr "Read/Write Ratio 64% reads / 36% writes" at bounding box center [959, 198] width 272 height 21
click at [984, 194] on b "64% reads / 36% writes" at bounding box center [985, 199] width 79 height 10
click at [676, 321] on b "reads: 49.36 KiB / writes: 24.16 KiB" at bounding box center [717, 326] width 113 height 10
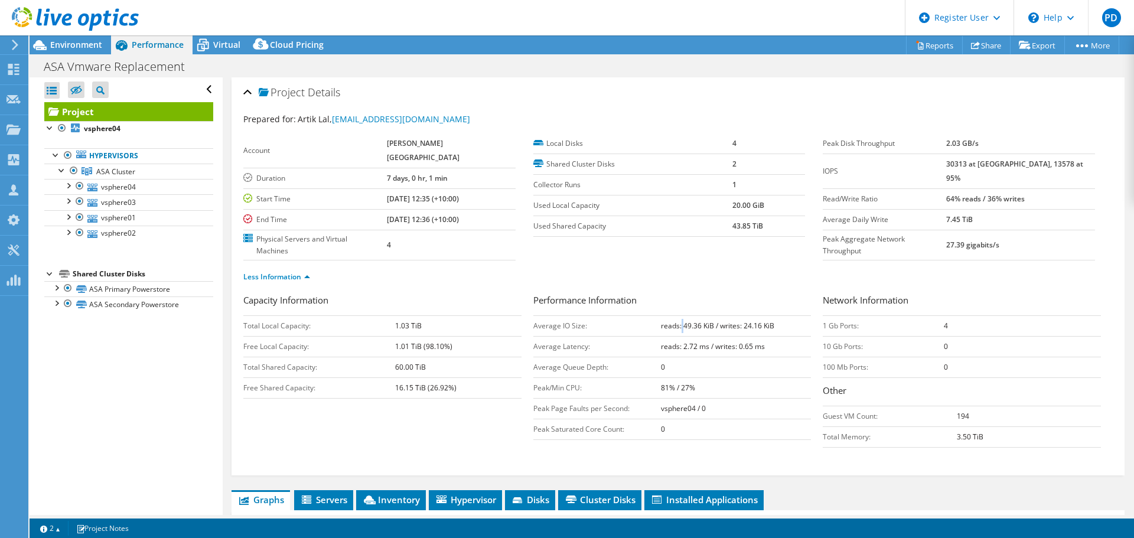
click at [679, 321] on b "reads: 49.36 KiB / writes: 24.16 KiB" at bounding box center [717, 326] width 113 height 10
click at [676, 321] on b "reads: 49.36 KiB / writes: 24.16 KiB" at bounding box center [717, 326] width 113 height 10
click at [677, 321] on b "reads: 49.36 KiB / writes: 24.16 KiB" at bounding box center [717, 326] width 113 height 10
click at [695, 321] on b "reads: 49.36 KiB / writes: 24.16 KiB" at bounding box center [717, 326] width 113 height 10
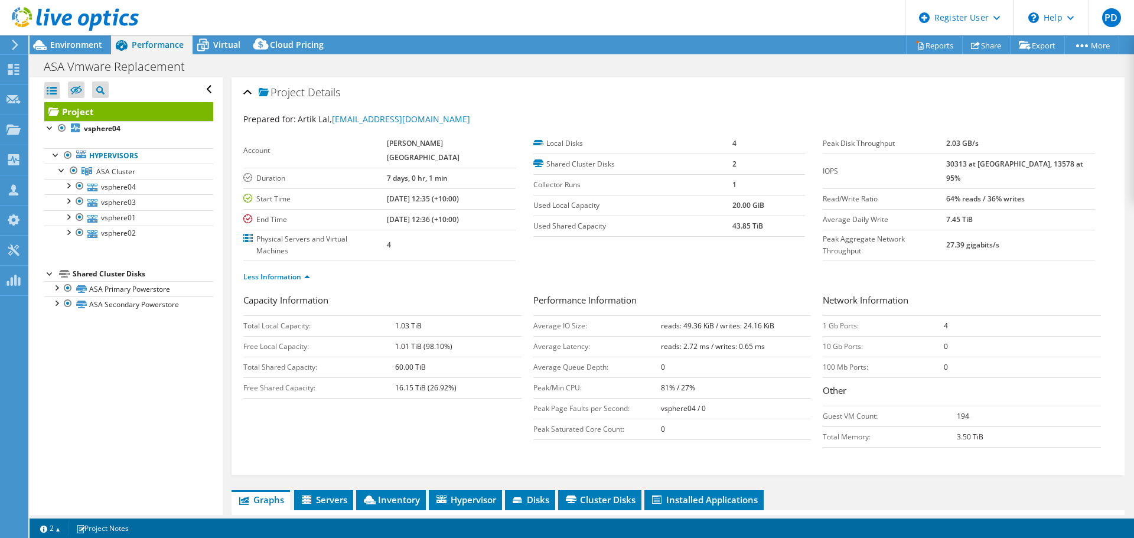
click at [750, 321] on b "reads: 49.36 KiB / writes: 24.16 KiB" at bounding box center [717, 326] width 113 height 10
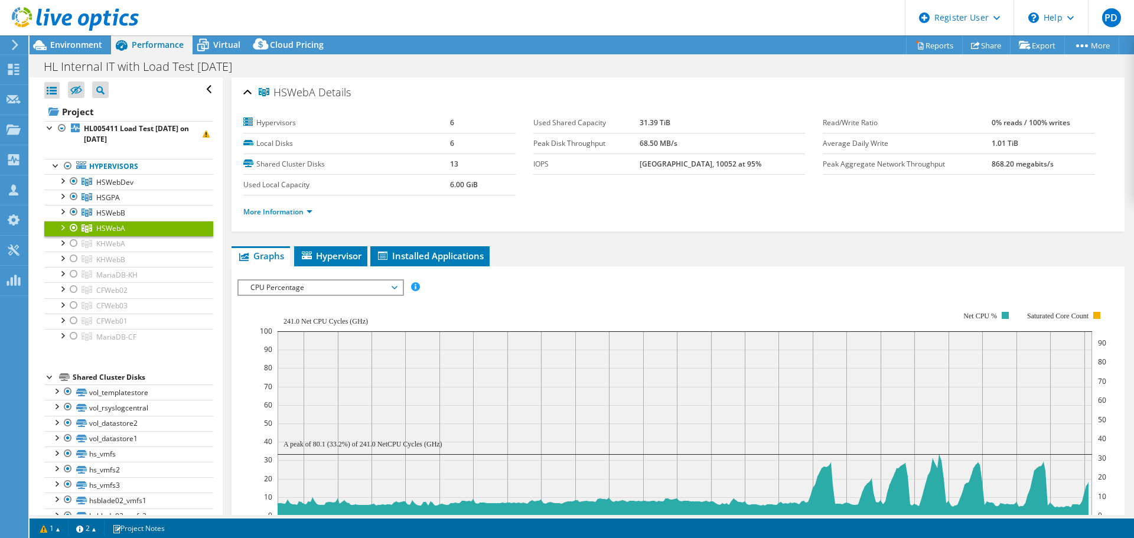
select select "USD"
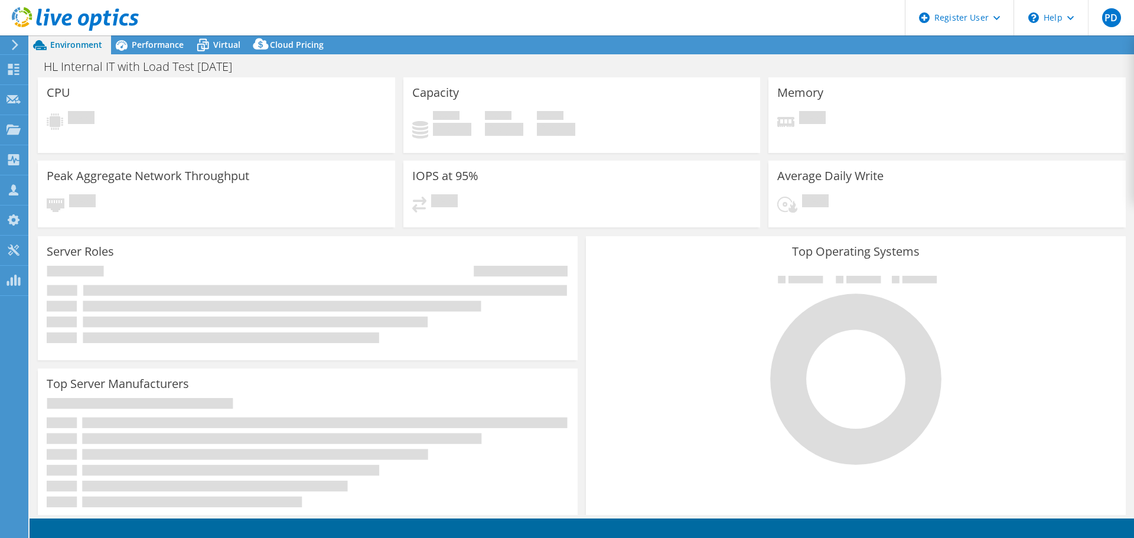
click at [212, 50] on icon at bounding box center [203, 45] width 21 height 21
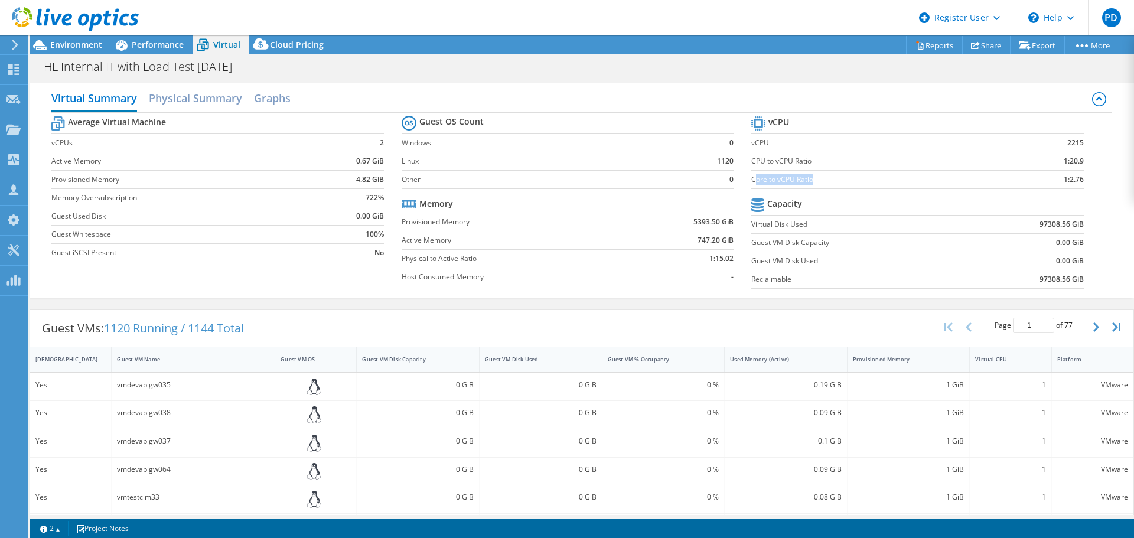
drag, startPoint x: 750, startPoint y: 177, endPoint x: 833, endPoint y: 188, distance: 84.0
click at [833, 188] on td "Core to vCPU Ratio" at bounding box center [879, 179] width 256 height 18
drag, startPoint x: 1061, startPoint y: 182, endPoint x: 1096, endPoint y: 180, distance: 35.5
click at [1097, 180] on div "Average Virtual Machine vCPUs 2 Active Memory 0.67 GiB Provisioned Memory 4.82 …" at bounding box center [581, 204] width 1060 height 182
click at [1079, 175] on section "vCPU vCPU 2215 CPU to vCPU Ratio 1:20.9 Core to vCPU Ratio 1:2.76 Capacity Virt…" at bounding box center [926, 203] width 350 height 181
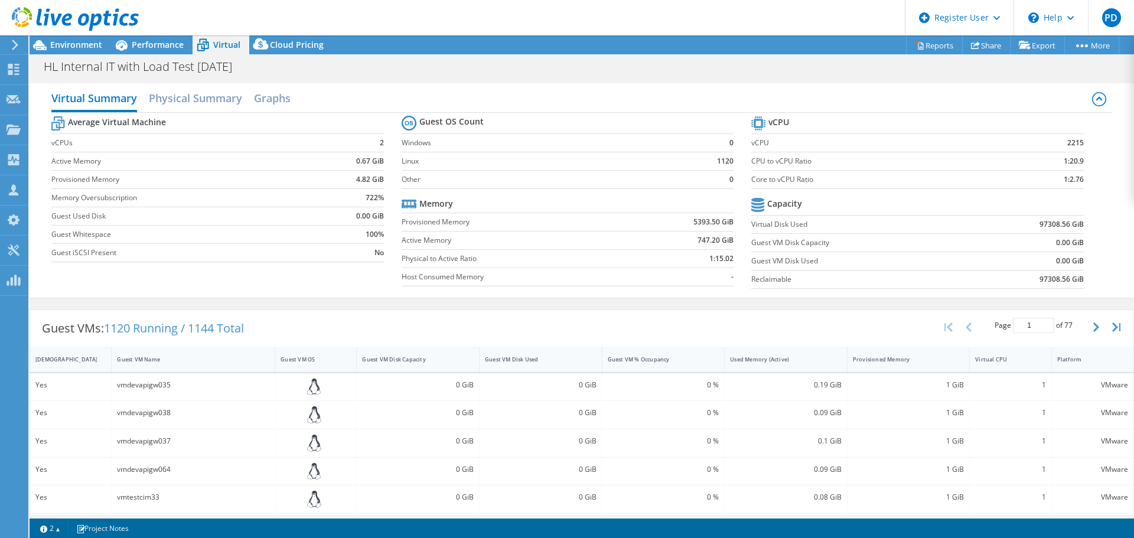
click at [1067, 175] on b "1:2.76" at bounding box center [1074, 180] width 20 height 12
drag, startPoint x: 151, startPoint y: 40, endPoint x: 290, endPoint y: 70, distance: 142.7
click at [151, 40] on span "Performance" at bounding box center [158, 44] width 52 height 11
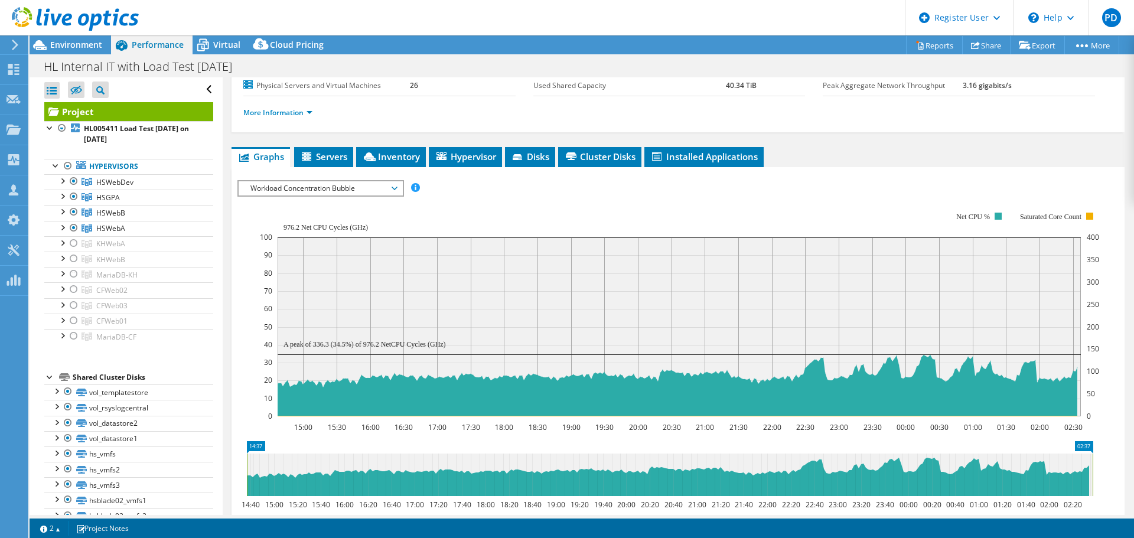
scroll to position [177, 0]
